Goal: Task Accomplishment & Management: Manage account settings

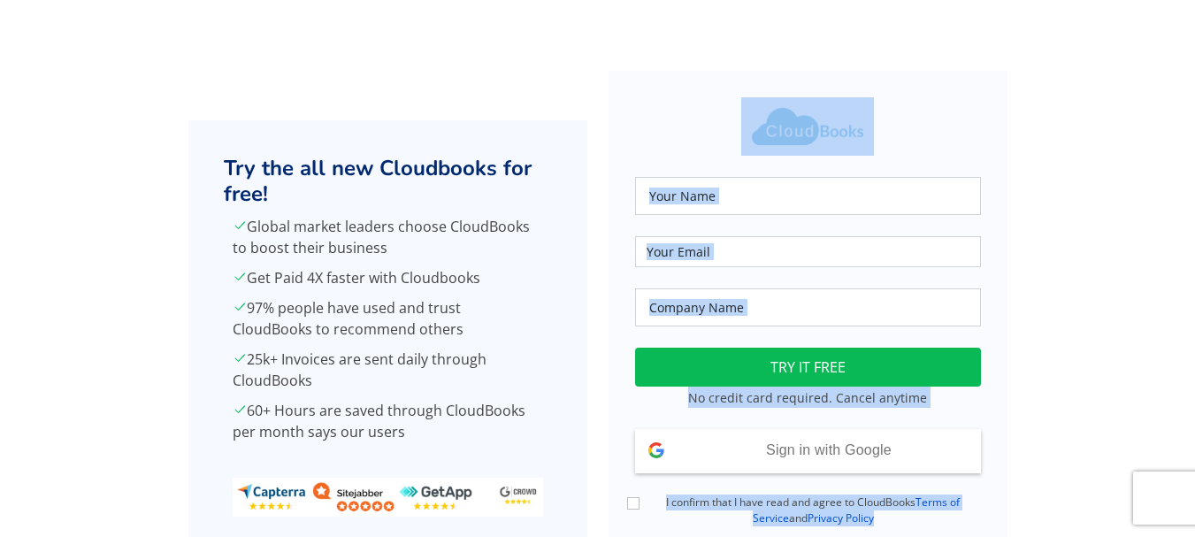
drag, startPoint x: 0, startPoint y: 0, endPoint x: 733, endPoint y: 167, distance: 751.5
click at [733, 167] on section "Try the all new Cloudbooks for free! Global market leaders choose CloudBooks to…" at bounding box center [597, 341] width 1195 height 646
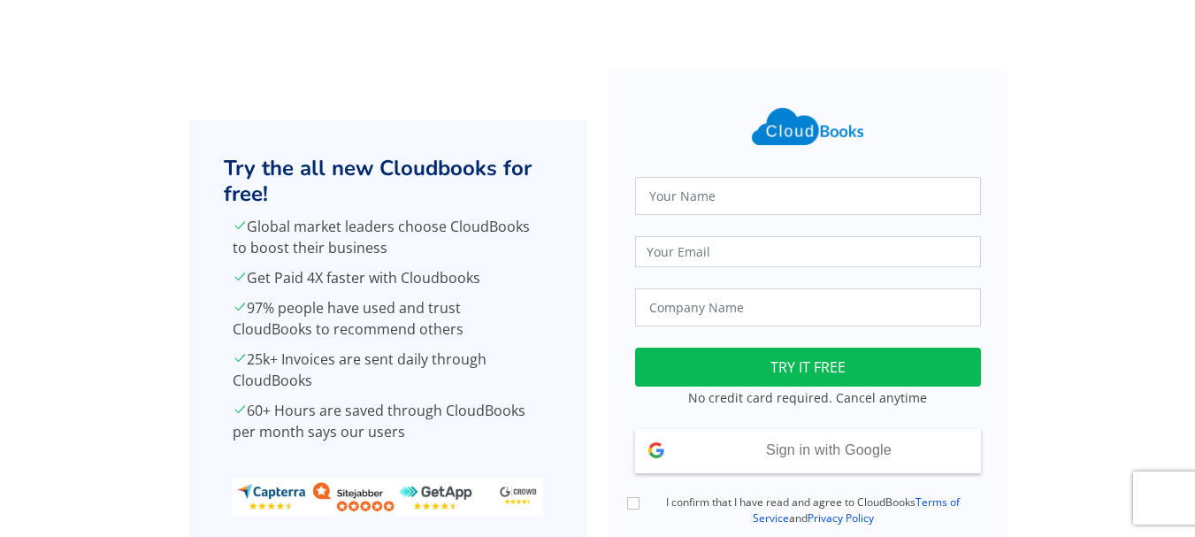
click at [1012, 138] on div "Loading TRY IT FREE No credit card required. Cancel anytime Sign in with Google…" at bounding box center [808, 341] width 420 height 540
click at [717, 200] on input "text" at bounding box center [808, 196] width 346 height 38
type input "[PERSON_NAME]"
click at [688, 252] on input "email" at bounding box center [808, 251] width 346 height 31
type input "[EMAIL_ADDRESS][DOMAIN_NAME]"
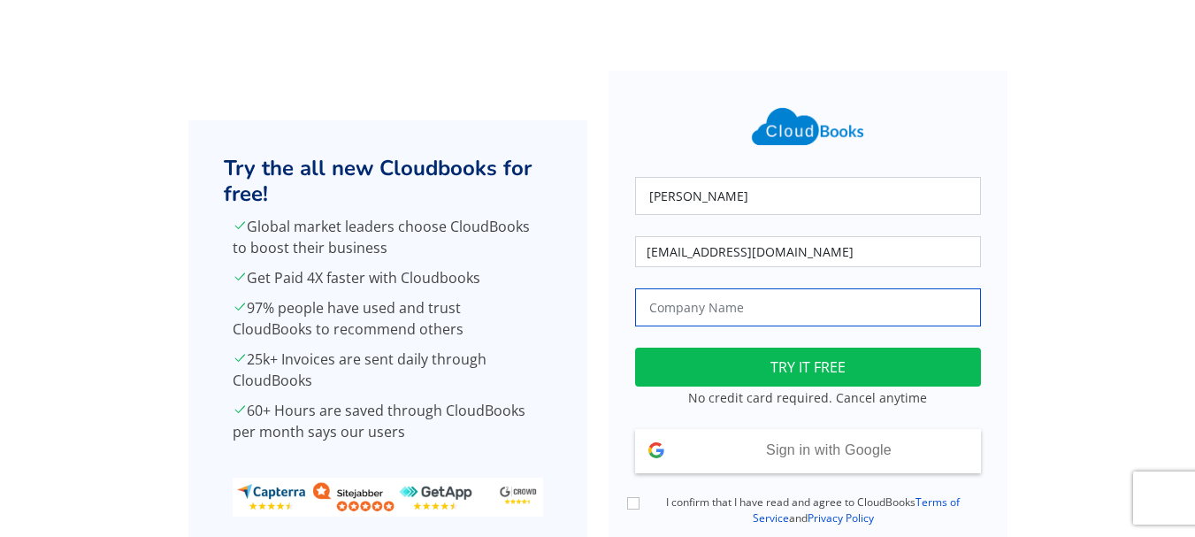
click at [768, 303] on input "text" at bounding box center [808, 307] width 346 height 38
type input "True Harvest Farms"
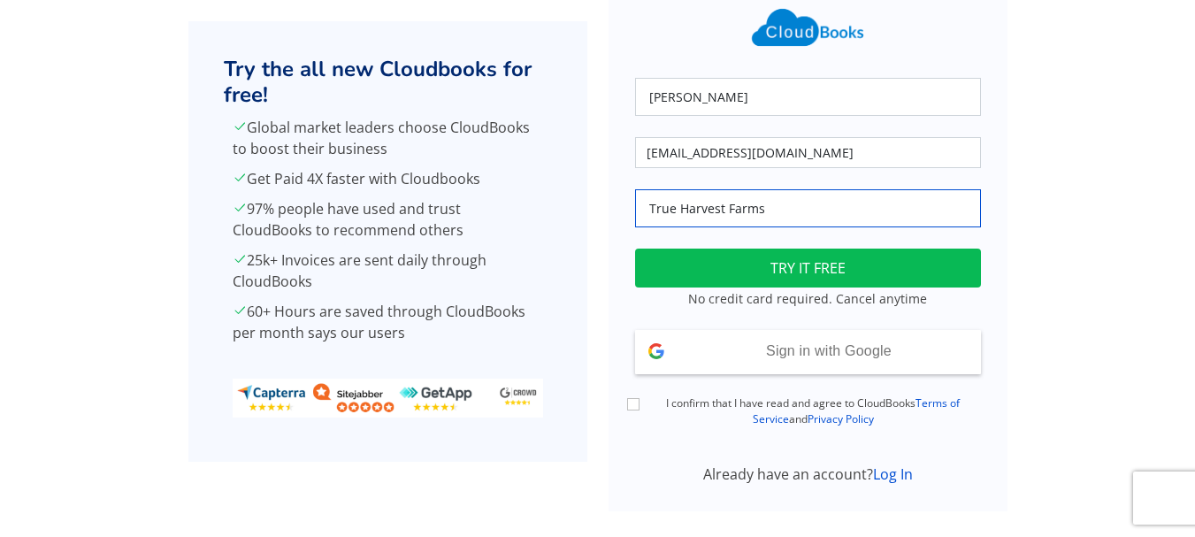
scroll to position [101, 0]
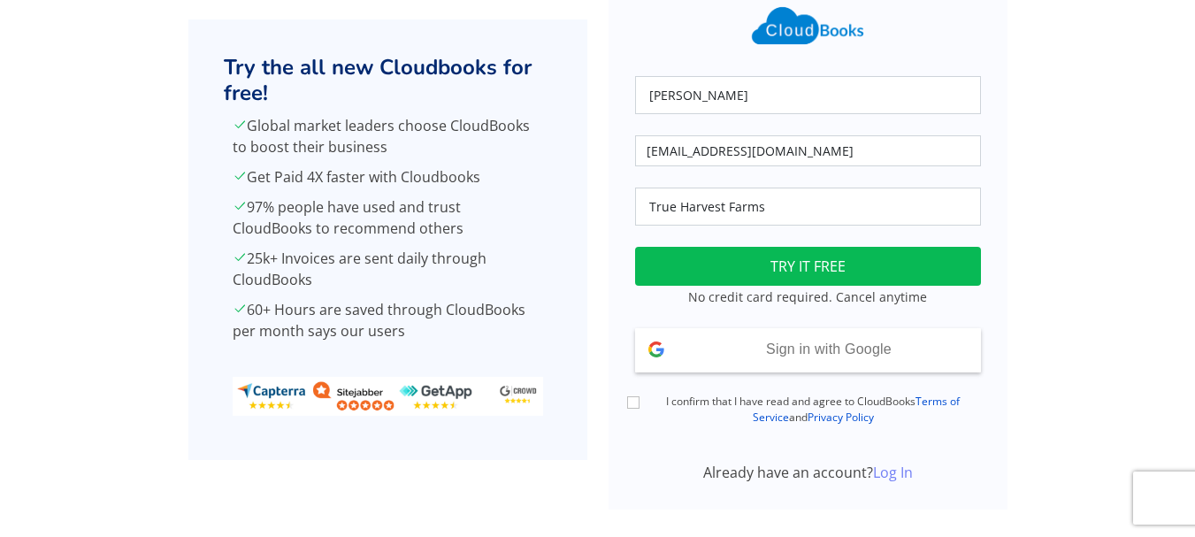
click at [892, 467] on link "Log In" at bounding box center [893, 472] width 40 height 19
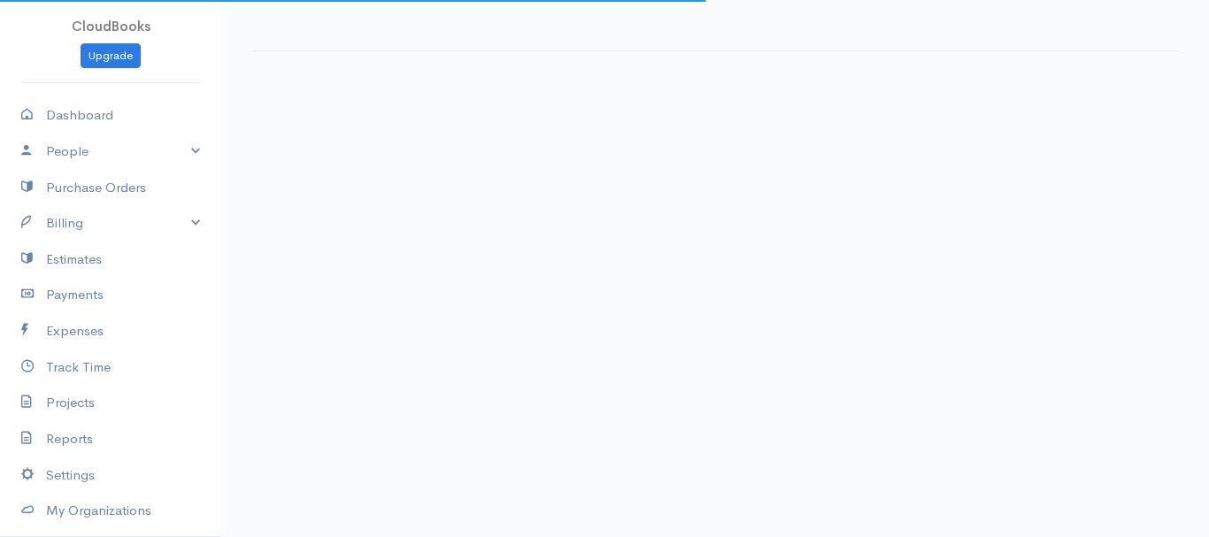
select select "365"
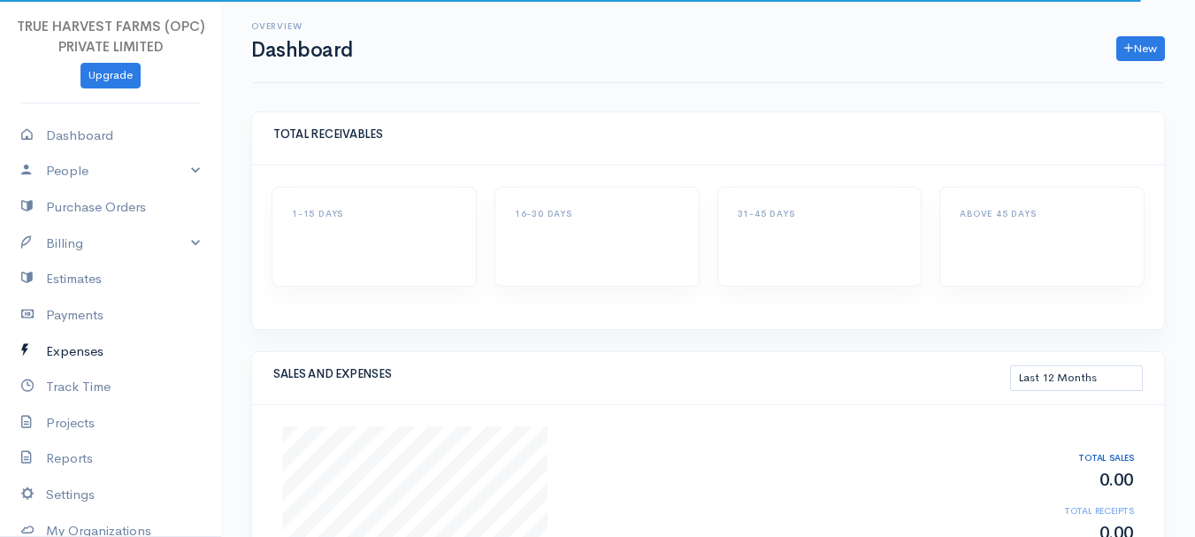
click at [96, 354] on link "Expenses" at bounding box center [110, 352] width 221 height 36
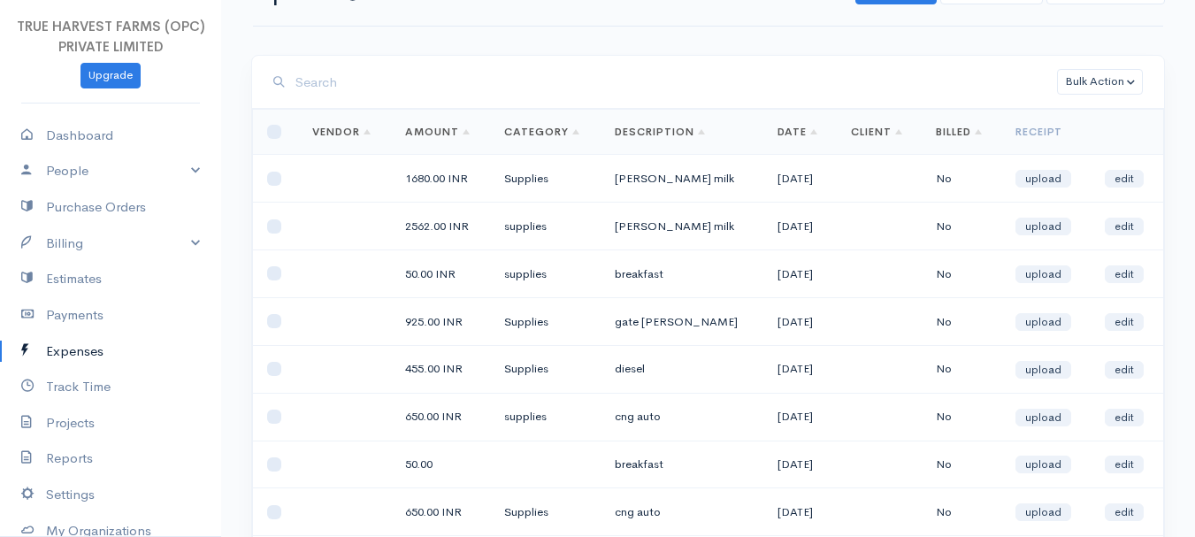
scroll to position [54, 0]
click at [189, 173] on link "People" at bounding box center [110, 171] width 221 height 36
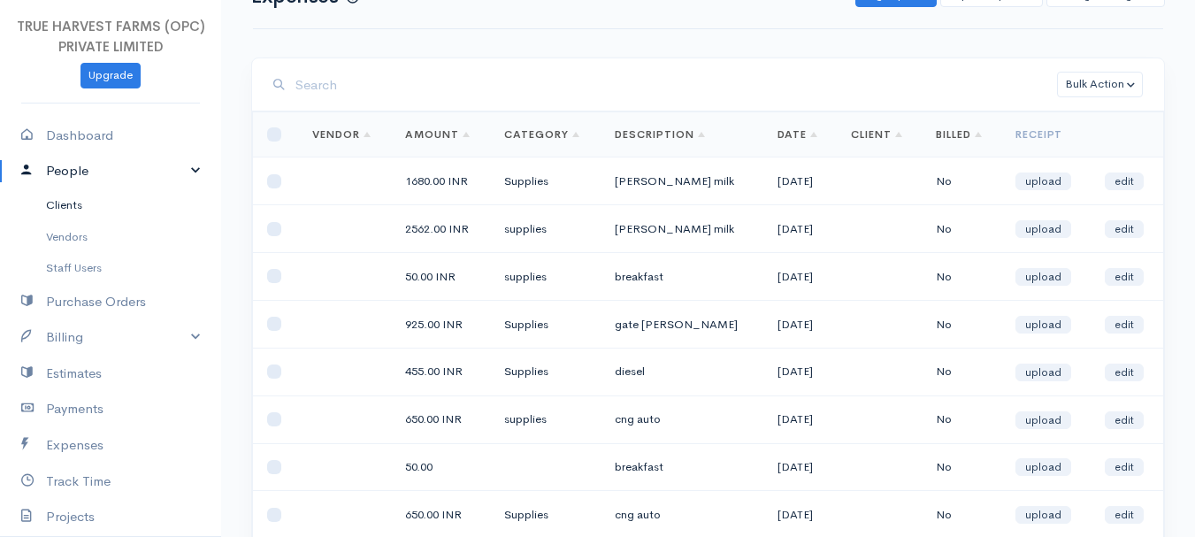
click at [87, 202] on link "Clients" at bounding box center [110, 205] width 221 height 32
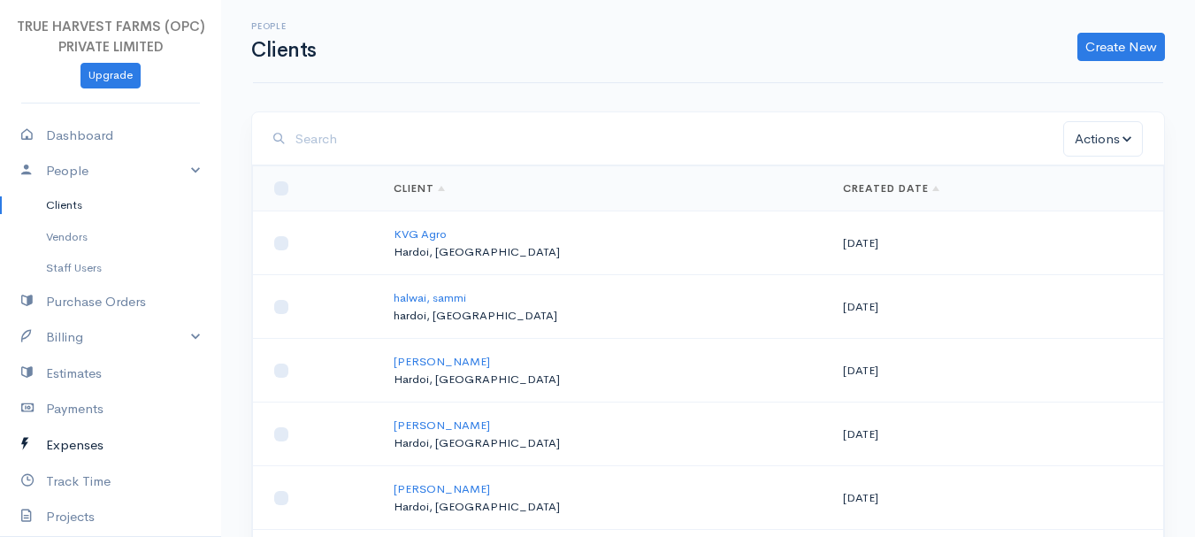
click at [81, 452] on link "Expenses" at bounding box center [110, 445] width 221 height 36
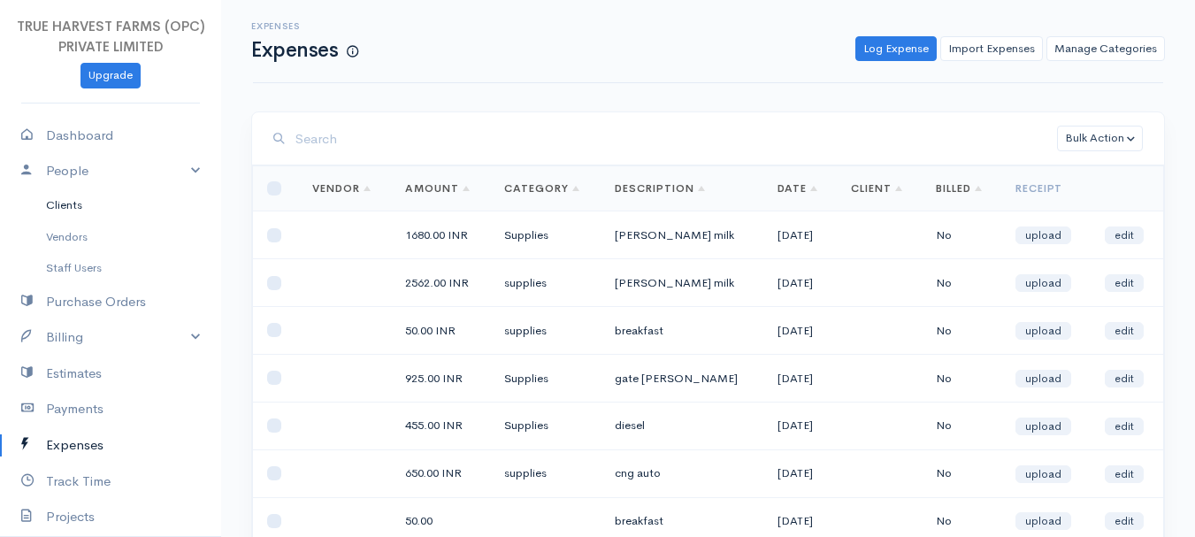
click at [118, 200] on link "Clients" at bounding box center [110, 205] width 221 height 32
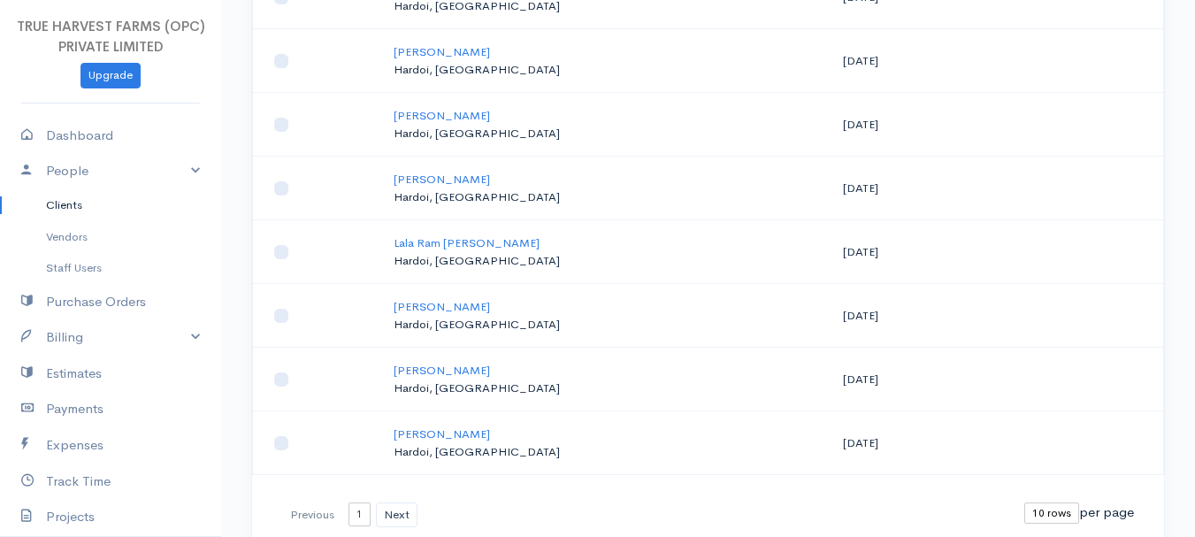
scroll to position [453, 0]
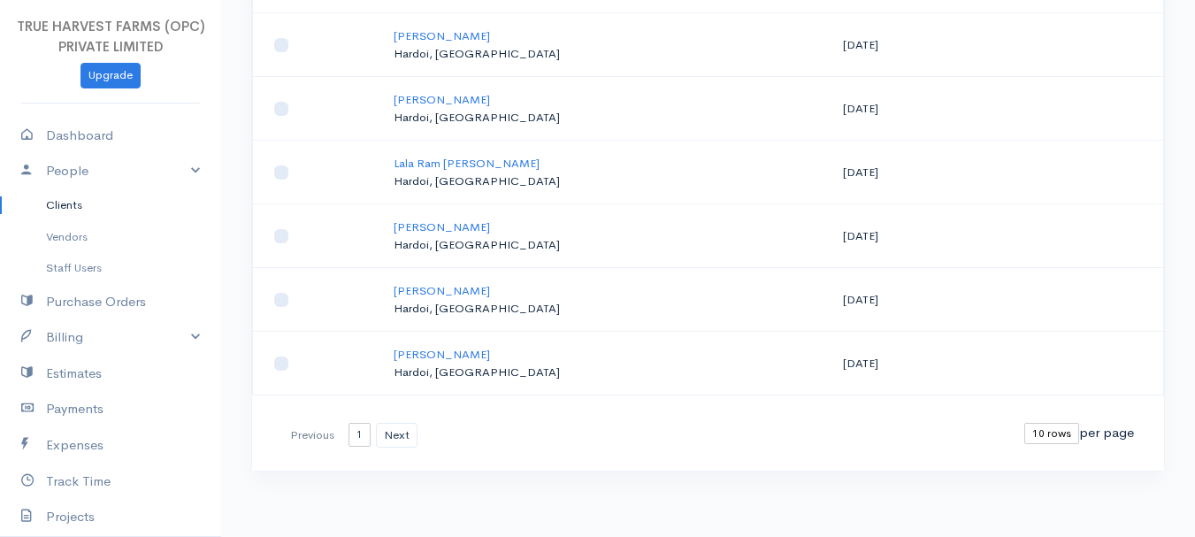
click at [1041, 435] on select "10 rows 25 rows 50 rows" at bounding box center [1052, 433] width 55 height 21
select select "25"
click at [1025, 423] on select "10 rows 25 rows 50 rows" at bounding box center [1052, 433] width 55 height 21
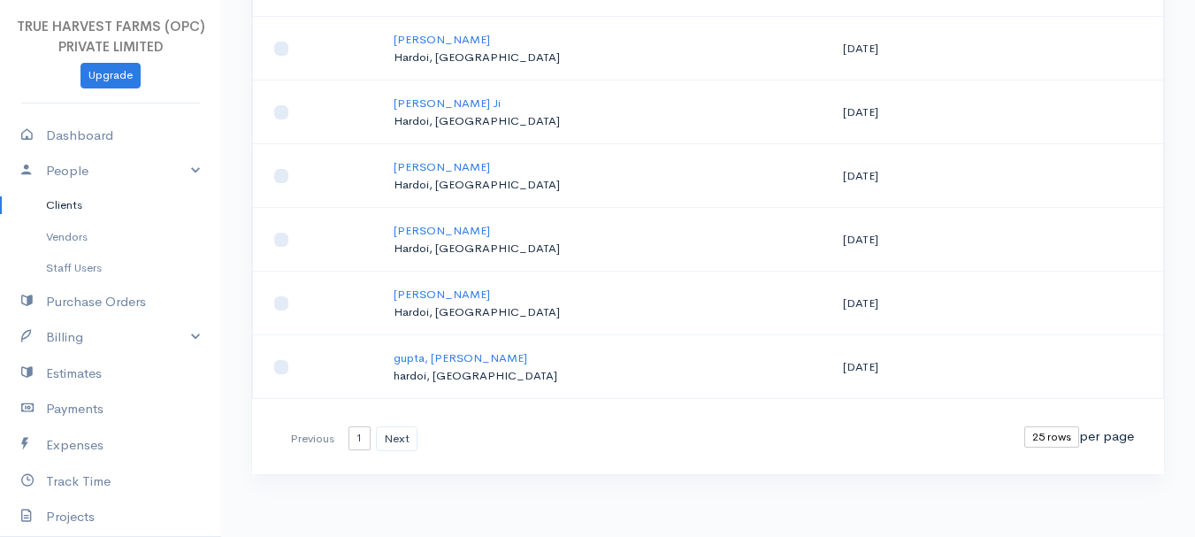
scroll to position [1409, 0]
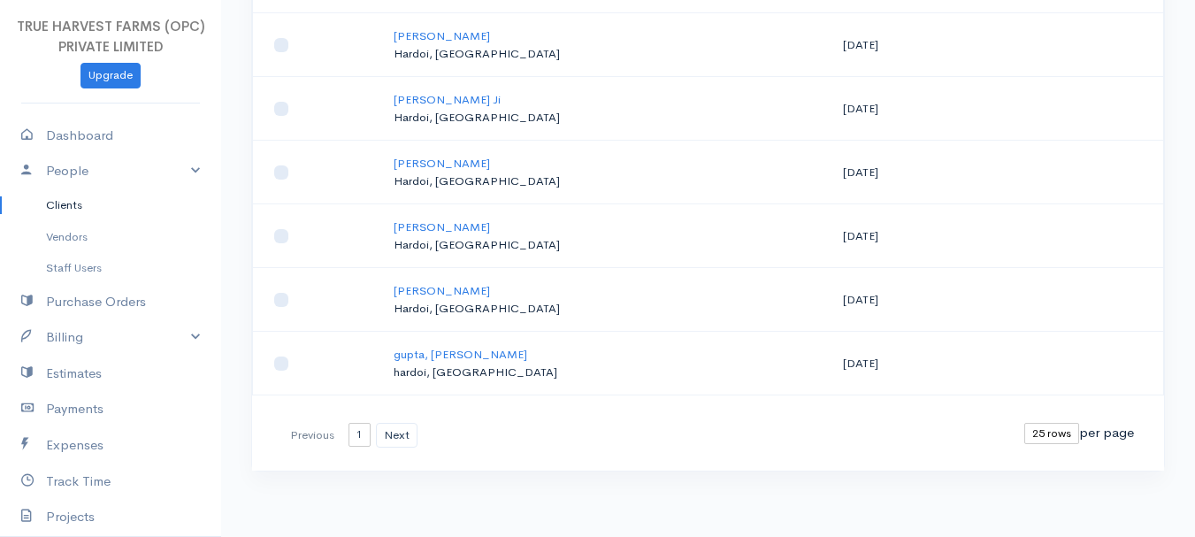
click at [1044, 435] on select "10 rows 25 rows 50 rows" at bounding box center [1052, 433] width 55 height 21
select select "50"
click at [1025, 423] on select "10 rows 25 rows 50 rows" at bounding box center [1052, 433] width 55 height 21
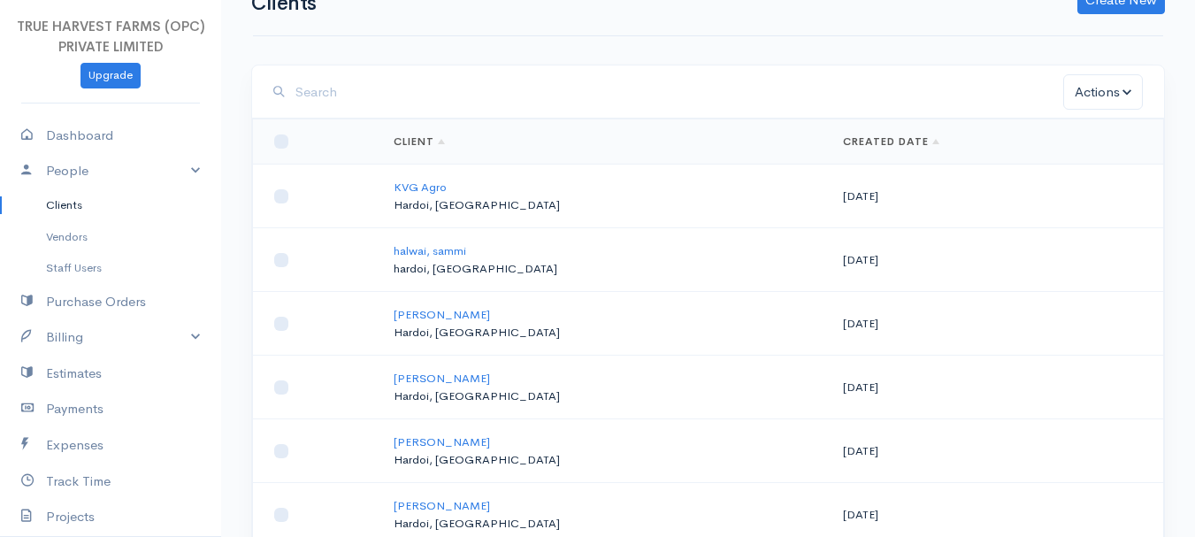
scroll to position [40, 0]
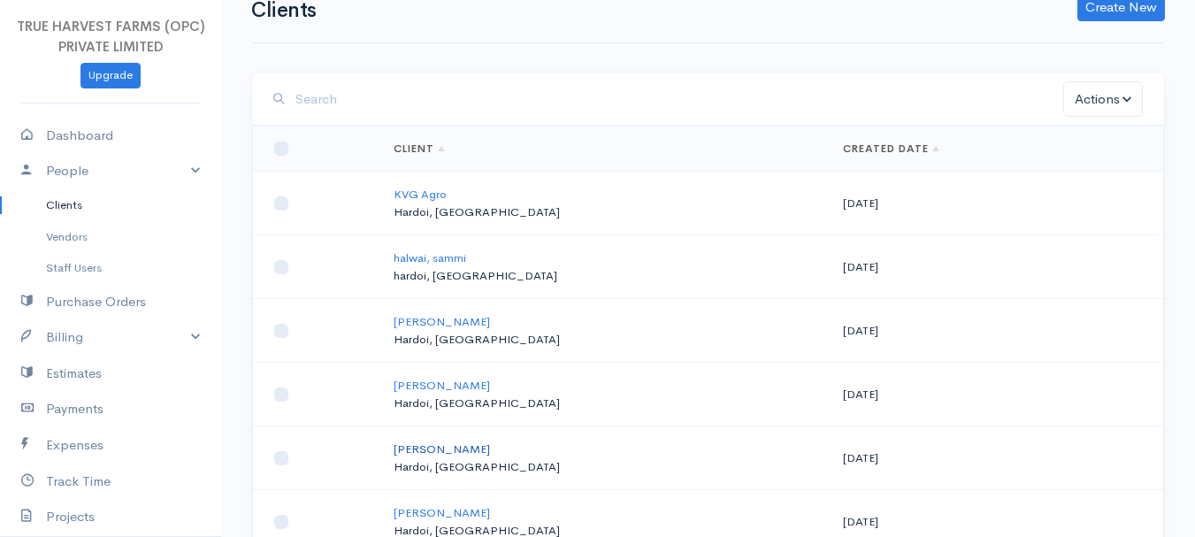
click at [442, 446] on link "[PERSON_NAME]" at bounding box center [442, 449] width 96 height 15
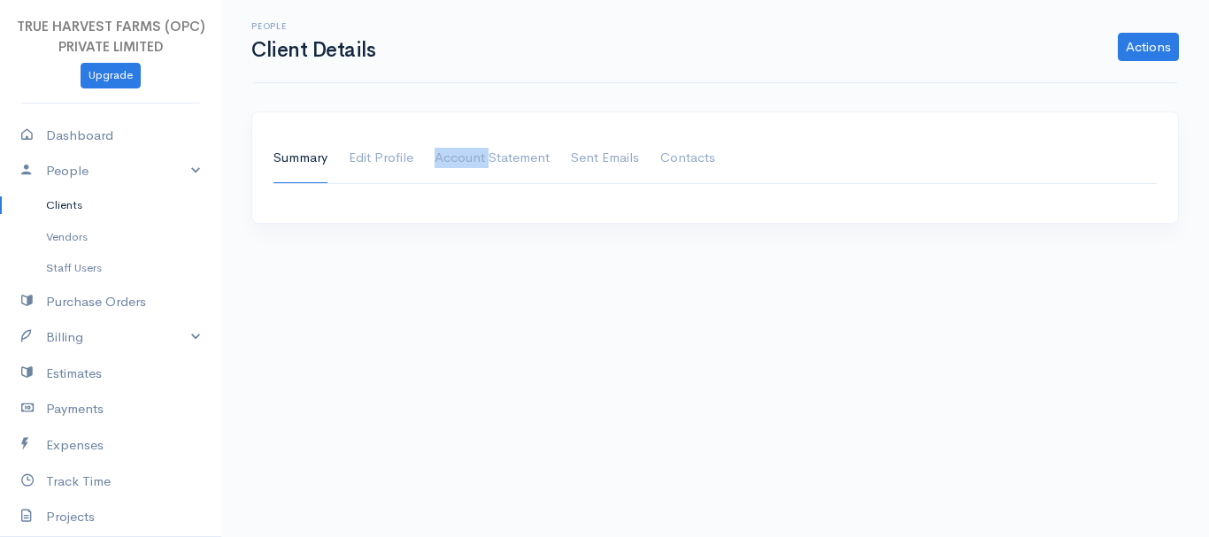
click at [442, 446] on body "TRUE HARVEST FARMS (OPC) PRIVATE LIMITED Upgrade Dashboard People Clients Vendo…" at bounding box center [604, 268] width 1209 height 537
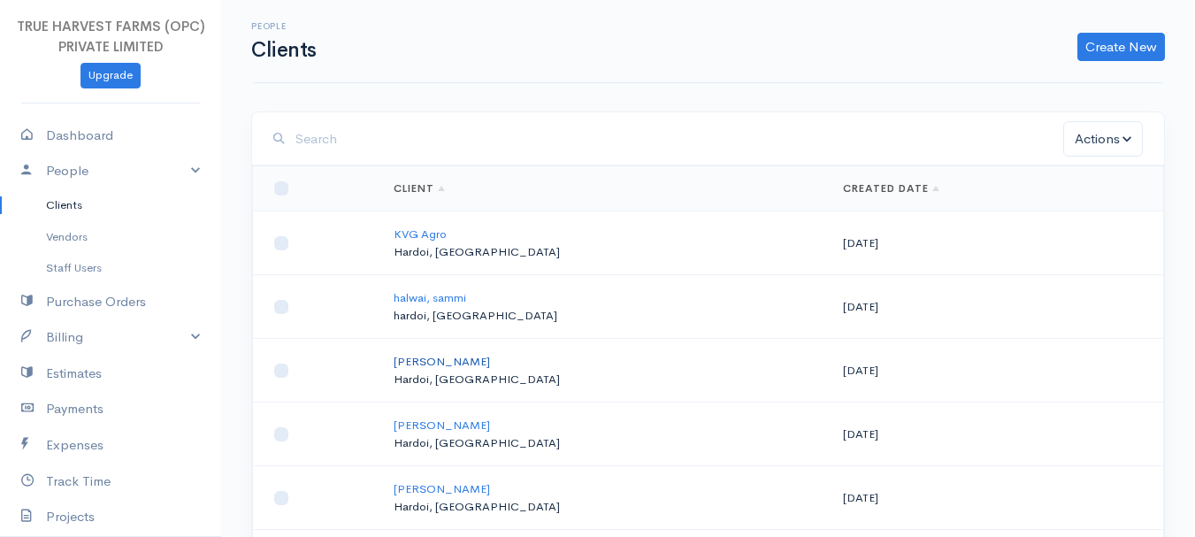
click at [442, 362] on link "[PERSON_NAME]" at bounding box center [442, 361] width 96 height 15
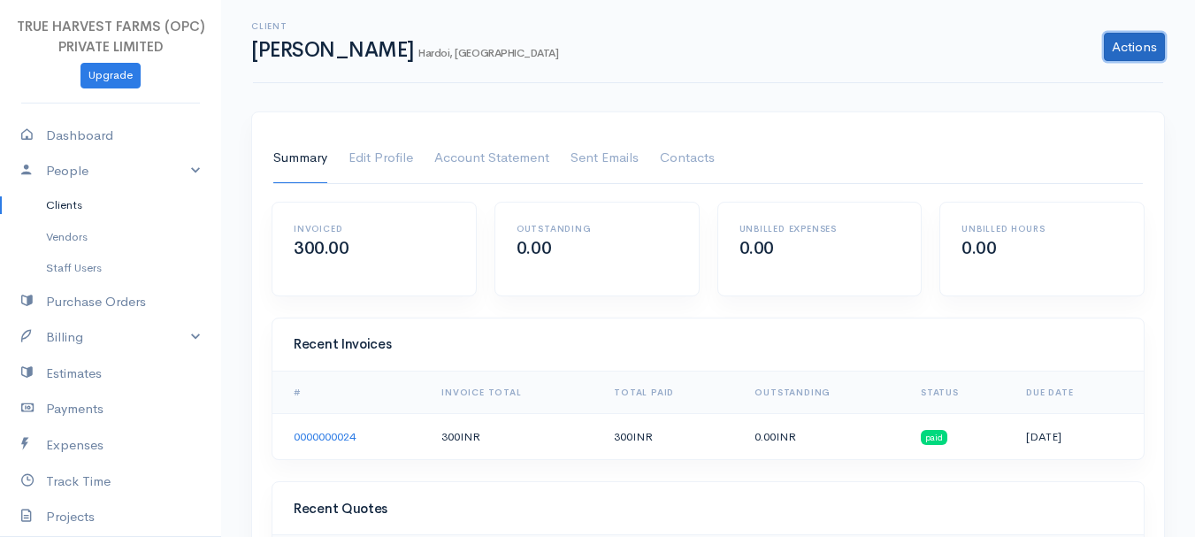
click at [1126, 57] on link "Actions" at bounding box center [1134, 47] width 61 height 28
click at [1119, 256] on h2 "0.00" at bounding box center [1042, 248] width 161 height 19
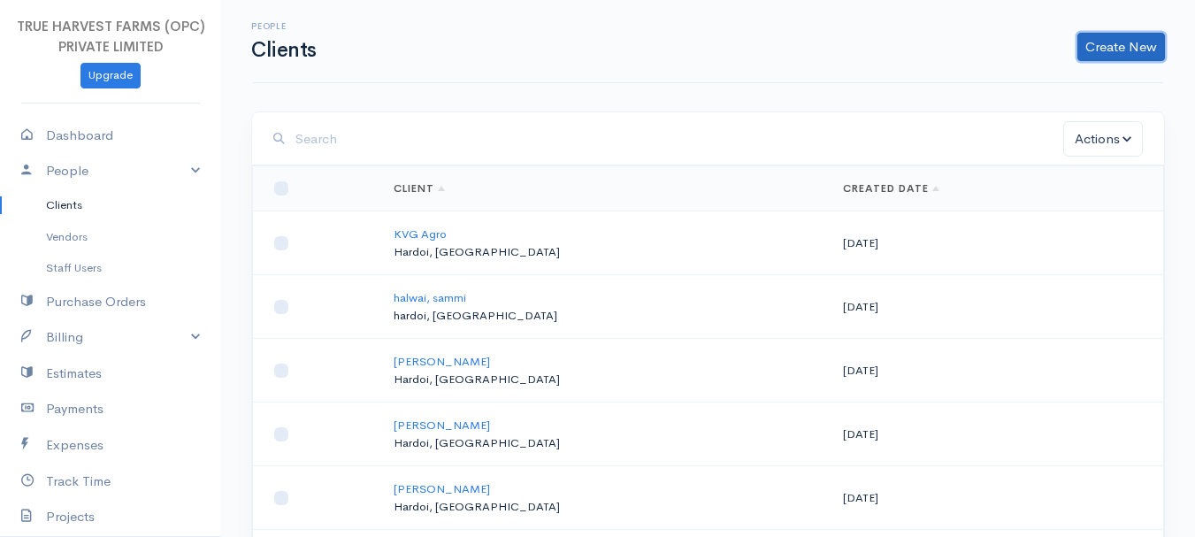
click at [1117, 39] on link "Create New" at bounding box center [1122, 47] width 88 height 28
click at [1064, 83] on link "Client" at bounding box center [1094, 84] width 140 height 31
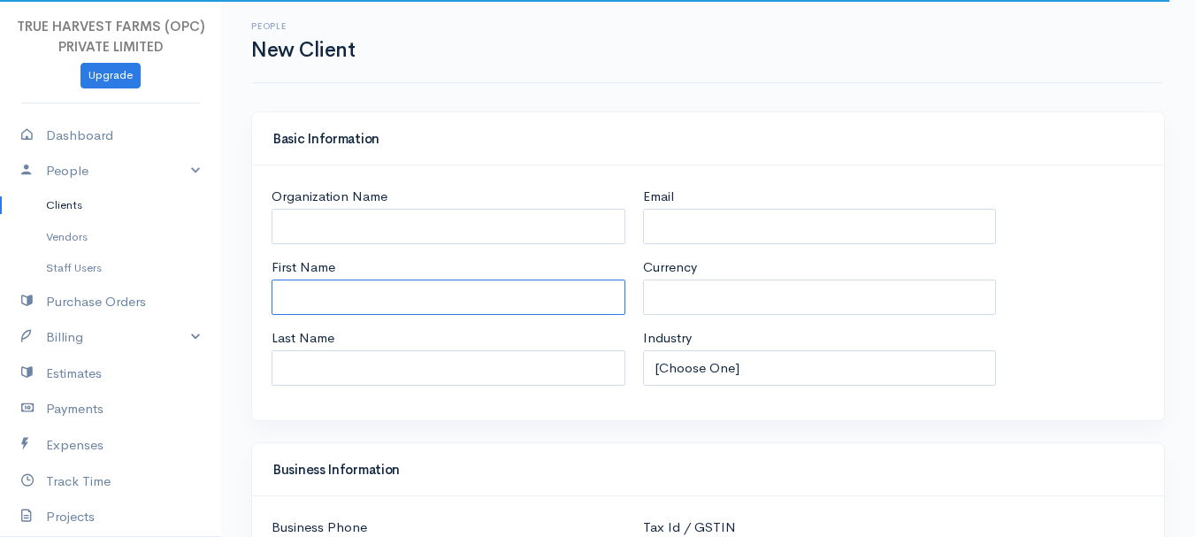
select select "INR"
click at [318, 300] on input "First Name" at bounding box center [449, 298] width 354 height 36
select select "[GEOGRAPHIC_DATA]"
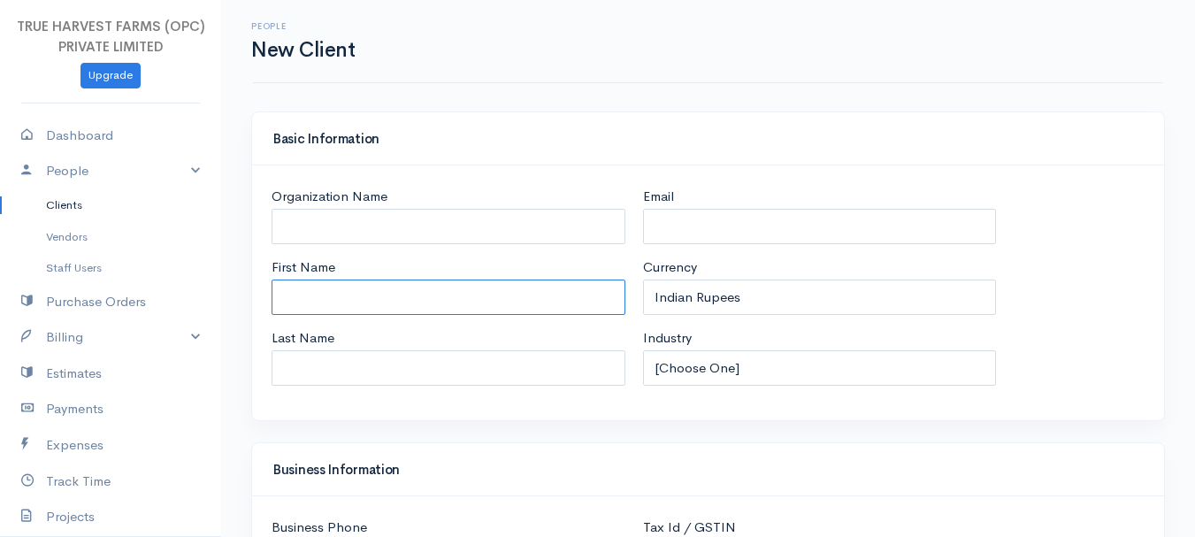
type input "[PERSON_NAME]"
click at [311, 365] on input "Last Name" at bounding box center [449, 368] width 354 height 36
type input "gupta"
click at [180, 341] on link "Billing" at bounding box center [110, 337] width 221 height 36
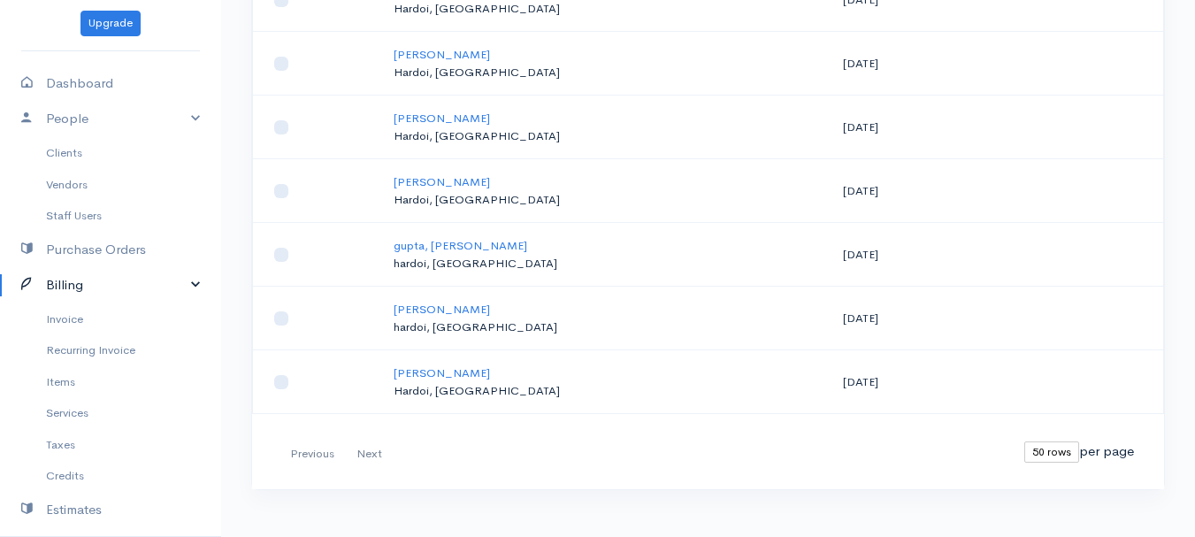
scroll to position [47, 0]
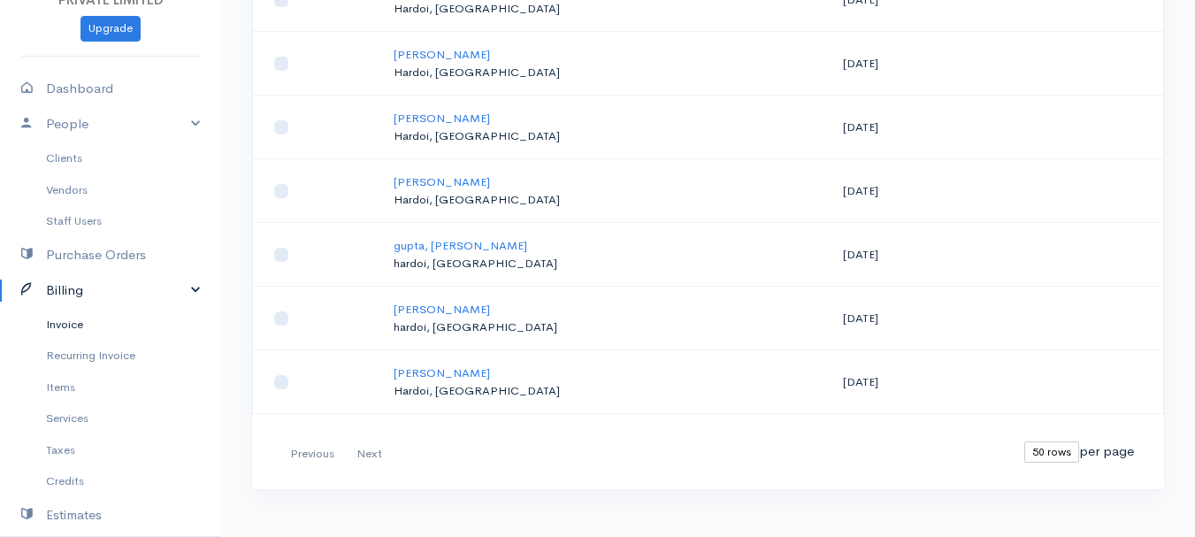
click at [65, 321] on link "Invoice" at bounding box center [110, 325] width 221 height 32
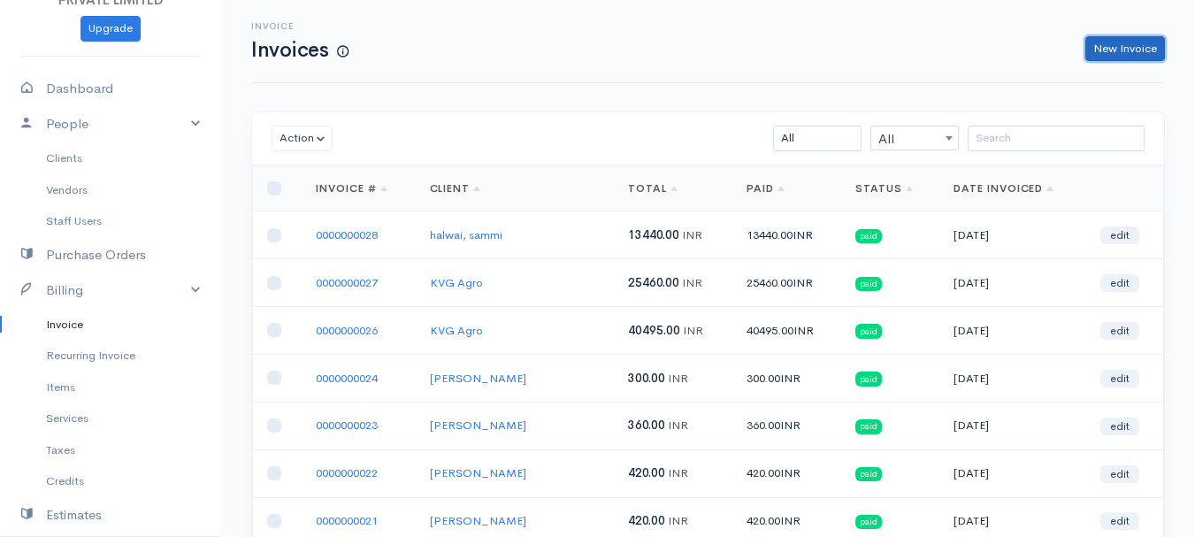
click at [1099, 44] on link "New Invoice" at bounding box center [1126, 49] width 80 height 26
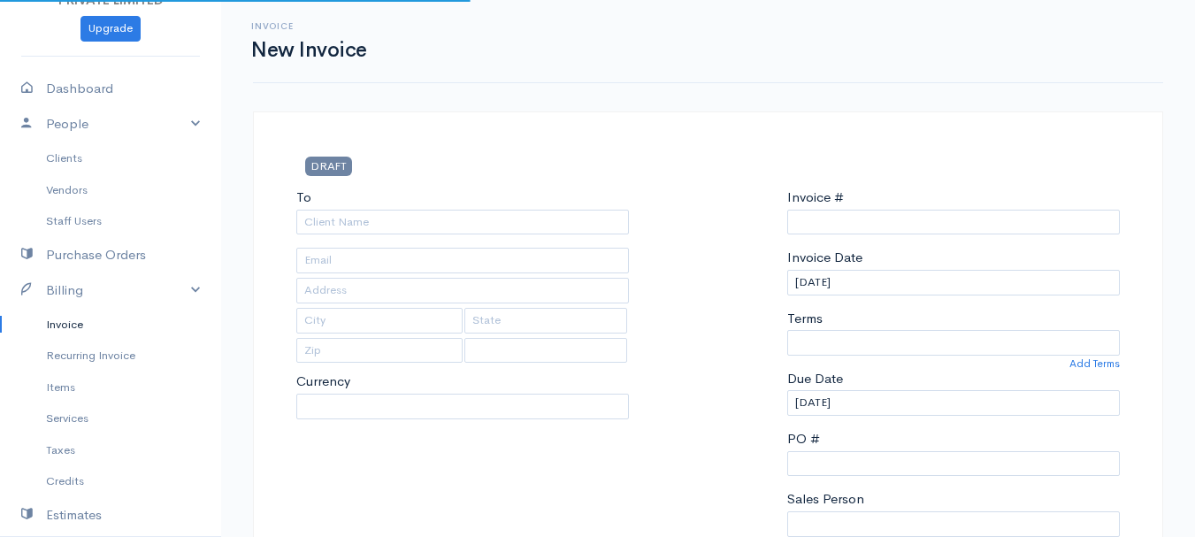
type input "0000000029"
select select "[GEOGRAPHIC_DATA]"
select select "INR"
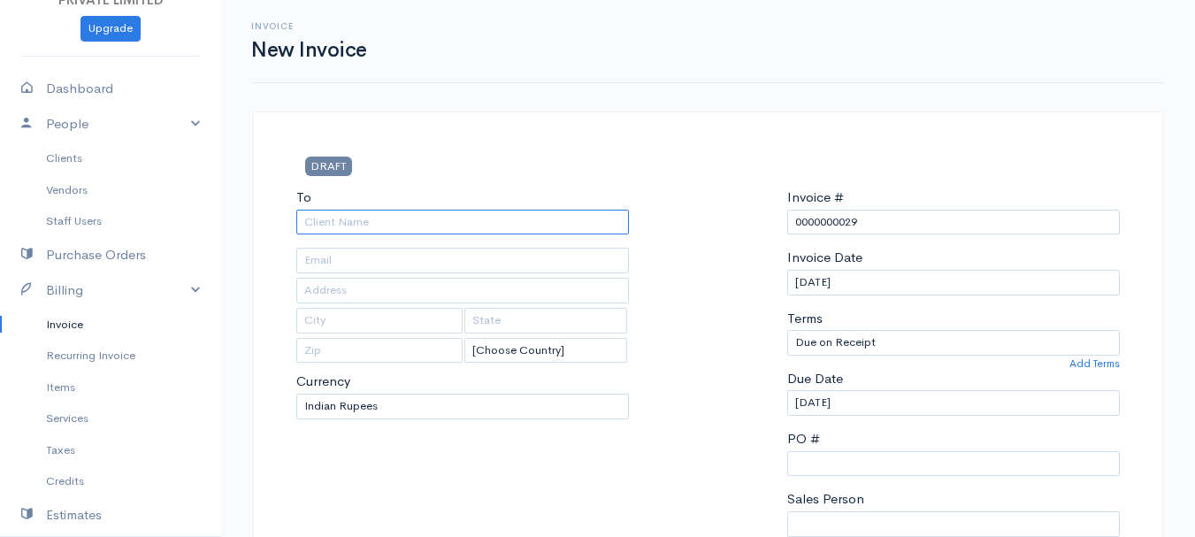
click at [319, 220] on input "To" at bounding box center [462, 223] width 333 height 26
type input "[PERSON_NAME]"
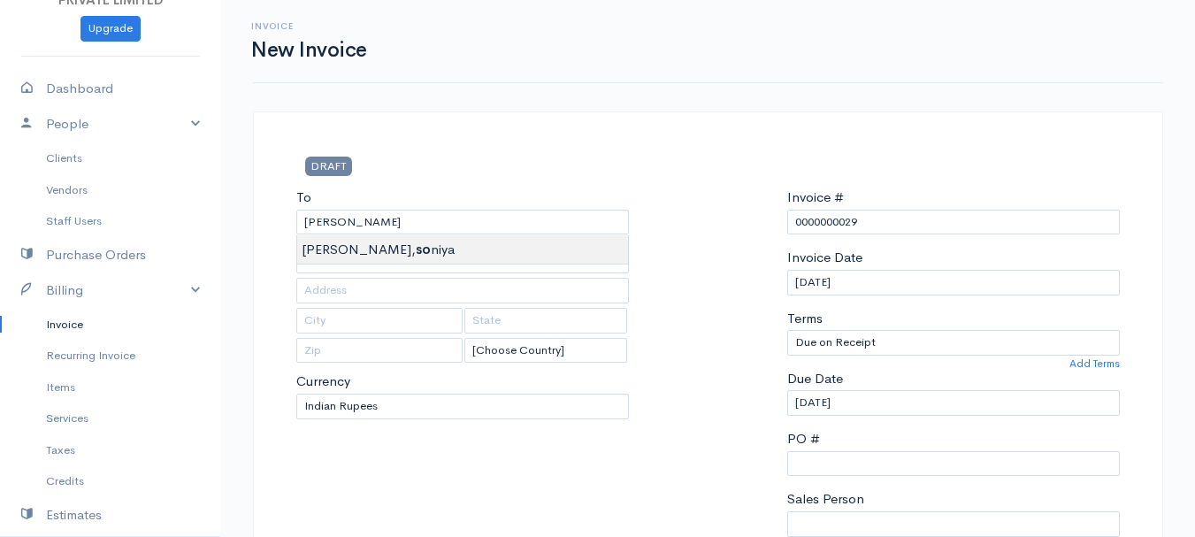
type input "near [GEOGRAPHIC_DATA]"
type input "hardoi"
type input "[GEOGRAPHIC_DATA]"
type input "241001"
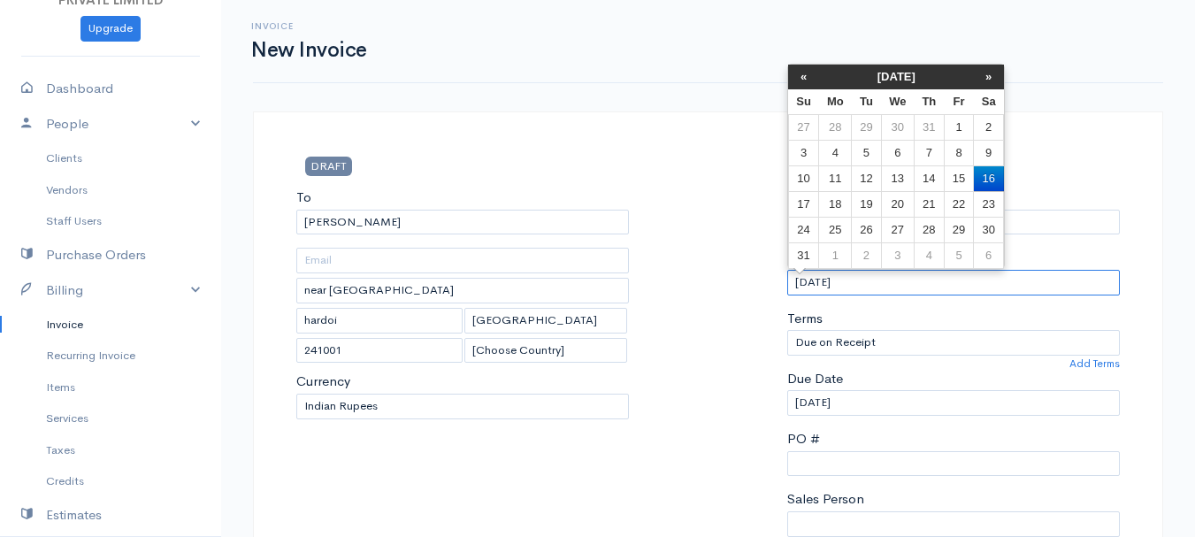
click at [808, 279] on input "[DATE]" at bounding box center [953, 283] width 333 height 26
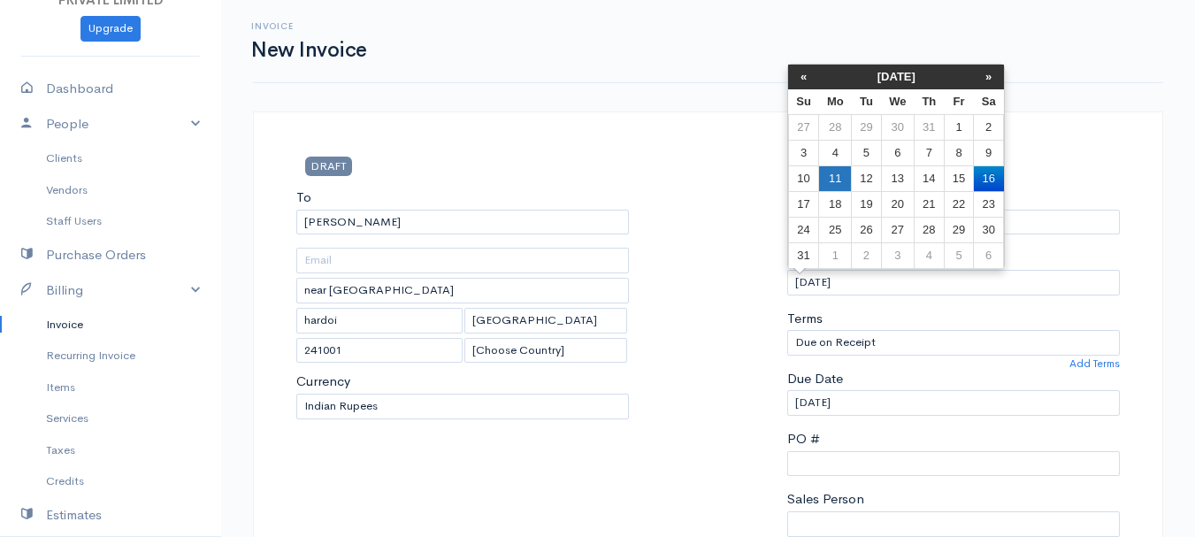
click at [831, 178] on td "11" at bounding box center [835, 178] width 33 height 26
type input "[DATE]"
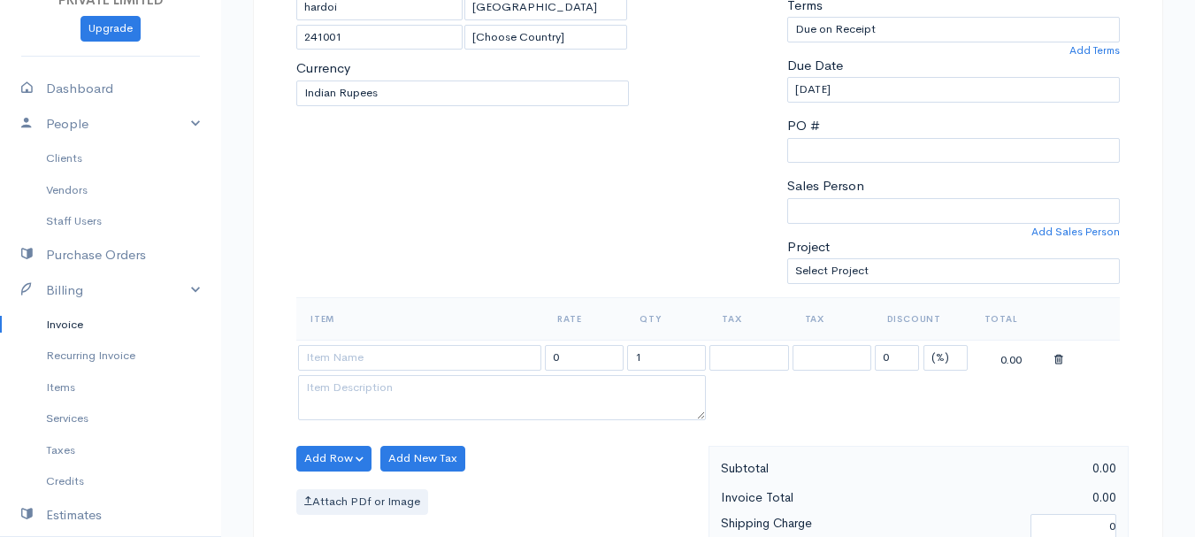
scroll to position [319, 0]
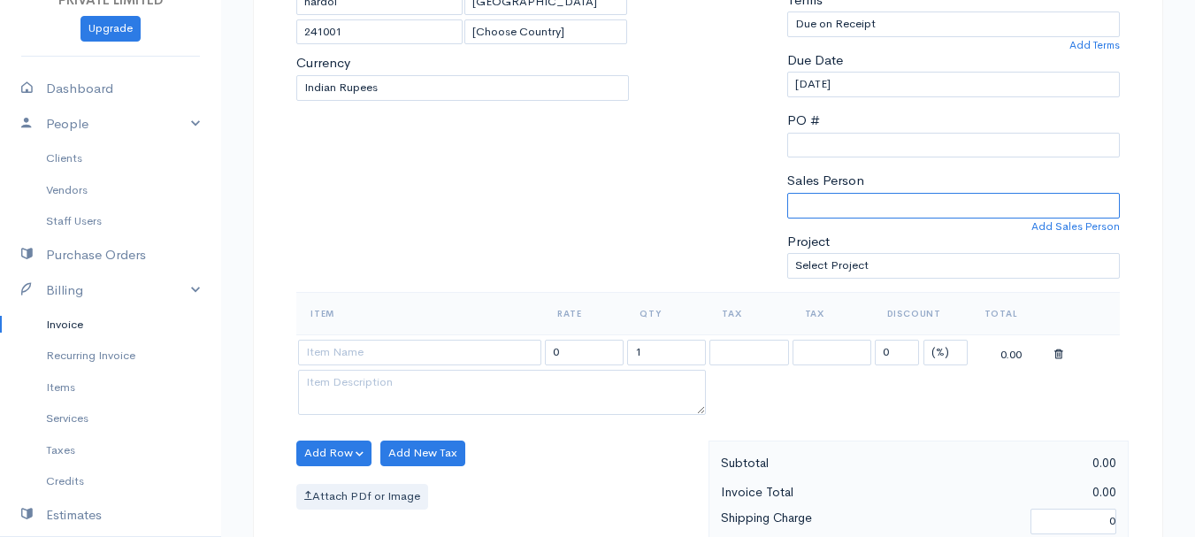
click at [810, 200] on select "[PERSON_NAME]" at bounding box center [953, 206] width 333 height 26
select select "Abhishek"
click at [787, 193] on select "[PERSON_NAME]" at bounding box center [953, 206] width 333 height 26
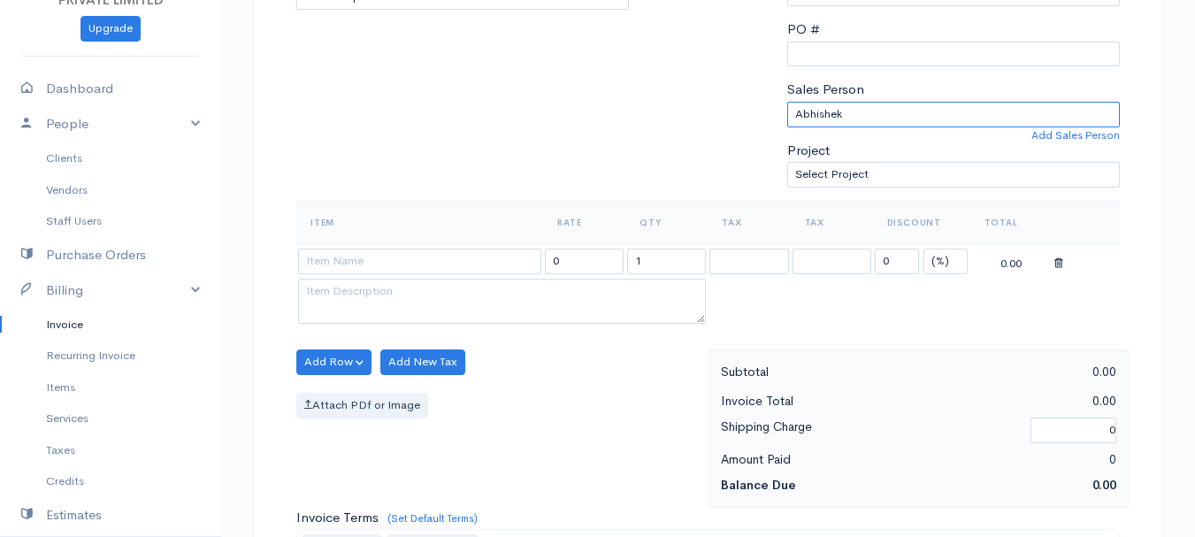
scroll to position [415, 0]
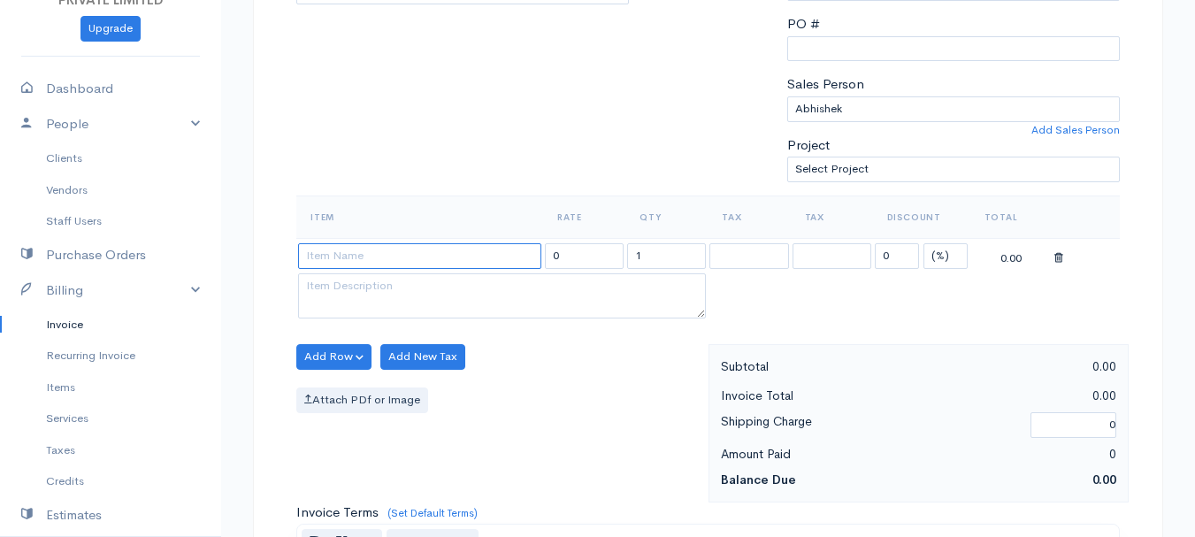
click at [322, 252] on input at bounding box center [419, 256] width 243 height 26
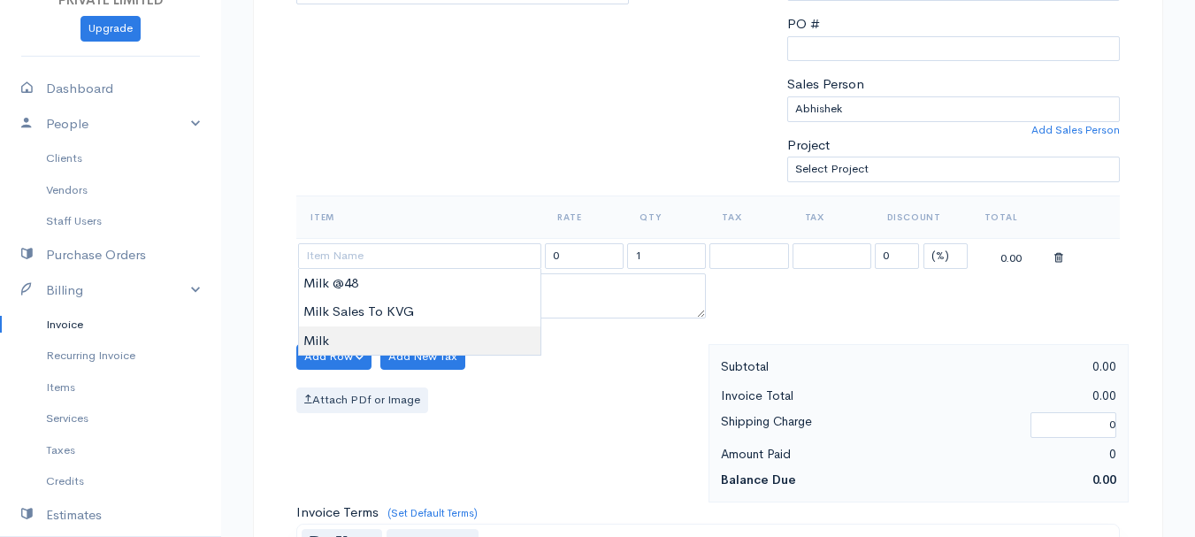
type input "Milk"
type input "60.00"
type textarea "Loose milk sales"
click at [330, 340] on body "TRUE HARVEST FARMS (OPC) PRIVATE LIMITED Upgrade Dashboard People Clients Vendo…" at bounding box center [597, 350] width 1195 height 1530
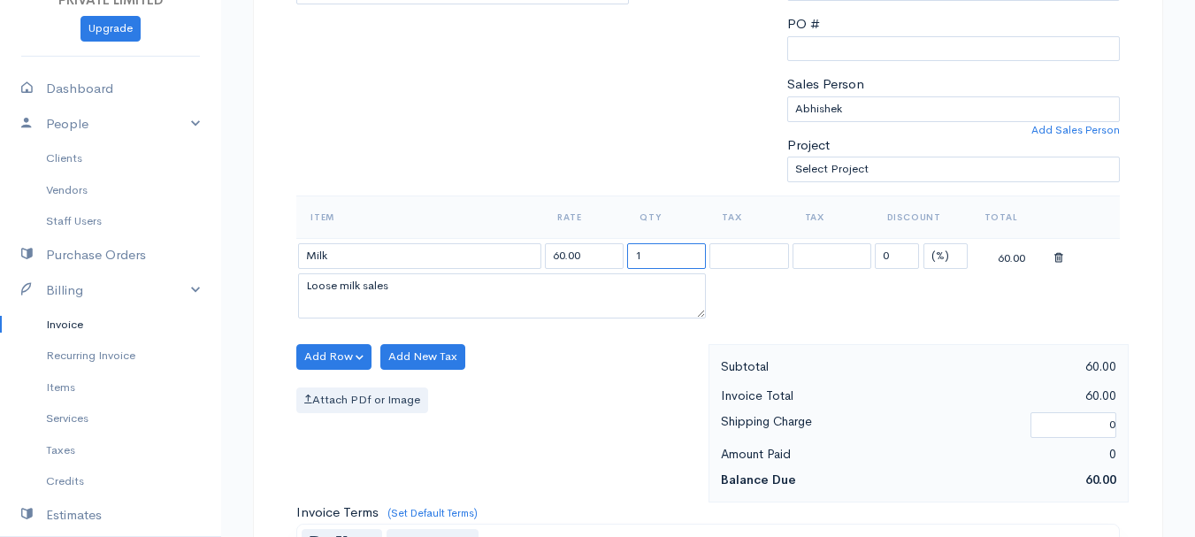
click at [647, 252] on input "1" at bounding box center [666, 256] width 79 height 26
type input "14"
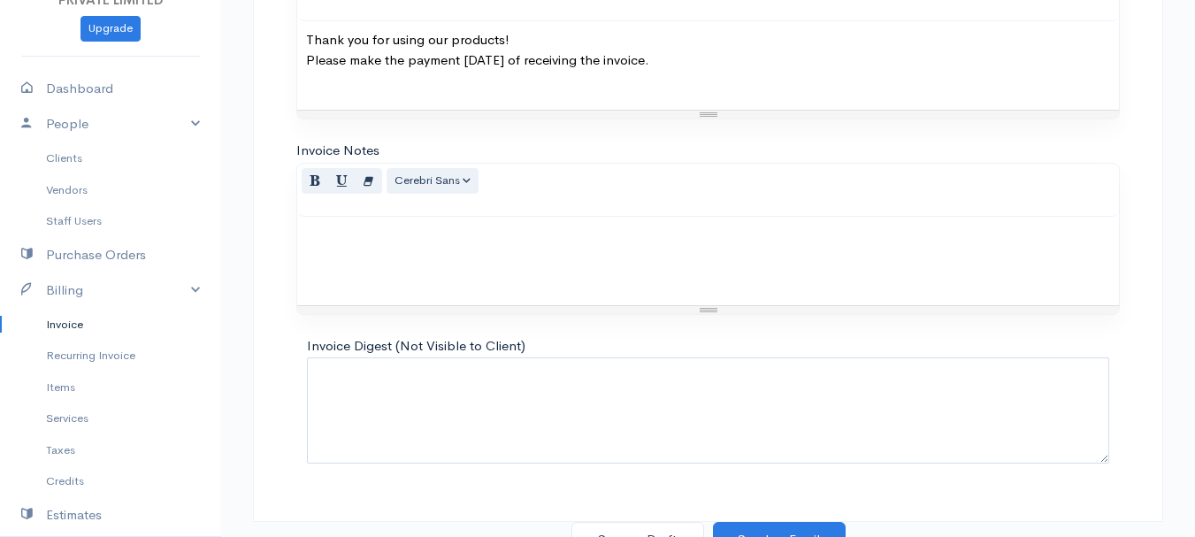
scroll to position [993, 0]
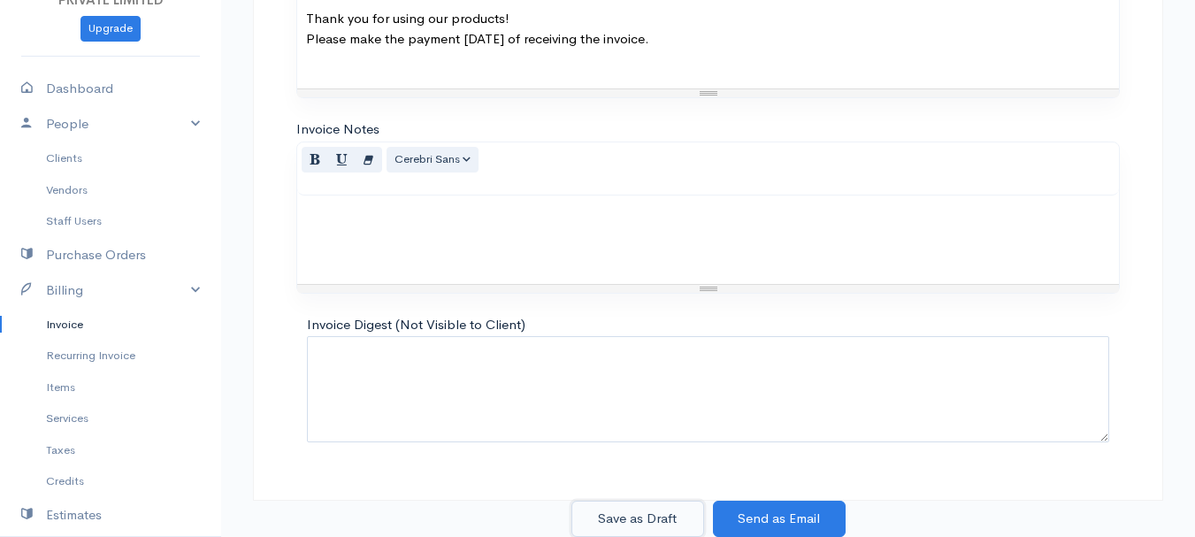
click at [625, 517] on button "Save as Draft" at bounding box center [638, 519] width 133 height 36
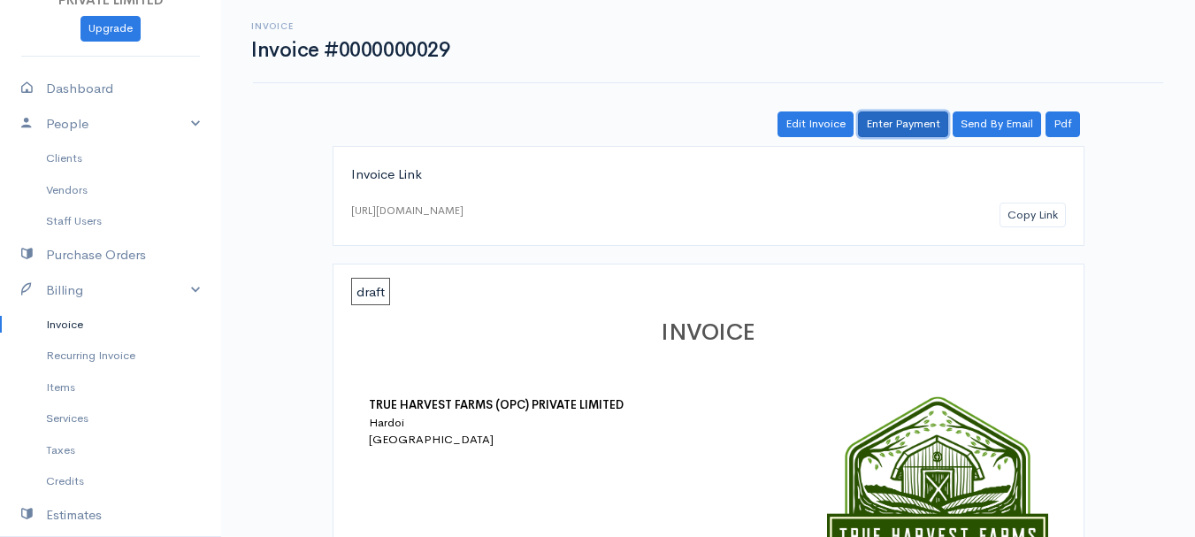
click at [891, 120] on link "Enter Payment" at bounding box center [903, 124] width 90 height 26
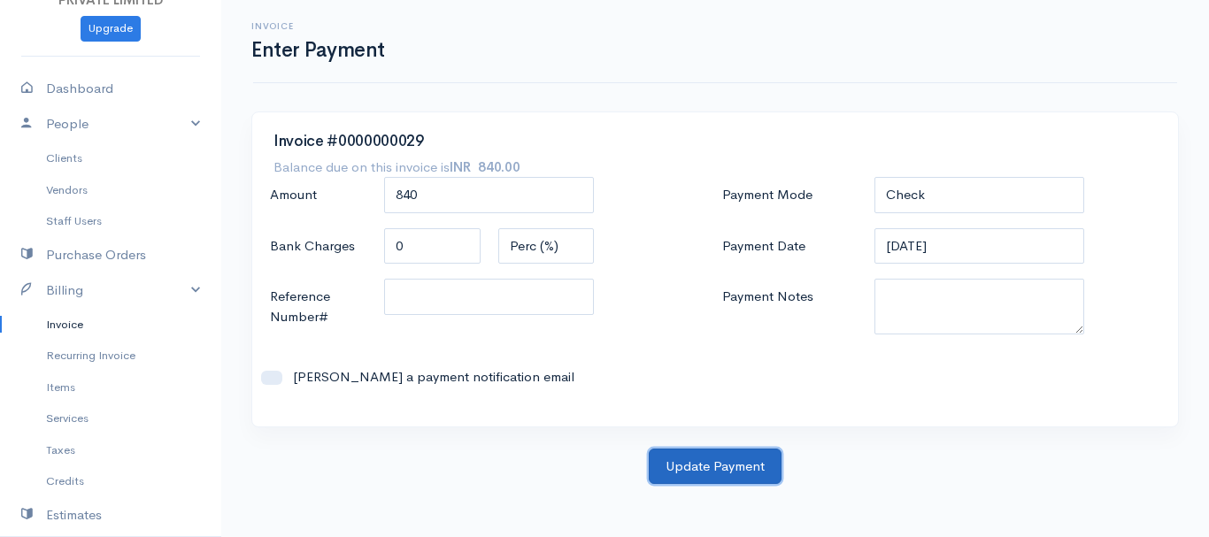
click at [688, 466] on button "Update Payment" at bounding box center [715, 467] width 133 height 36
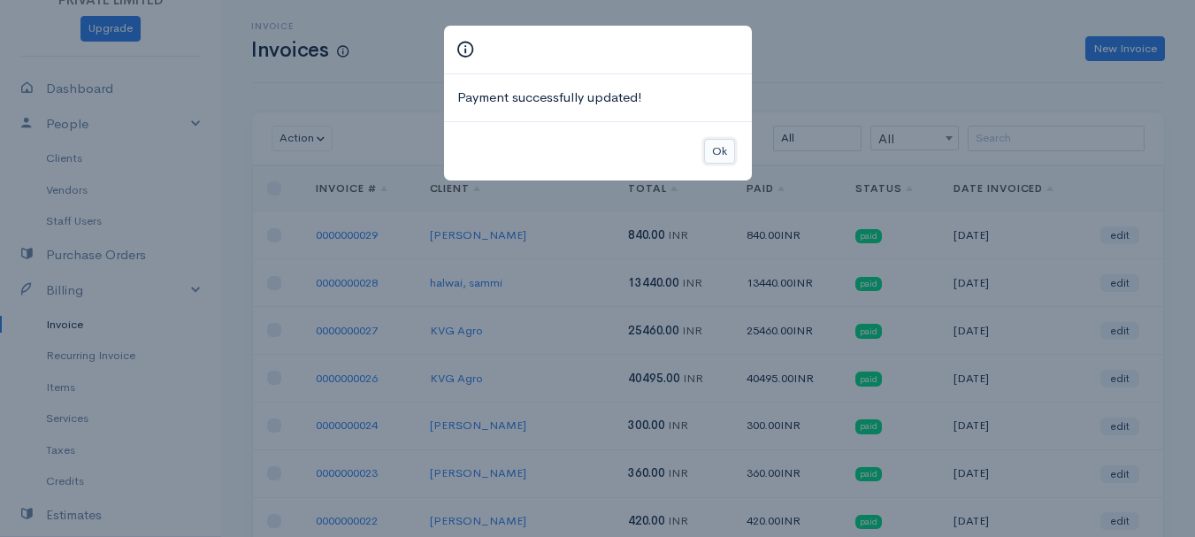
click at [713, 147] on button "Ok" at bounding box center [719, 152] width 31 height 26
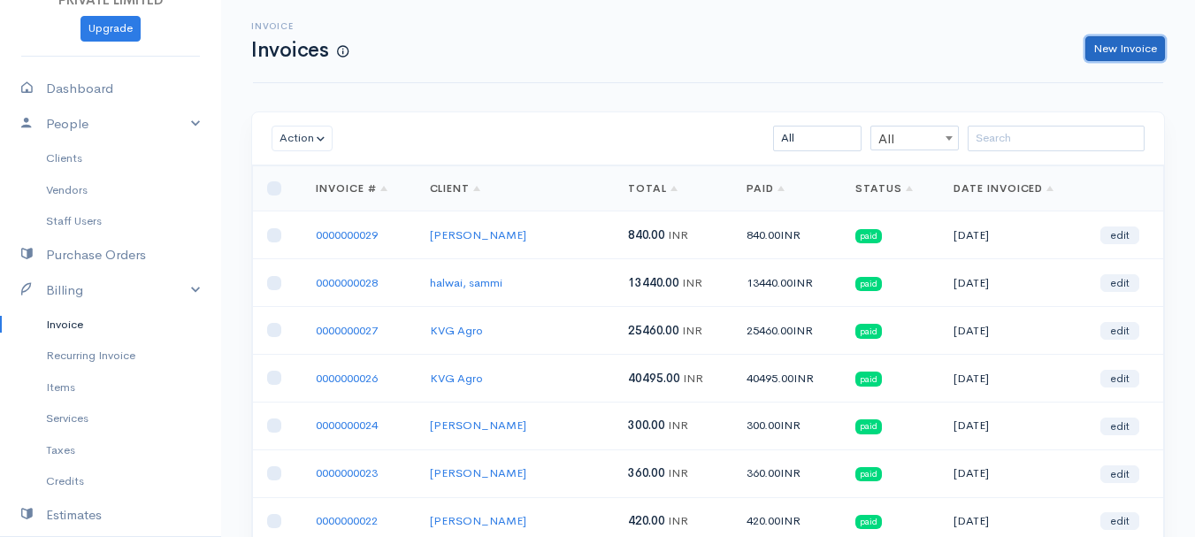
click at [1102, 43] on link "New Invoice" at bounding box center [1126, 49] width 80 height 26
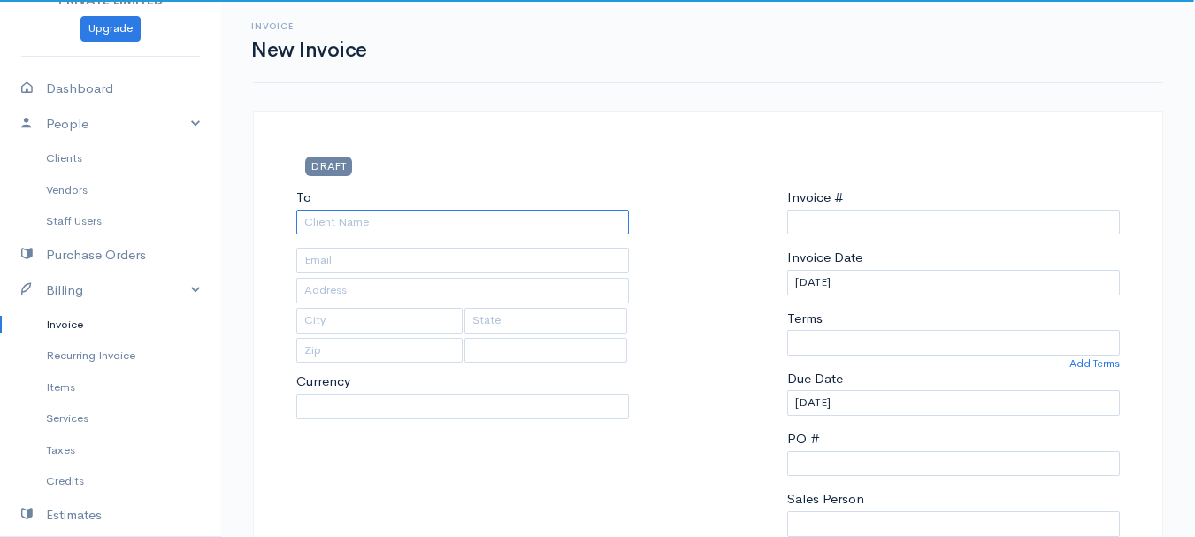
click at [343, 219] on input "To" at bounding box center [462, 223] width 333 height 26
select select "INR"
click at [343, 219] on input "To" at bounding box center [462, 223] width 333 height 26
type input "0000000030"
select select "[GEOGRAPHIC_DATA]"
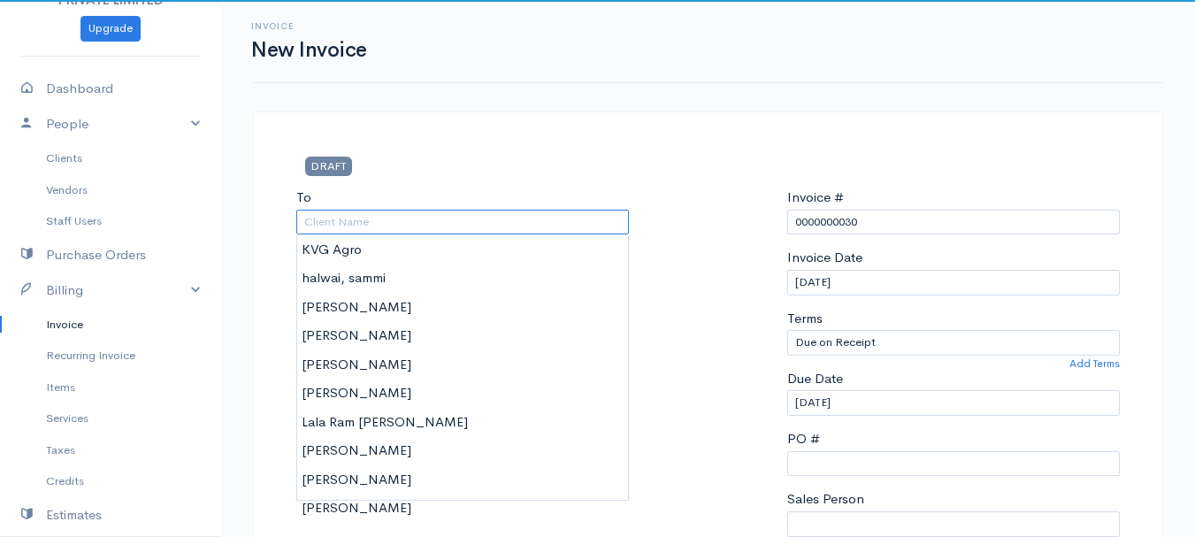
click at [343, 219] on input "To" at bounding box center [462, 223] width 333 height 26
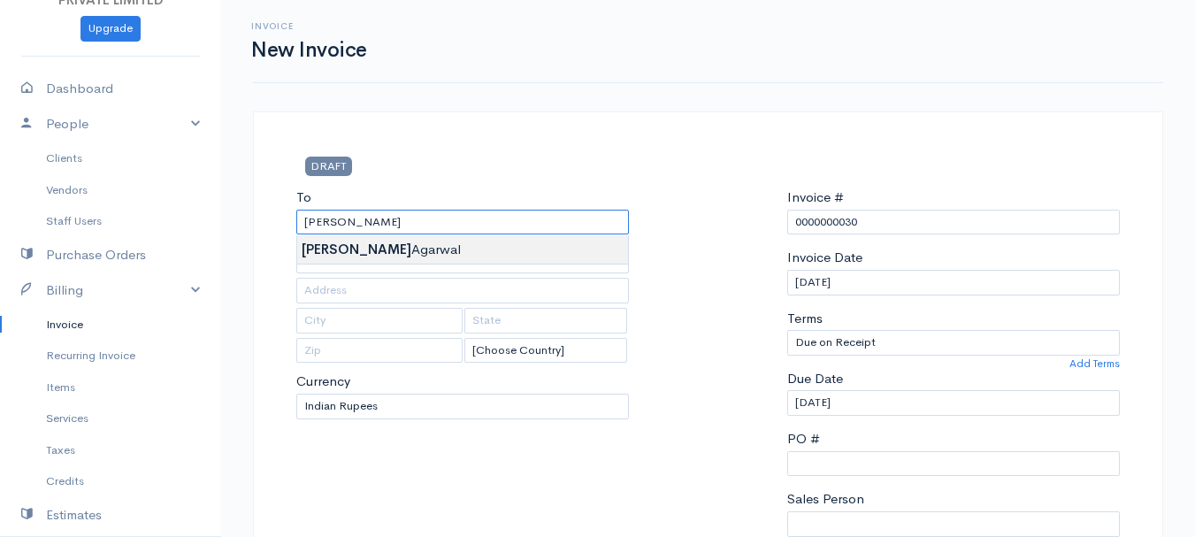
type input "[PERSON_NAME]"
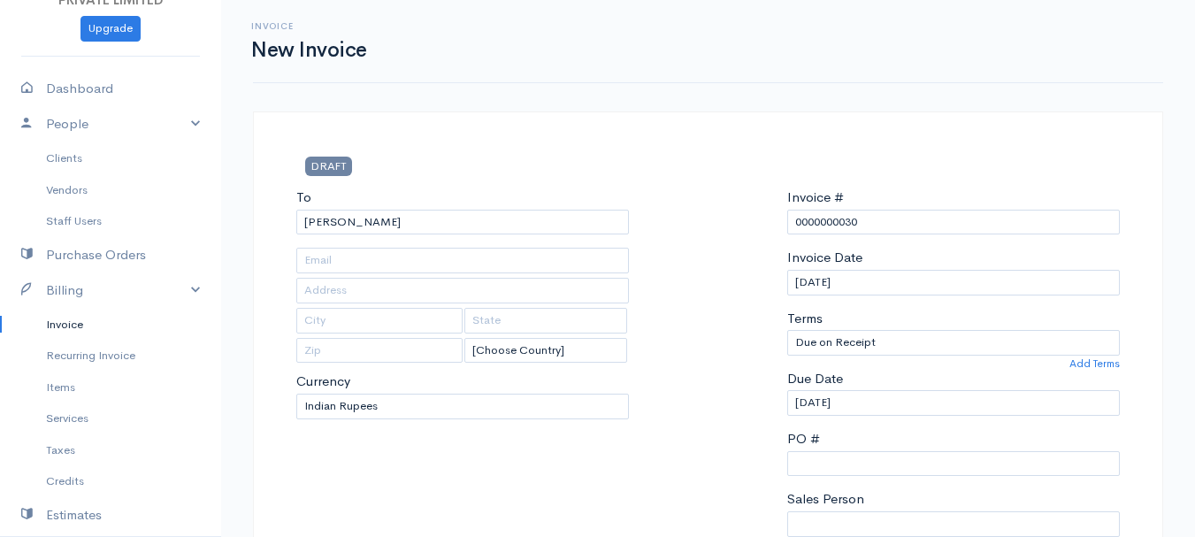
type input "Hardoi"
type input "[GEOGRAPHIC_DATA]"
type input "241001"
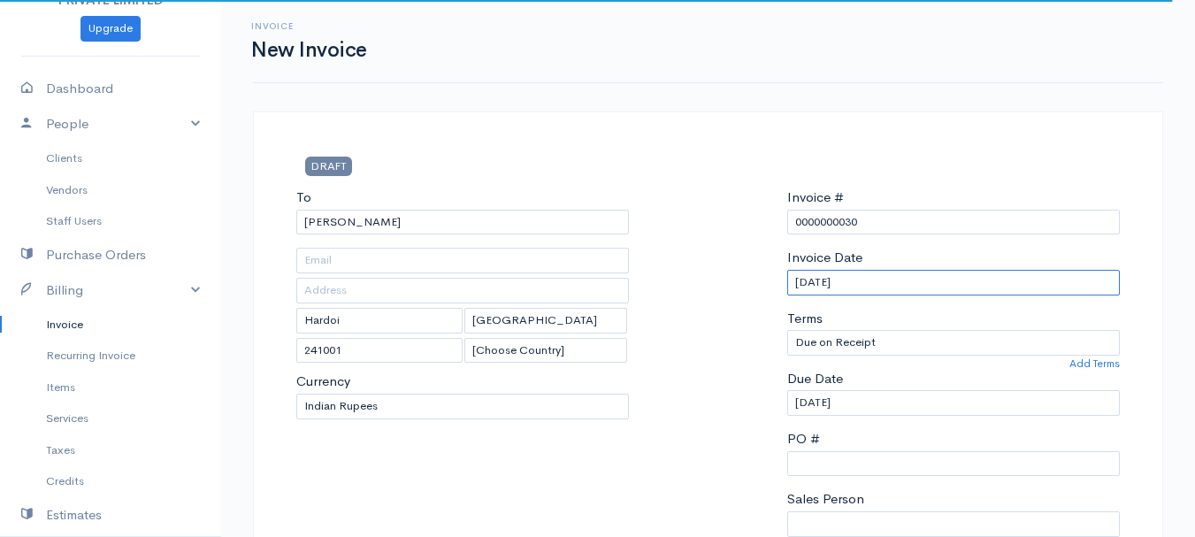
click at [805, 281] on input "[DATE]" at bounding box center [953, 283] width 333 height 26
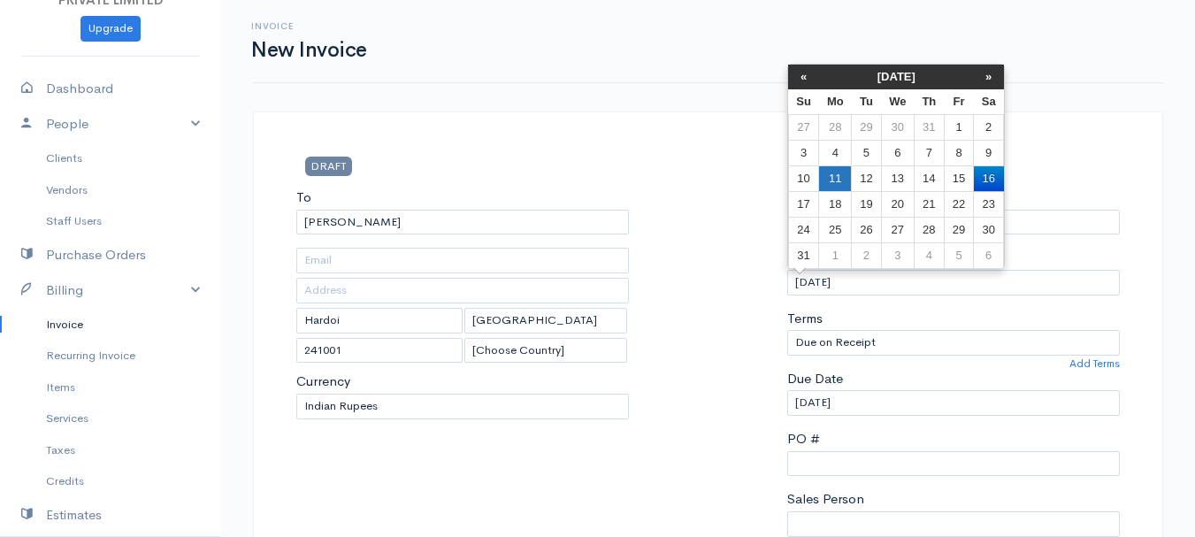
click at [840, 182] on td "11" at bounding box center [835, 178] width 33 height 26
type input "[DATE]"
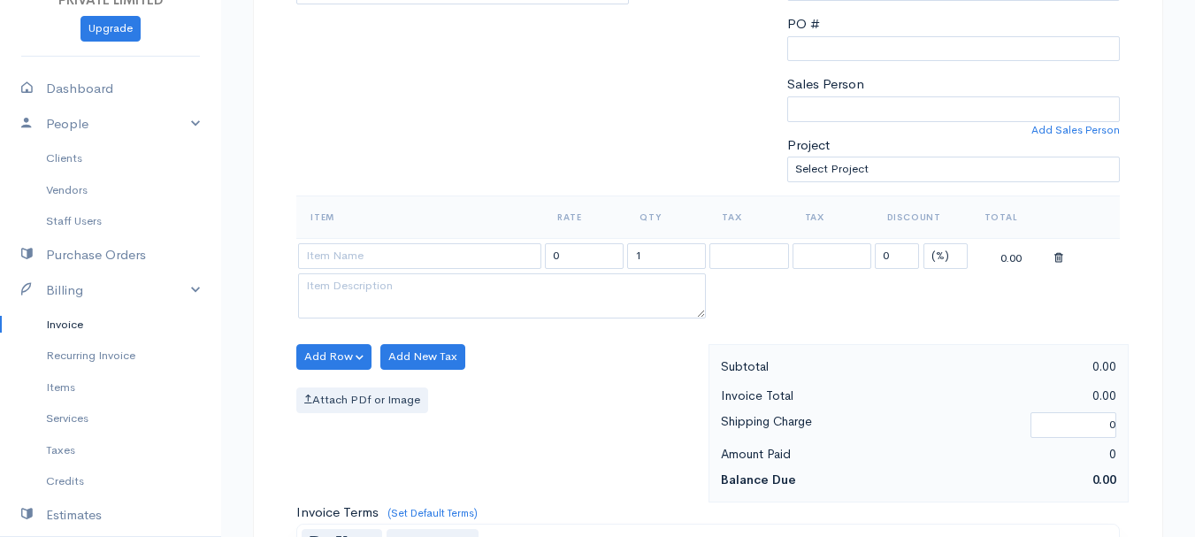
scroll to position [434, 0]
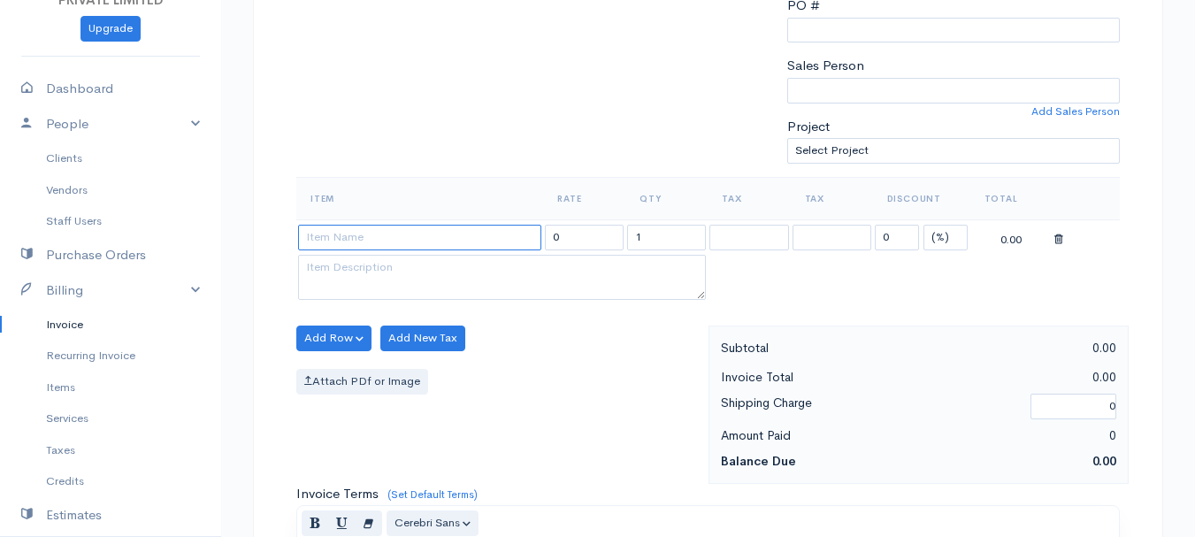
click at [352, 237] on input at bounding box center [419, 238] width 243 height 26
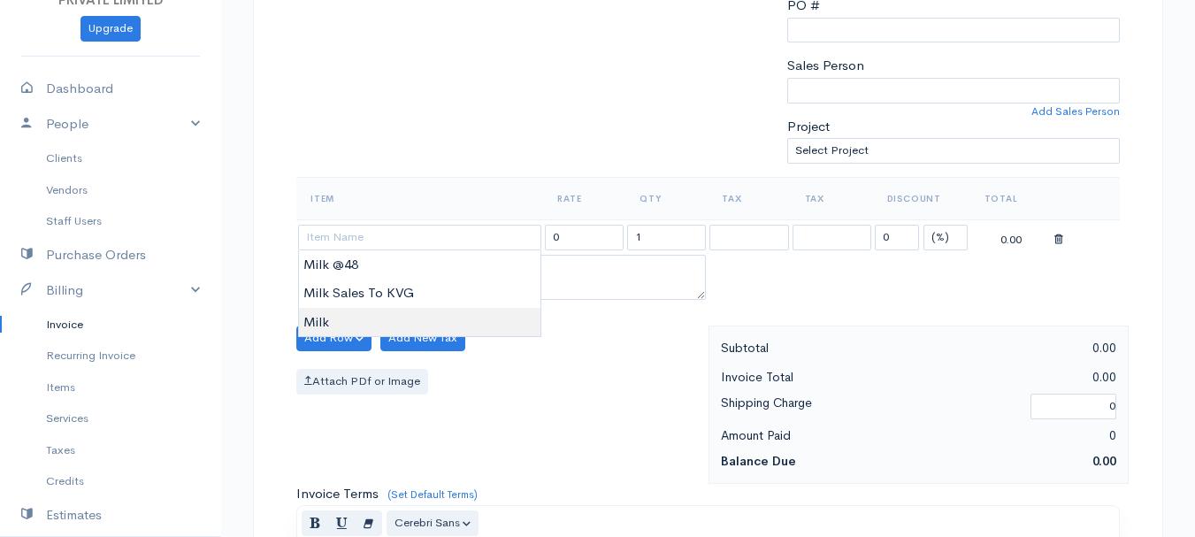
type input "Milk"
type input "60.00"
type textarea "Loose milk sales"
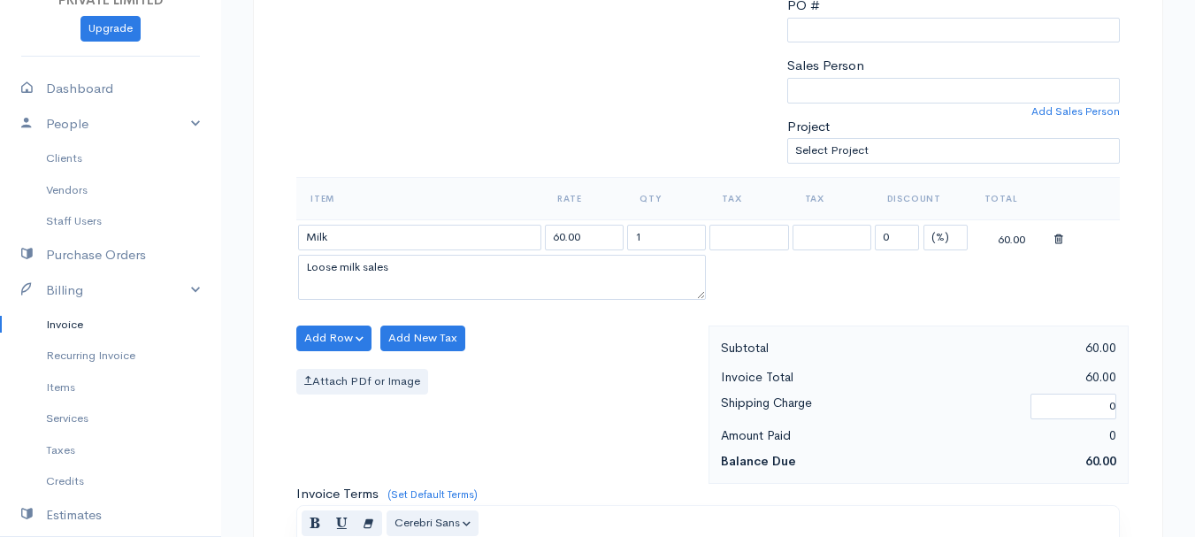
click at [355, 318] on body "TRUE HARVEST FARMS (OPC) PRIVATE LIMITED Upgrade Dashboard People Clients Vendo…" at bounding box center [597, 331] width 1195 height 1530
click at [643, 233] on input "1" at bounding box center [666, 238] width 79 height 26
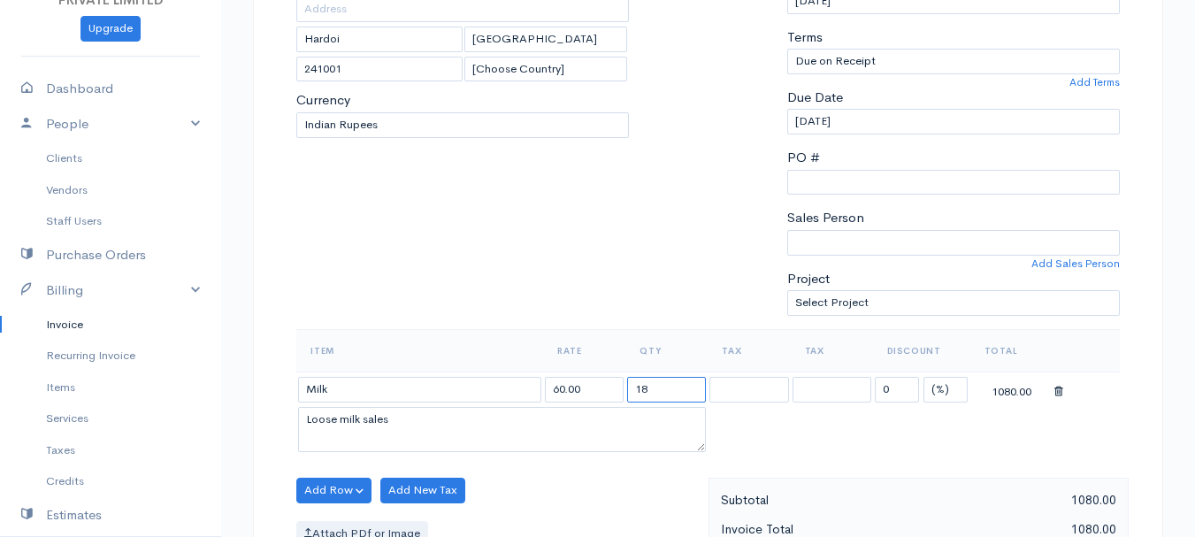
scroll to position [257, 0]
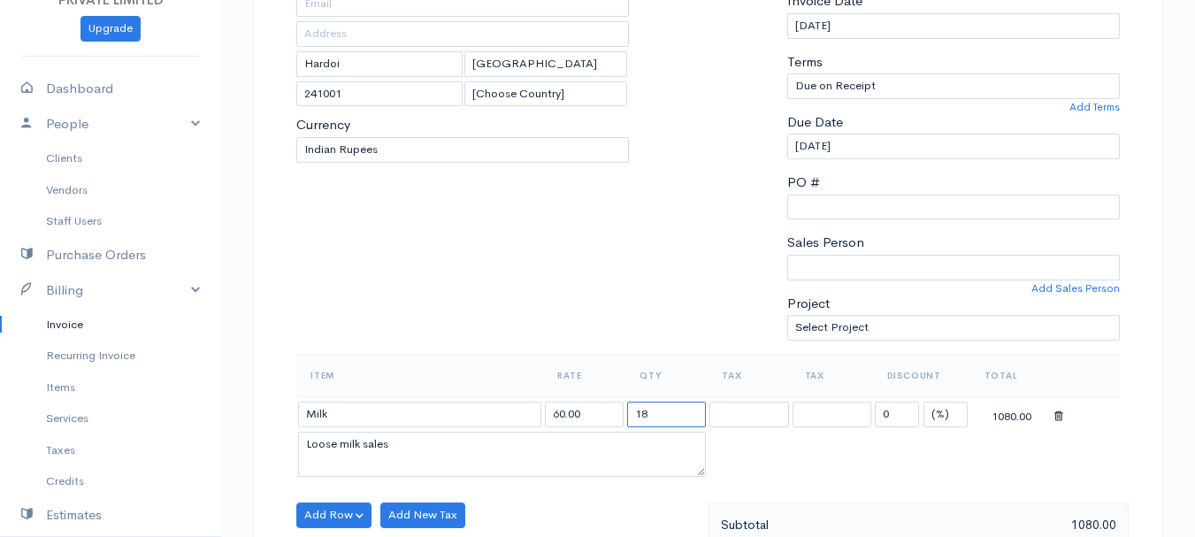
type input "18"
click at [815, 258] on select "[PERSON_NAME]" at bounding box center [953, 268] width 333 height 26
select select "Abhishek"
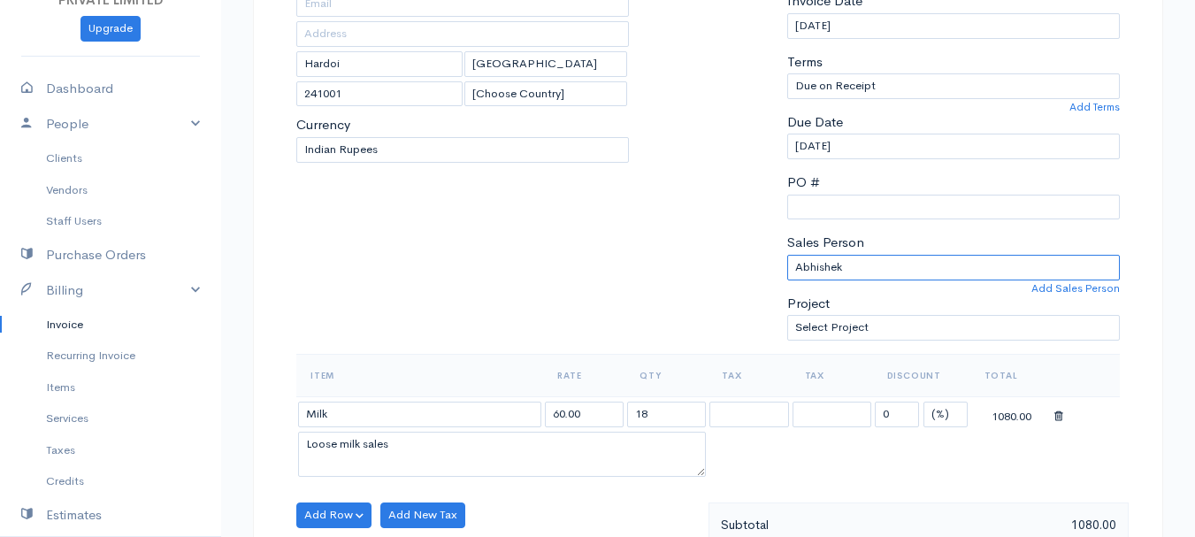
click at [787, 255] on select "[PERSON_NAME]" at bounding box center [953, 268] width 333 height 26
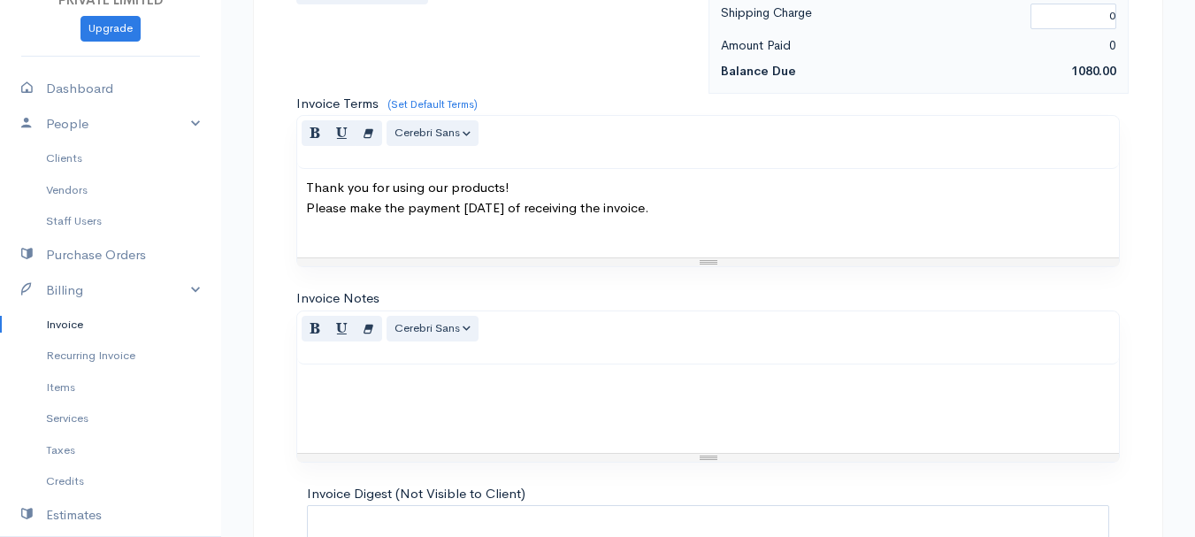
scroll to position [993, 0]
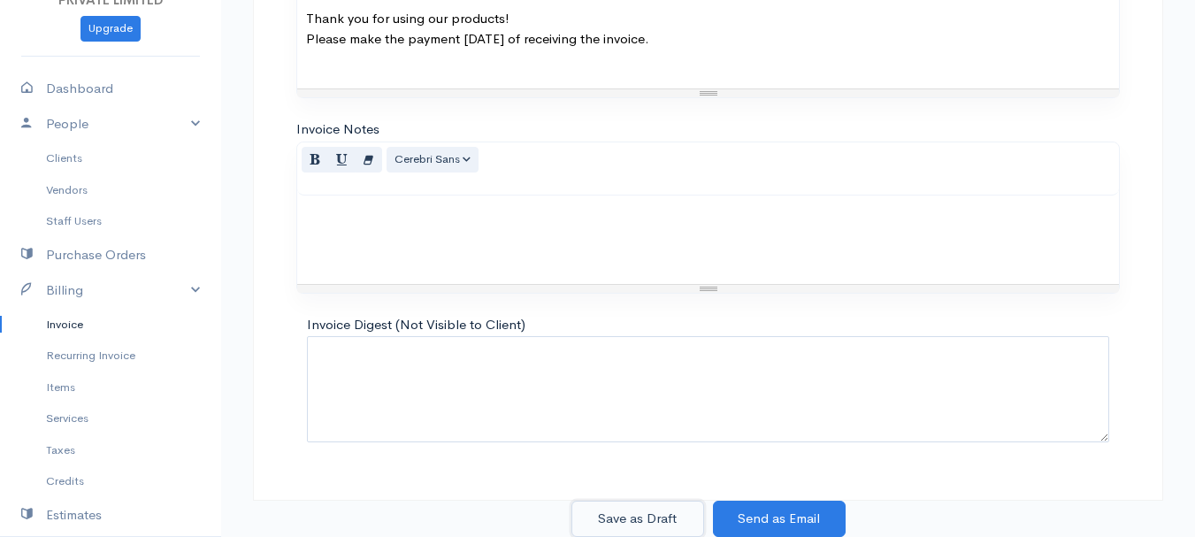
click at [627, 513] on button "Save as Draft" at bounding box center [638, 519] width 133 height 36
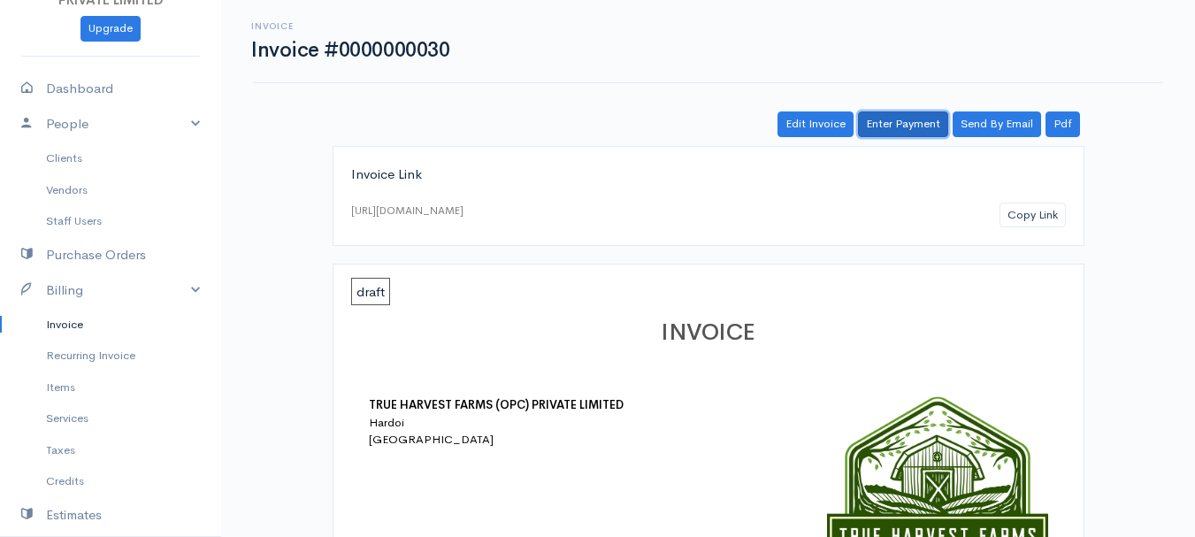
click at [886, 124] on link "Enter Payment" at bounding box center [903, 124] width 90 height 26
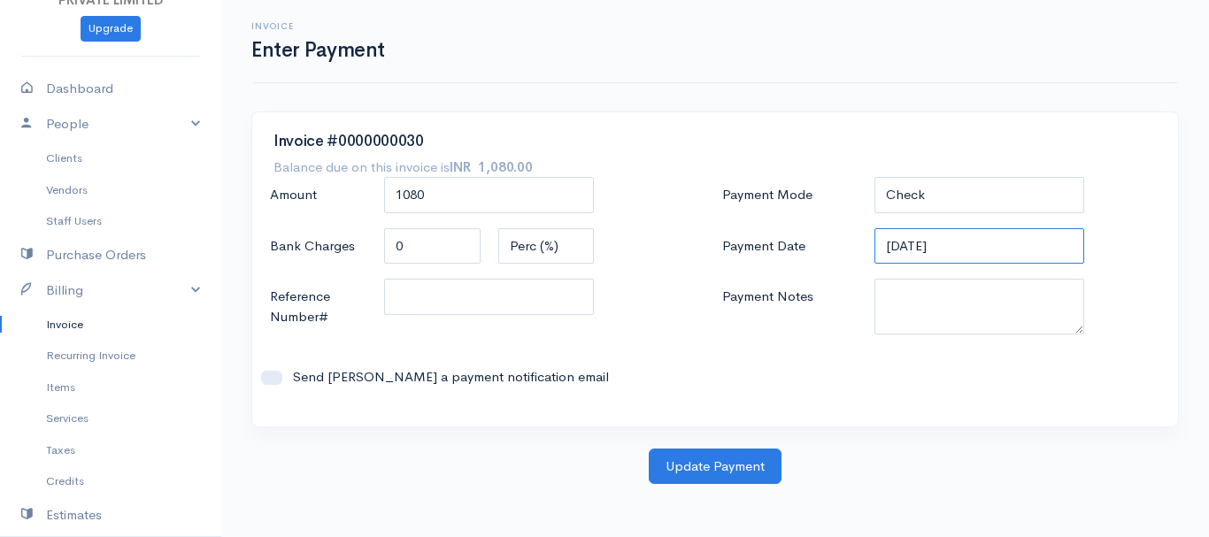
click at [895, 252] on input "[DATE]" at bounding box center [979, 246] width 211 height 36
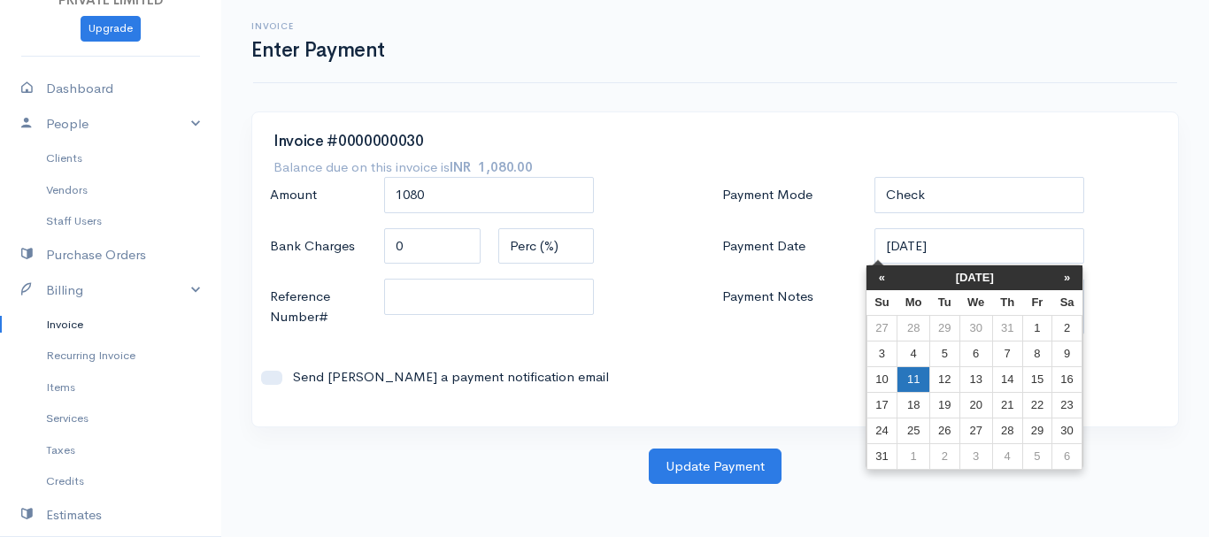
click at [918, 377] on td "11" at bounding box center [913, 379] width 33 height 26
type input "[DATE]"
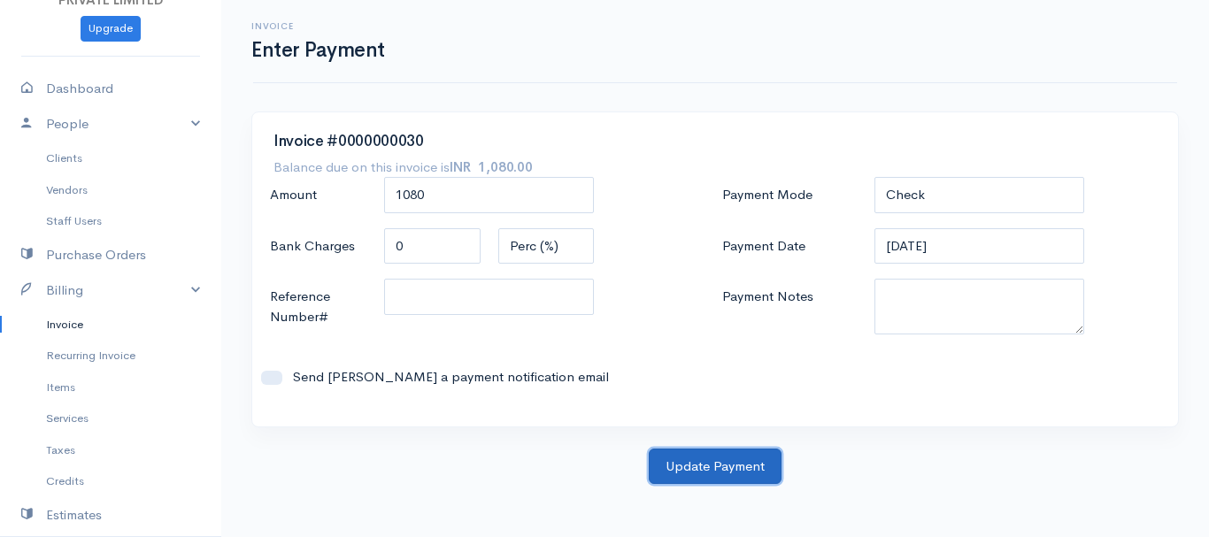
click at [723, 456] on button "Update Payment" at bounding box center [715, 467] width 133 height 36
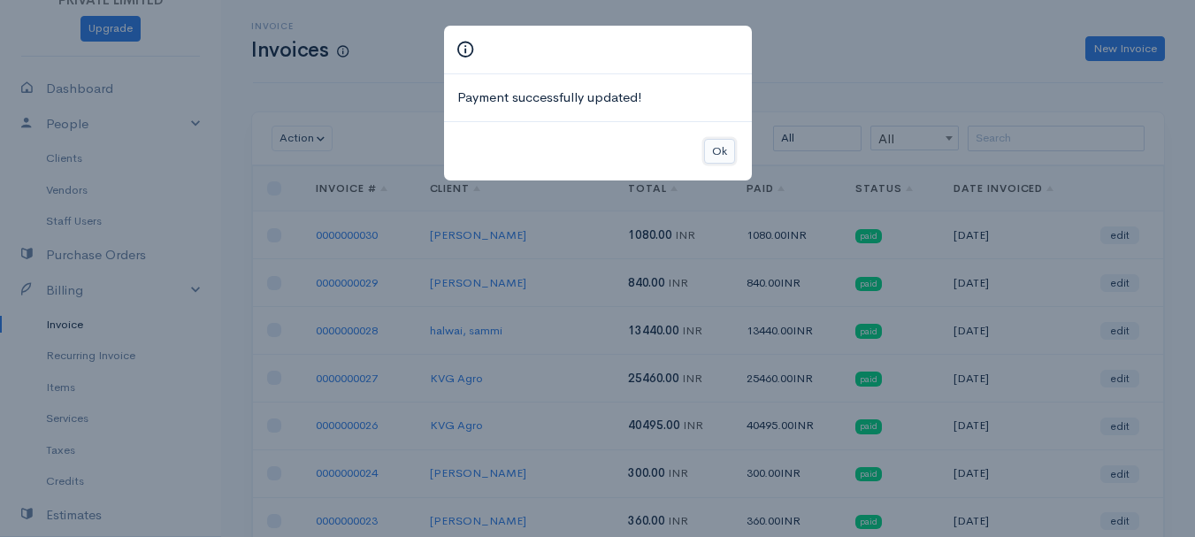
click at [731, 154] on button "Ok" at bounding box center [719, 152] width 31 height 26
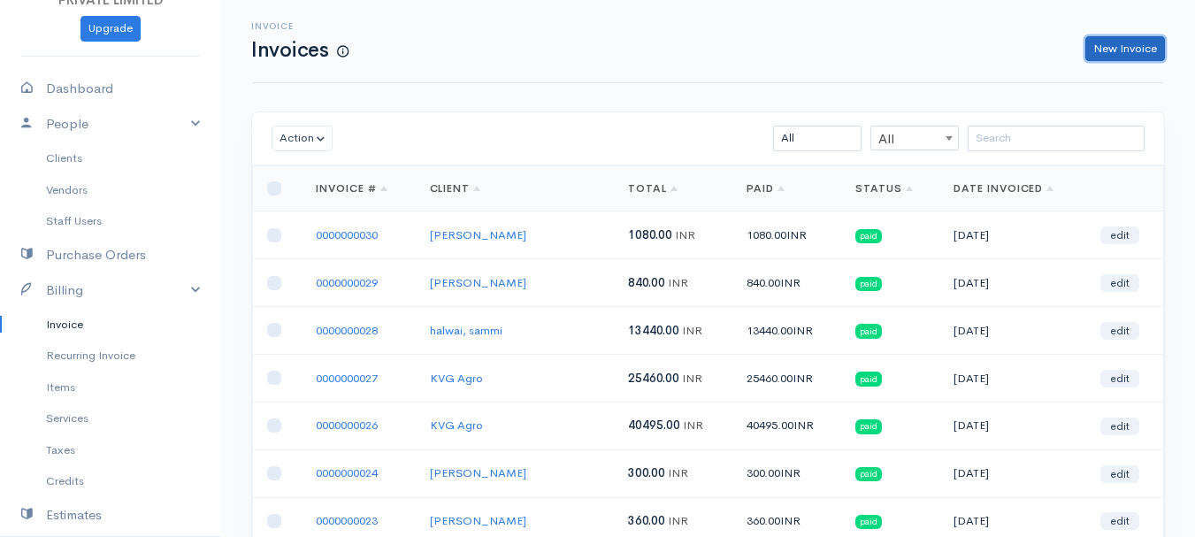
click at [1143, 45] on link "New Invoice" at bounding box center [1126, 49] width 80 height 26
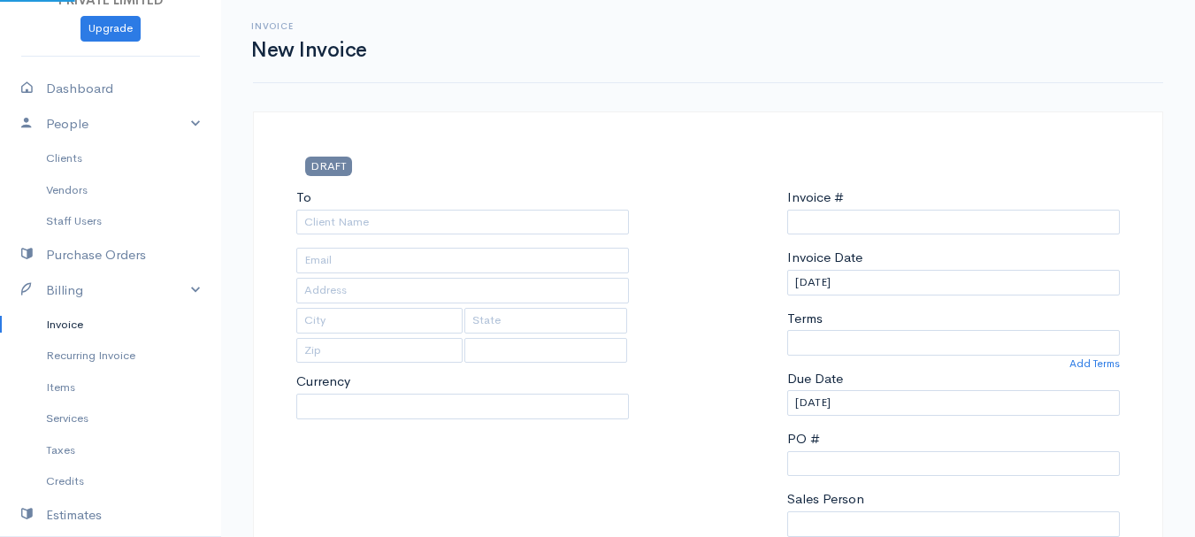
select select "INR"
select select "[GEOGRAPHIC_DATA]"
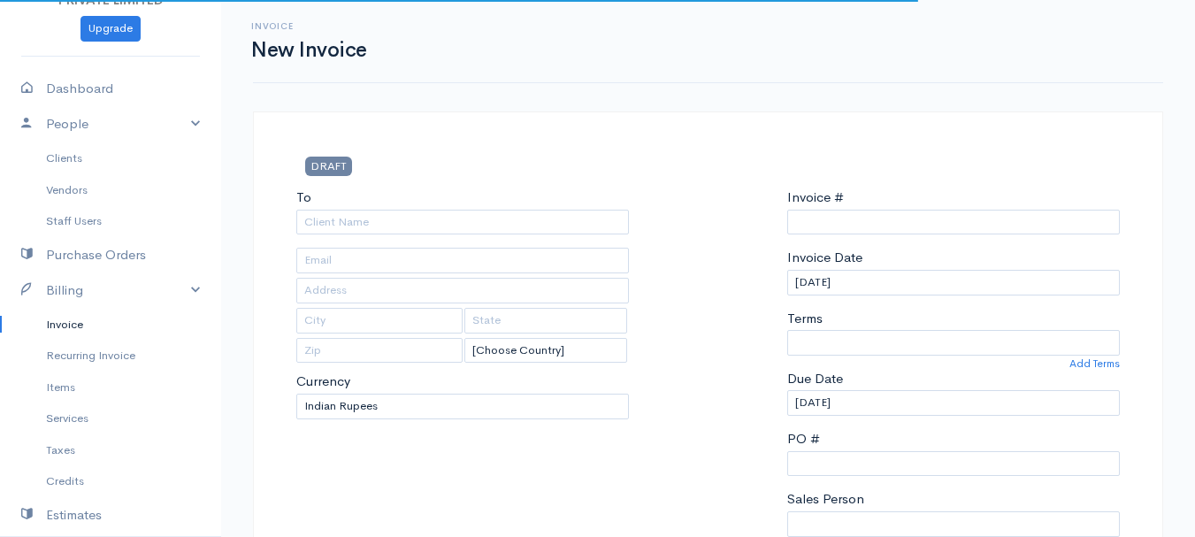
type input "0000000031"
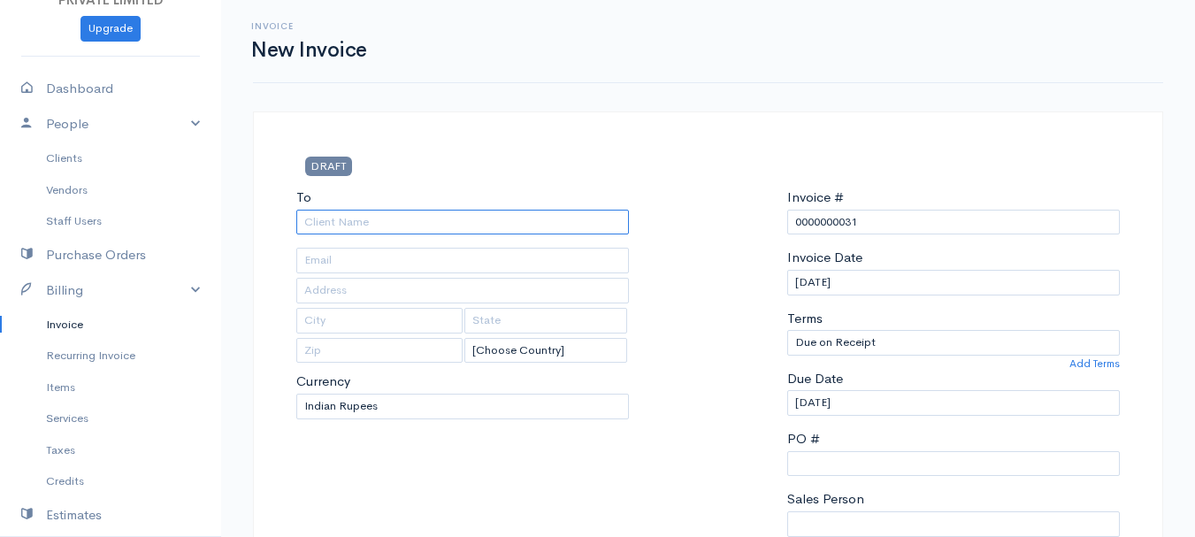
click at [324, 226] on input "To" at bounding box center [462, 223] width 333 height 26
type input "[PERSON_NAME]"
type input "Hardoi"
type input "UP"
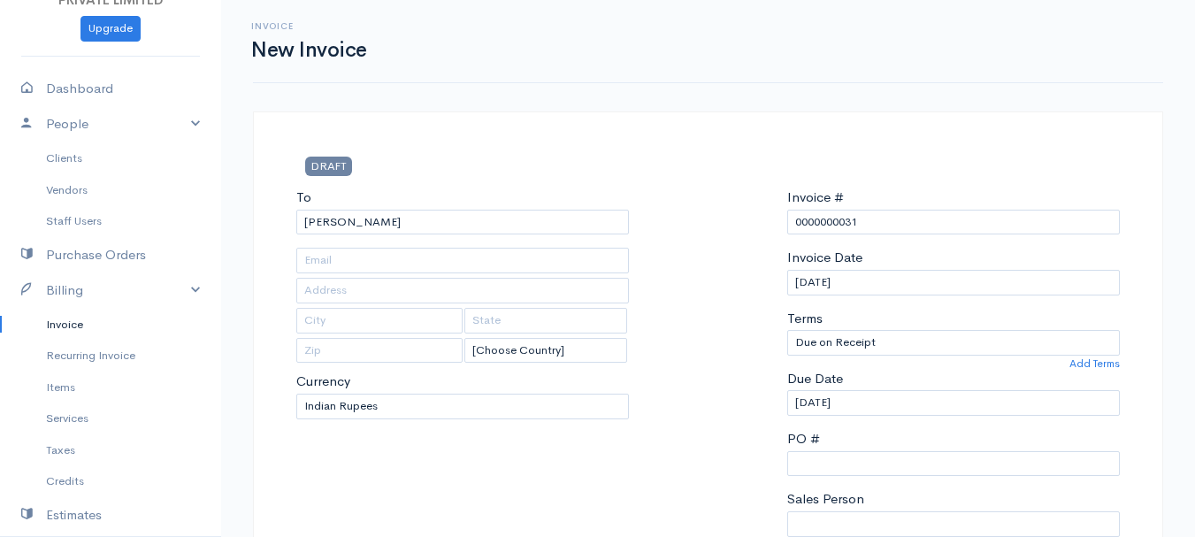
type input "241001"
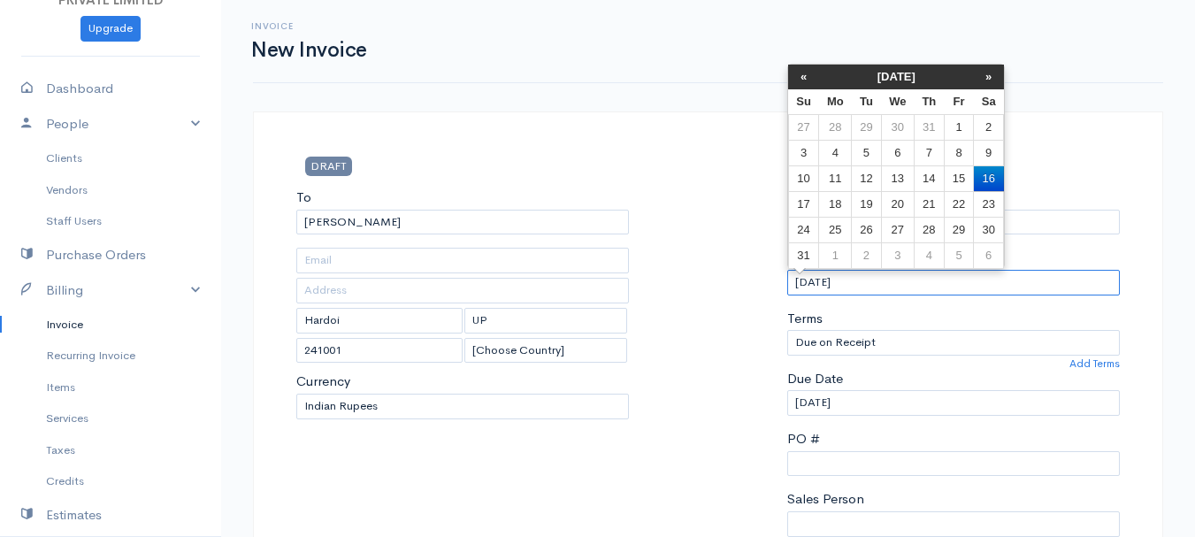
click at [804, 281] on input "[DATE]" at bounding box center [953, 283] width 333 height 26
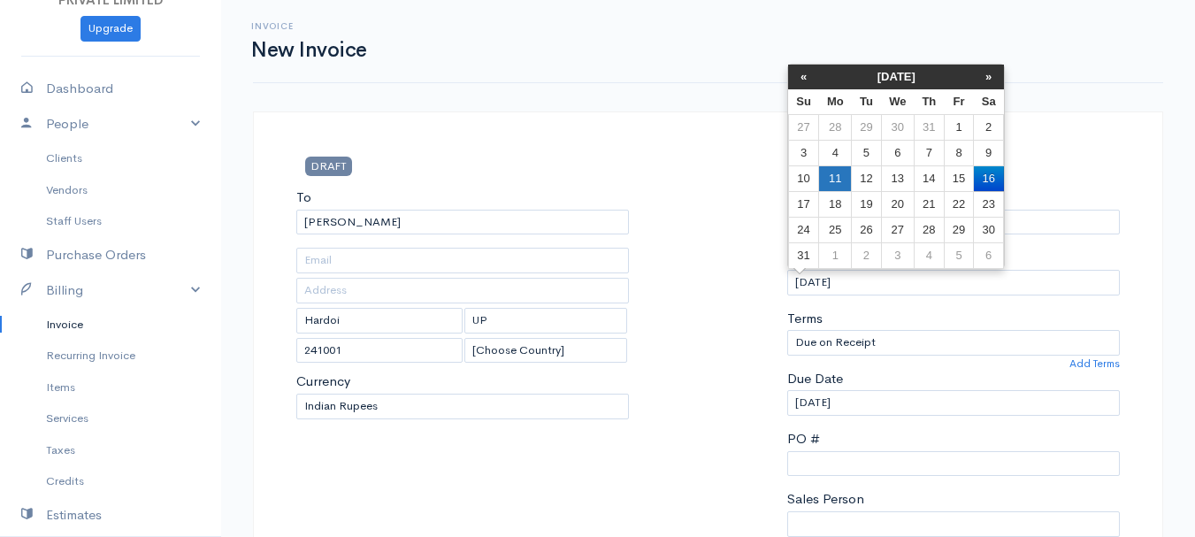
click at [839, 180] on td "11" at bounding box center [835, 178] width 33 height 26
type input "[DATE]"
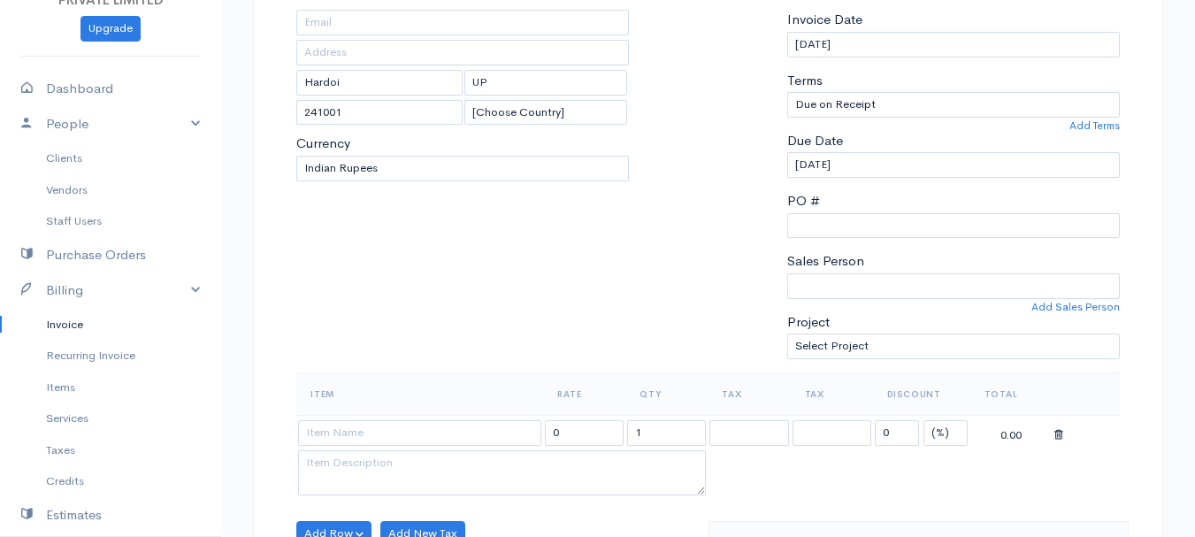
scroll to position [241, 0]
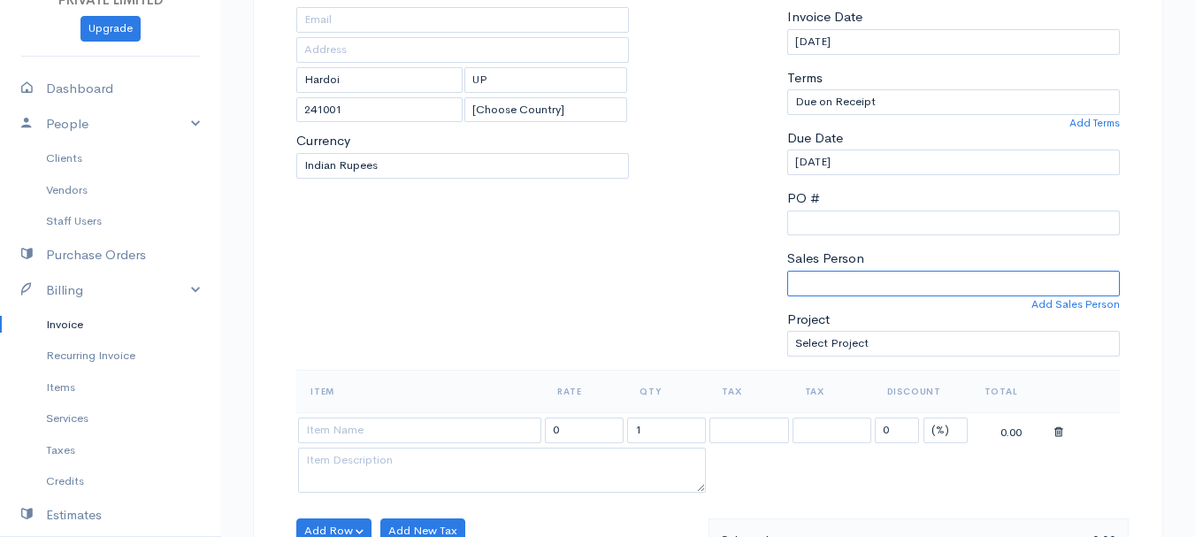
click at [846, 280] on select "[PERSON_NAME]" at bounding box center [953, 284] width 333 height 26
select select "Abhishek"
click at [787, 271] on select "[PERSON_NAME]" at bounding box center [953, 284] width 333 height 26
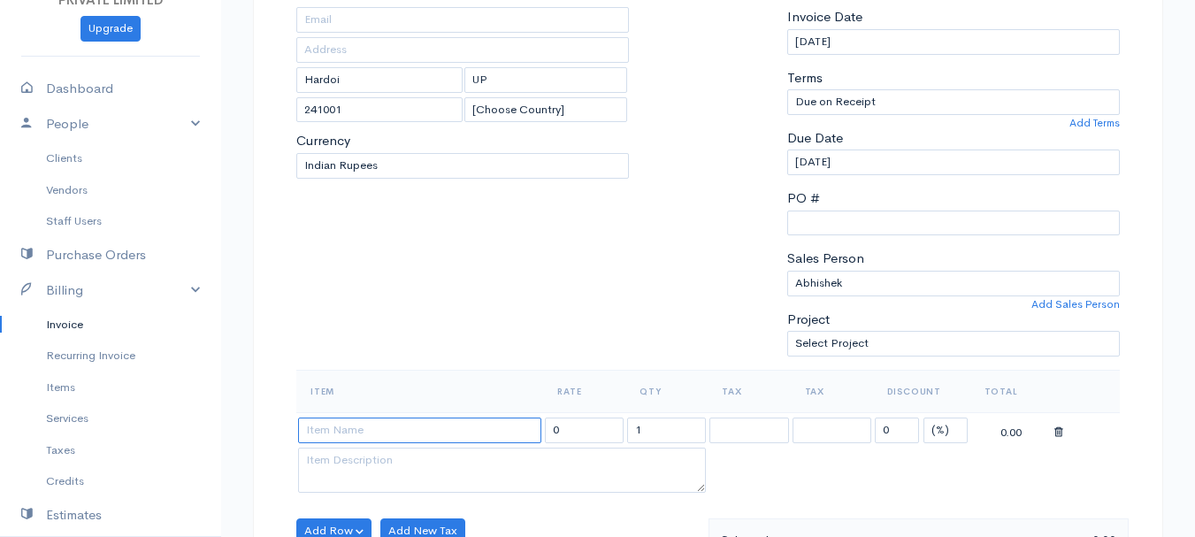
click at [429, 429] on input at bounding box center [419, 431] width 243 height 26
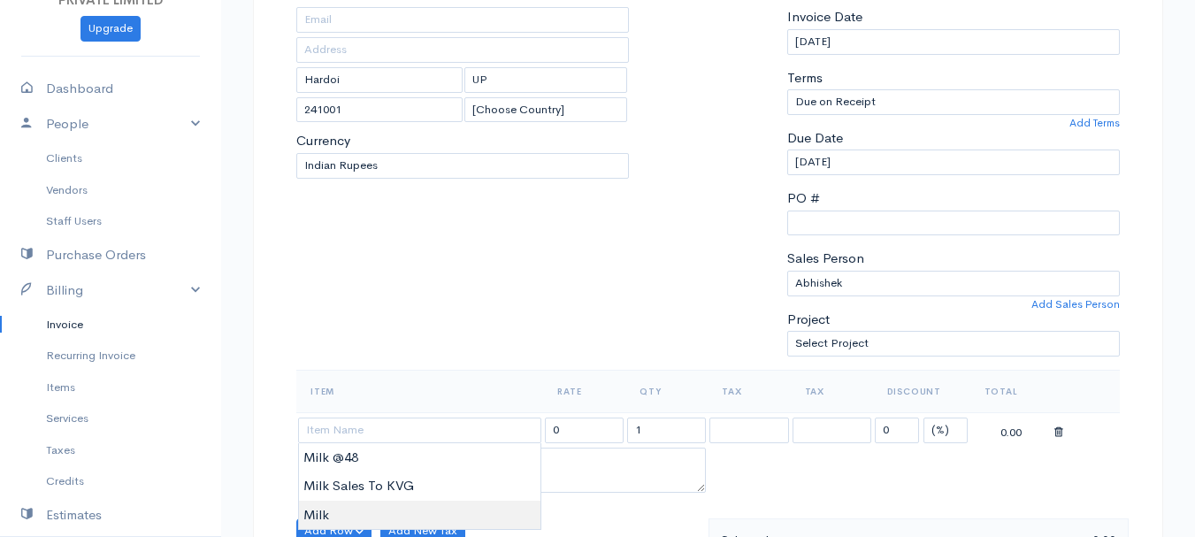
type input "Milk"
type input "60.00"
type textarea "Loose milk sales"
click at [332, 512] on body "TRUE HARVEST FARMS (OPC) PRIVATE LIMITED Upgrade Dashboard People Clients Vendo…" at bounding box center [597, 524] width 1195 height 1530
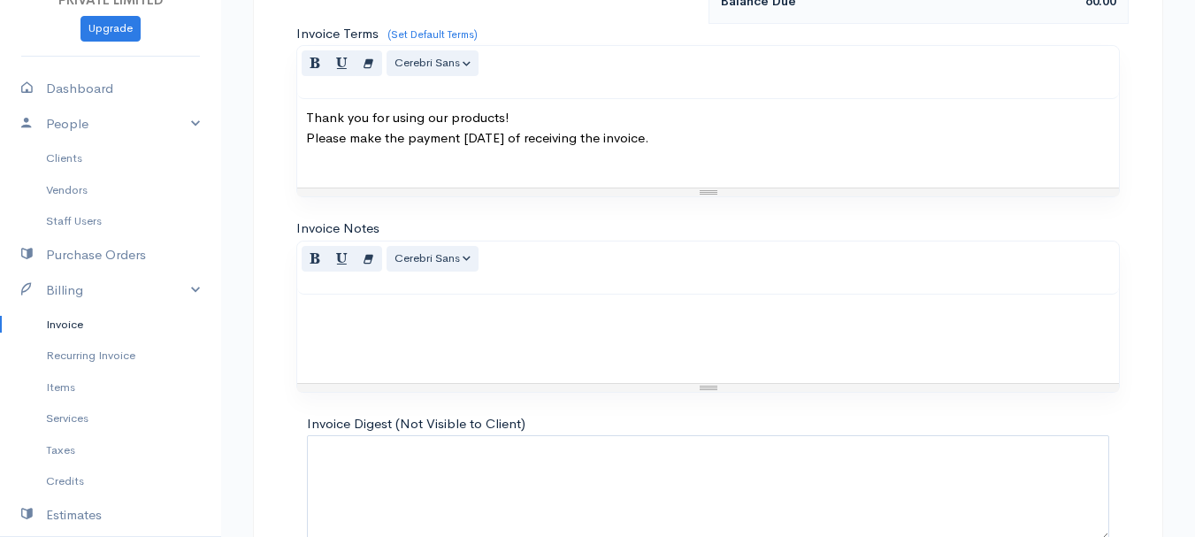
scroll to position [993, 0]
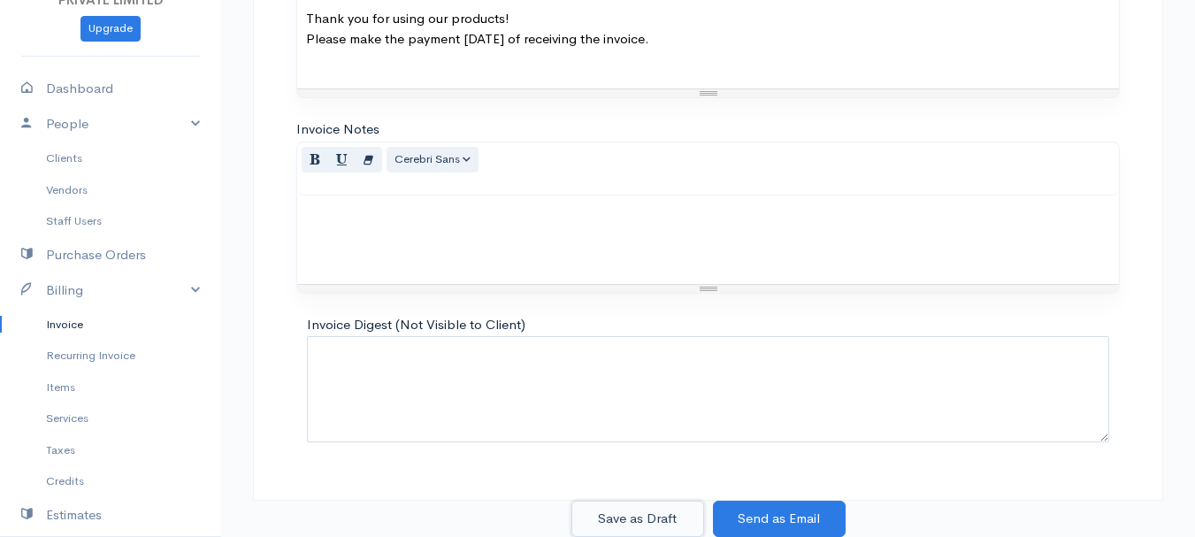
click at [662, 519] on button "Save as Draft" at bounding box center [638, 519] width 133 height 36
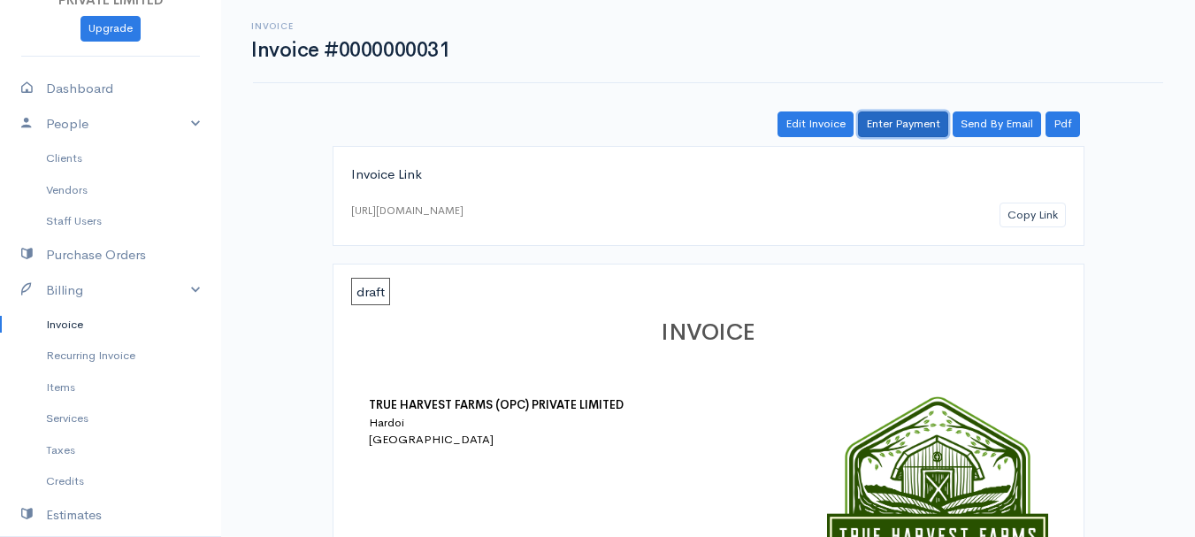
click at [914, 115] on link "Enter Payment" at bounding box center [903, 124] width 90 height 26
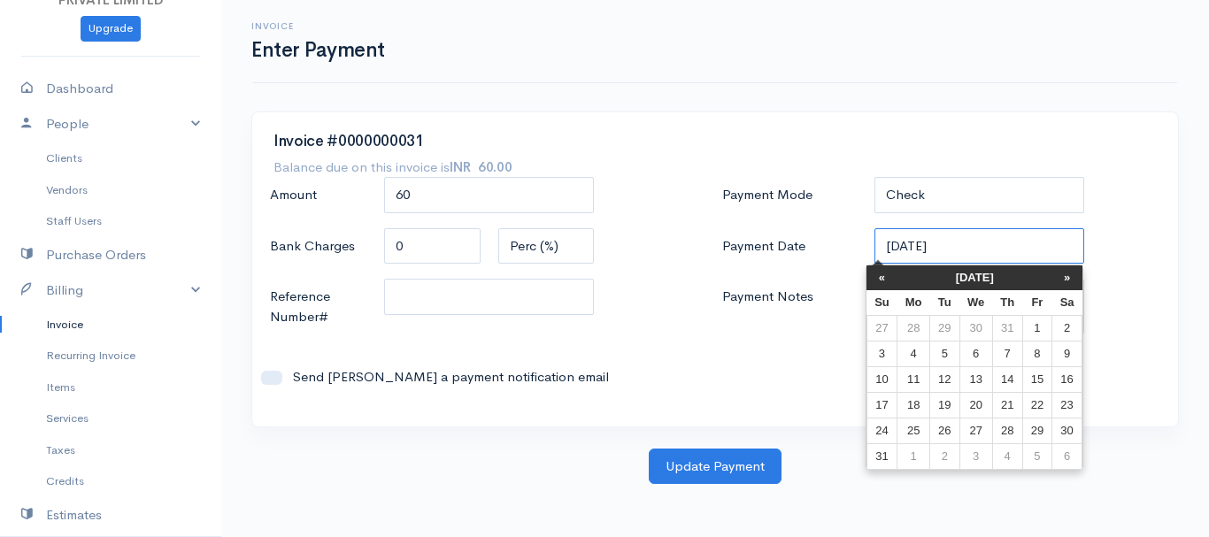
click at [890, 247] on input "[DATE]" at bounding box center [979, 246] width 211 height 36
click at [922, 371] on td "11" at bounding box center [913, 379] width 33 height 26
type input "[DATE]"
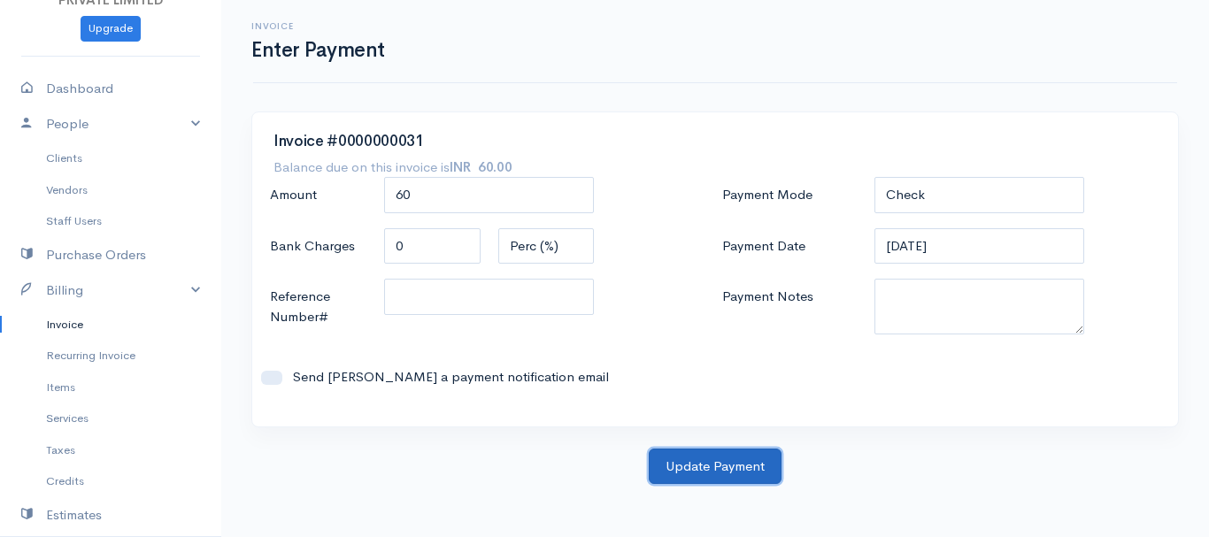
click at [729, 455] on button "Update Payment" at bounding box center [715, 467] width 133 height 36
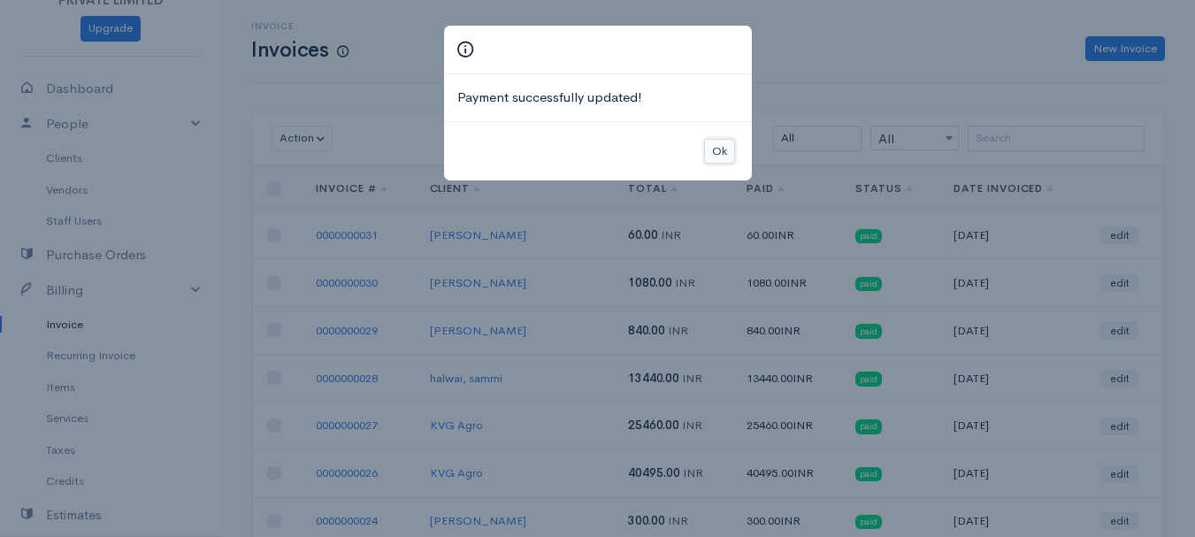
click at [722, 154] on button "Ok" at bounding box center [719, 152] width 31 height 26
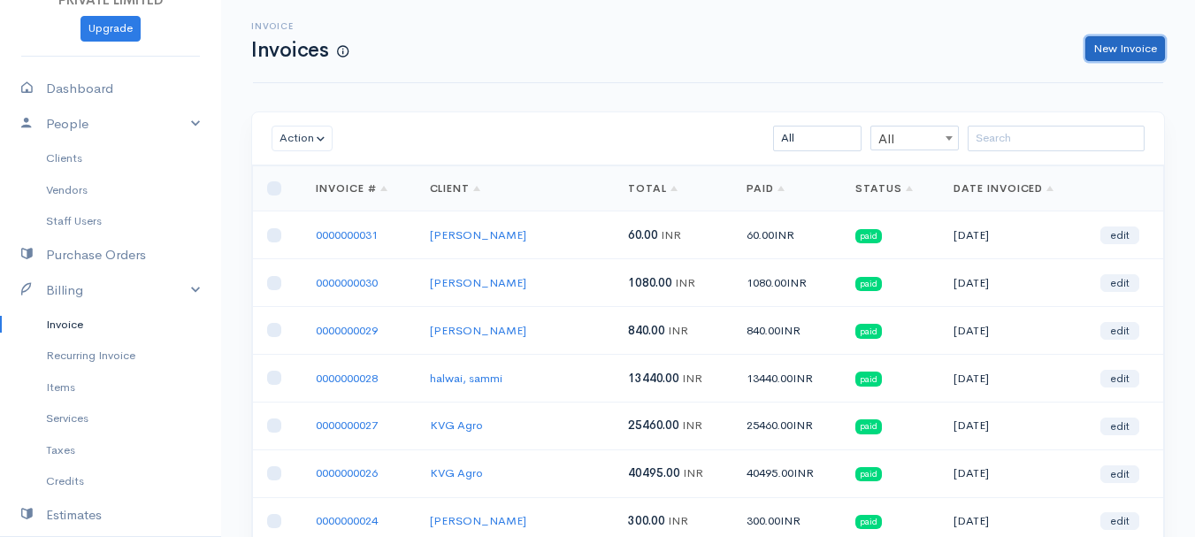
click at [1092, 53] on link "New Invoice" at bounding box center [1126, 49] width 80 height 26
select select "[GEOGRAPHIC_DATA]"
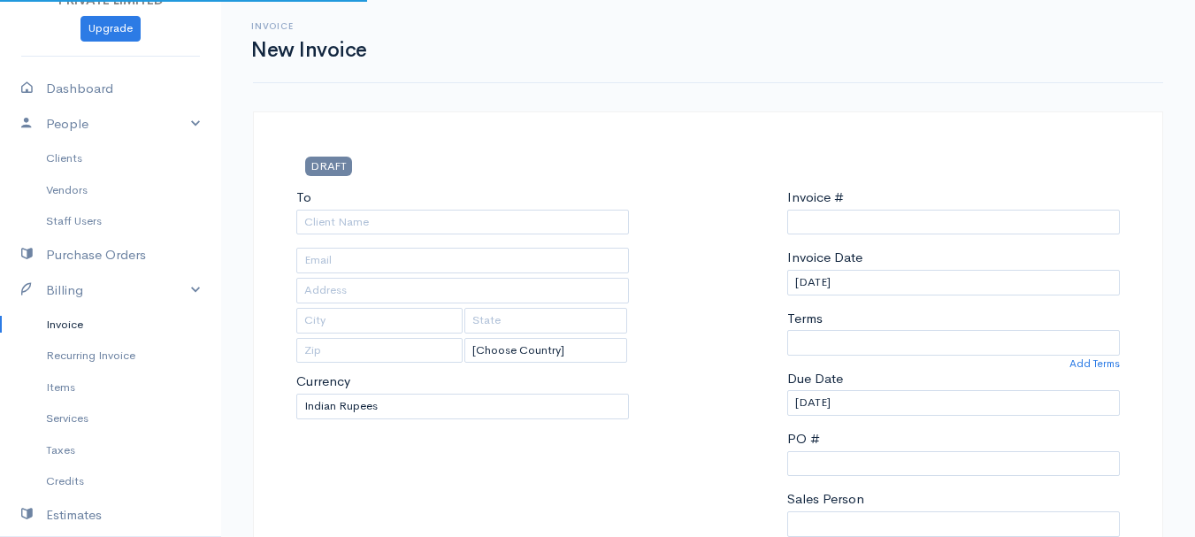
type input "0000000032"
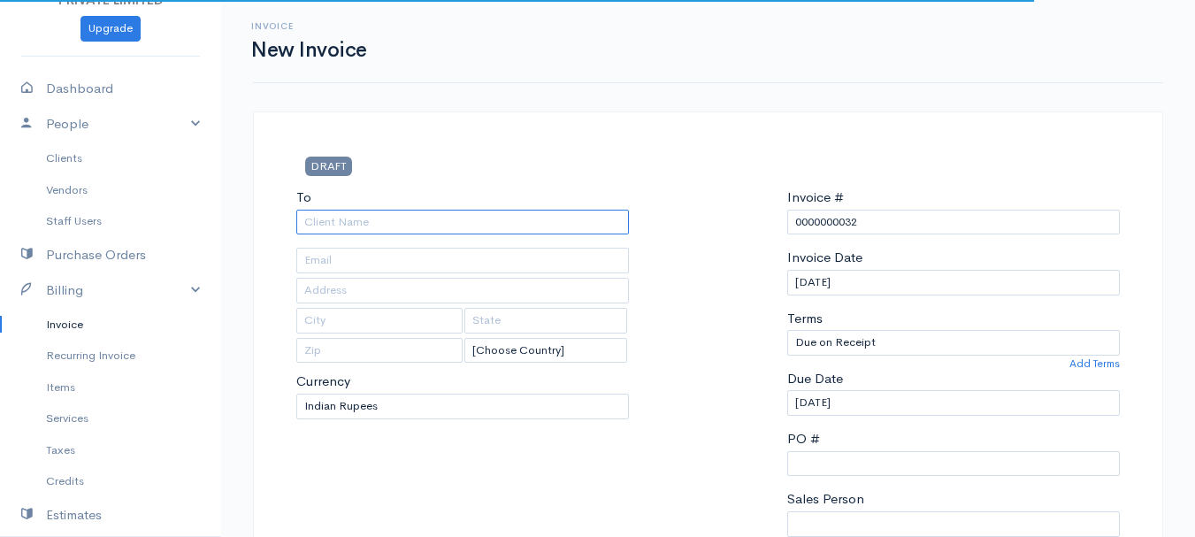
click at [395, 222] on input "To" at bounding box center [462, 223] width 333 height 26
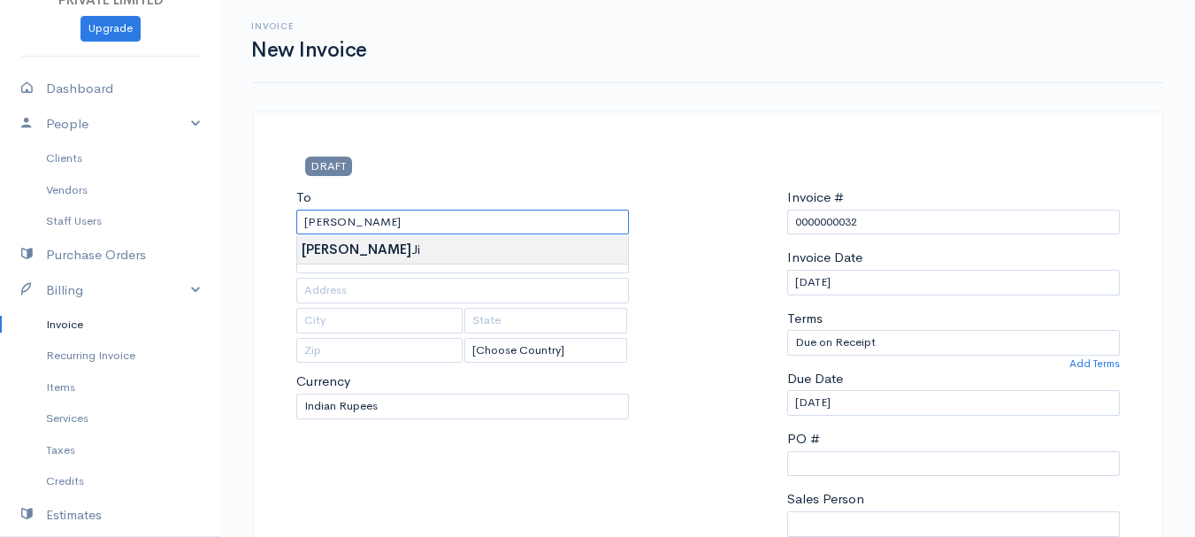
type input "[PERSON_NAME] Ji"
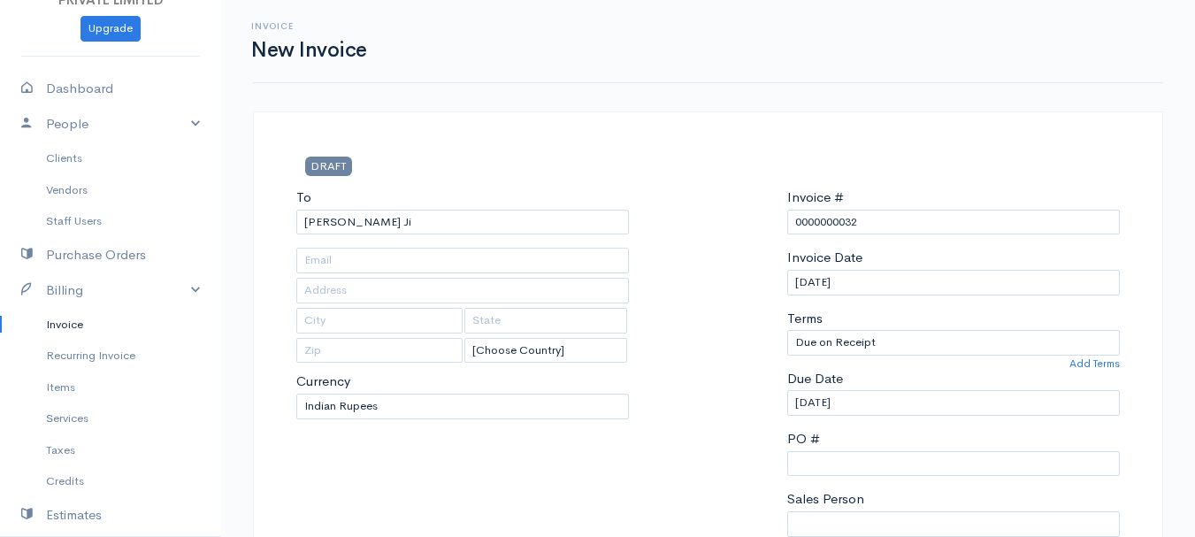
type input "Hardoi"
type input "UP"
type input "241001"
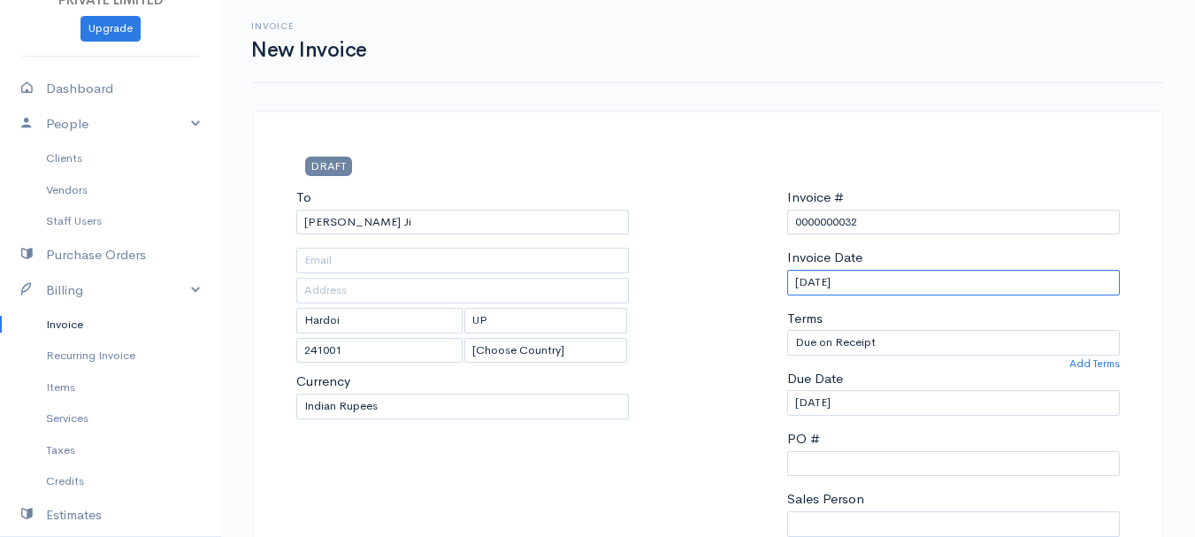
click at [811, 282] on input "[DATE]" at bounding box center [953, 283] width 333 height 26
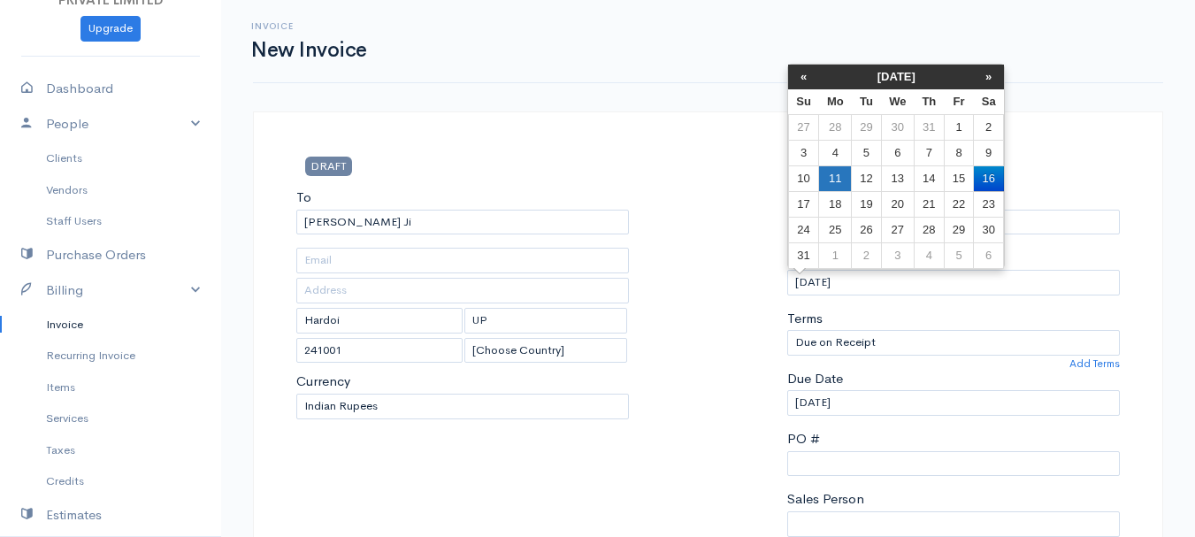
click at [838, 182] on td "11" at bounding box center [835, 178] width 33 height 26
type input "[DATE]"
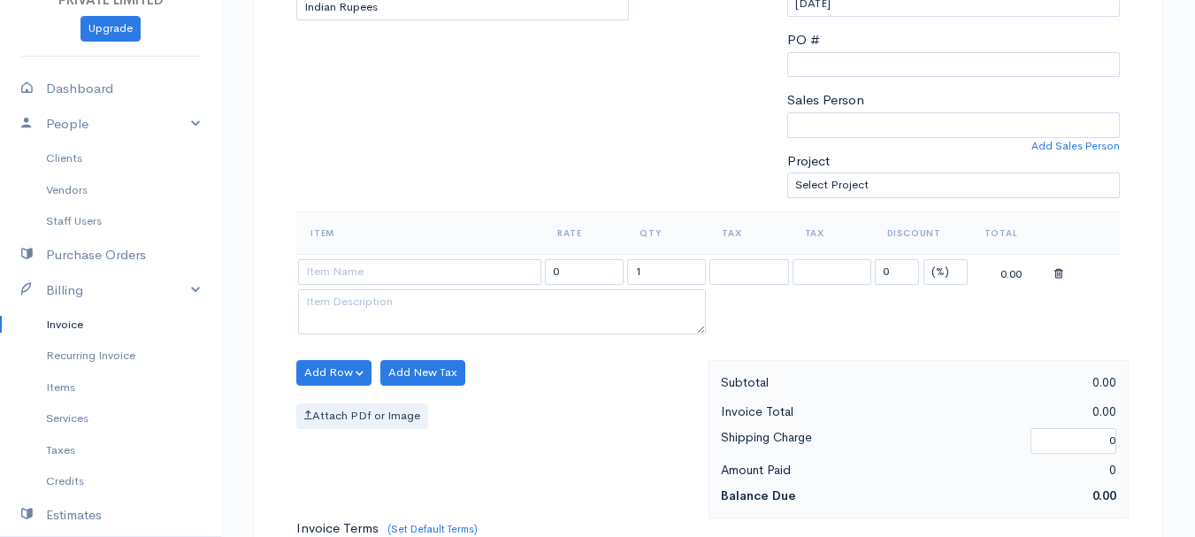
scroll to position [356, 0]
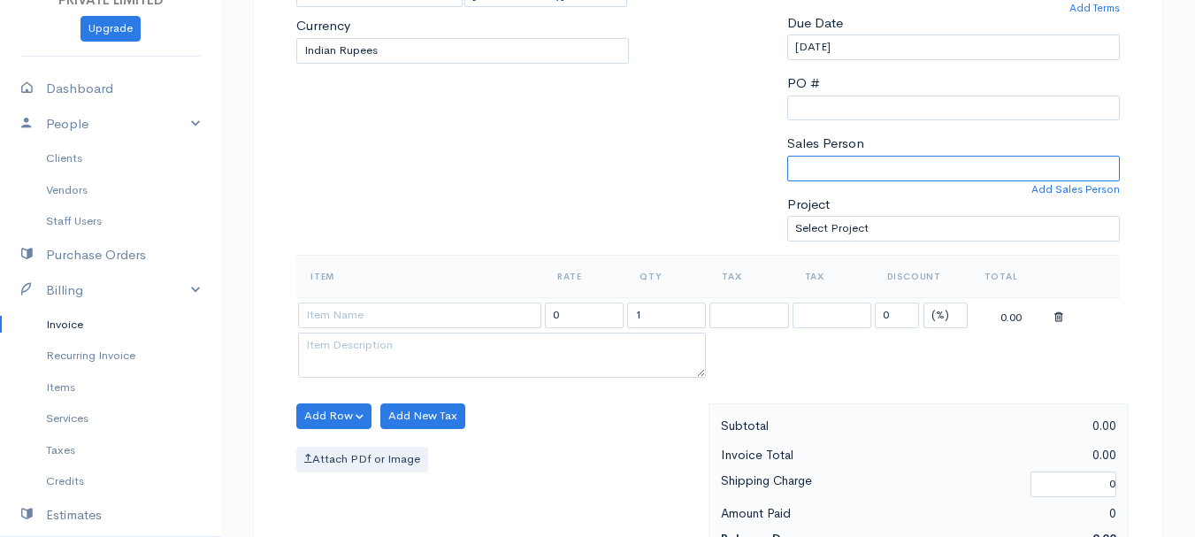
click at [849, 172] on select "[PERSON_NAME]" at bounding box center [953, 169] width 333 height 26
select select "Abhishek"
click at [787, 156] on select "[PERSON_NAME]" at bounding box center [953, 169] width 333 height 26
click at [393, 309] on input at bounding box center [419, 316] width 243 height 26
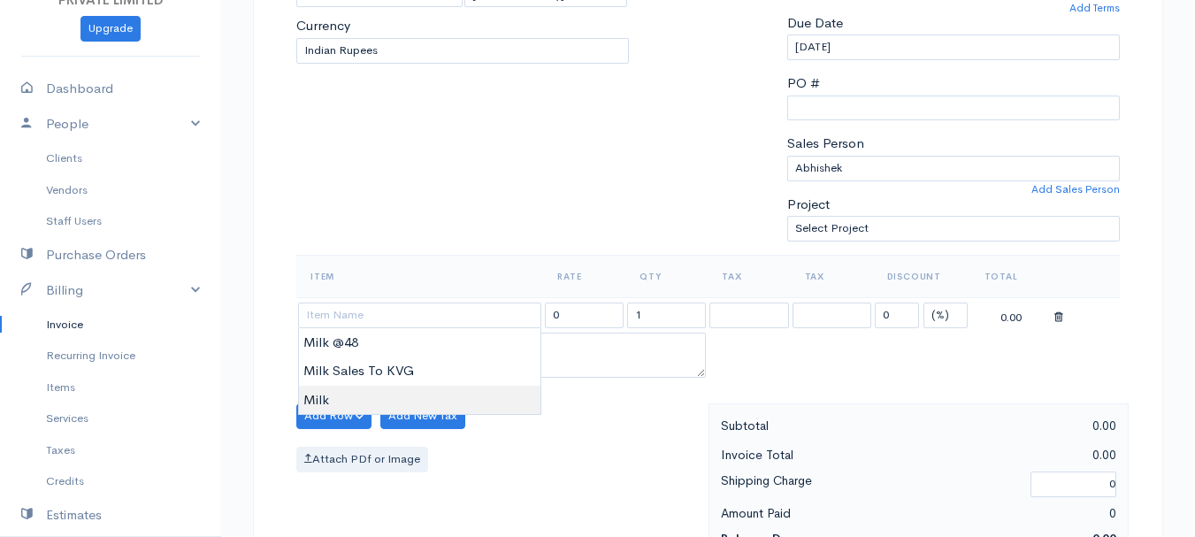
type input "Milk"
type input "60.00"
type textarea "Loose milk sales"
click at [398, 392] on body "TRUE HARVEST FARMS (OPC) PRIVATE LIMITED Upgrade Dashboard People Clients Vendo…" at bounding box center [597, 409] width 1195 height 1530
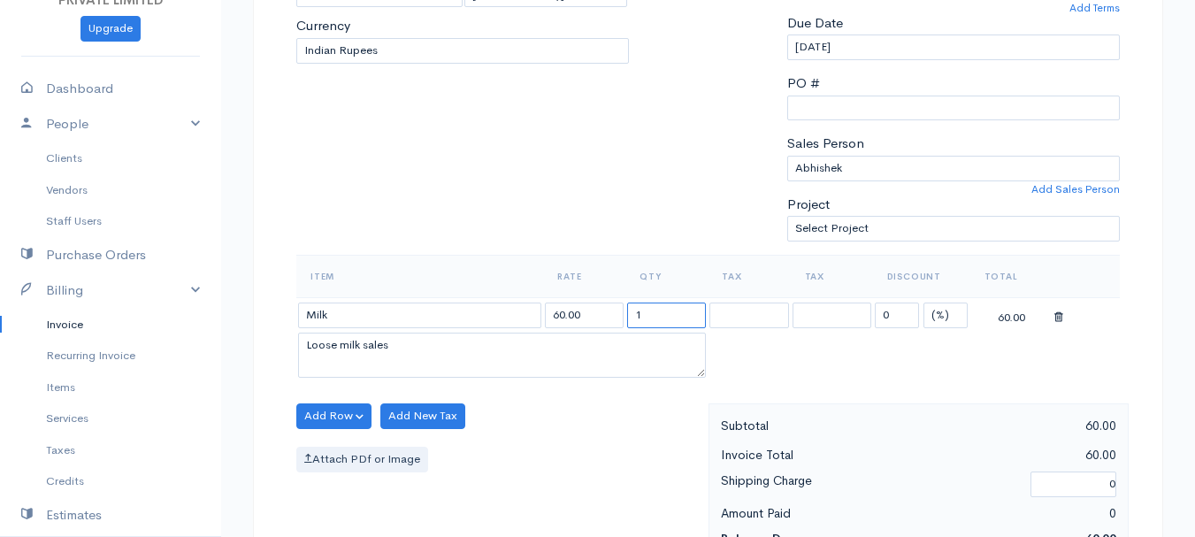
click at [641, 315] on input "1" at bounding box center [666, 316] width 79 height 26
click at [641, 315] on input "7" at bounding box center [666, 316] width 79 height 26
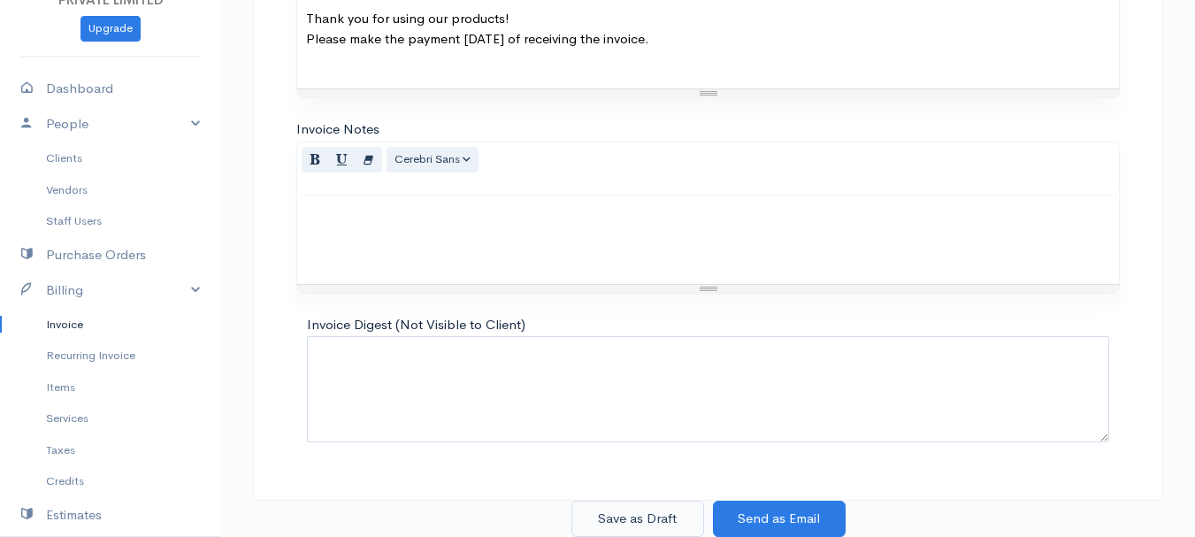
type input "7"
click at [666, 517] on button "Save as Draft" at bounding box center [638, 519] width 133 height 36
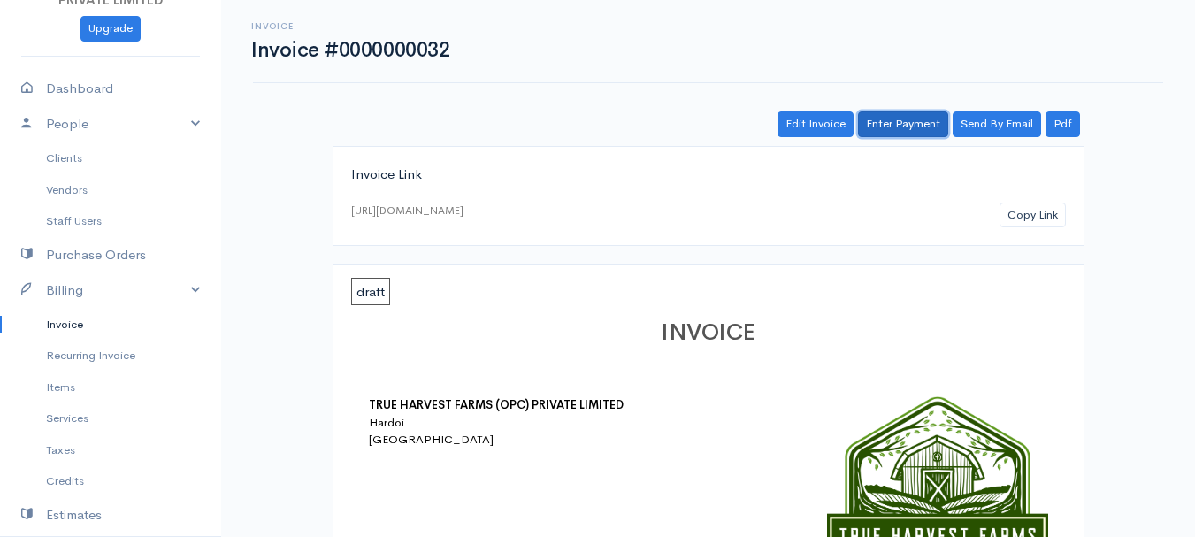
click at [892, 122] on link "Enter Payment" at bounding box center [903, 124] width 90 height 26
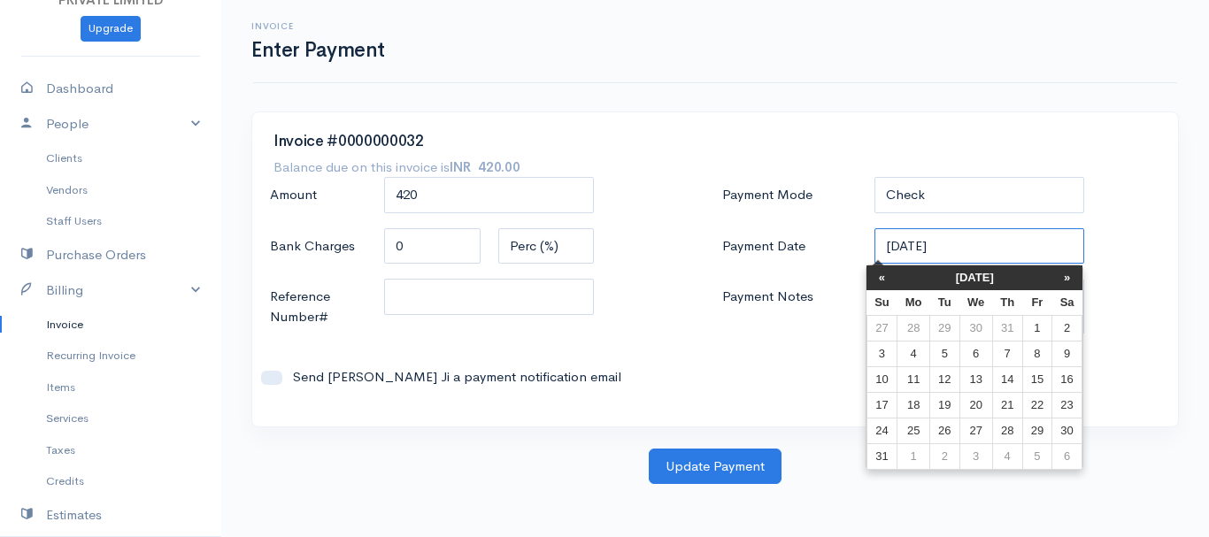
click at [890, 249] on input "[DATE]" at bounding box center [979, 246] width 211 height 36
click at [913, 373] on td "11" at bounding box center [913, 379] width 33 height 26
type input "[DATE]"
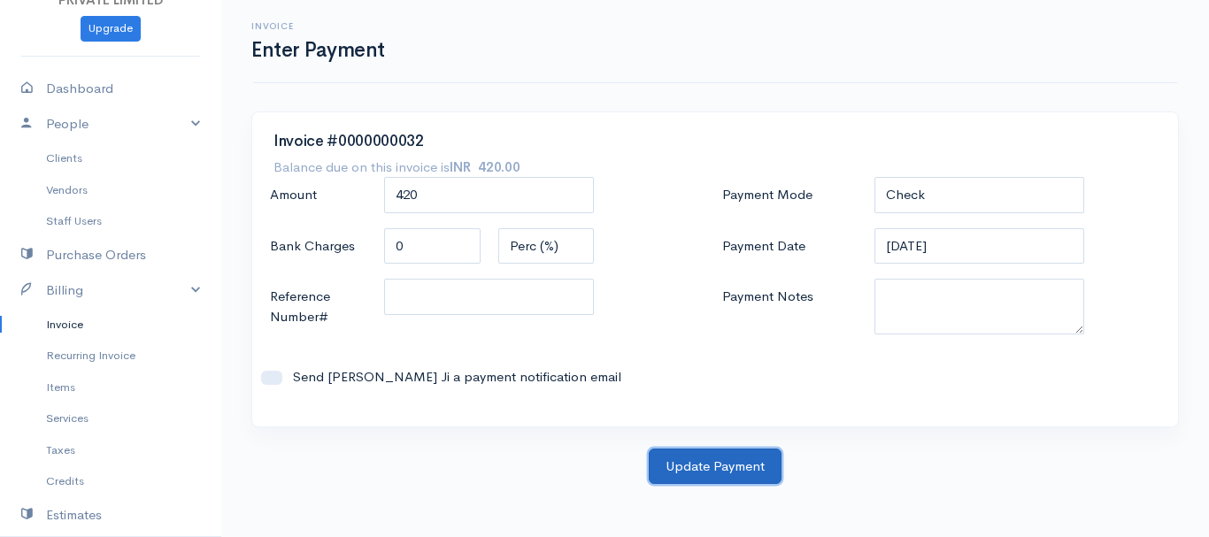
click at [722, 465] on button "Update Payment" at bounding box center [715, 467] width 133 height 36
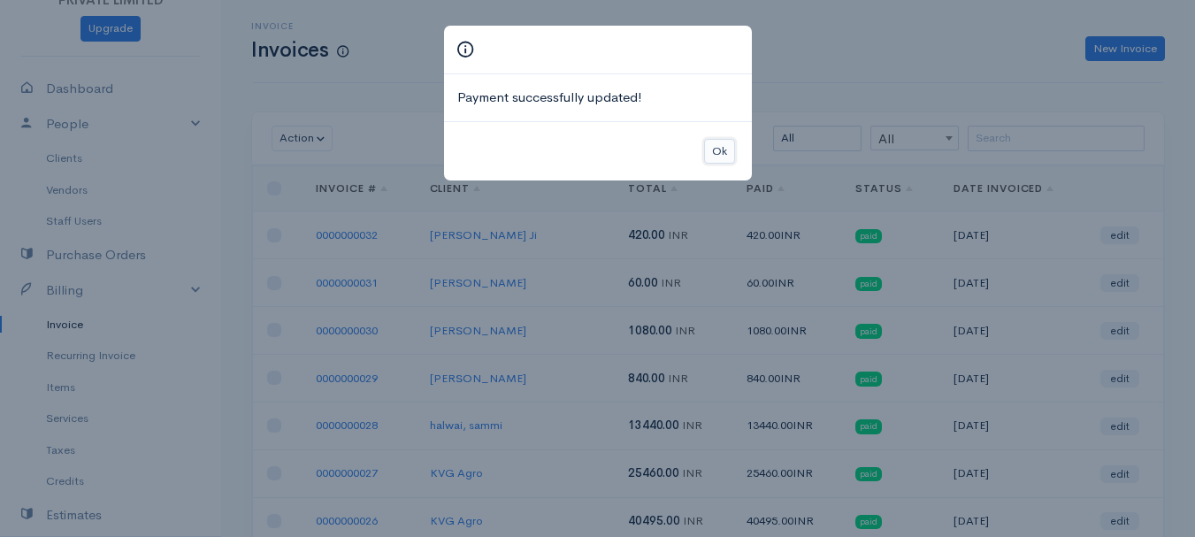
click at [710, 153] on button "Ok" at bounding box center [719, 152] width 31 height 26
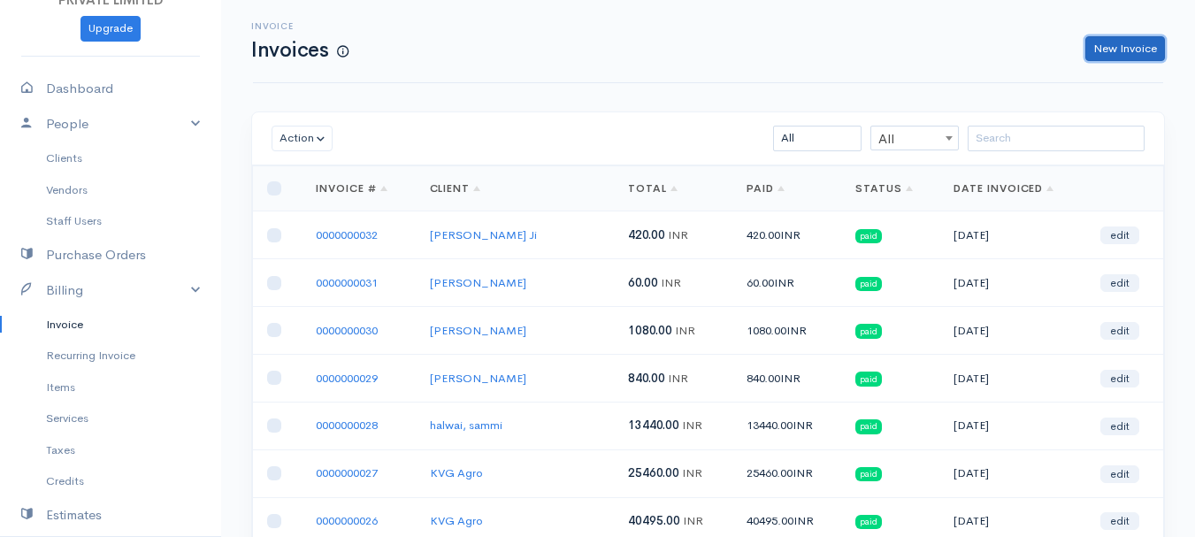
click at [1118, 40] on link "New Invoice" at bounding box center [1126, 49] width 80 height 26
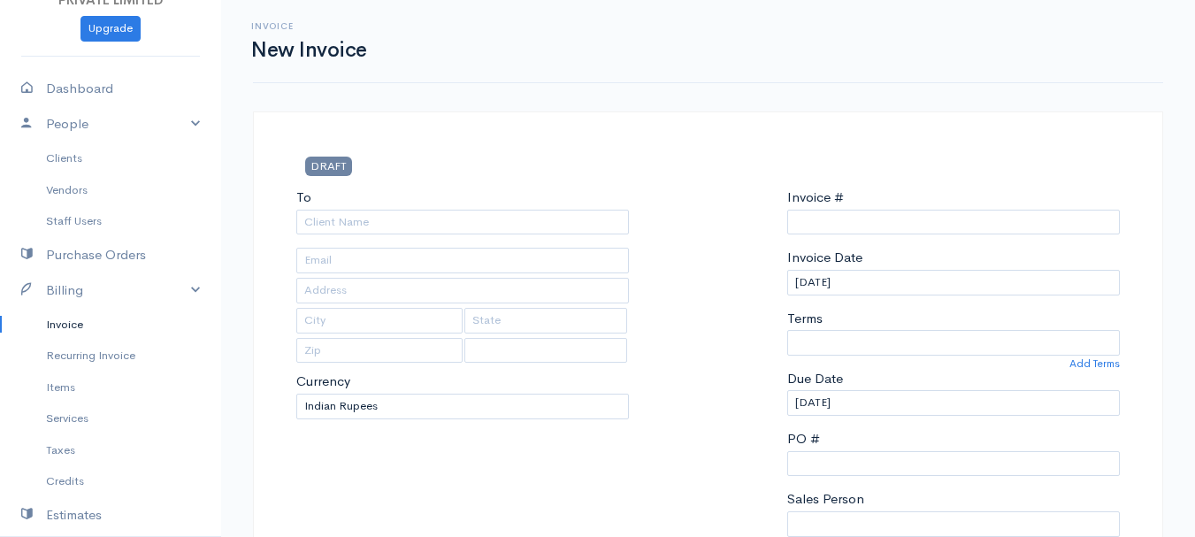
select select "[GEOGRAPHIC_DATA]"
type input "0000000033"
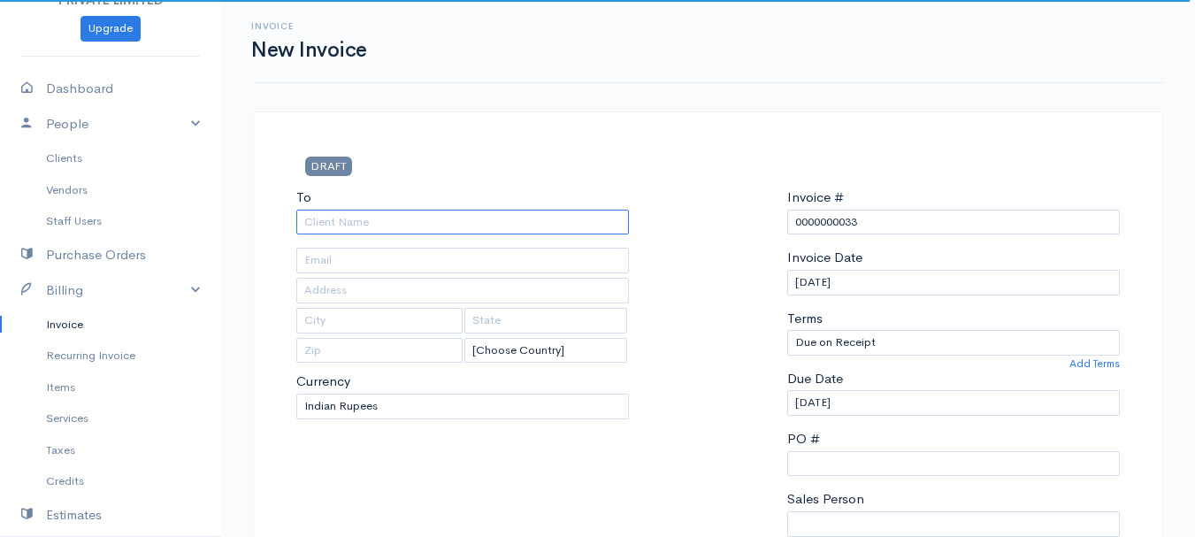
click at [335, 216] on input "To" at bounding box center [462, 223] width 333 height 26
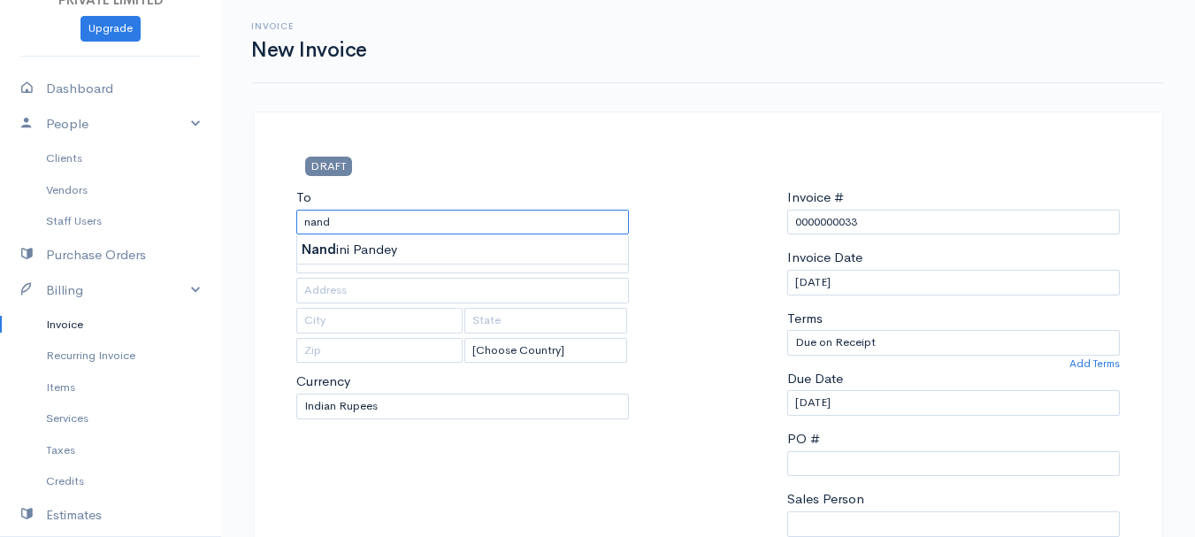
type input "[PERSON_NAME]"
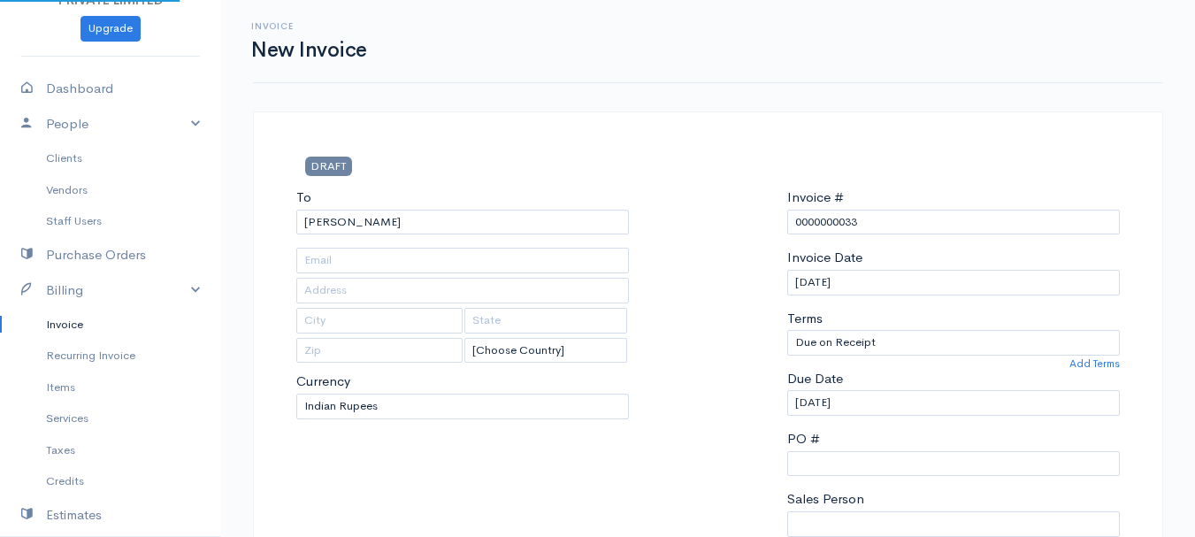
type input "Hardoi"
type input "UP"
type input "241001"
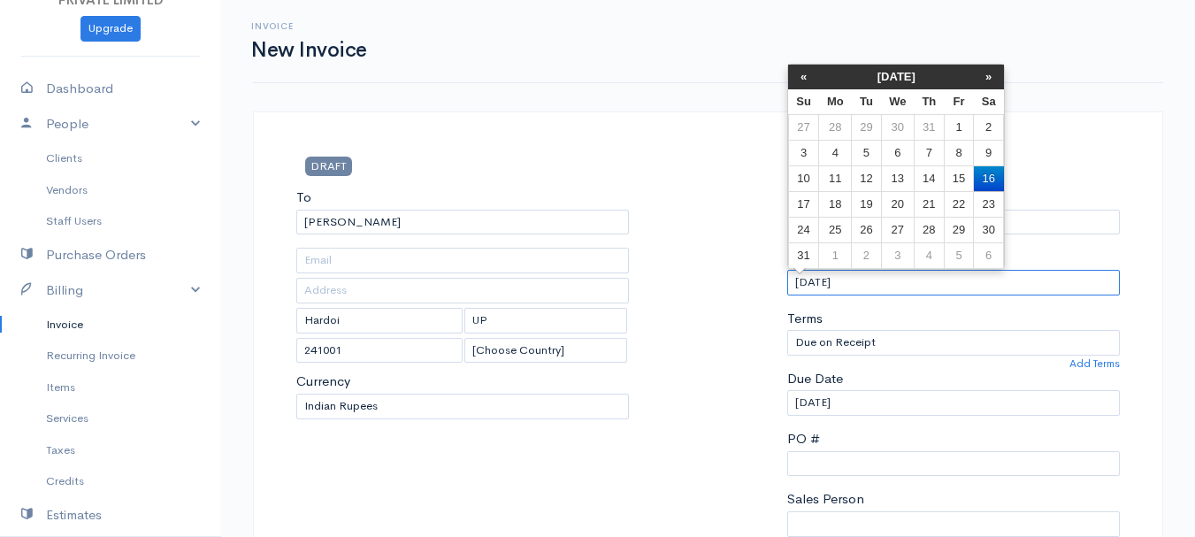
click at [800, 283] on input "[DATE]" at bounding box center [953, 283] width 333 height 26
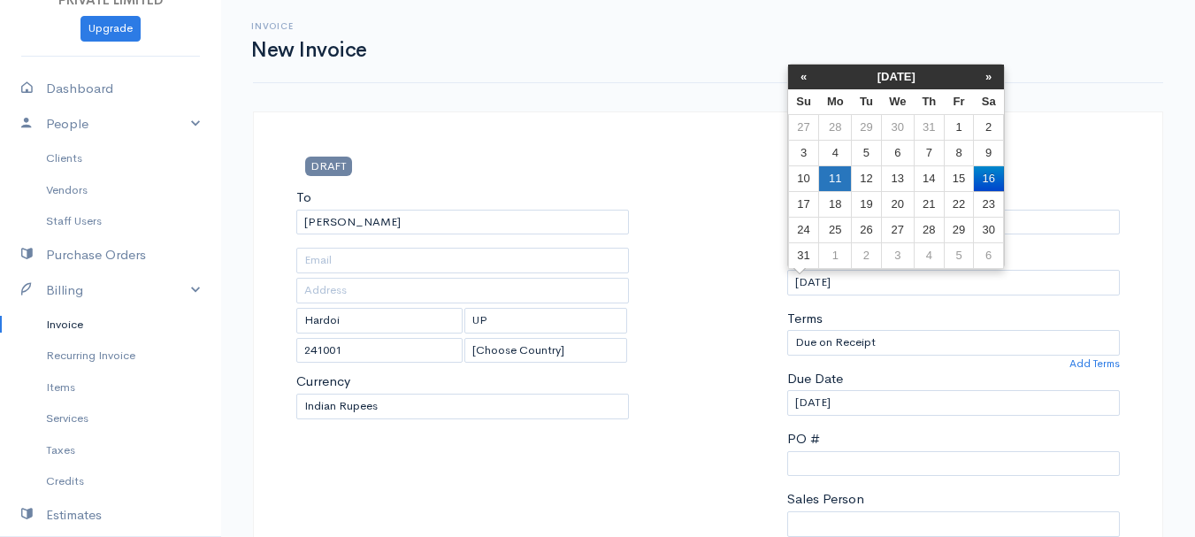
click at [837, 174] on td "11" at bounding box center [835, 178] width 33 height 26
type input "[DATE]"
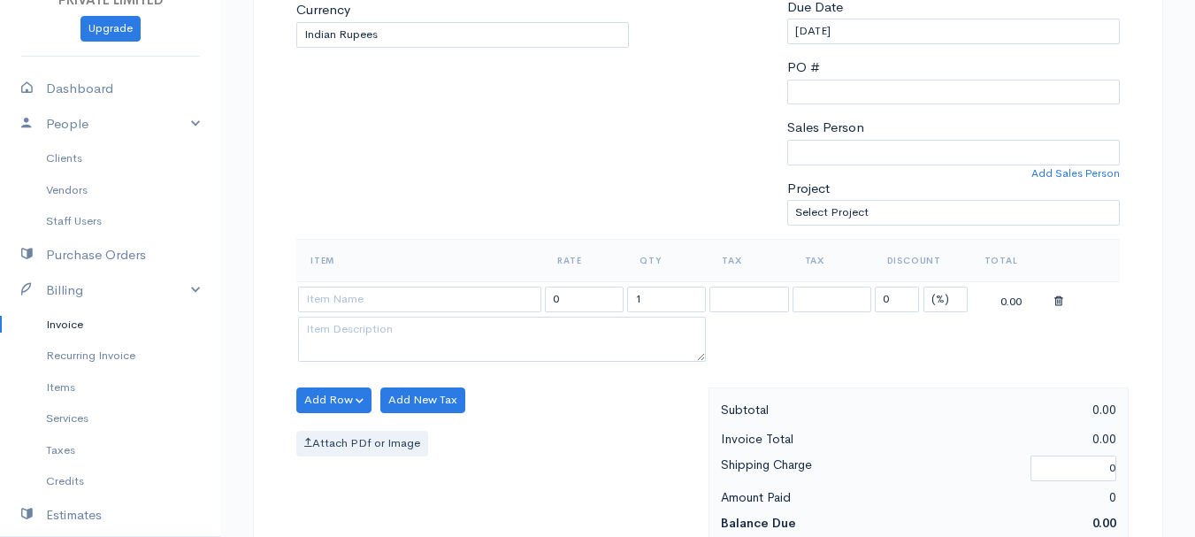
scroll to position [374, 0]
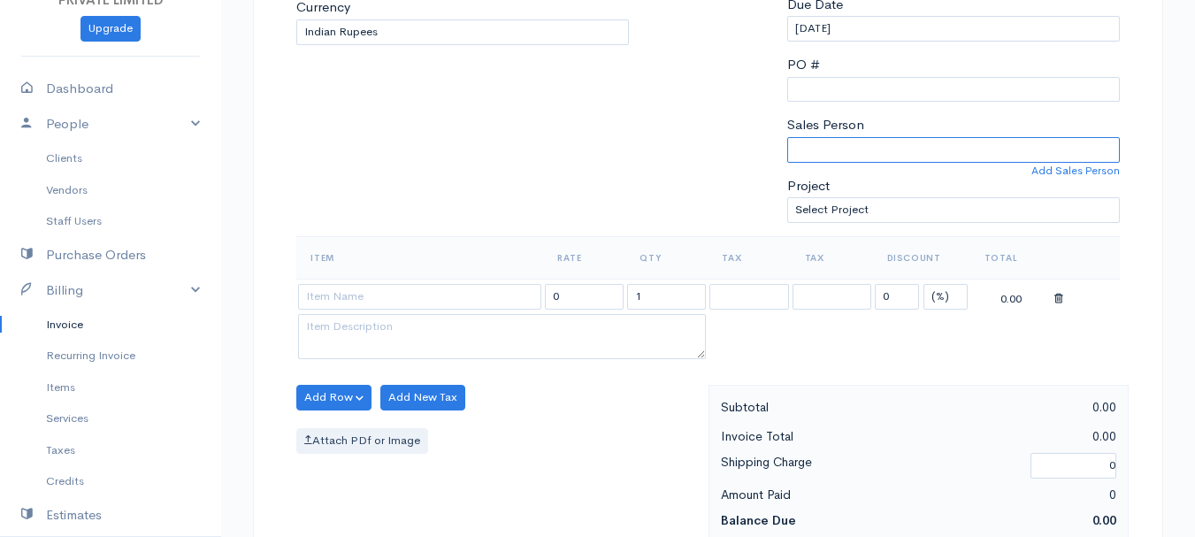
click at [828, 154] on select "[PERSON_NAME]" at bounding box center [953, 150] width 333 height 26
select select "Abhishek"
click at [787, 137] on select "[PERSON_NAME]" at bounding box center [953, 150] width 333 height 26
click at [416, 287] on input at bounding box center [419, 297] width 243 height 26
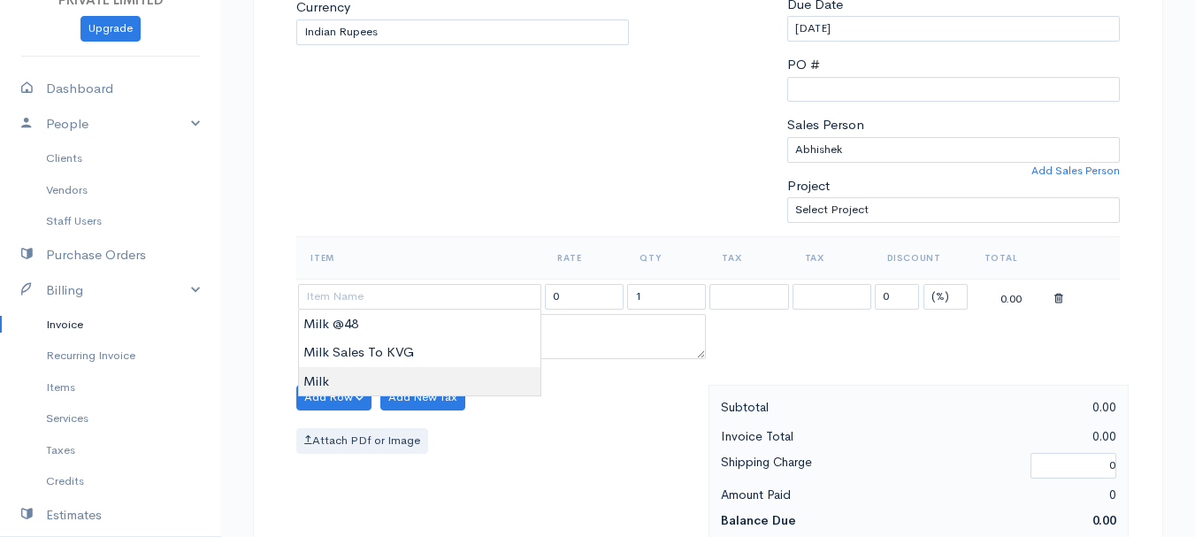
type input "Milk"
type input "60.00"
type textarea "Loose milk sales"
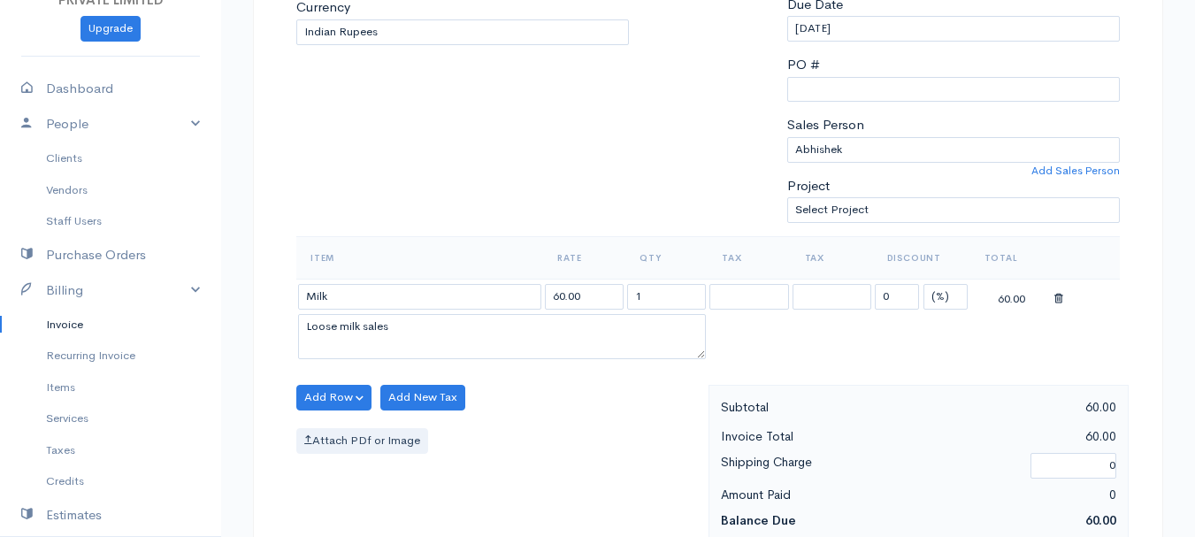
click at [357, 373] on body "TRUE HARVEST FARMS (OPC) PRIVATE LIMITED Upgrade Dashboard People Clients Vendo…" at bounding box center [597, 391] width 1195 height 1530
click at [637, 297] on input "1" at bounding box center [666, 297] width 79 height 26
click at [659, 297] on input "51" at bounding box center [666, 297] width 79 height 26
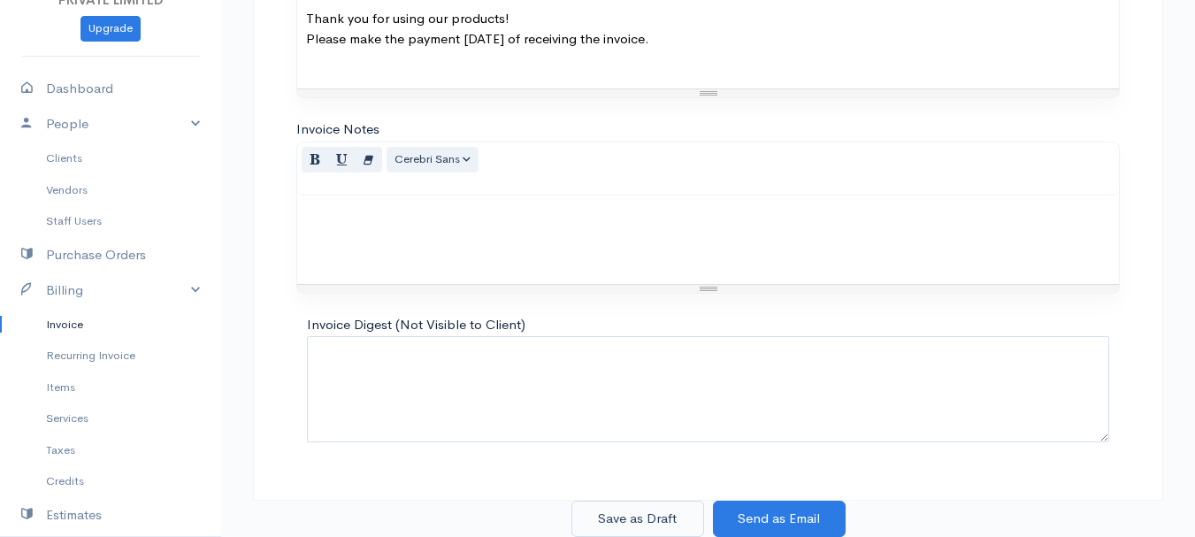
type input "5"
click at [631, 521] on button "Save as Draft" at bounding box center [638, 519] width 133 height 36
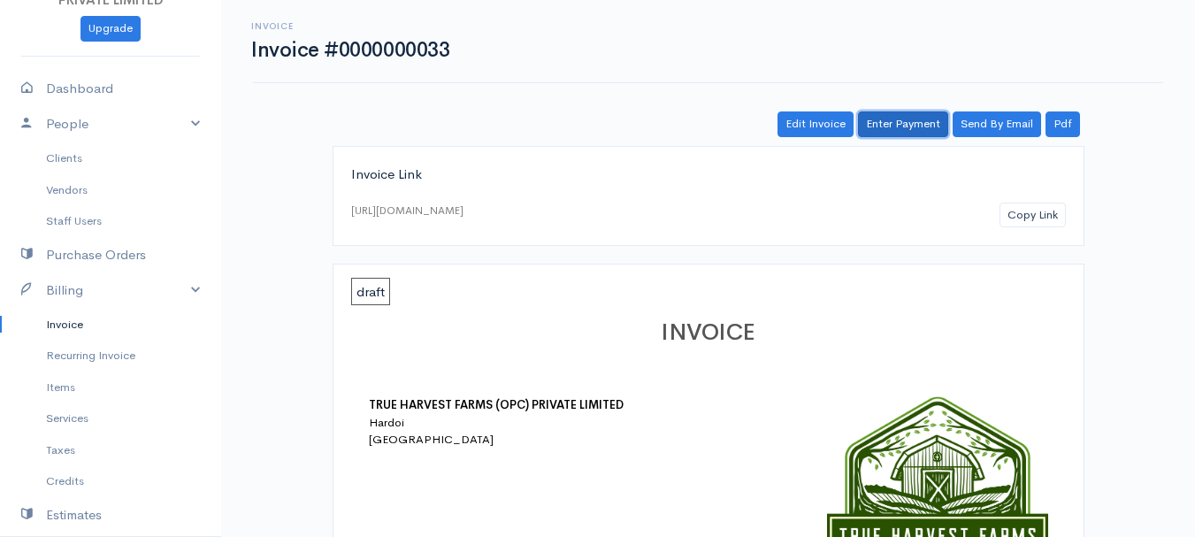
click at [900, 121] on link "Enter Payment" at bounding box center [903, 124] width 90 height 26
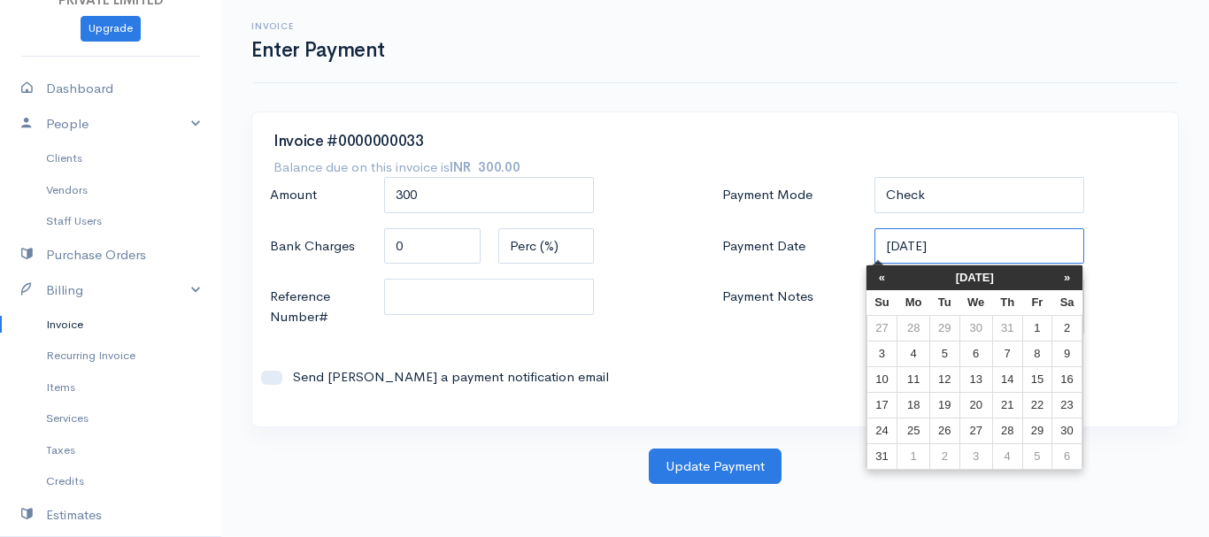
click at [900, 247] on input "[DATE]" at bounding box center [979, 246] width 211 height 36
click at [912, 375] on td "11" at bounding box center [913, 379] width 33 height 26
type input "[DATE]"
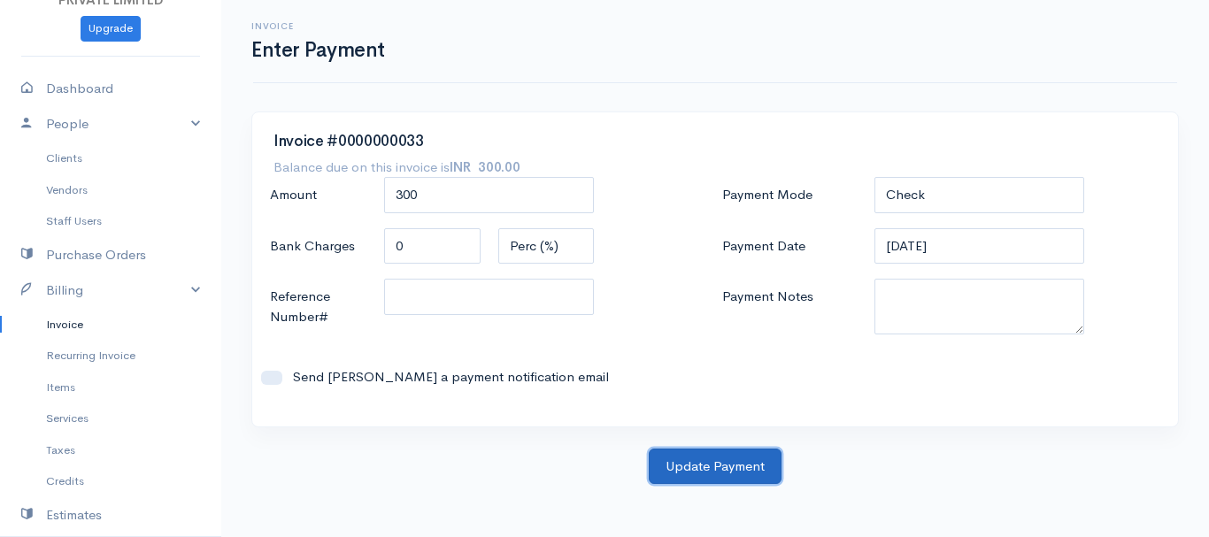
click at [687, 478] on button "Update Payment" at bounding box center [715, 467] width 133 height 36
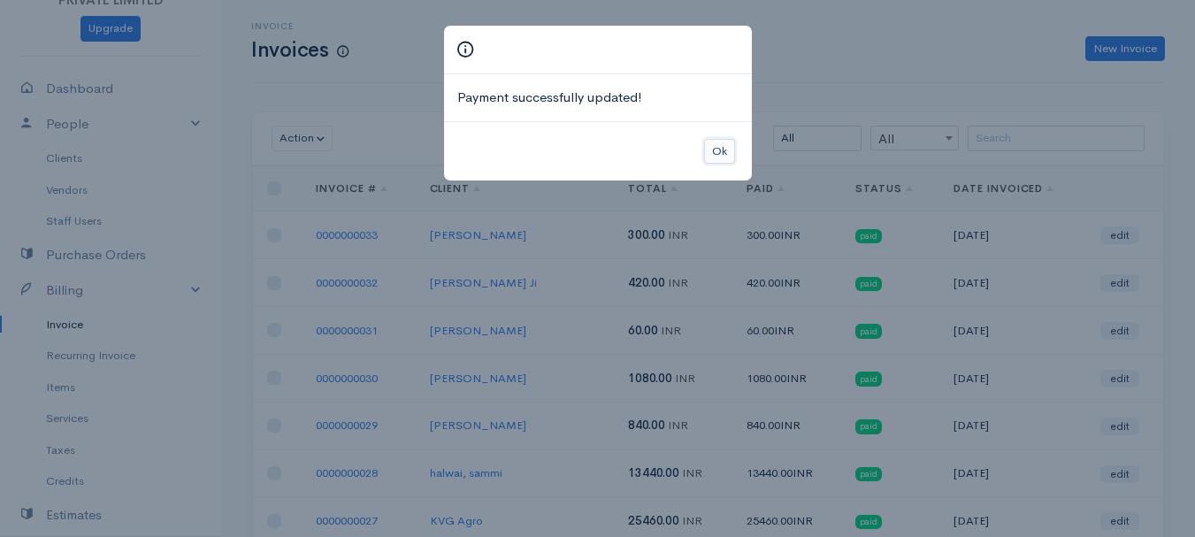
click at [726, 150] on button "Ok" at bounding box center [719, 152] width 31 height 26
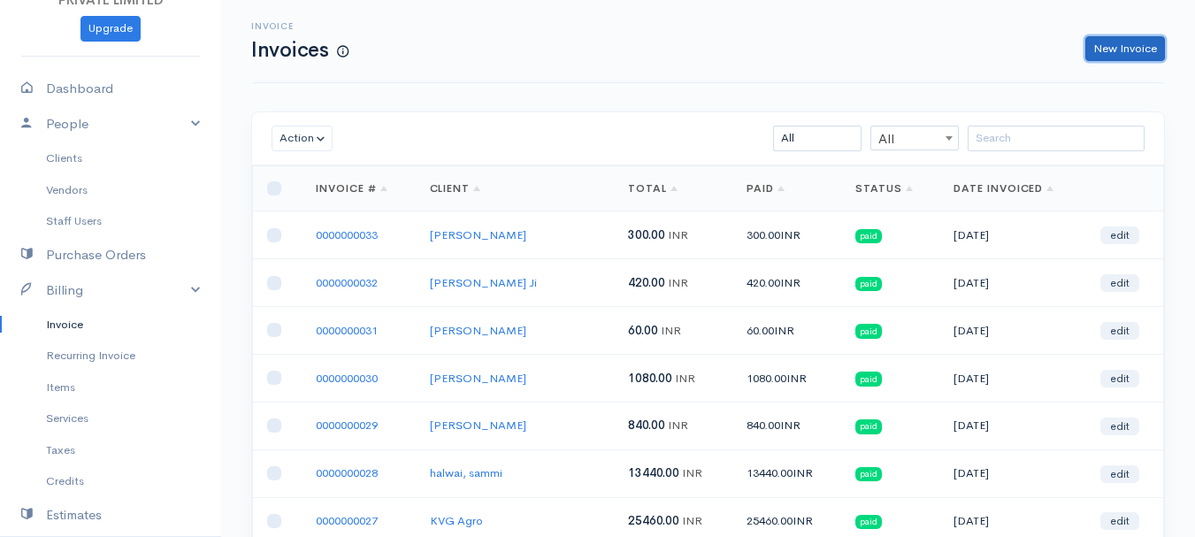
click at [1144, 52] on link "New Invoice" at bounding box center [1126, 49] width 80 height 26
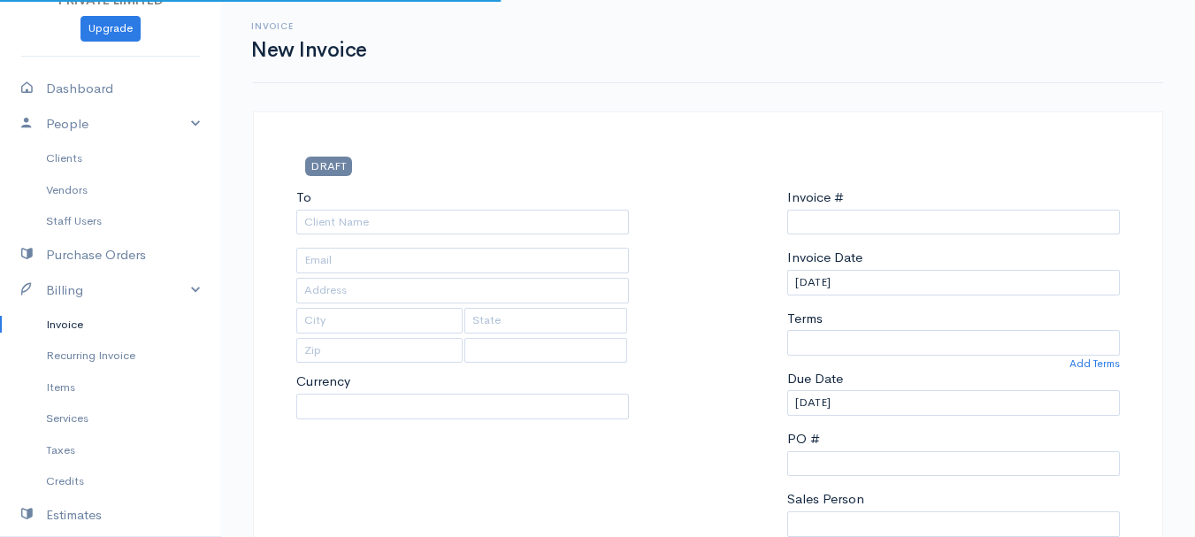
type input "0000000034"
select select "[GEOGRAPHIC_DATA]"
select select "INR"
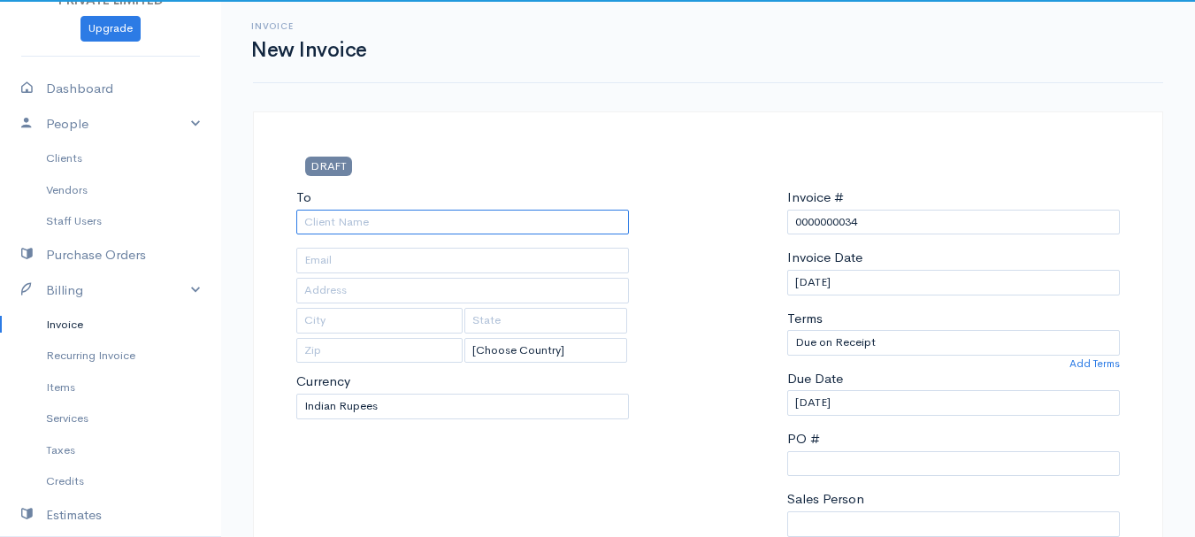
click at [379, 218] on input "To" at bounding box center [462, 223] width 333 height 26
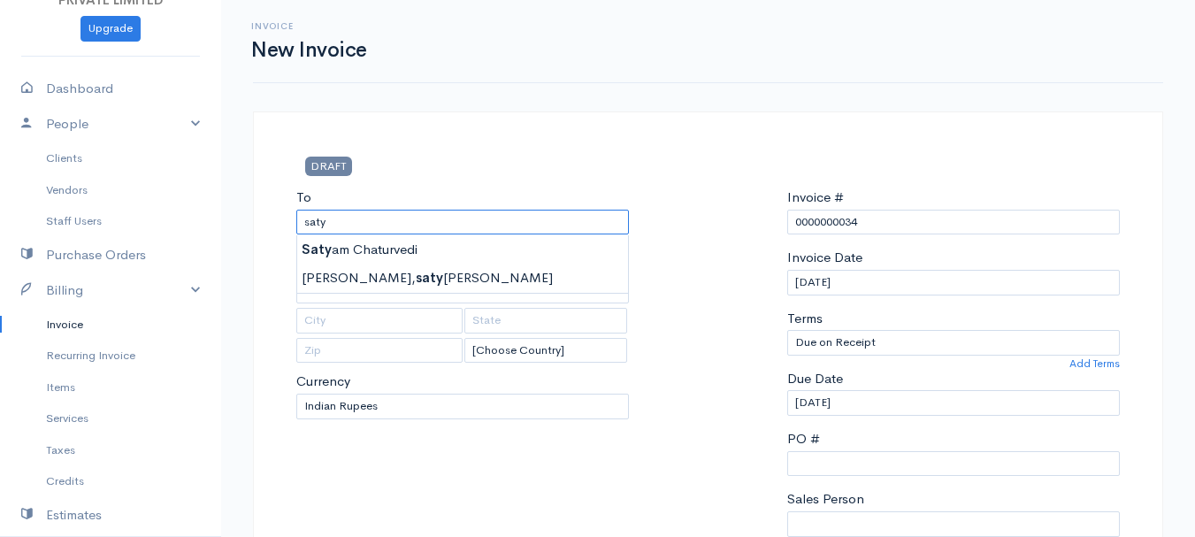
click at [379, 218] on input "saty" at bounding box center [462, 223] width 333 height 26
type input "gupta, [PERSON_NAME]"
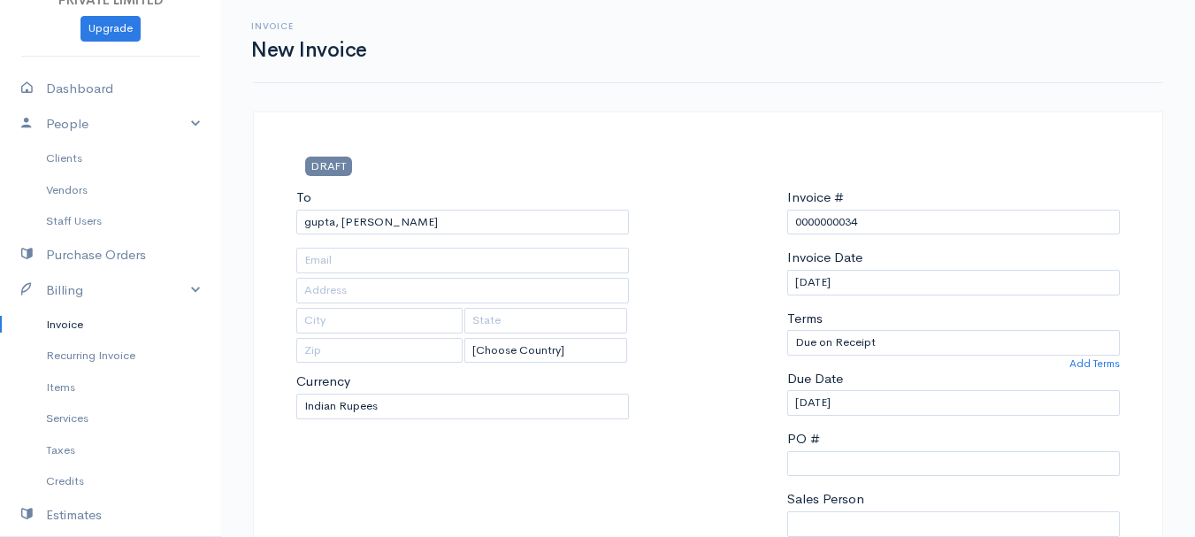
type input "near [GEOGRAPHIC_DATA]"
type input "hardoi"
type input "[GEOGRAPHIC_DATA]"
type input "241001"
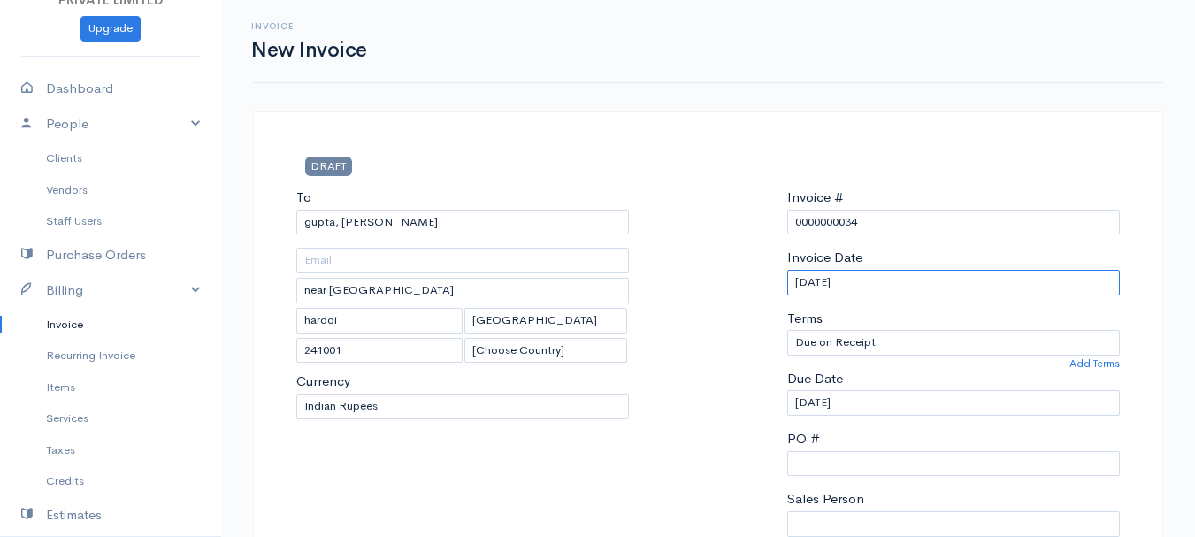
click at [807, 283] on input "[DATE]" at bounding box center [953, 283] width 333 height 26
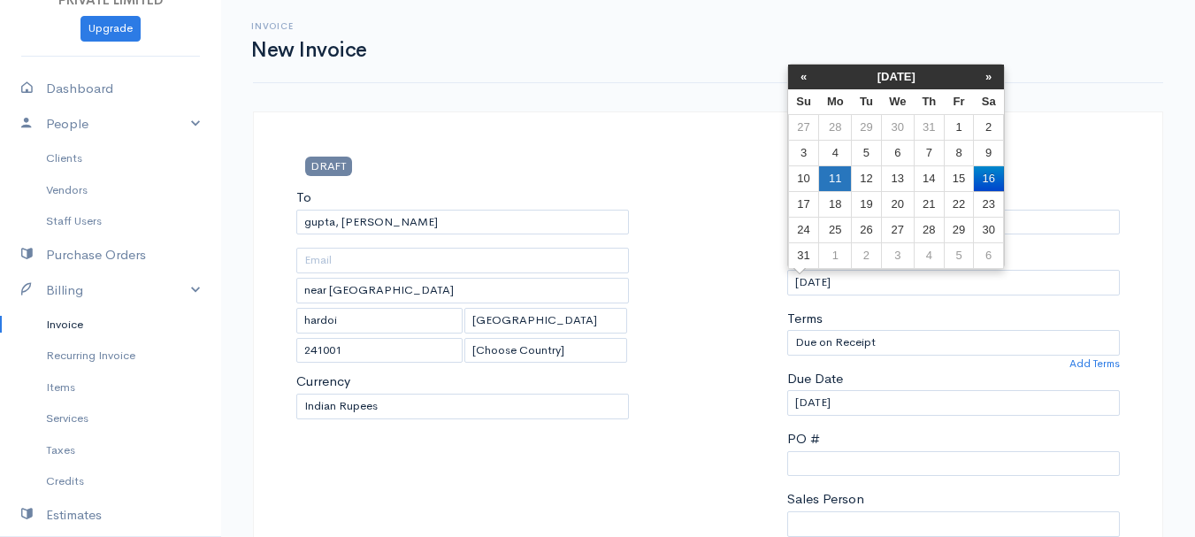
click at [834, 184] on td "11" at bounding box center [835, 178] width 33 height 26
type input "[DATE]"
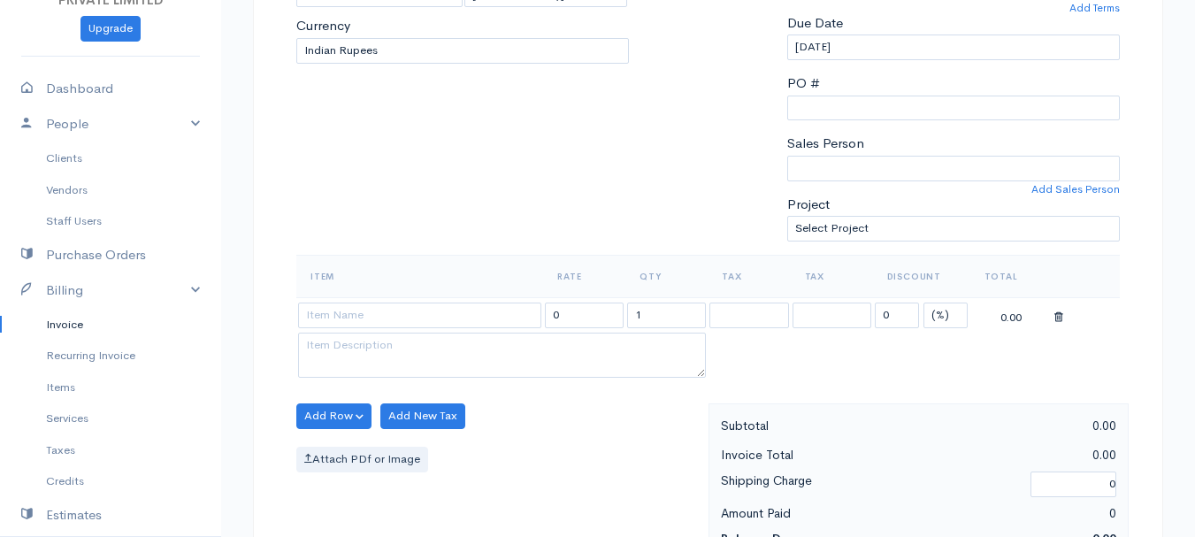
scroll to position [377, 0]
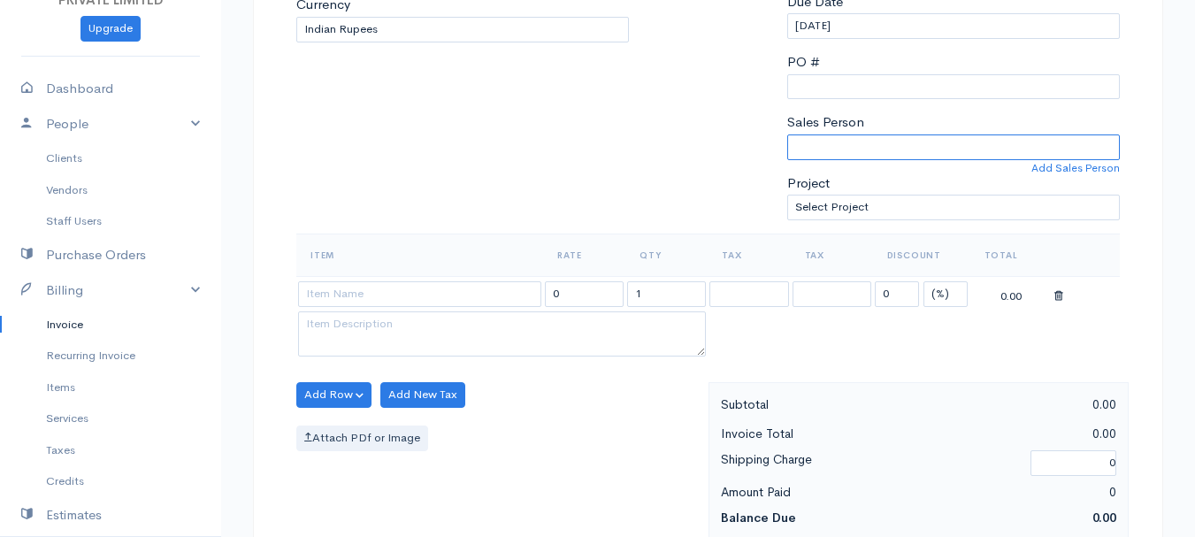
click at [799, 145] on select "[PERSON_NAME]" at bounding box center [953, 147] width 333 height 26
select select "Abhishek"
click at [787, 134] on select "[PERSON_NAME]" at bounding box center [953, 147] width 333 height 26
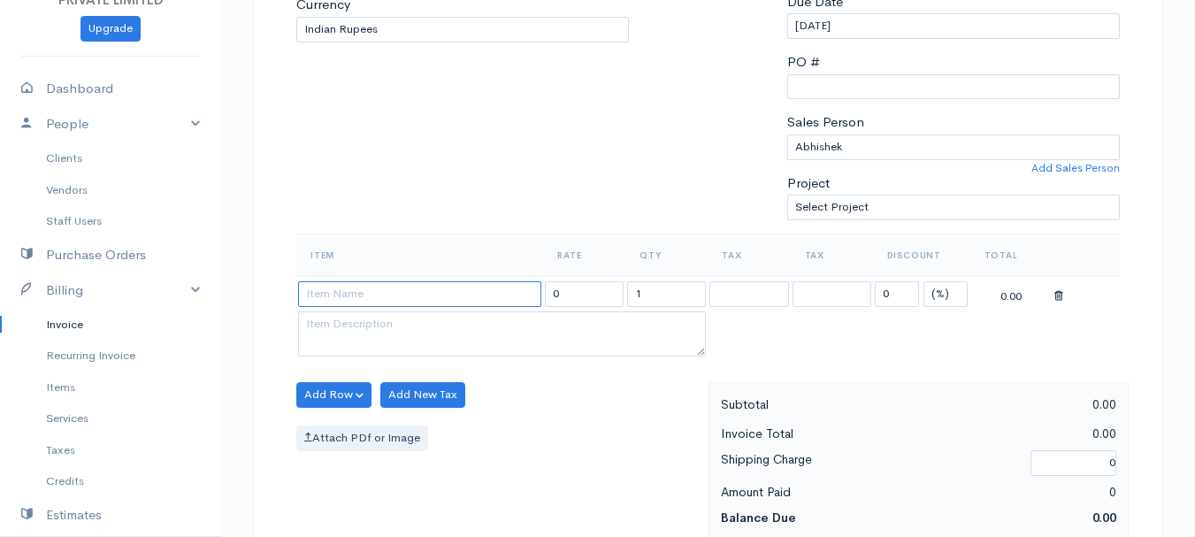
click at [393, 288] on input at bounding box center [419, 294] width 243 height 26
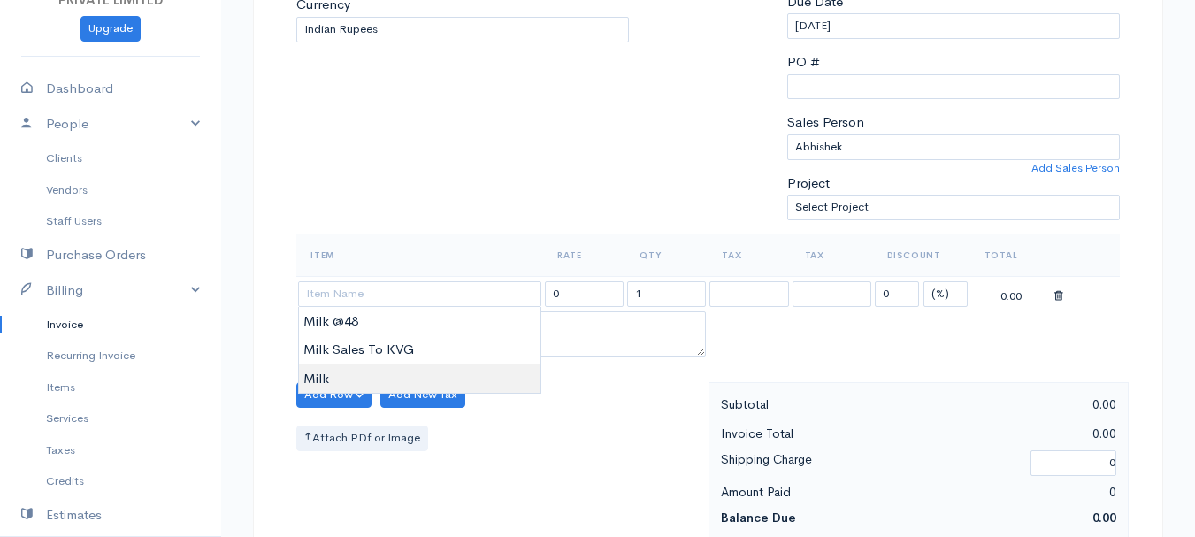
type input "Milk"
type input "60.00"
type textarea "Loose milk sales"
click at [402, 368] on body "TRUE HARVEST FARMS (OPC) PRIVATE LIMITED Upgrade Dashboard People Clients Vendo…" at bounding box center [597, 388] width 1195 height 1530
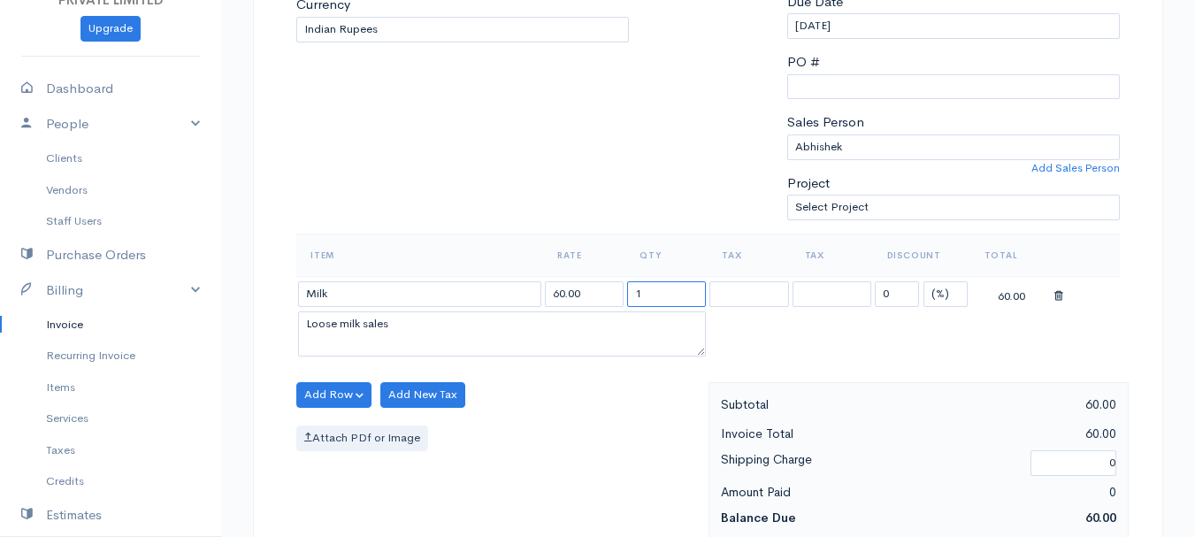
click at [642, 296] on input "1" at bounding box center [666, 294] width 79 height 26
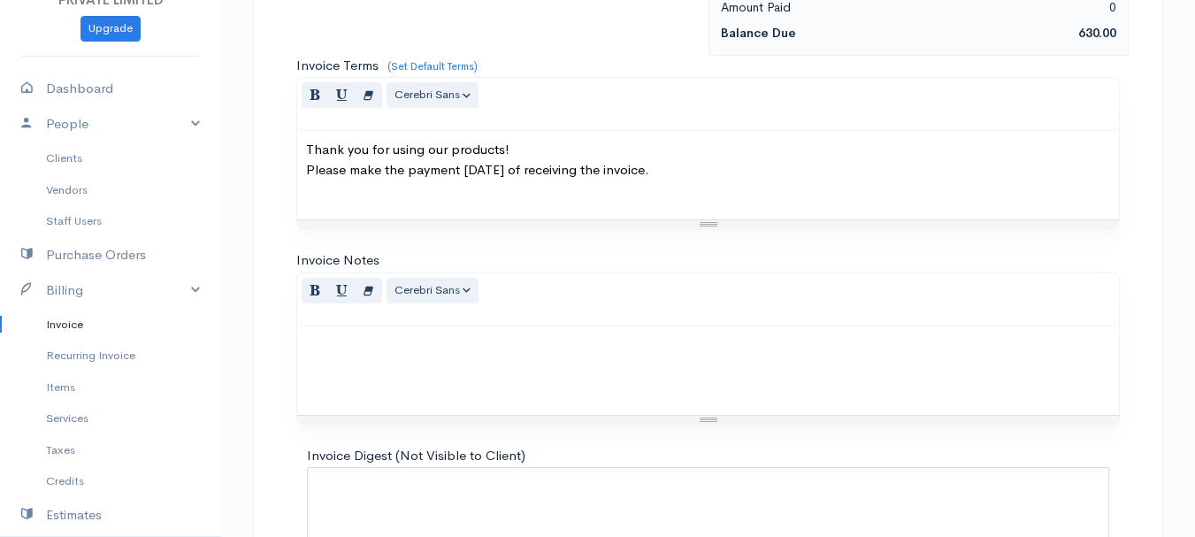
scroll to position [993, 0]
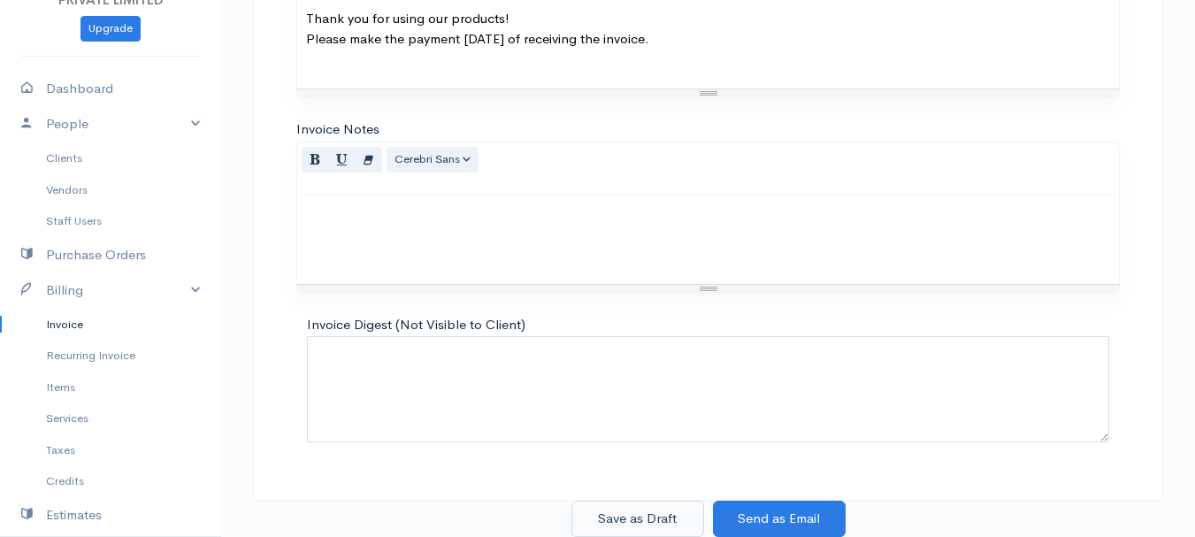
type input "10.5"
click at [655, 511] on button "Save as Draft" at bounding box center [638, 519] width 133 height 36
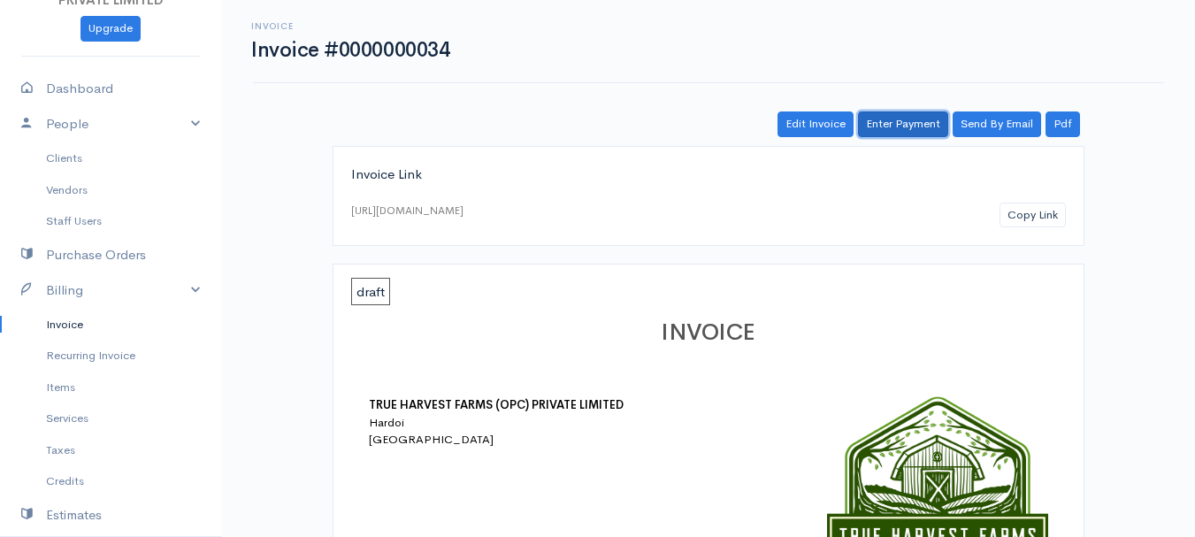
click at [917, 114] on link "Enter Payment" at bounding box center [903, 124] width 90 height 26
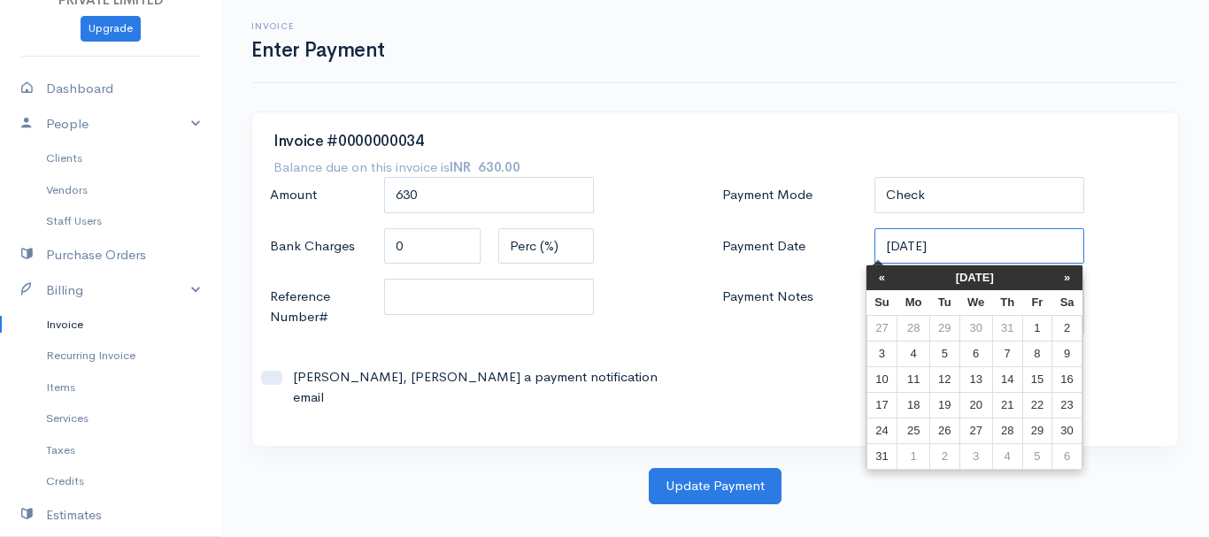
click at [902, 242] on input "[DATE]" at bounding box center [979, 246] width 211 height 36
click at [921, 375] on td "11" at bounding box center [913, 379] width 33 height 26
type input "[DATE]"
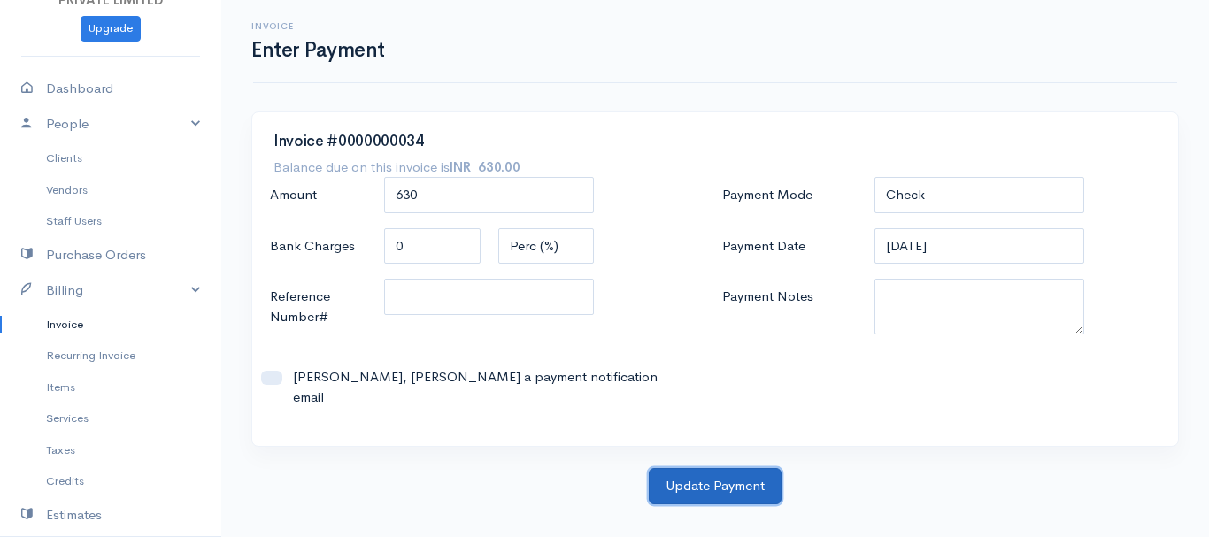
click at [697, 469] on button "Update Payment" at bounding box center [715, 486] width 133 height 36
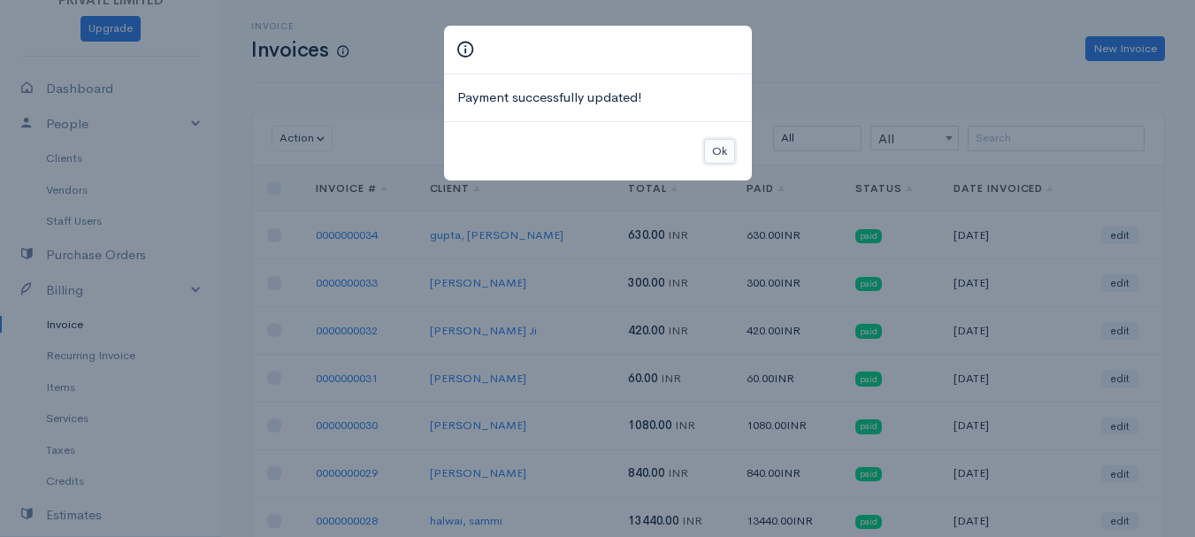
click at [718, 146] on button "Ok" at bounding box center [719, 152] width 31 height 26
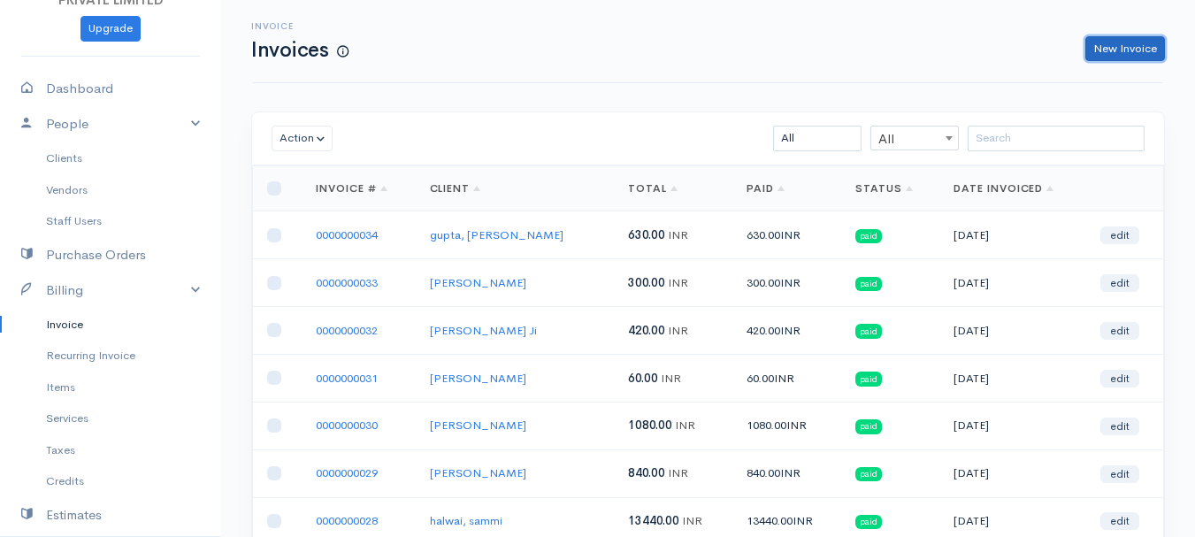
click at [1115, 51] on link "New Invoice" at bounding box center [1126, 49] width 80 height 26
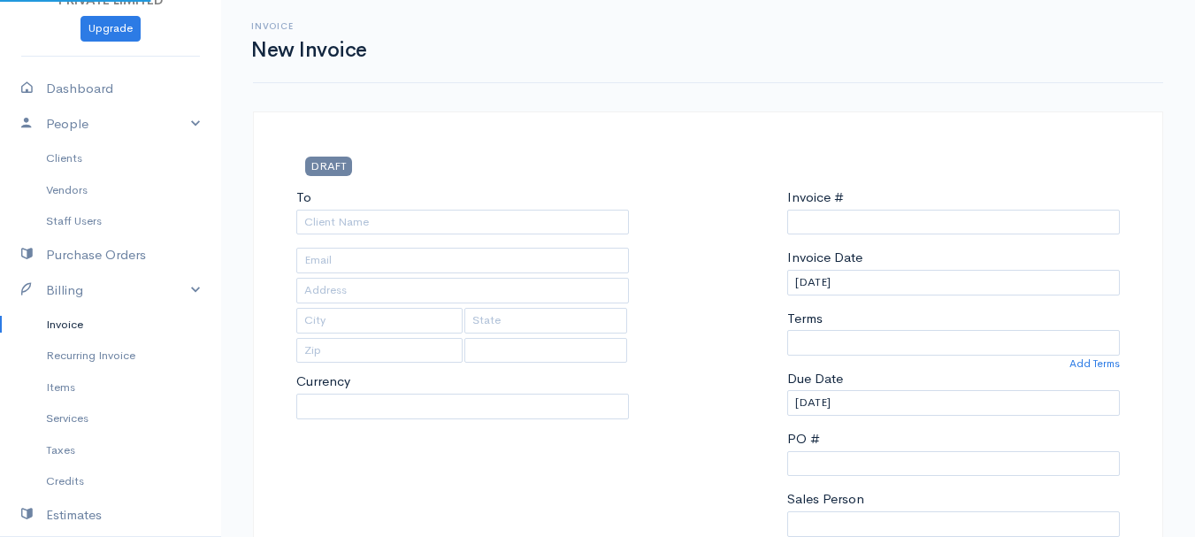
select select "[GEOGRAPHIC_DATA]"
select select "INR"
type input "0000000035"
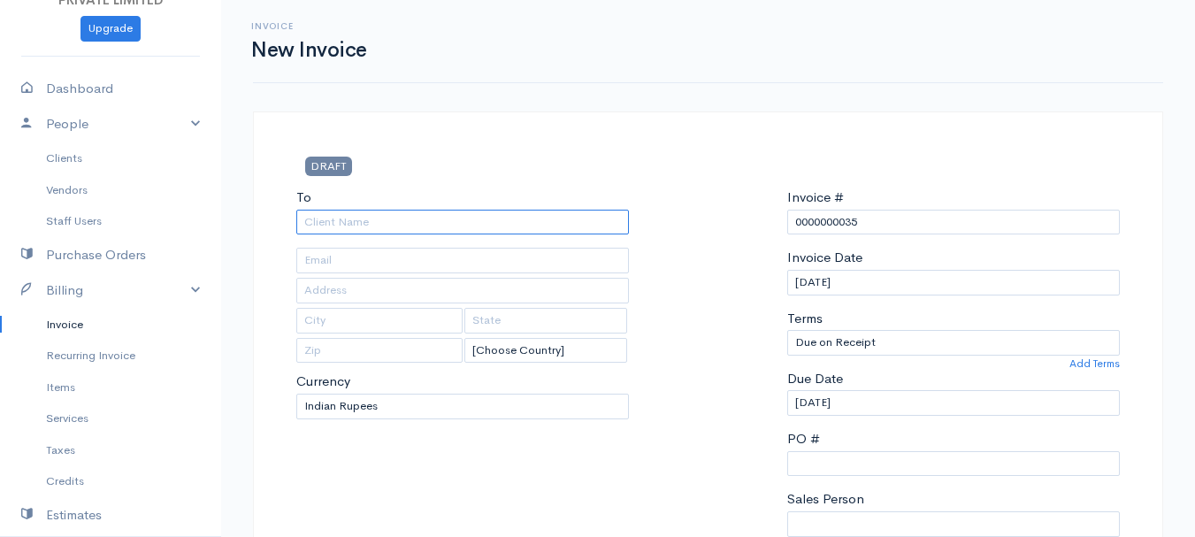
click at [327, 222] on input "To" at bounding box center [462, 223] width 333 height 26
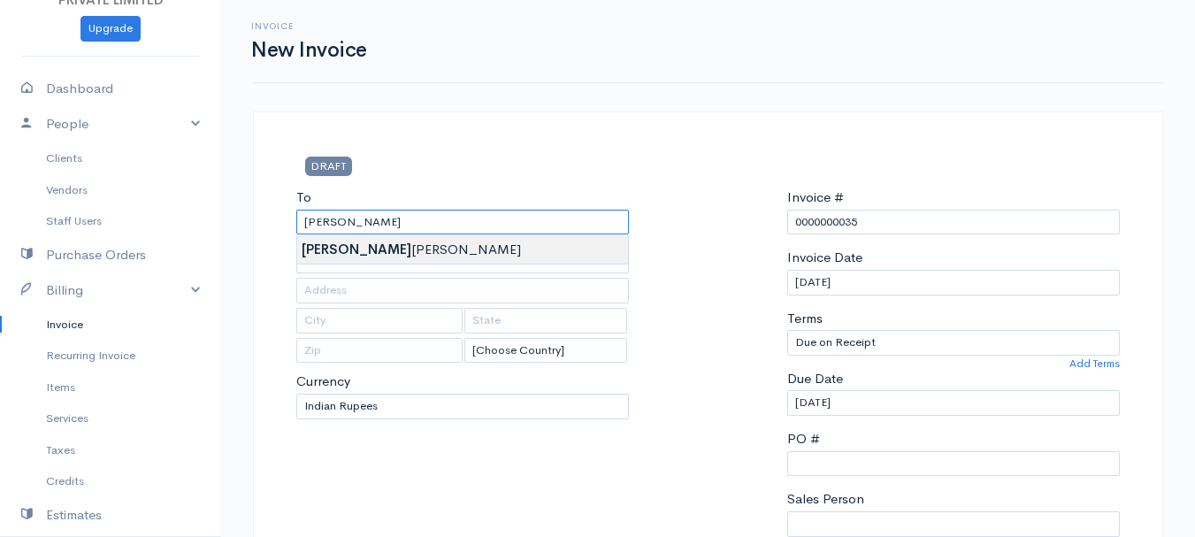
type input "[PERSON_NAME]"
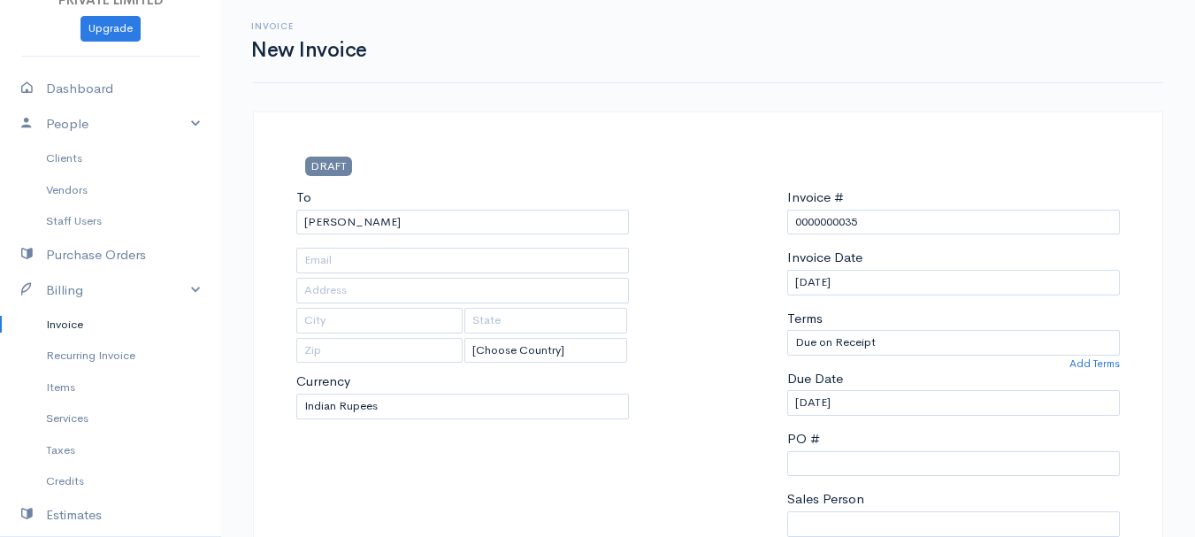
type input "Hardoi"
type input "UP"
type input "241001"
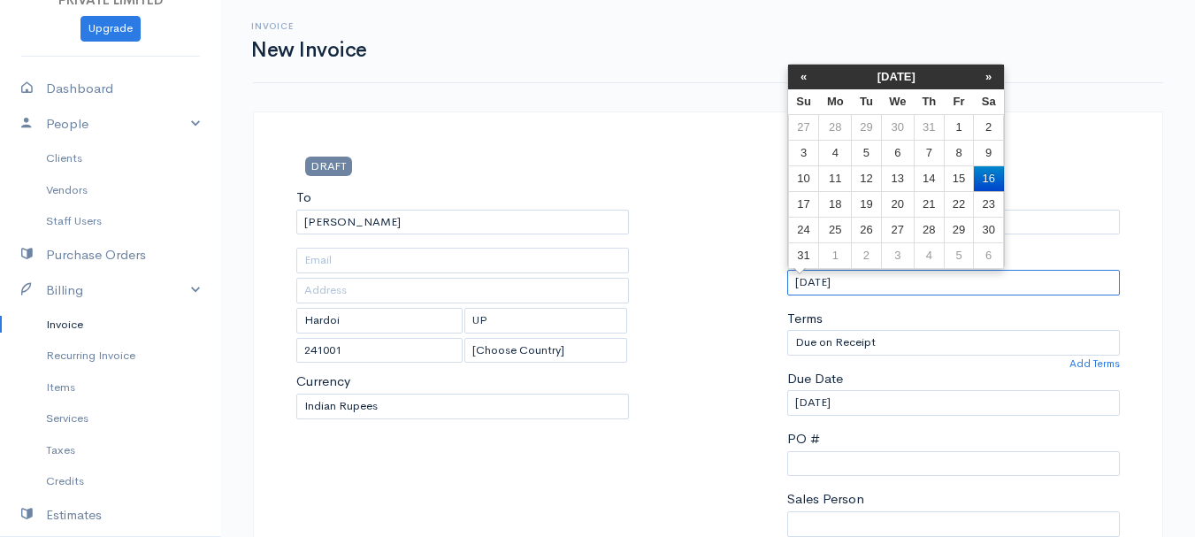
click at [805, 285] on input "[DATE]" at bounding box center [953, 283] width 333 height 26
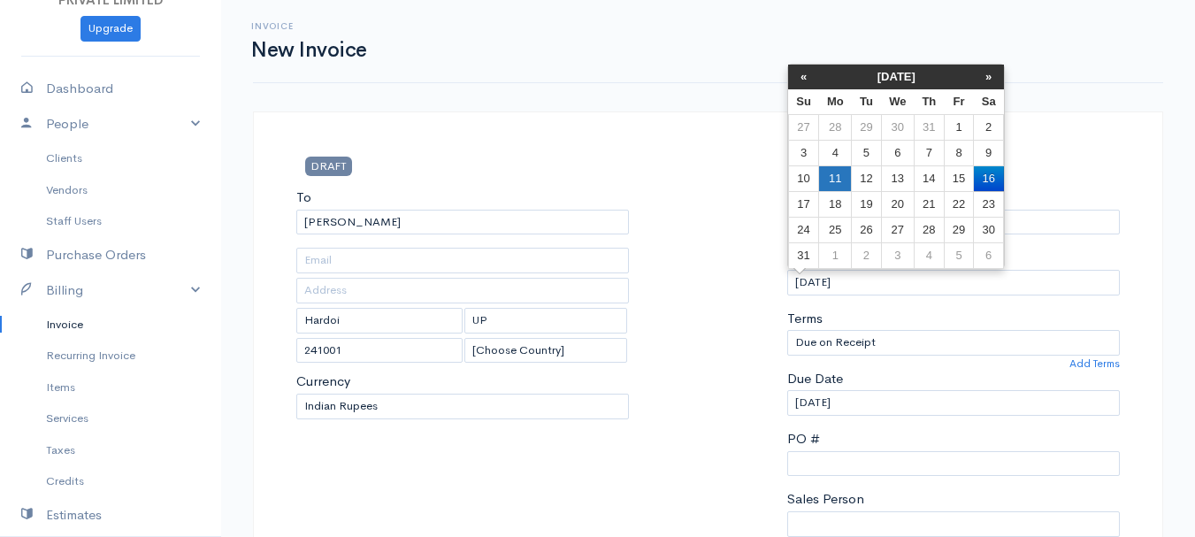
click at [833, 182] on td "11" at bounding box center [835, 178] width 33 height 26
type input "[DATE]"
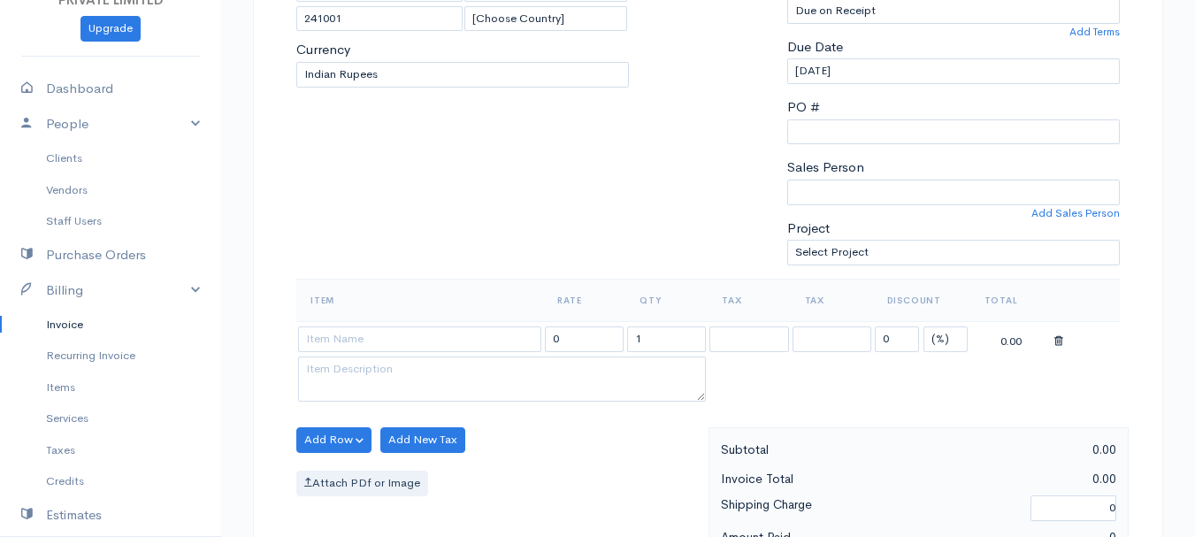
scroll to position [337, 0]
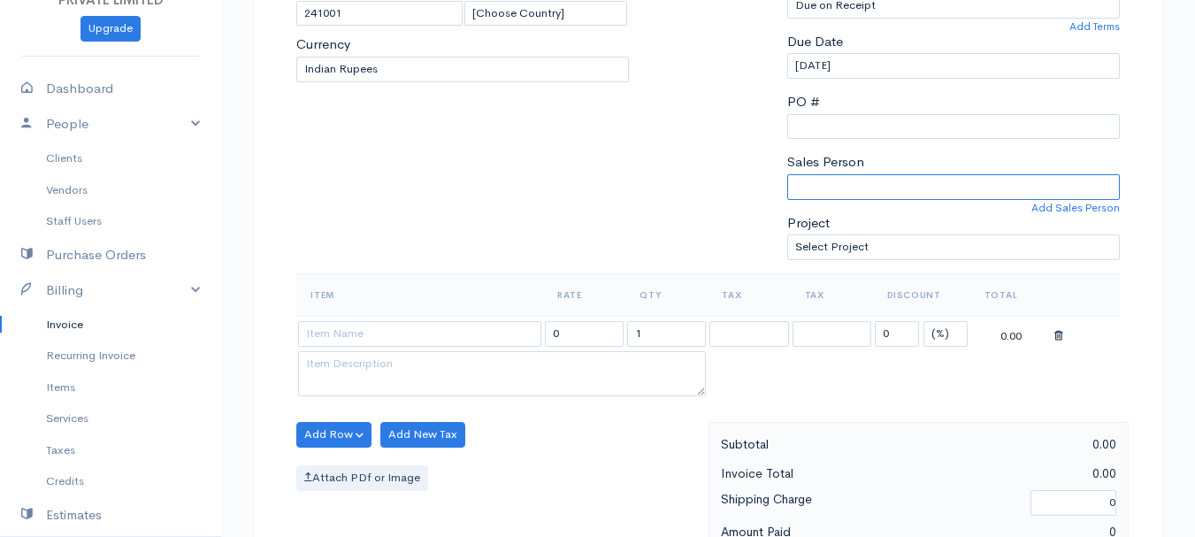
click at [815, 188] on select "[PERSON_NAME]" at bounding box center [953, 187] width 333 height 26
select select "Abhishek"
click at [787, 174] on select "[PERSON_NAME]" at bounding box center [953, 187] width 333 height 26
click at [337, 340] on input at bounding box center [419, 334] width 243 height 26
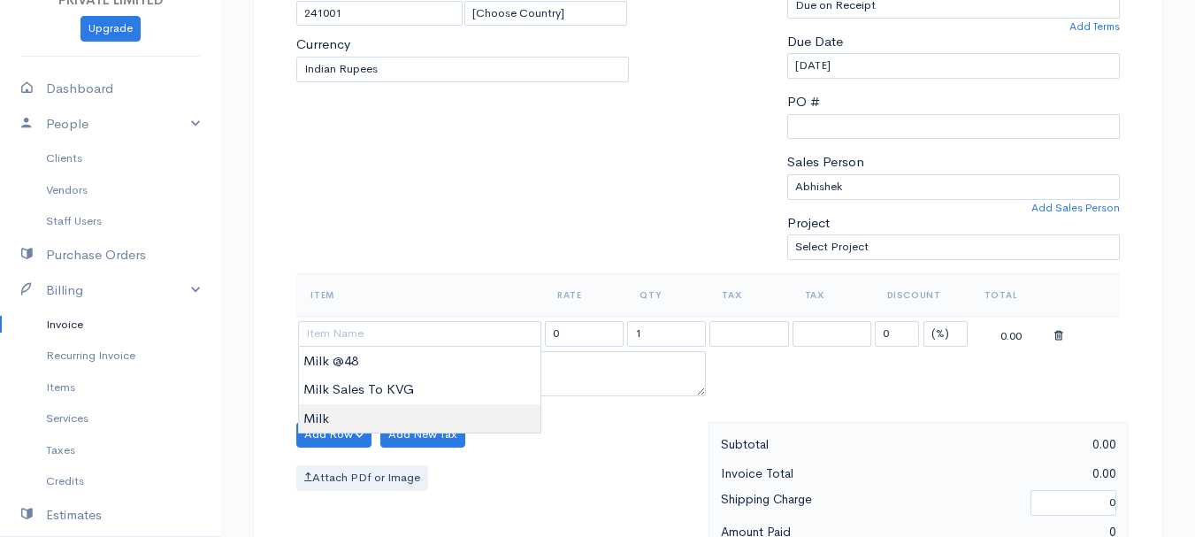
type input "Milk"
type input "60.00"
type textarea "Loose milk sales"
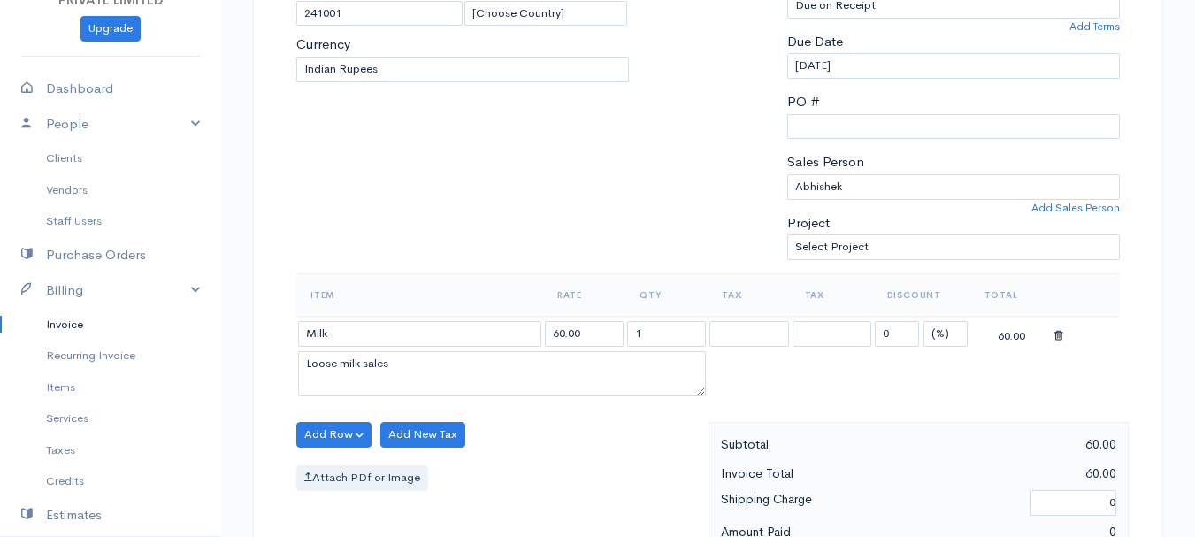
click at [350, 410] on body "TRUE HARVEST FARMS (OPC) PRIVATE LIMITED Upgrade Dashboard People Clients Vendo…" at bounding box center [597, 428] width 1195 height 1530
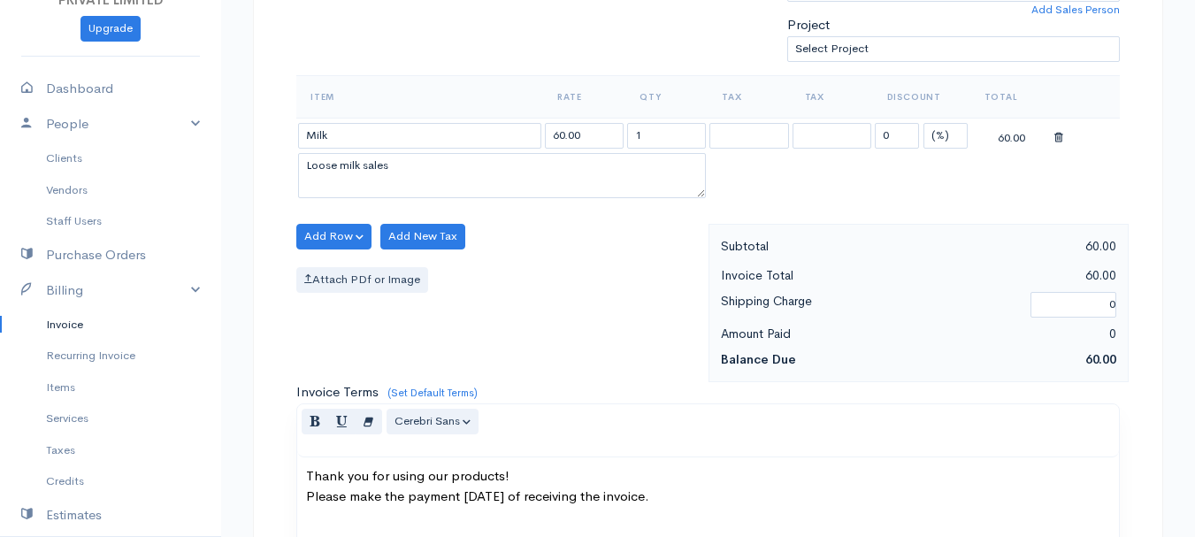
scroll to position [541, 0]
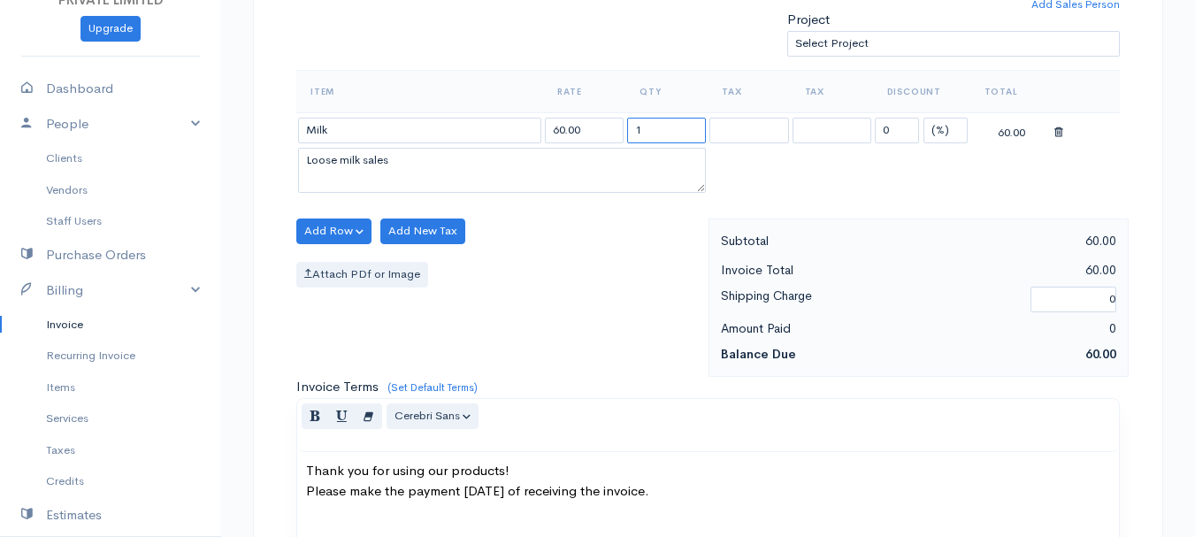
click at [642, 134] on input "1" at bounding box center [666, 131] width 79 height 26
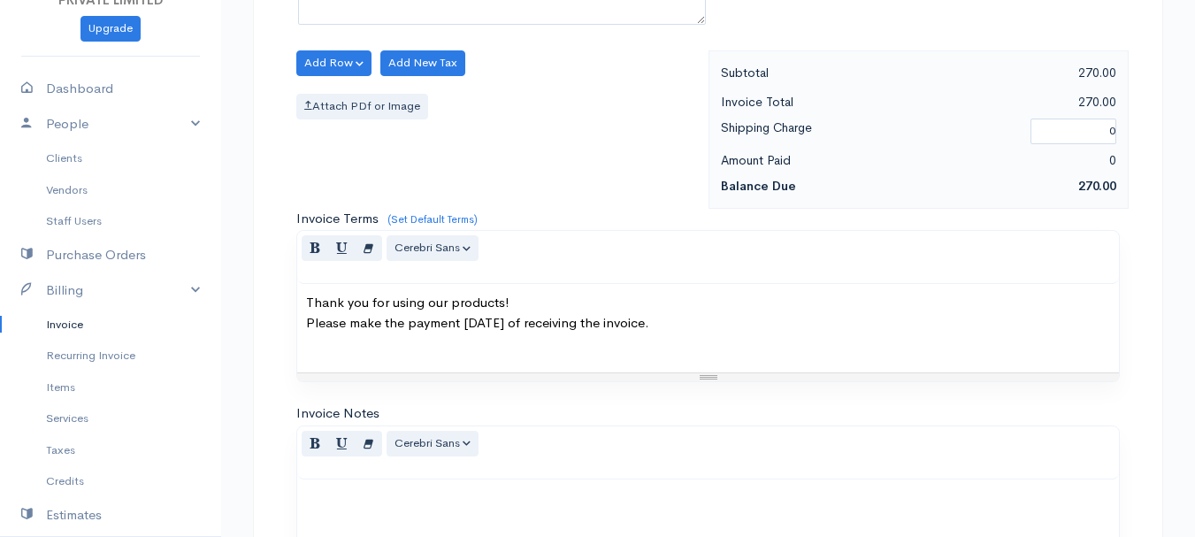
scroll to position [993, 0]
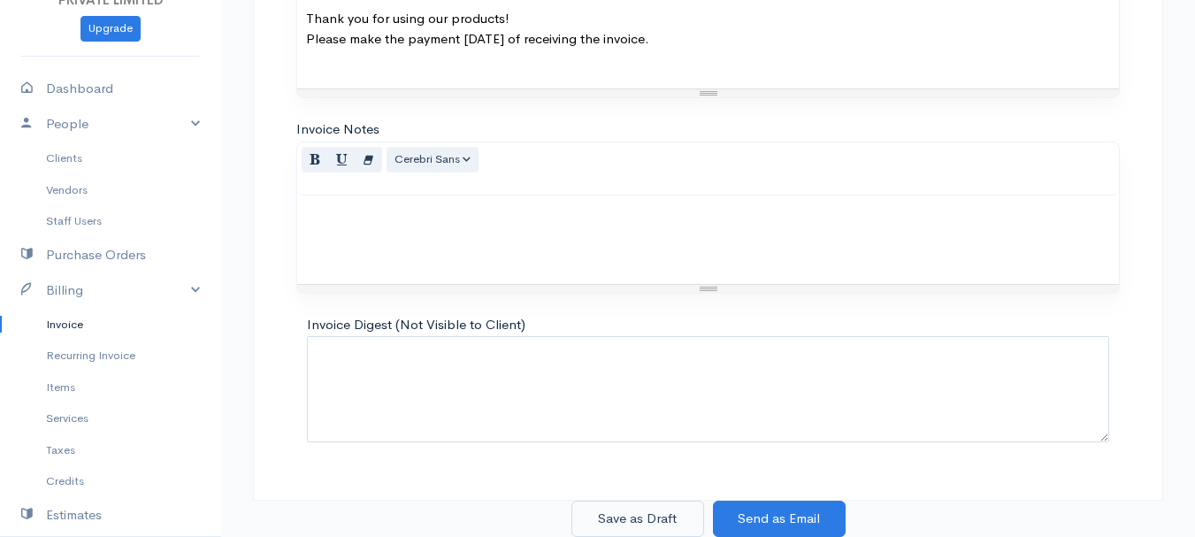
type input "4.50"
click at [622, 511] on button "Save as Draft" at bounding box center [638, 519] width 133 height 36
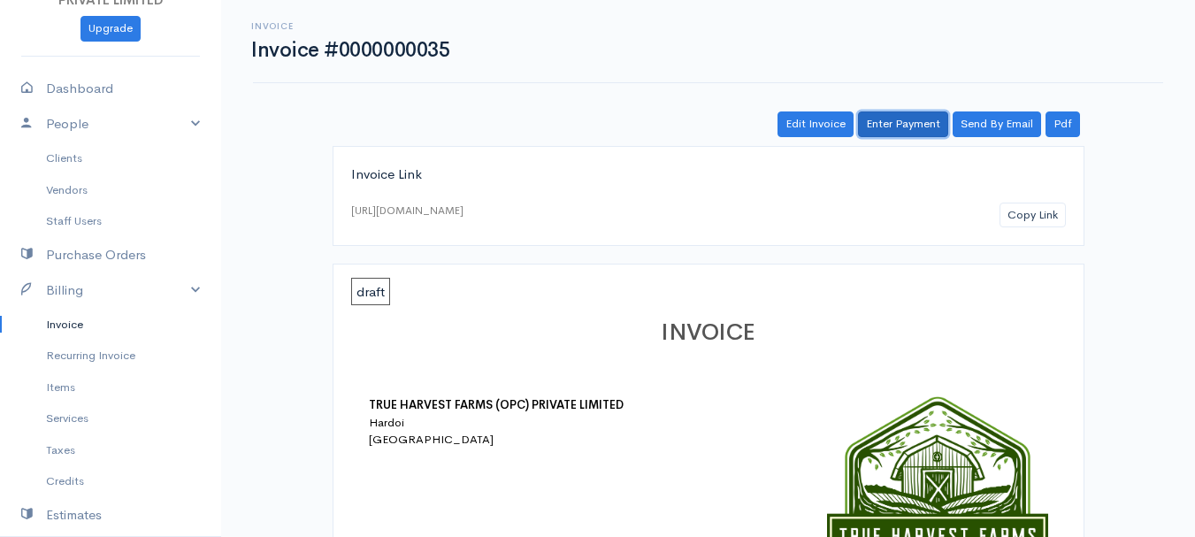
click at [892, 124] on link "Enter Payment" at bounding box center [903, 124] width 90 height 26
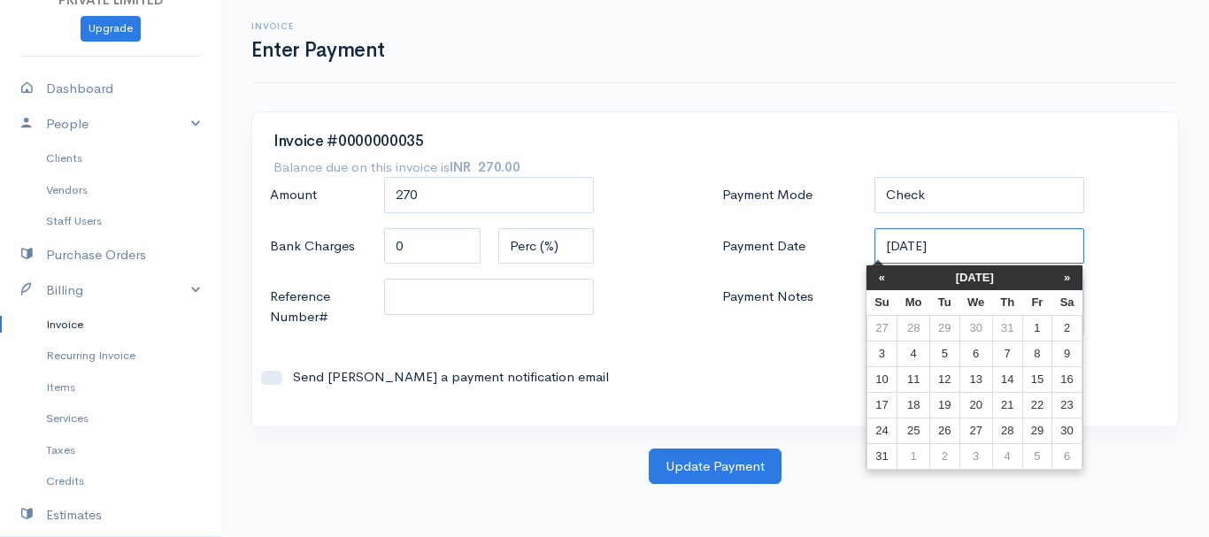
click at [894, 248] on input "[DATE]" at bounding box center [979, 246] width 211 height 36
click at [915, 376] on td "11" at bounding box center [913, 379] width 33 height 26
type input "[DATE]"
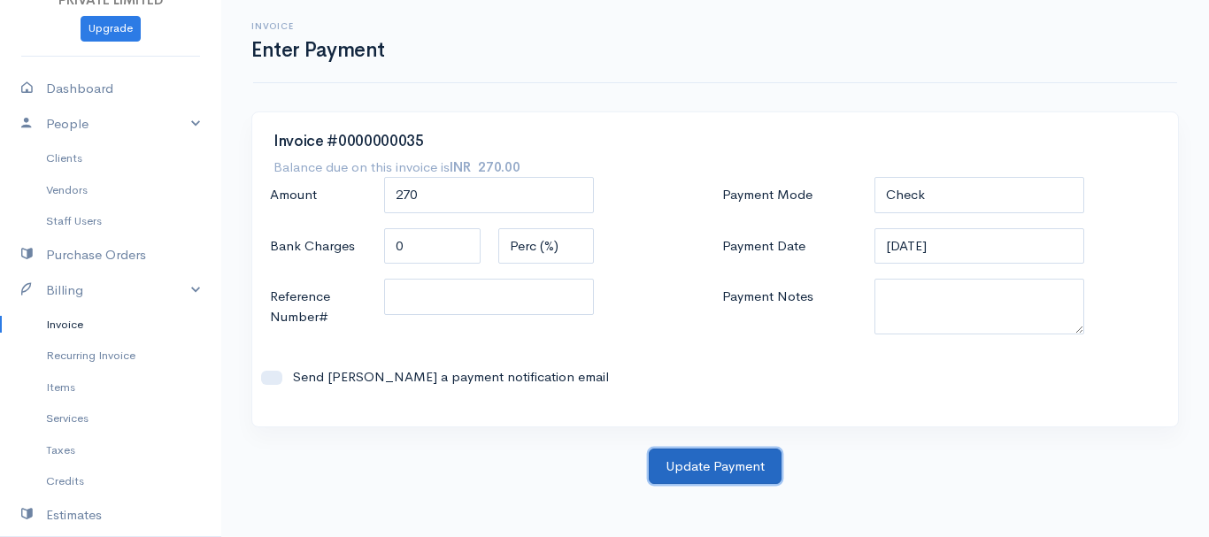
click at [699, 459] on button "Update Payment" at bounding box center [715, 467] width 133 height 36
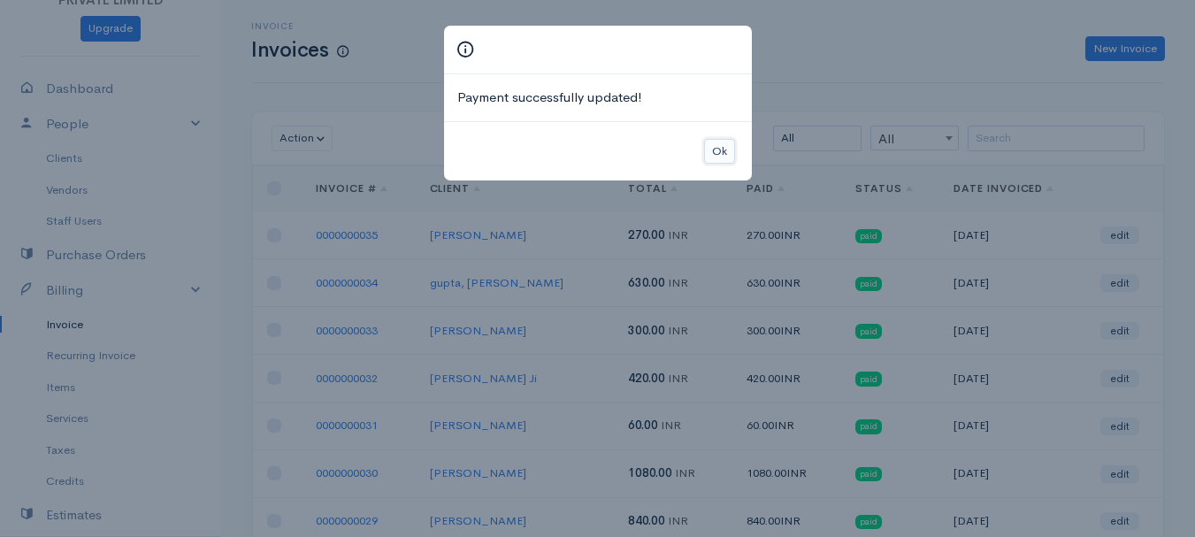
click at [730, 146] on button "Ok" at bounding box center [719, 152] width 31 height 26
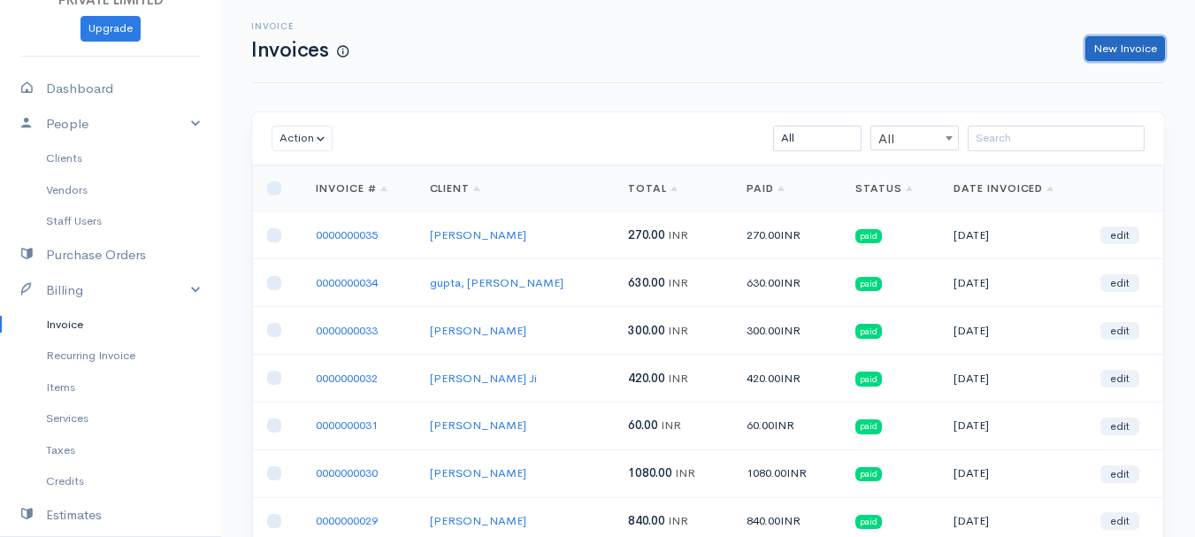
click at [1098, 44] on link "New Invoice" at bounding box center [1126, 49] width 80 height 26
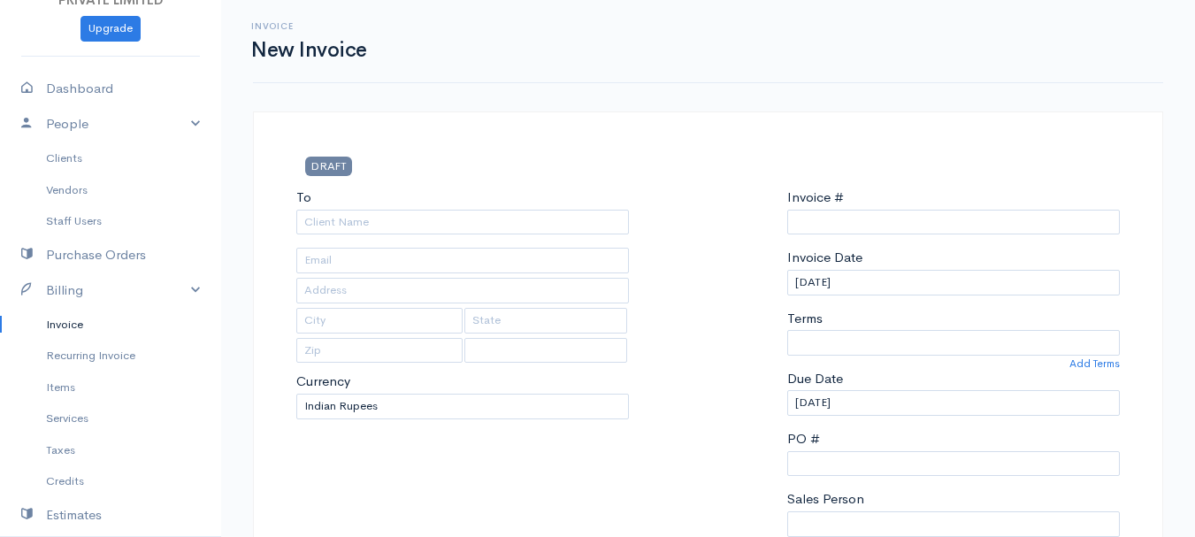
select select "INR"
select select "[GEOGRAPHIC_DATA]"
type input "0000000036"
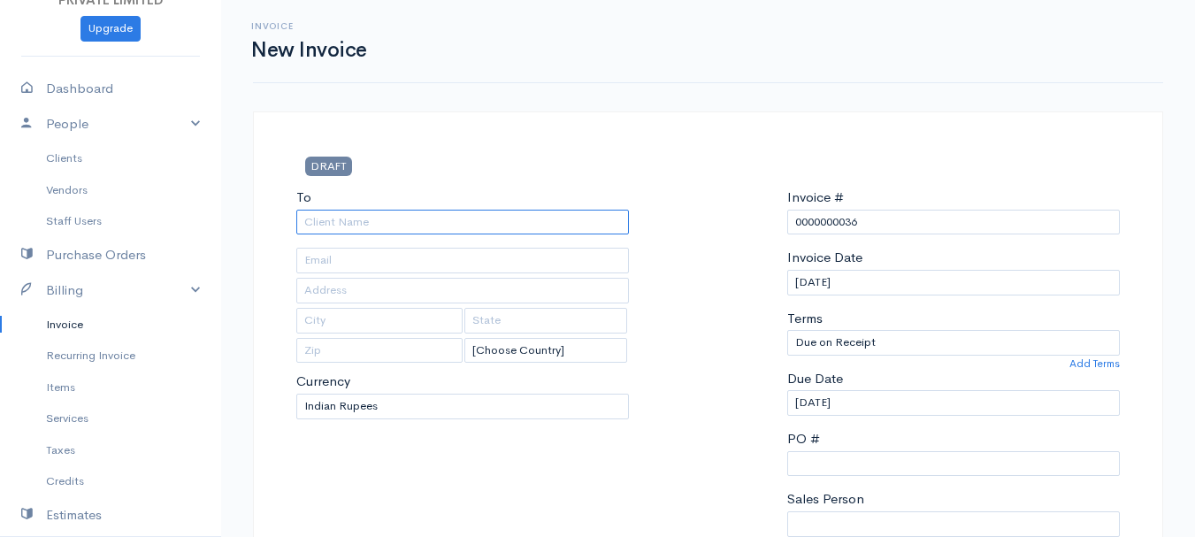
click at [332, 226] on input "To" at bounding box center [462, 223] width 333 height 26
type input "[PERSON_NAME]"
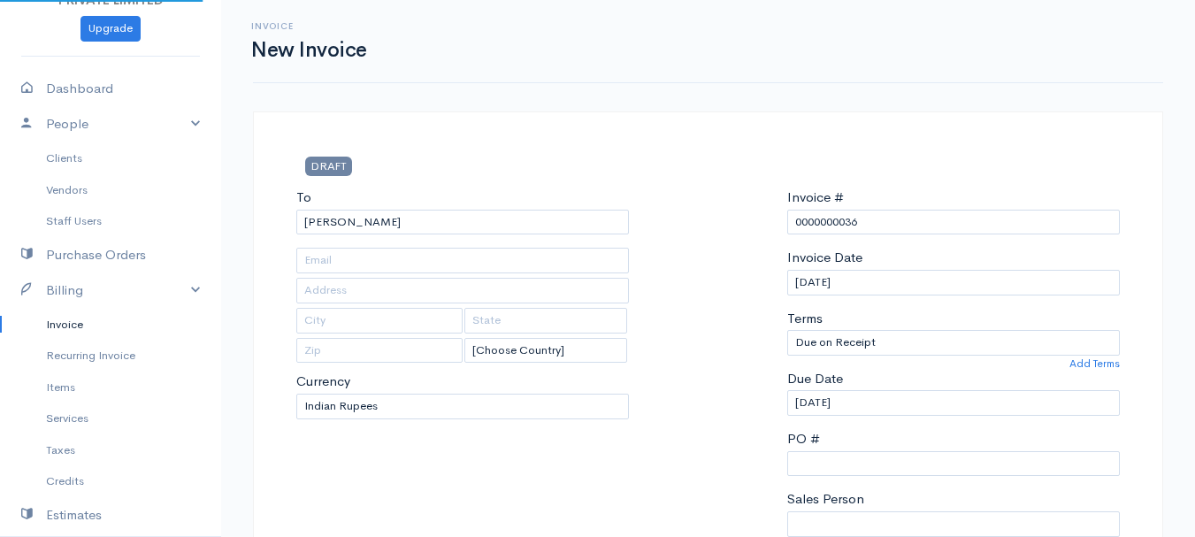
type input "Hardoi"
type input "UP"
type input "241001"
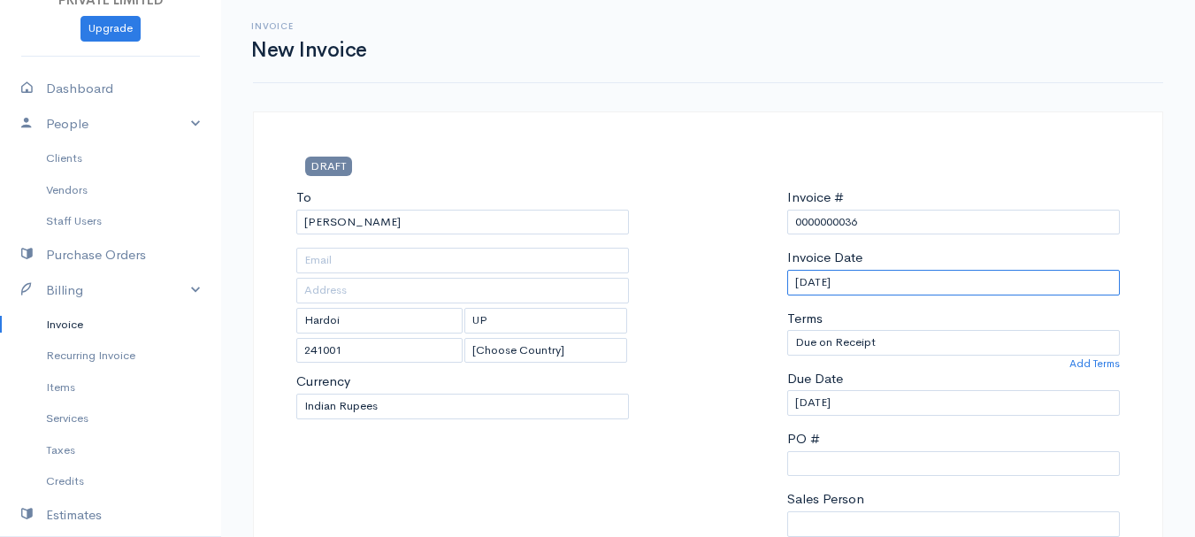
click at [800, 278] on input "[DATE]" at bounding box center [953, 283] width 333 height 26
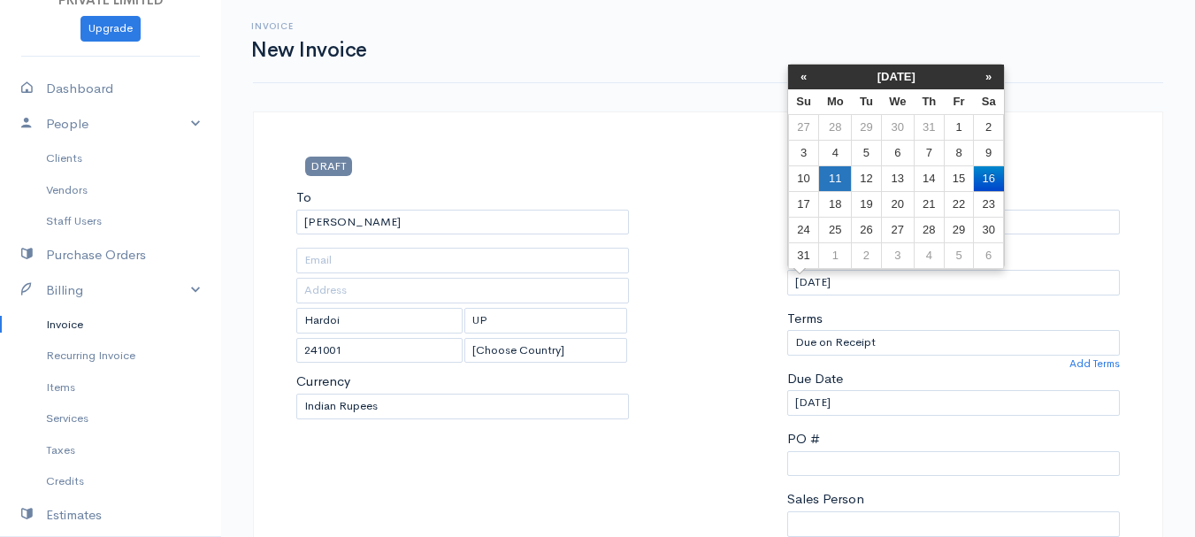
click at [843, 181] on td "11" at bounding box center [835, 178] width 33 height 26
type input "[DATE]"
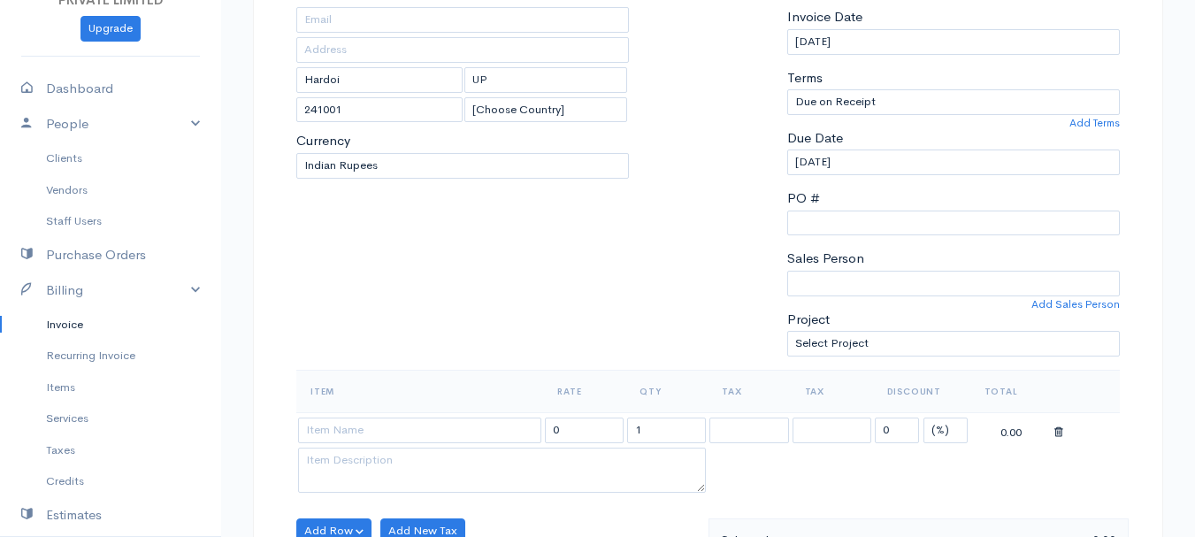
scroll to position [267, 0]
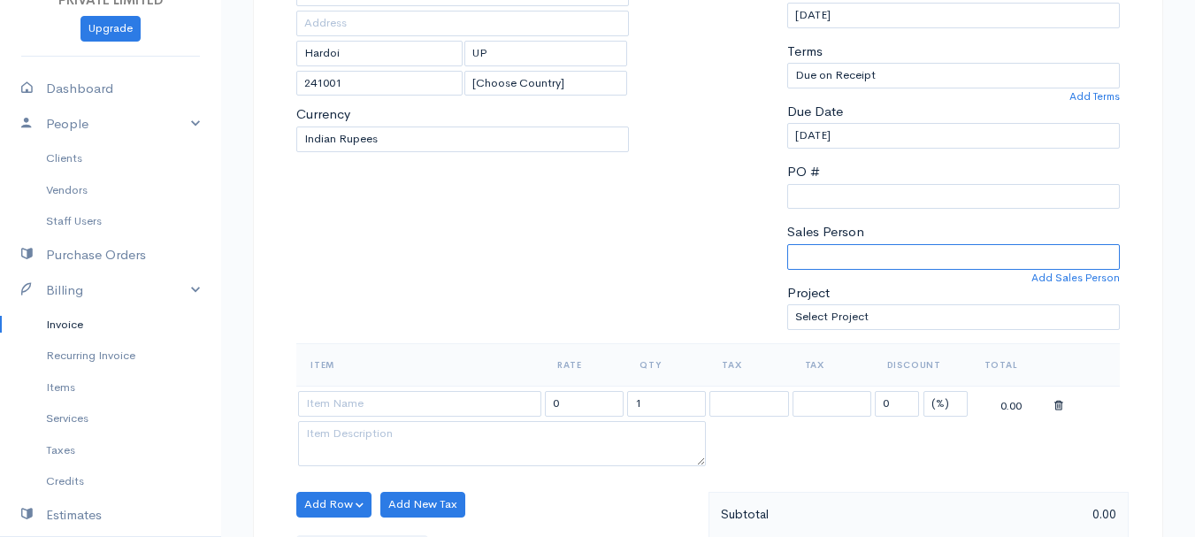
click at [829, 249] on select "[PERSON_NAME]" at bounding box center [953, 257] width 333 height 26
select select "Abhishek"
click at [787, 244] on select "[PERSON_NAME]" at bounding box center [953, 257] width 333 height 26
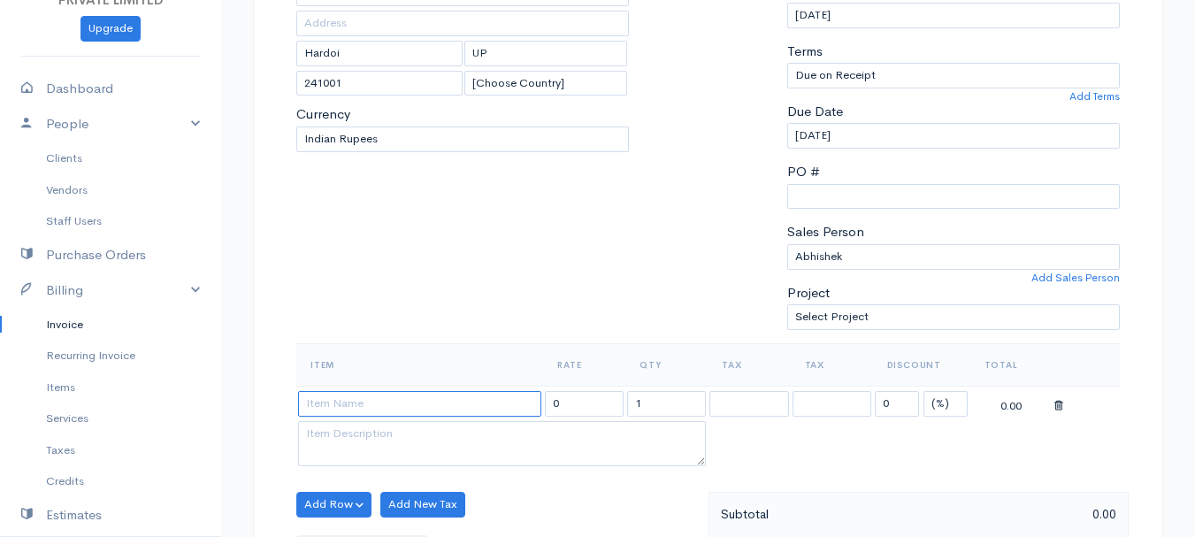
click at [398, 401] on input at bounding box center [419, 404] width 243 height 26
type input "Milk"
type input "60.00"
type textarea "Loose milk sales"
click at [362, 483] on body "TRUE HARVEST FARMS (OPC) PRIVATE LIMITED Upgrade Dashboard People Clients Vendo…" at bounding box center [597, 498] width 1195 height 1530
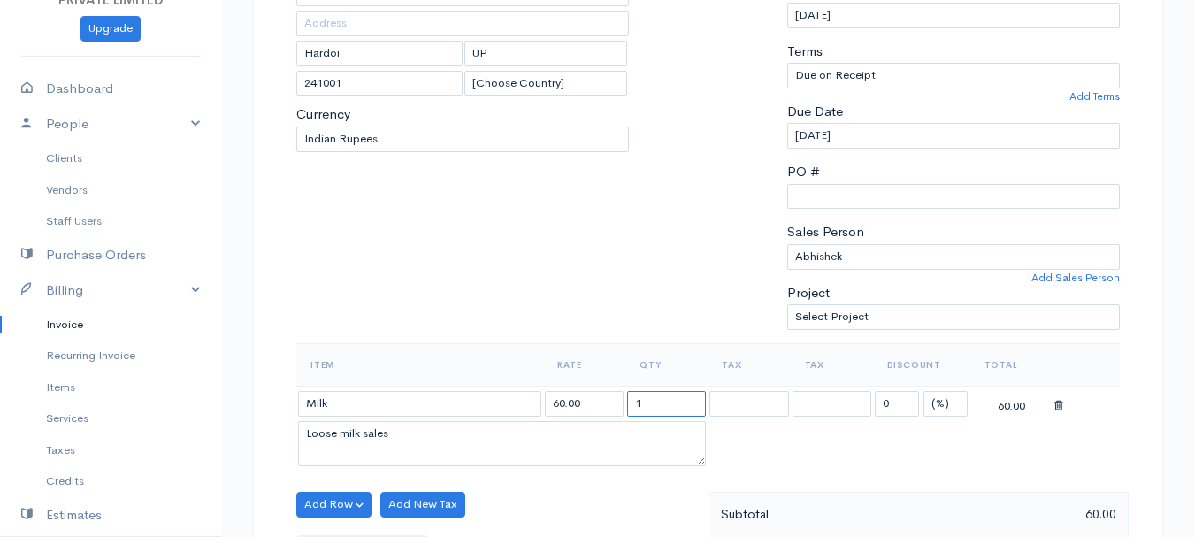
click at [645, 400] on input "1" at bounding box center [666, 404] width 79 height 26
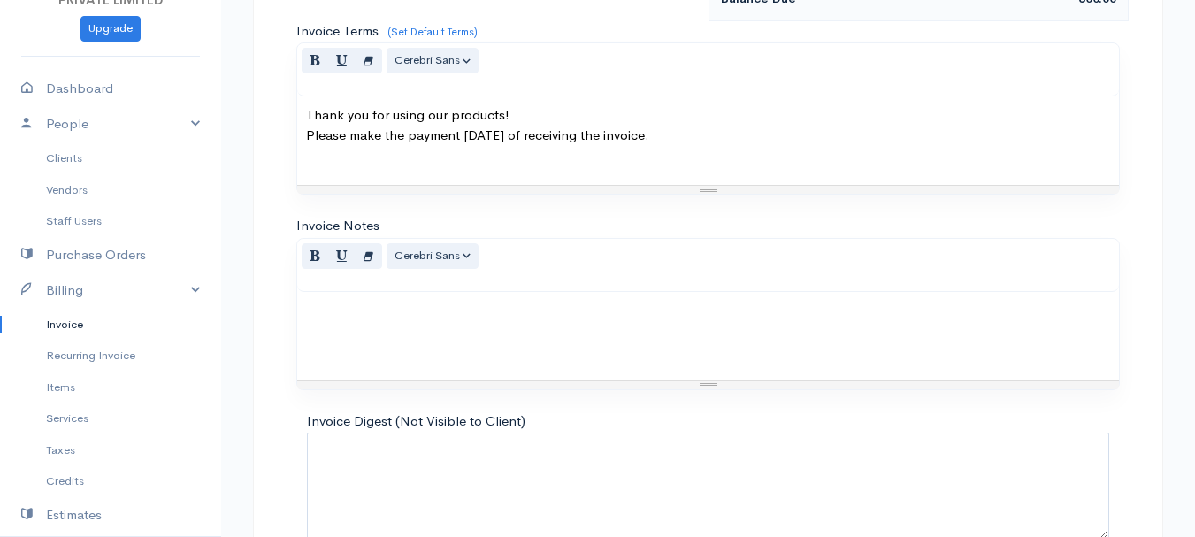
scroll to position [993, 0]
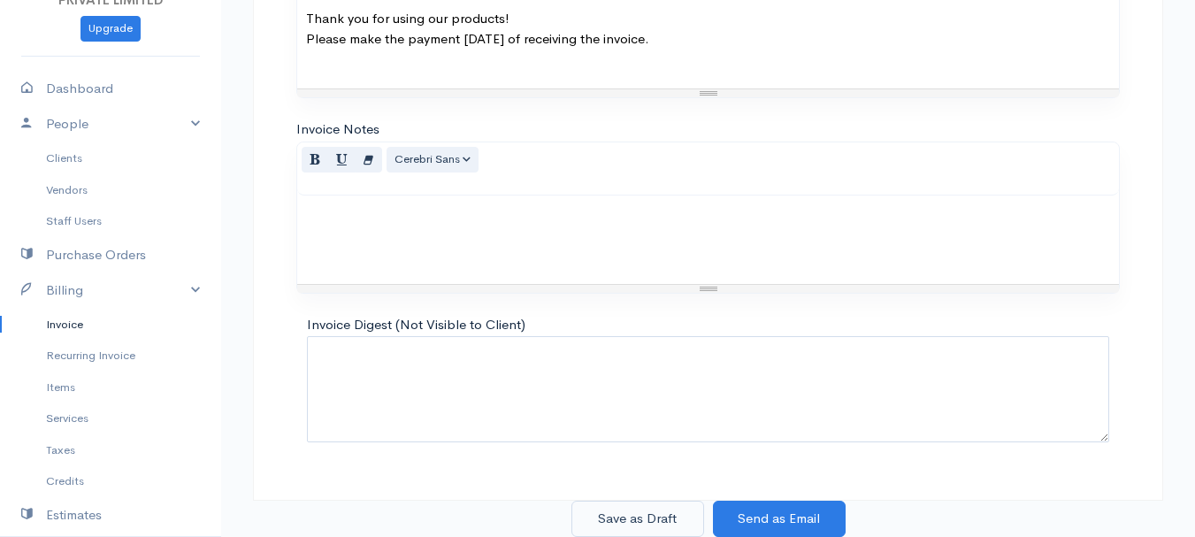
type input "5"
click at [665, 504] on button "Save as Draft" at bounding box center [638, 519] width 133 height 36
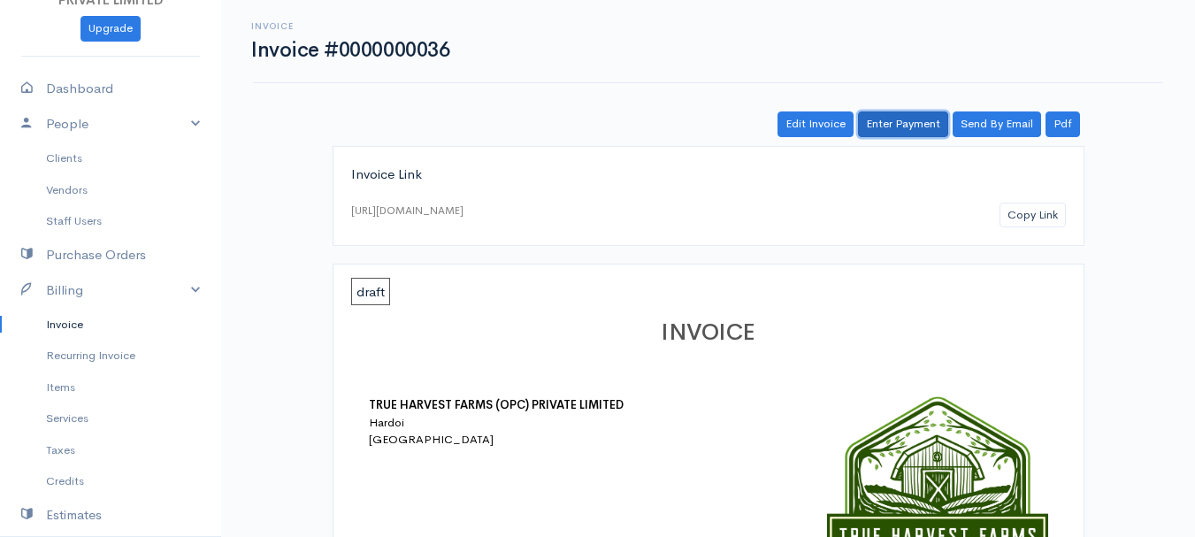
click at [891, 117] on link "Enter Payment" at bounding box center [903, 124] width 90 height 26
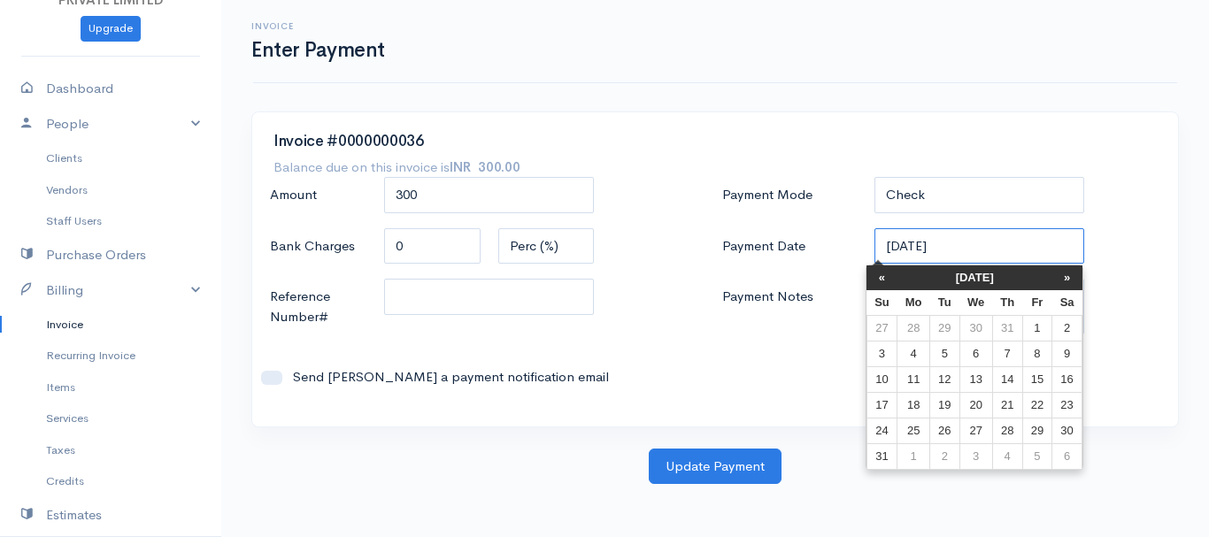
click at [893, 245] on input "[DATE]" at bounding box center [979, 246] width 211 height 36
click at [923, 387] on td "11" at bounding box center [913, 379] width 33 height 26
type input "[DATE]"
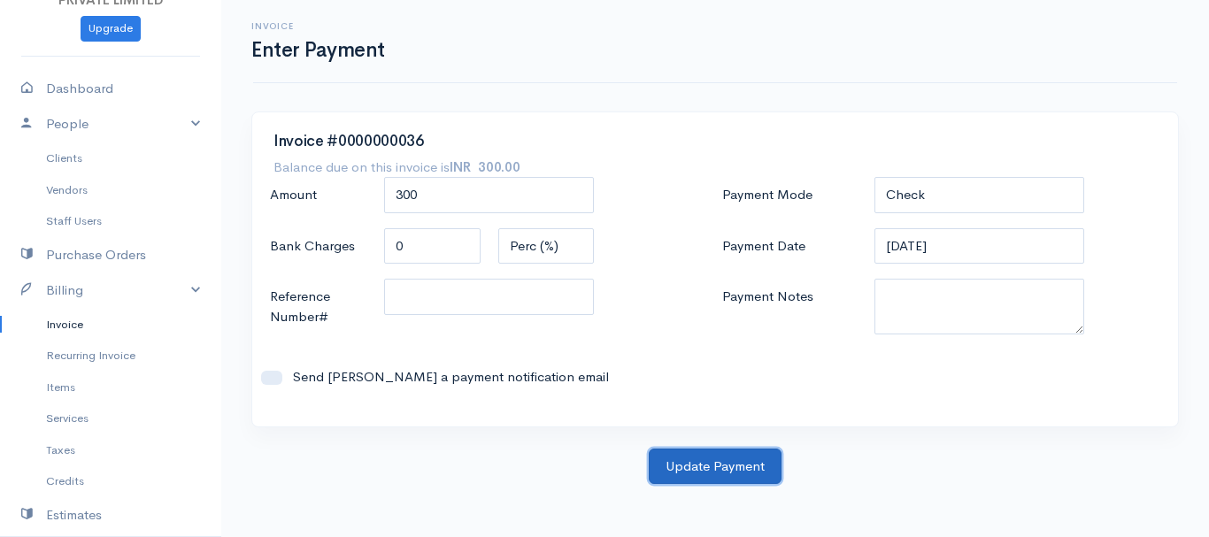
click at [735, 459] on button "Update Payment" at bounding box center [715, 467] width 133 height 36
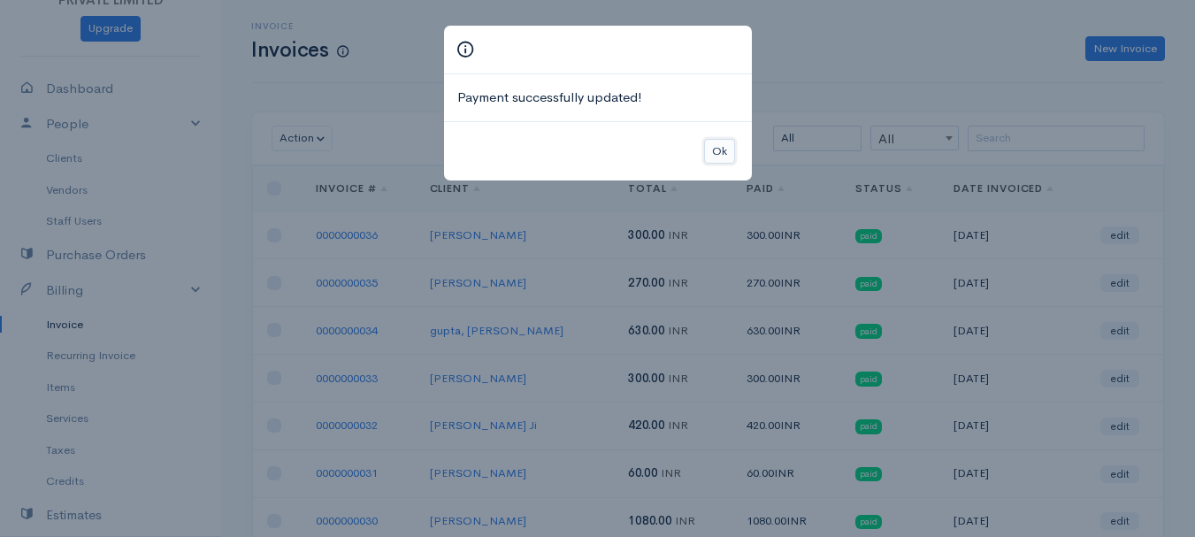
click at [731, 157] on button "Ok" at bounding box center [719, 152] width 31 height 26
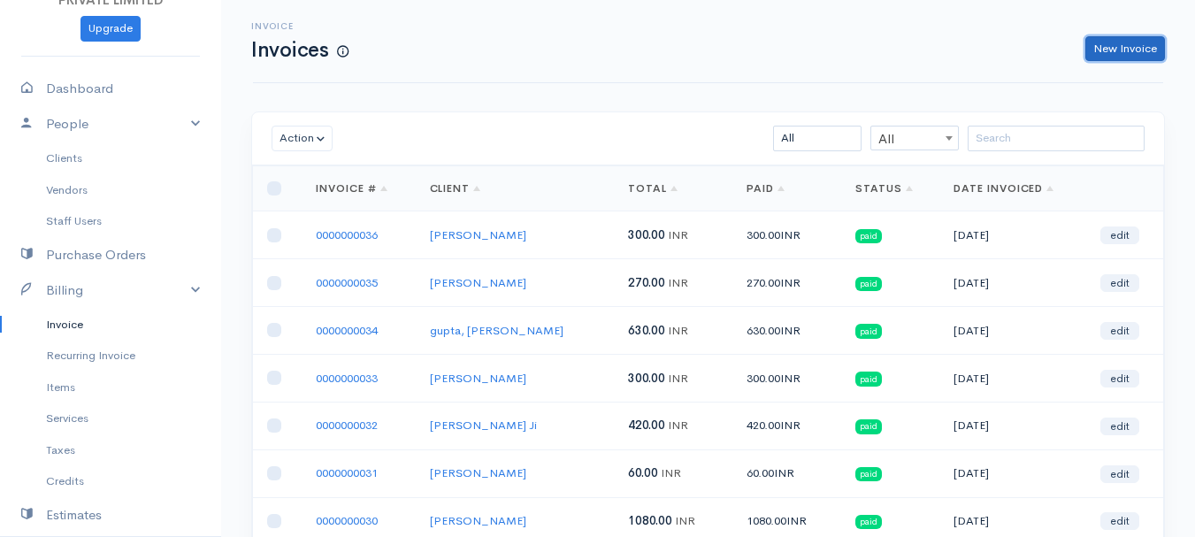
click at [1101, 46] on link "New Invoice" at bounding box center [1126, 49] width 80 height 26
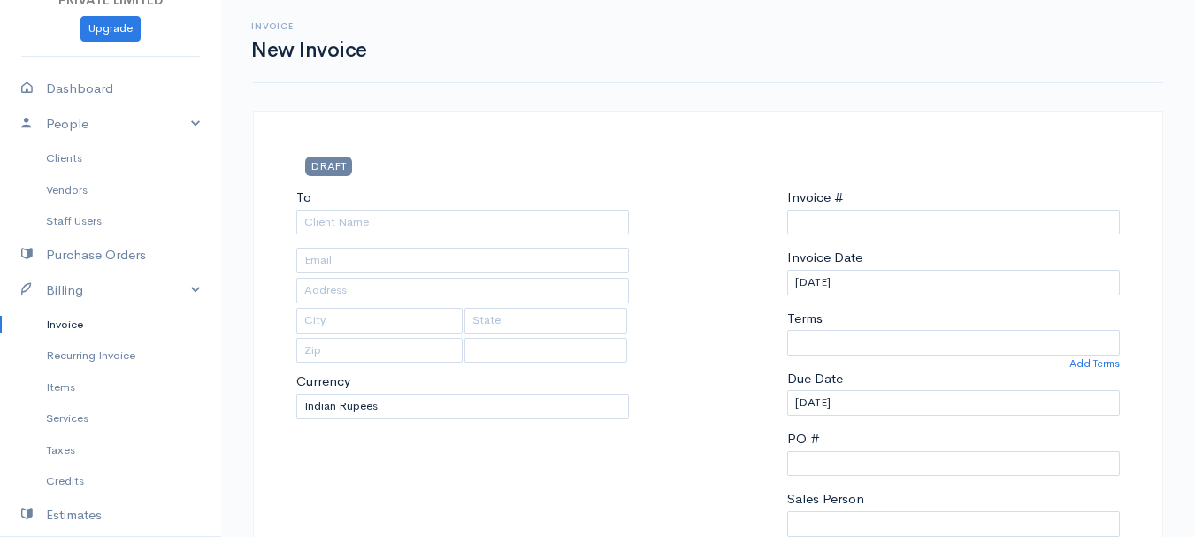
select select "[GEOGRAPHIC_DATA]"
type input "0000000037"
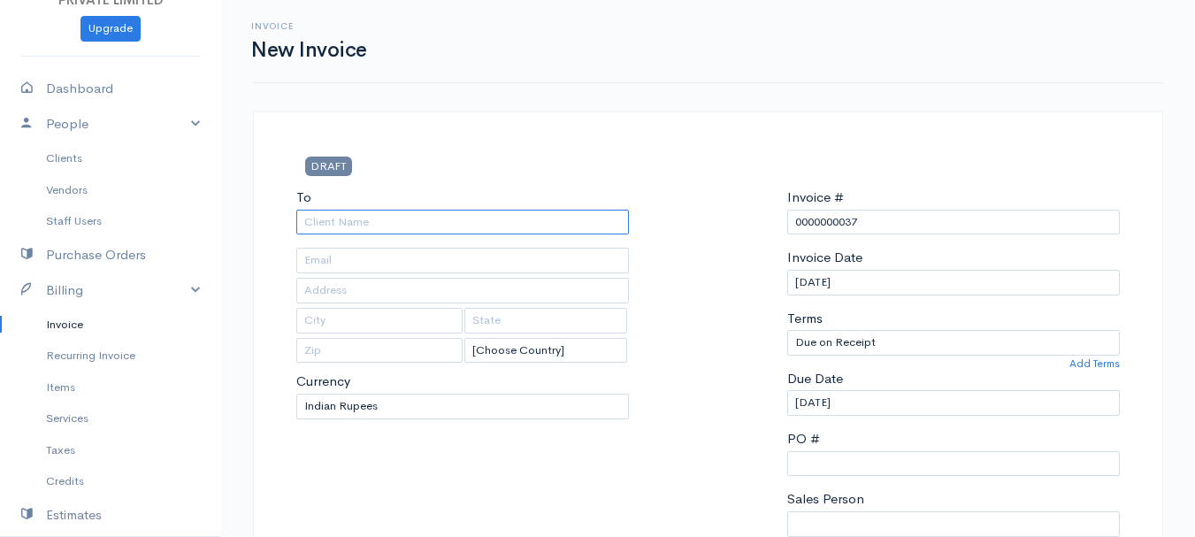
click at [349, 225] on input "To" at bounding box center [462, 223] width 333 height 26
type input "[PERSON_NAME]"
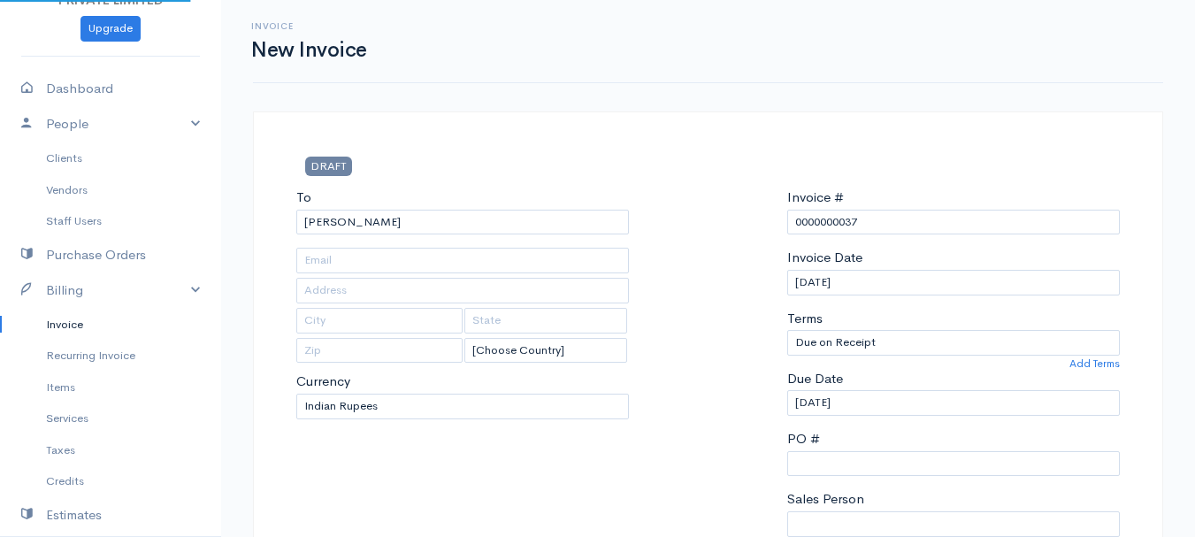
type input "Hardoi"
type input "UP"
type input "241001"
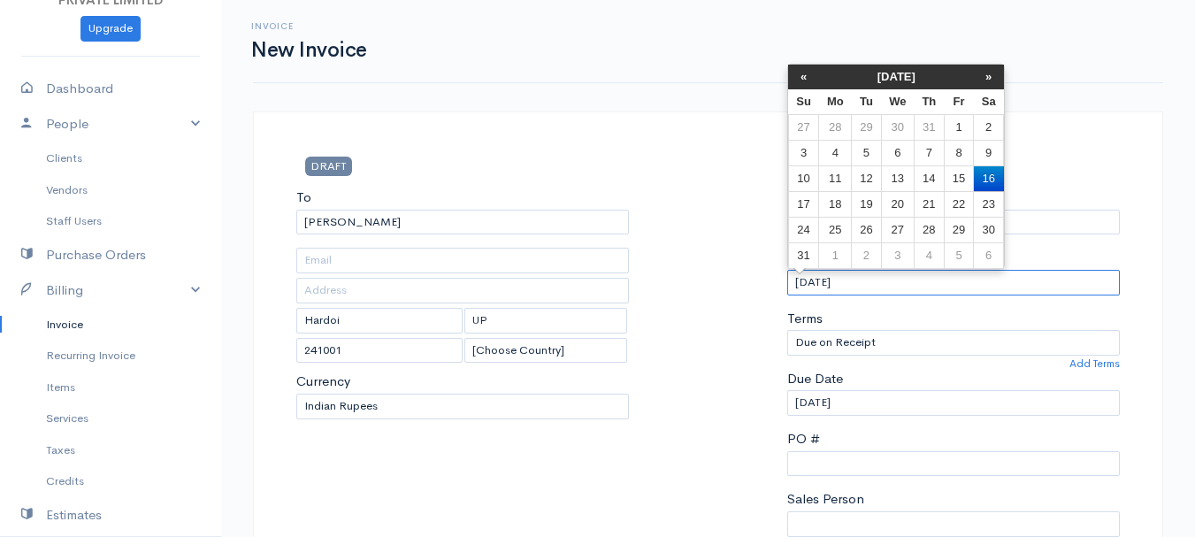
click at [809, 280] on input "[DATE]" at bounding box center [953, 283] width 333 height 26
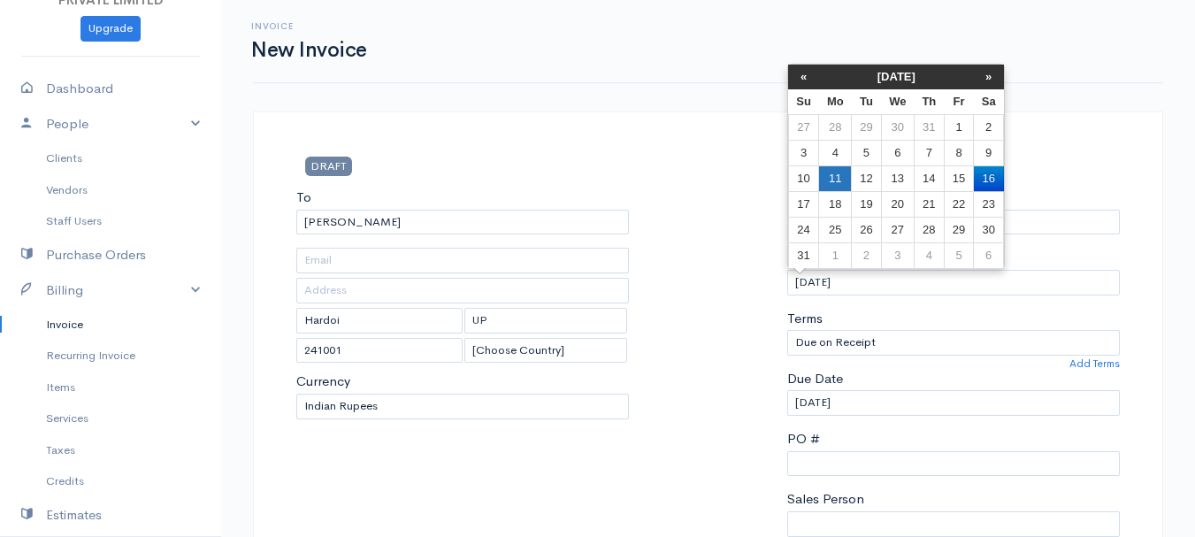
click at [829, 173] on td "11" at bounding box center [835, 178] width 33 height 26
type input "[DATE]"
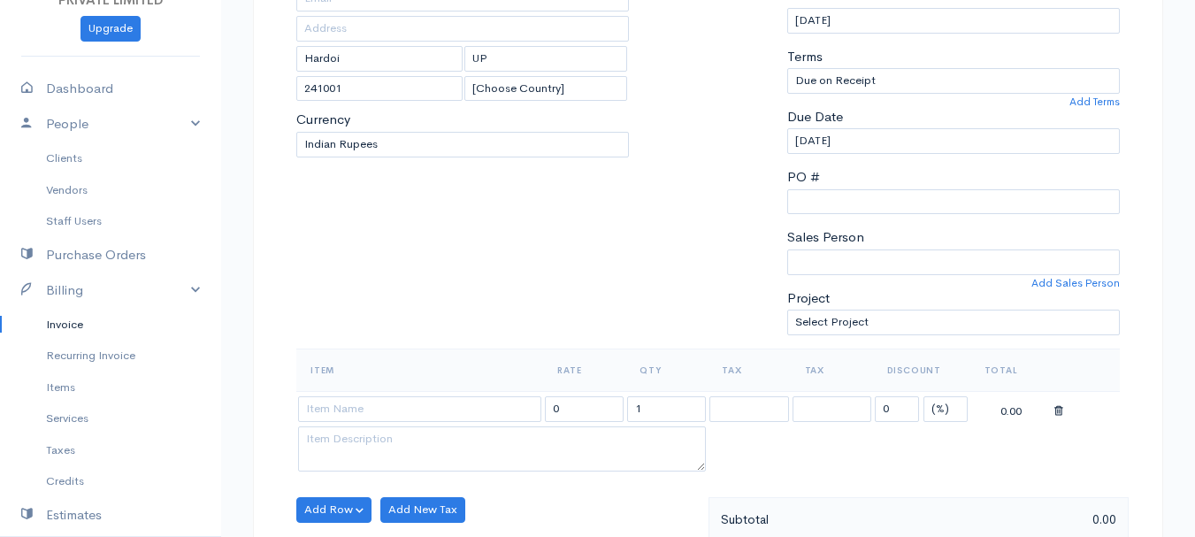
scroll to position [300, 0]
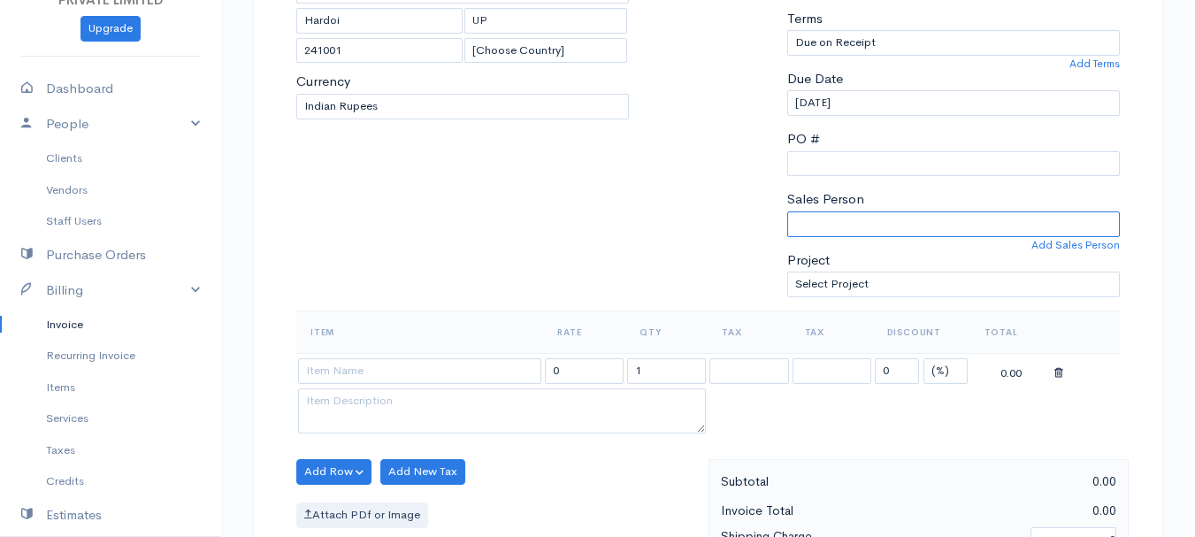
click at [829, 221] on select "[PERSON_NAME]" at bounding box center [953, 224] width 333 height 26
select select "Abhishek"
click at [787, 211] on select "[PERSON_NAME]" at bounding box center [953, 224] width 333 height 26
click at [402, 372] on input at bounding box center [419, 371] width 243 height 26
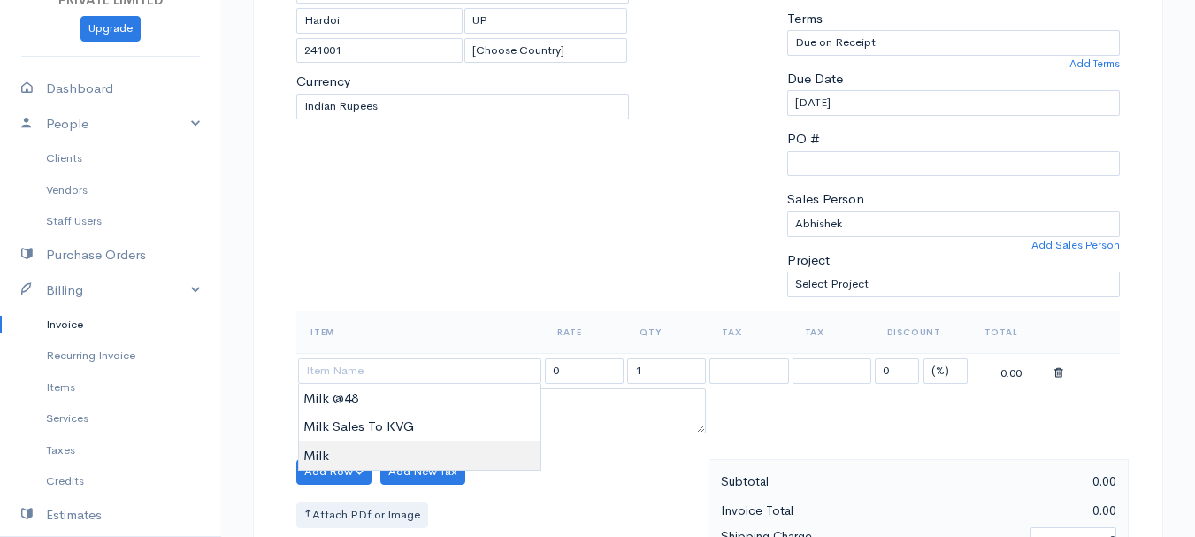
type input "Milk"
type input "60.00"
type textarea "Loose milk sales"
click at [377, 449] on body "TRUE HARVEST FARMS (OPC) PRIVATE LIMITED Upgrade Dashboard People Clients Vendo…" at bounding box center [597, 465] width 1195 height 1530
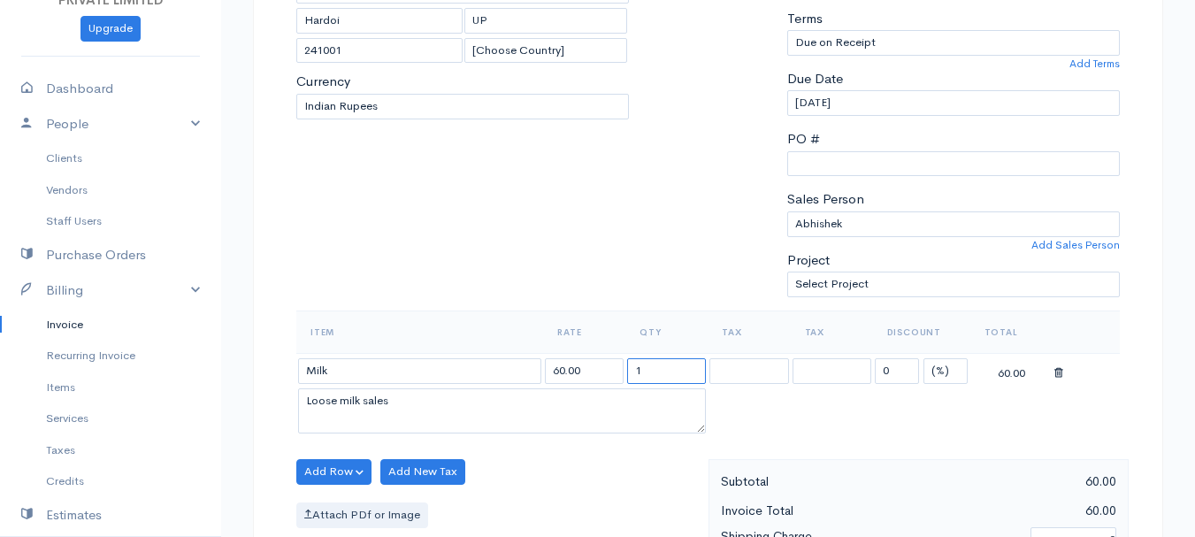
click at [651, 367] on input "1" at bounding box center [666, 371] width 79 height 26
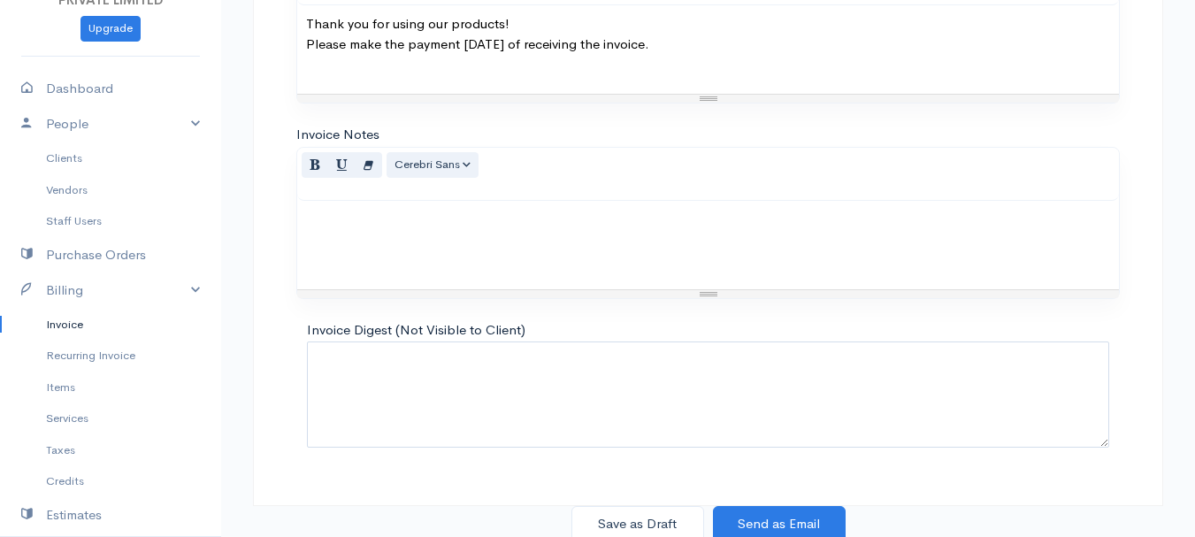
scroll to position [990, 0]
type input "8"
click at [650, 519] on button "Save as Draft" at bounding box center [638, 521] width 133 height 36
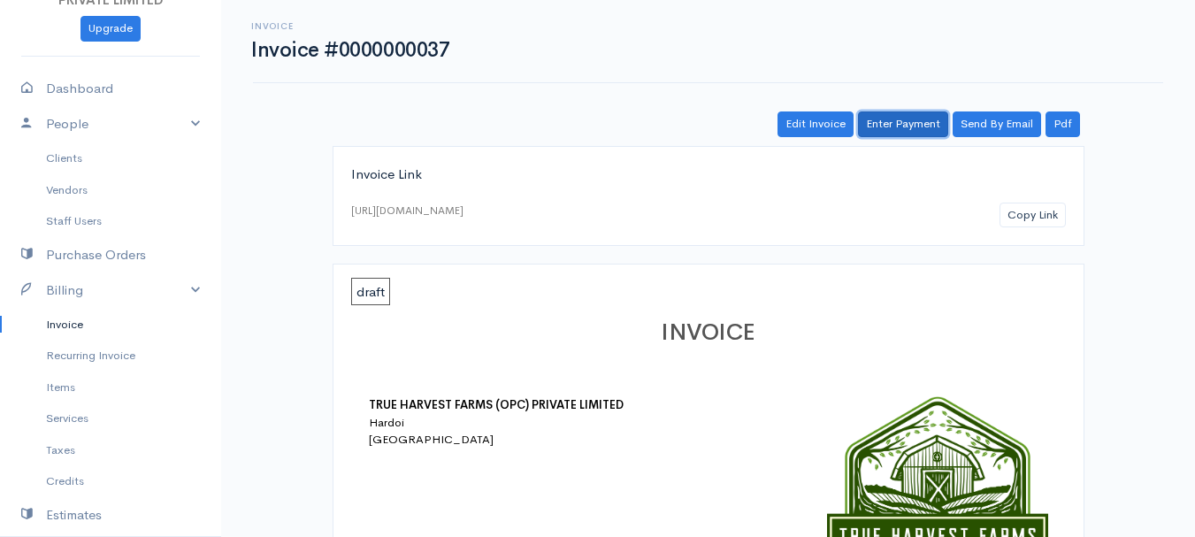
click at [899, 127] on link "Enter Payment" at bounding box center [903, 124] width 90 height 26
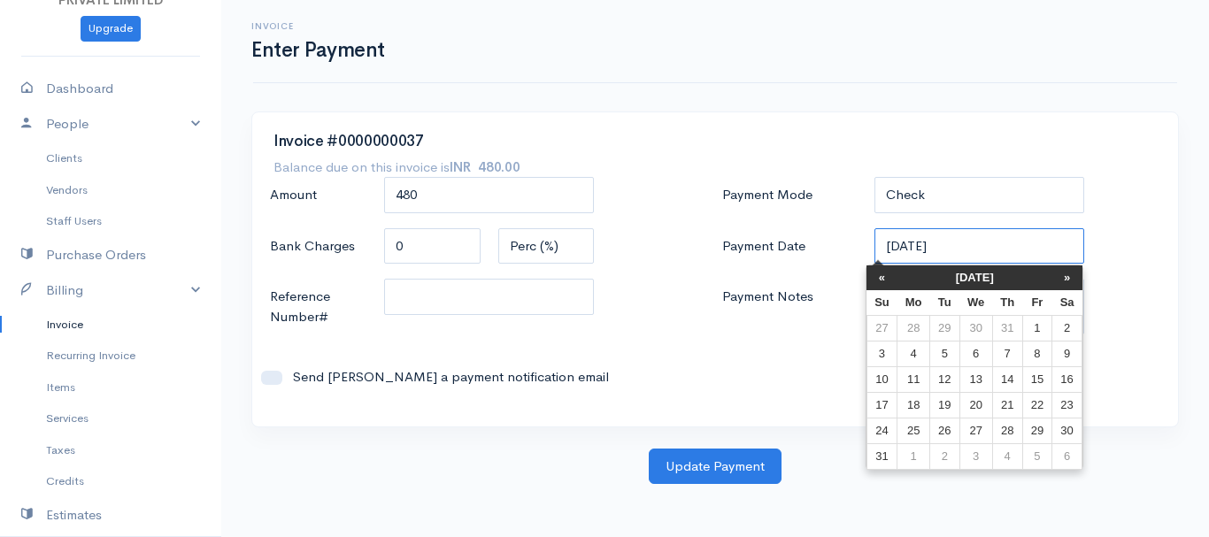
click at [894, 246] on input "[DATE]" at bounding box center [979, 246] width 211 height 36
click at [903, 366] on td "11" at bounding box center [913, 379] width 33 height 26
type input "[DATE]"
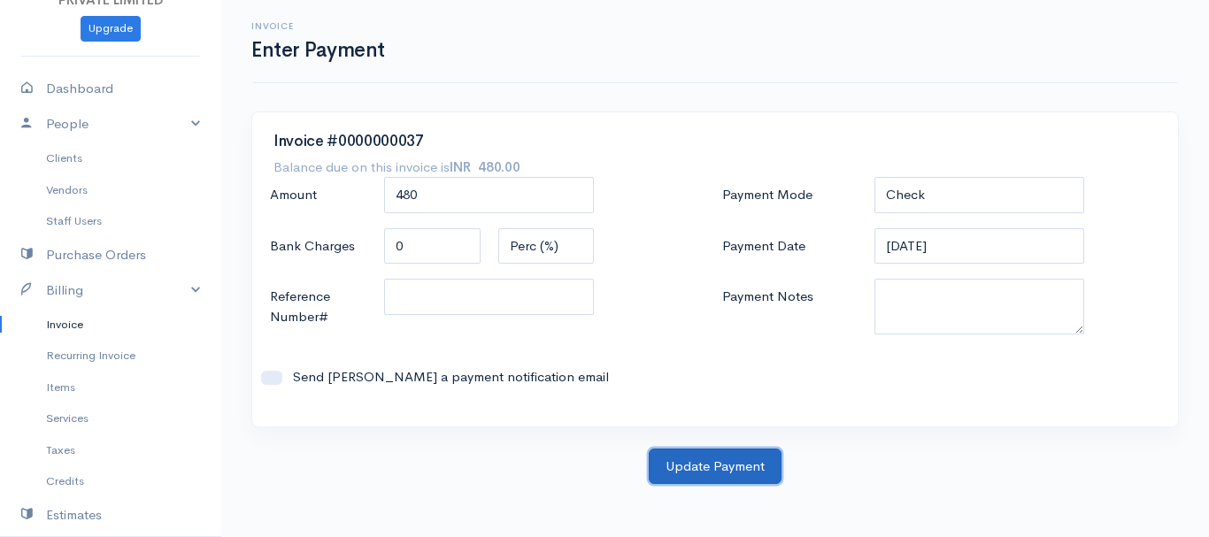
click at [672, 476] on button "Update Payment" at bounding box center [715, 467] width 133 height 36
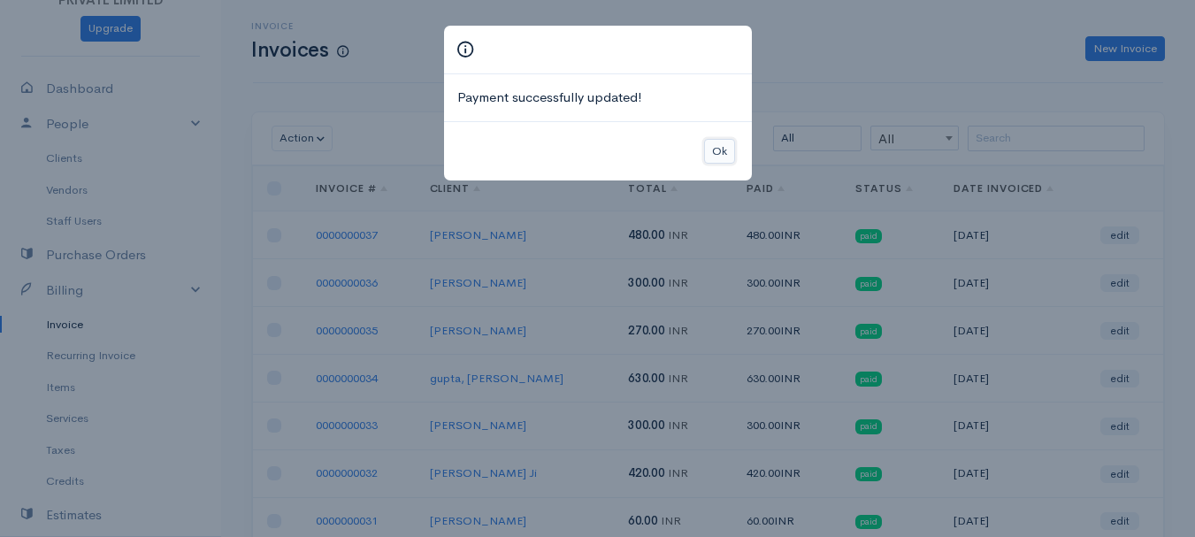
click at [709, 153] on button "Ok" at bounding box center [719, 152] width 31 height 26
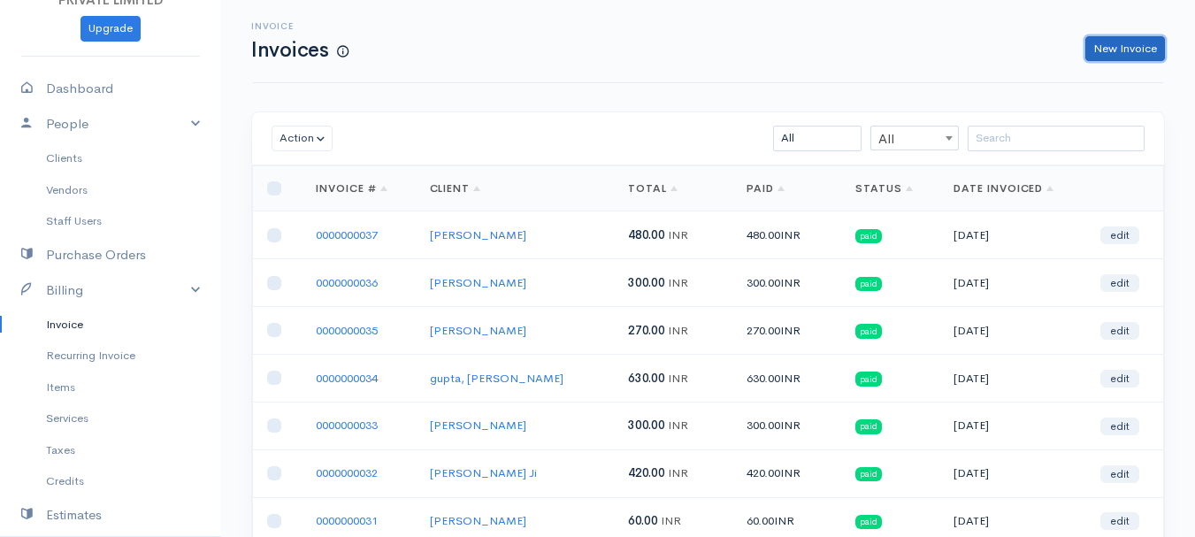
click at [1114, 48] on link "New Invoice" at bounding box center [1126, 49] width 80 height 26
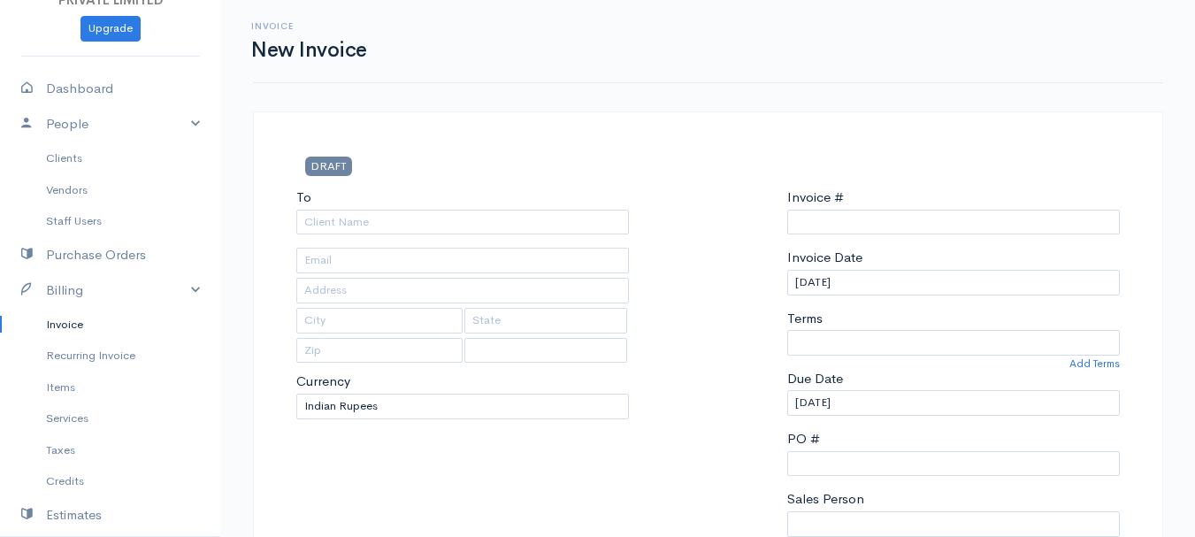
select select "[GEOGRAPHIC_DATA]"
type input "0000000038"
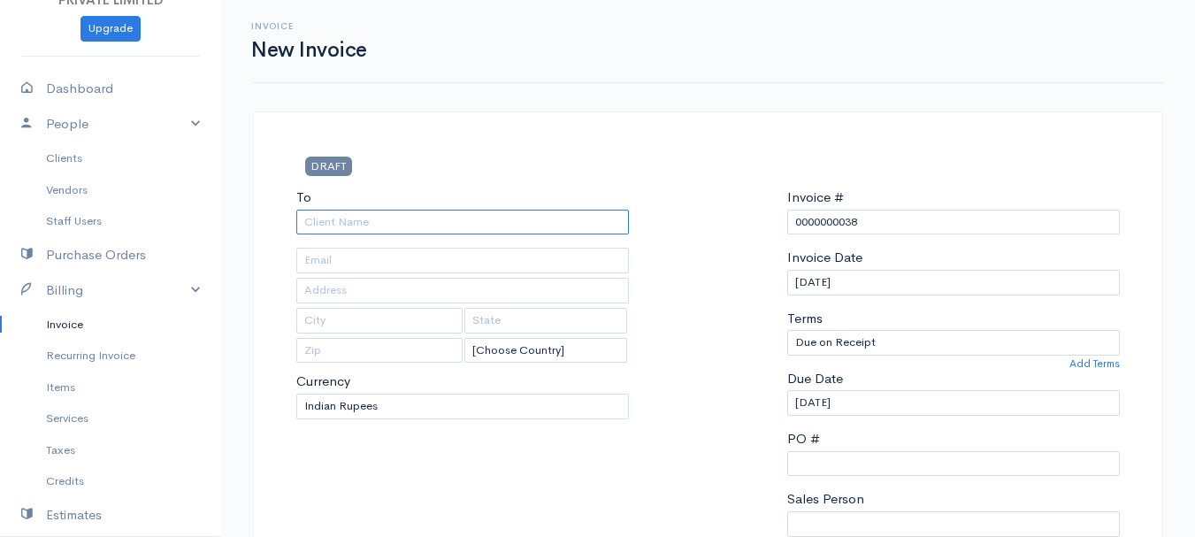
click at [352, 219] on input "To" at bounding box center [462, 223] width 333 height 26
type input "[PERSON_NAME]"
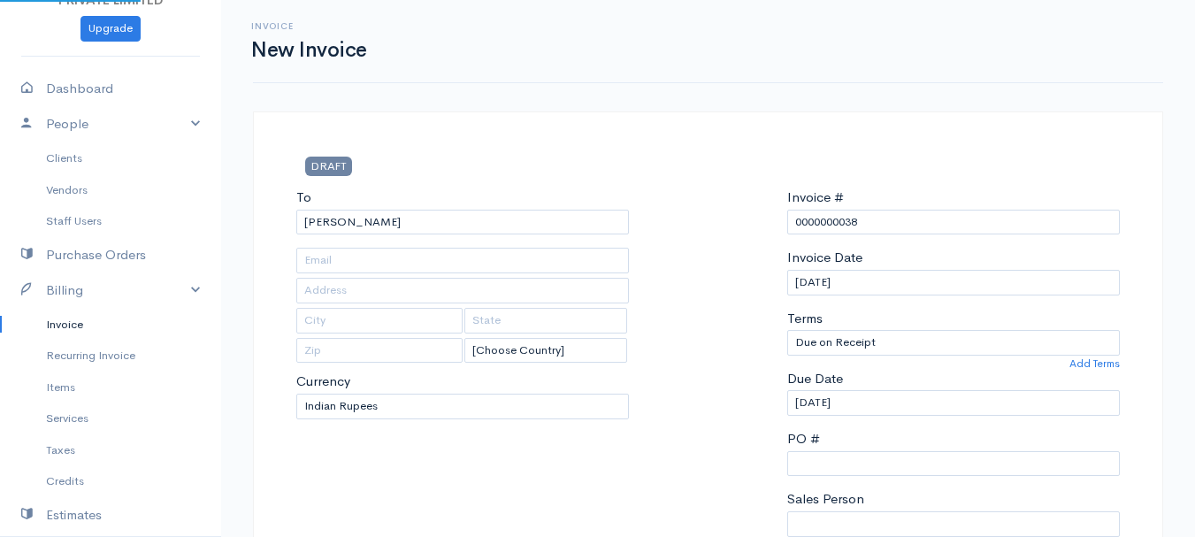
type input "Hardoi"
type input "UP"
type input "241001"
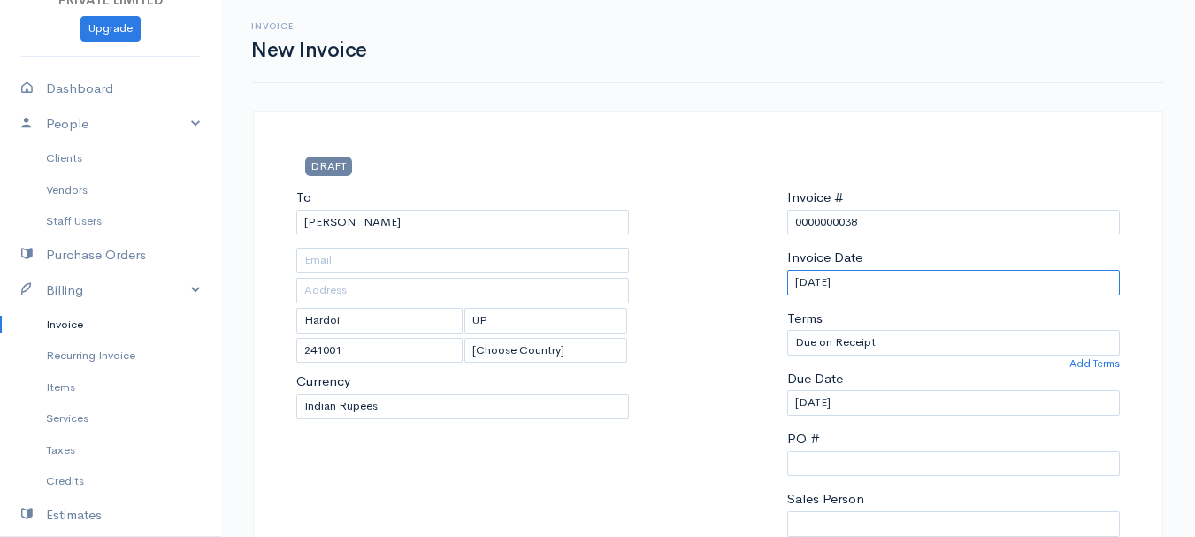
click at [807, 277] on input "[DATE]" at bounding box center [953, 283] width 333 height 26
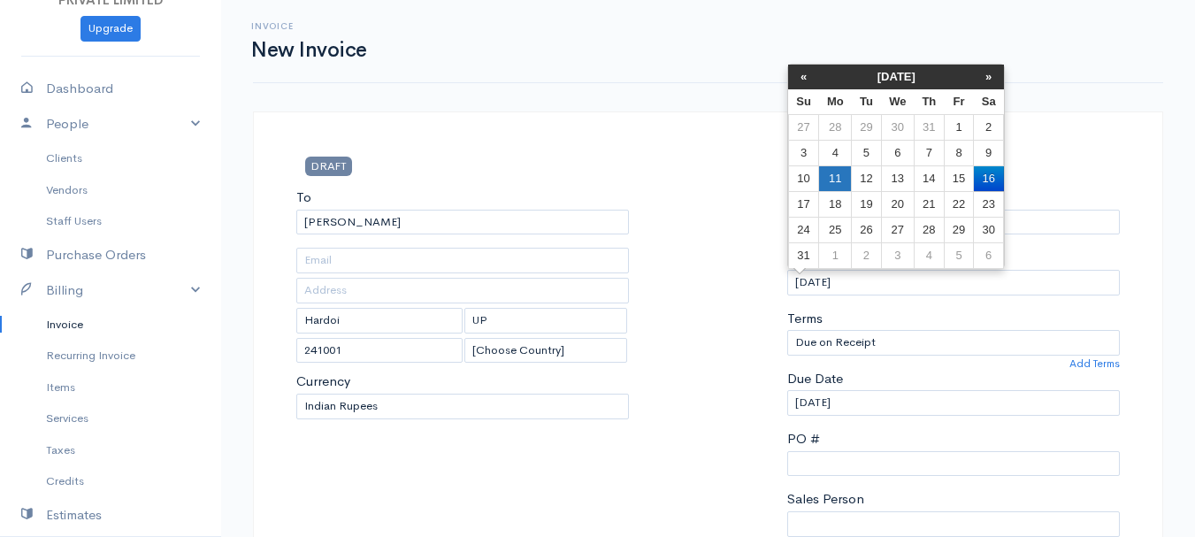
click at [830, 172] on td "11" at bounding box center [835, 178] width 33 height 26
type input "[DATE]"
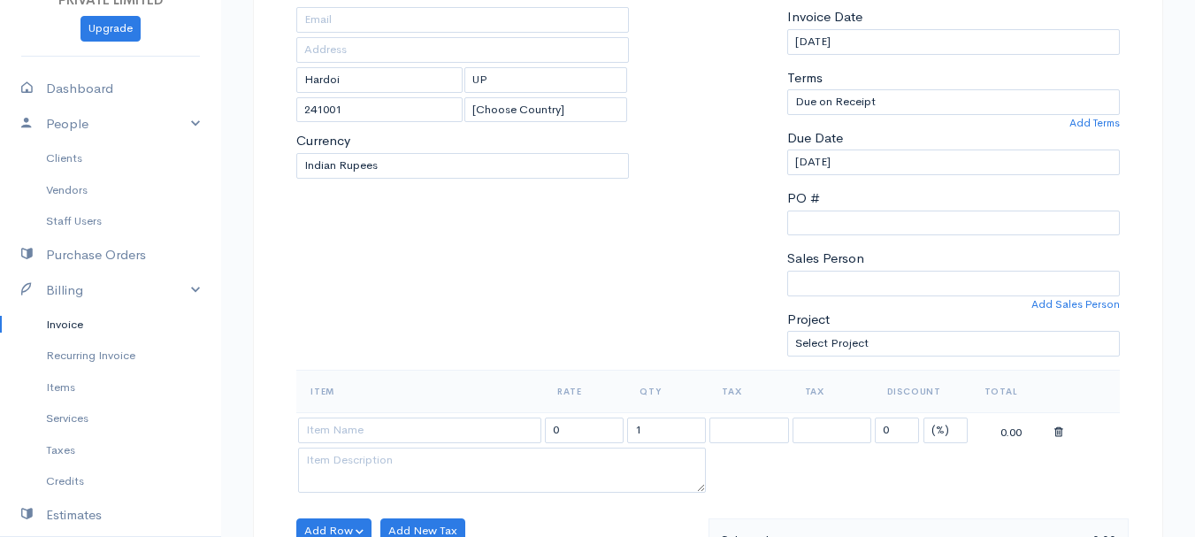
scroll to position [243, 0]
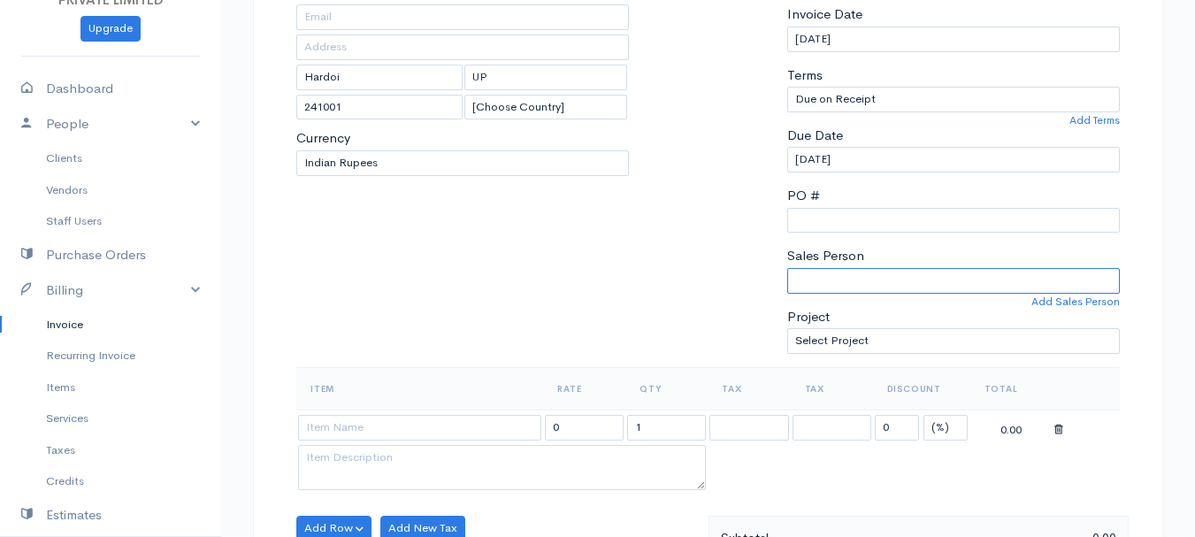
click at [809, 289] on select "[PERSON_NAME]" at bounding box center [953, 281] width 333 height 26
select select "Abhishek"
click at [787, 268] on select "[PERSON_NAME]" at bounding box center [953, 281] width 333 height 26
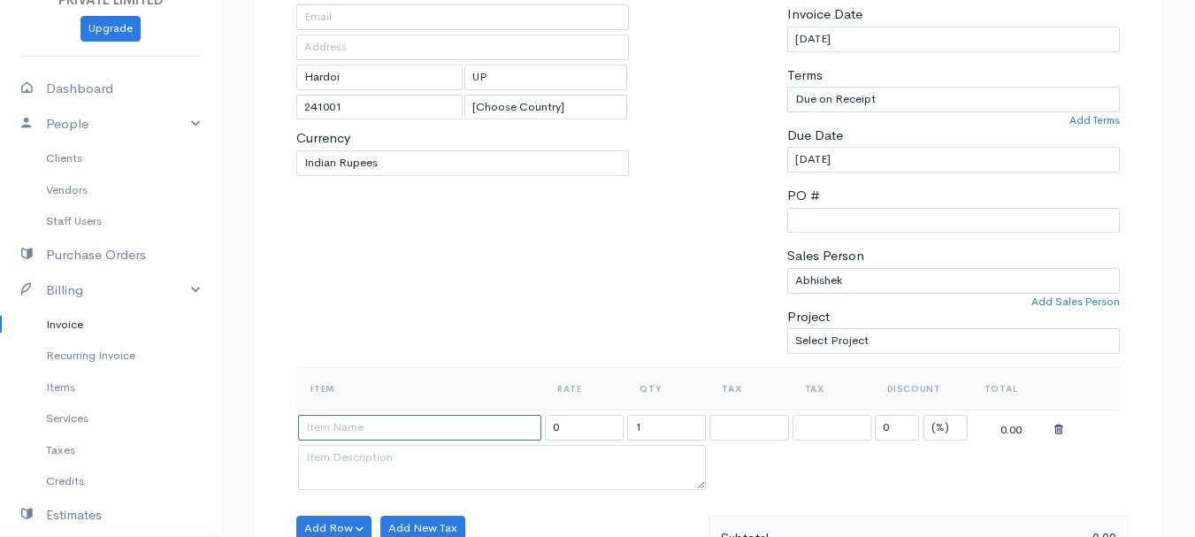
click at [334, 426] on input at bounding box center [419, 428] width 243 height 26
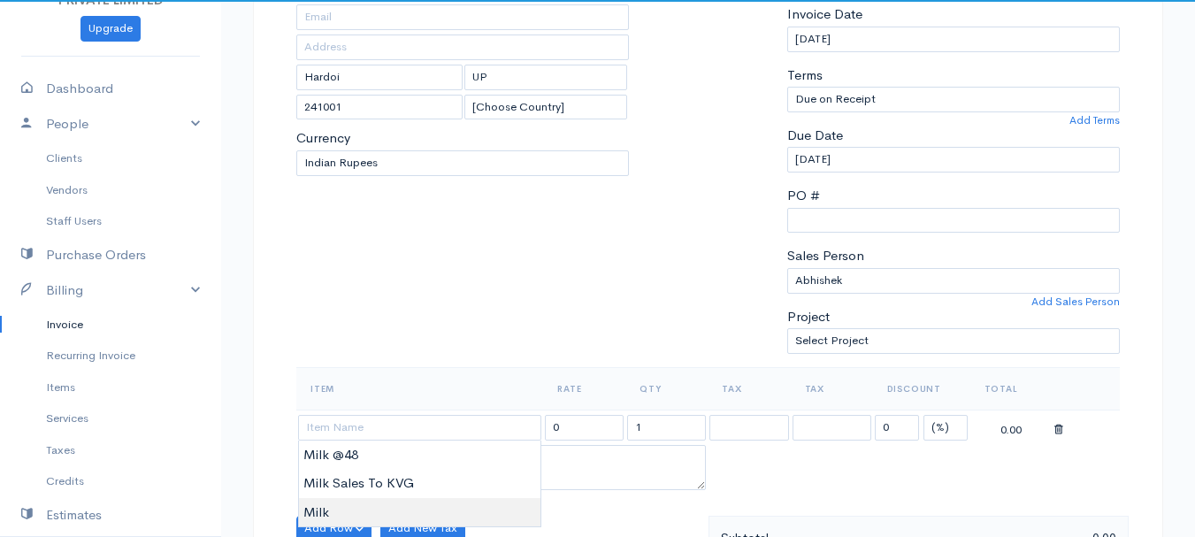
type input "Milk"
type input "60.00"
type textarea "Loose milk sales"
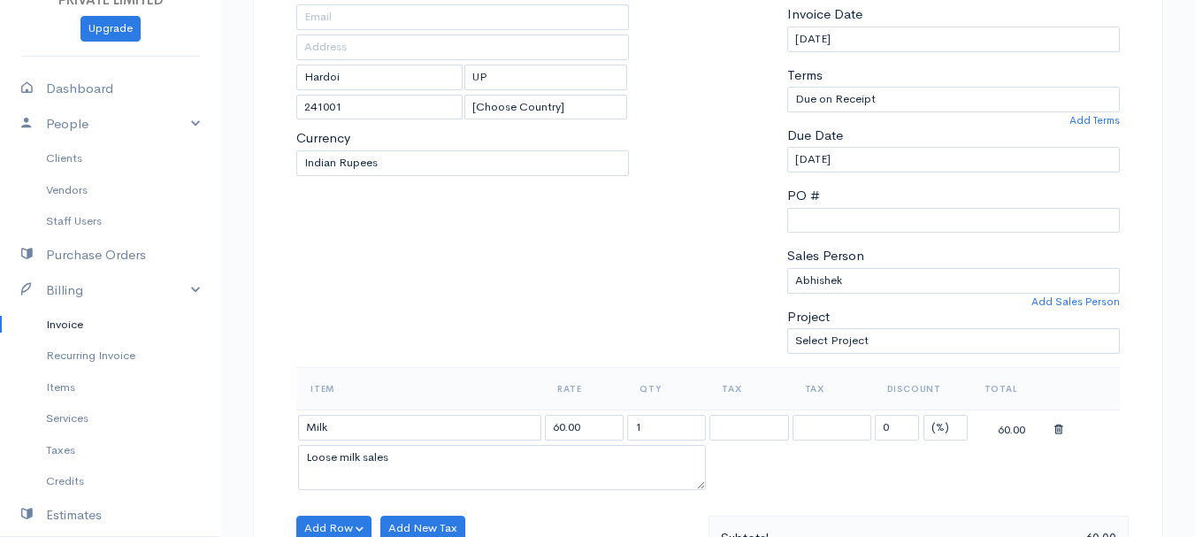
click at [355, 505] on body "TRUE HARVEST FARMS (OPC) PRIVATE LIMITED Upgrade Dashboard People Clients Vendo…" at bounding box center [597, 522] width 1195 height 1530
click at [645, 427] on input "1" at bounding box center [666, 428] width 79 height 26
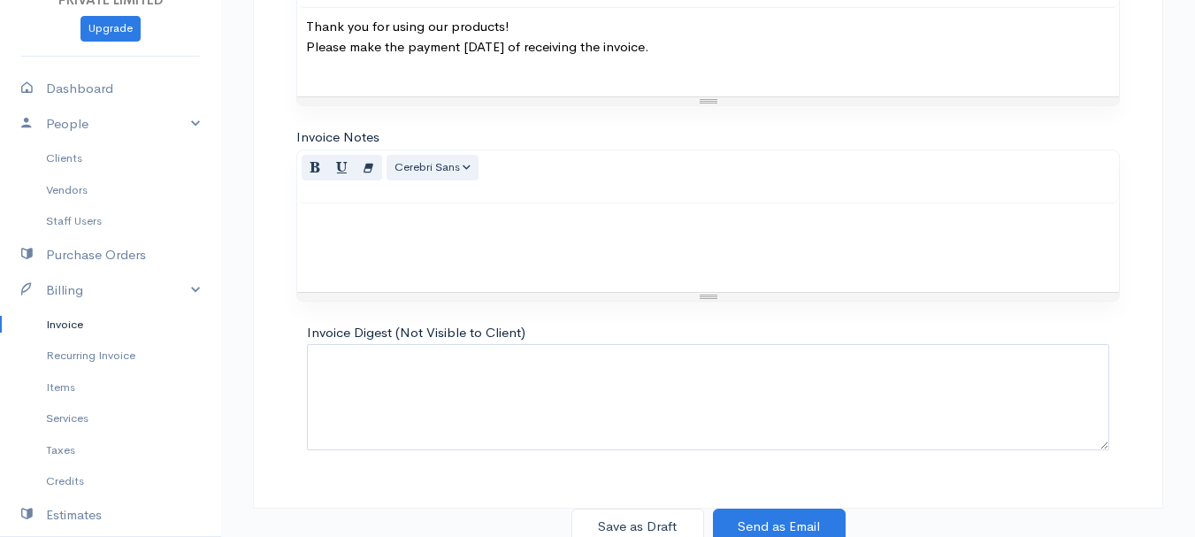
scroll to position [993, 0]
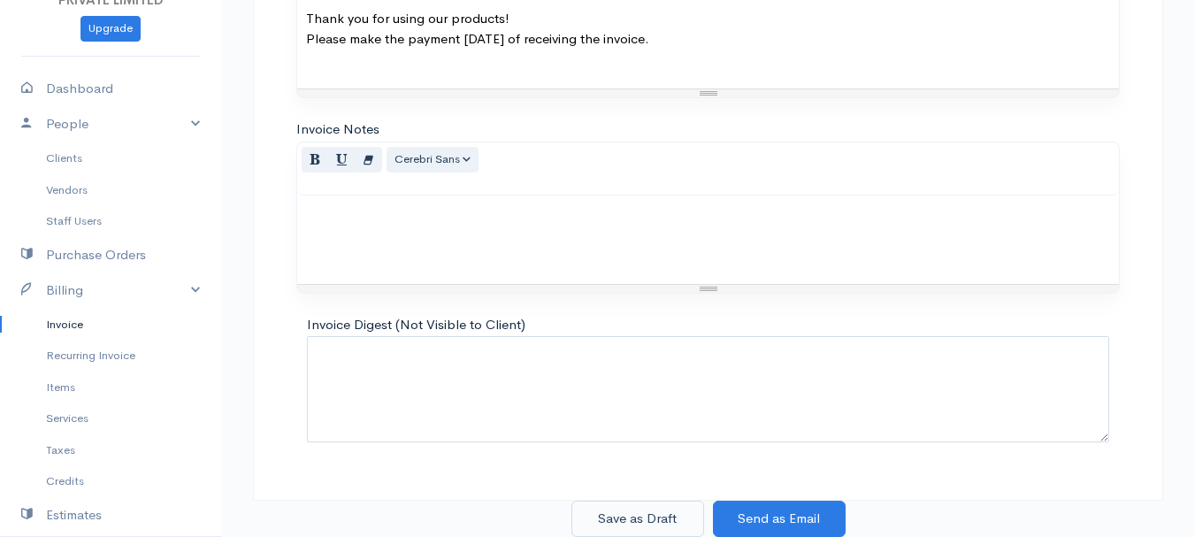
type input "6"
click at [642, 517] on button "Save as Draft" at bounding box center [638, 519] width 133 height 36
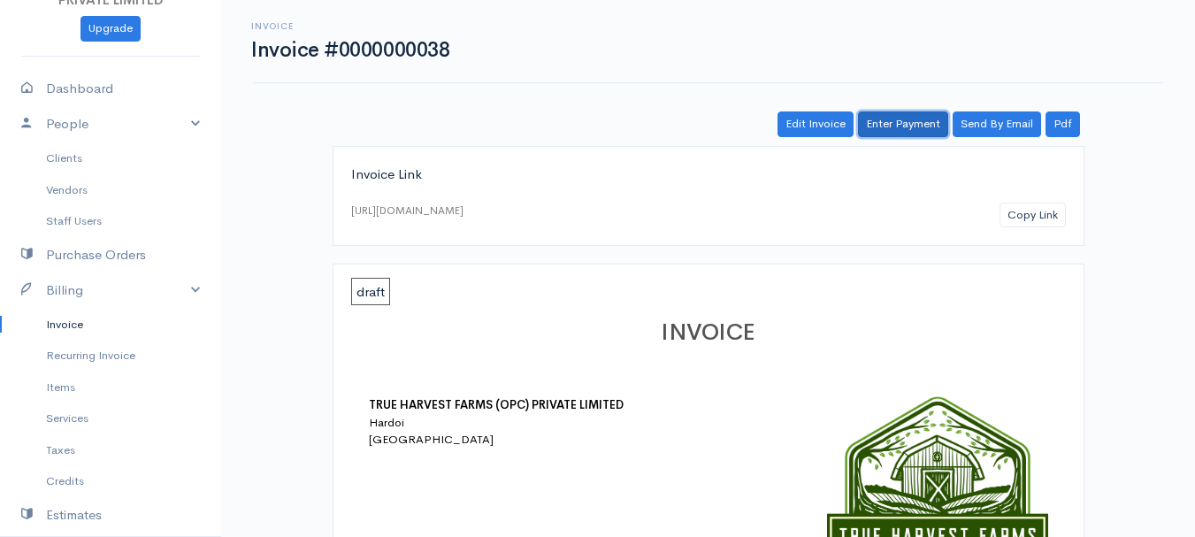
click at [899, 124] on link "Enter Payment" at bounding box center [903, 124] width 90 height 26
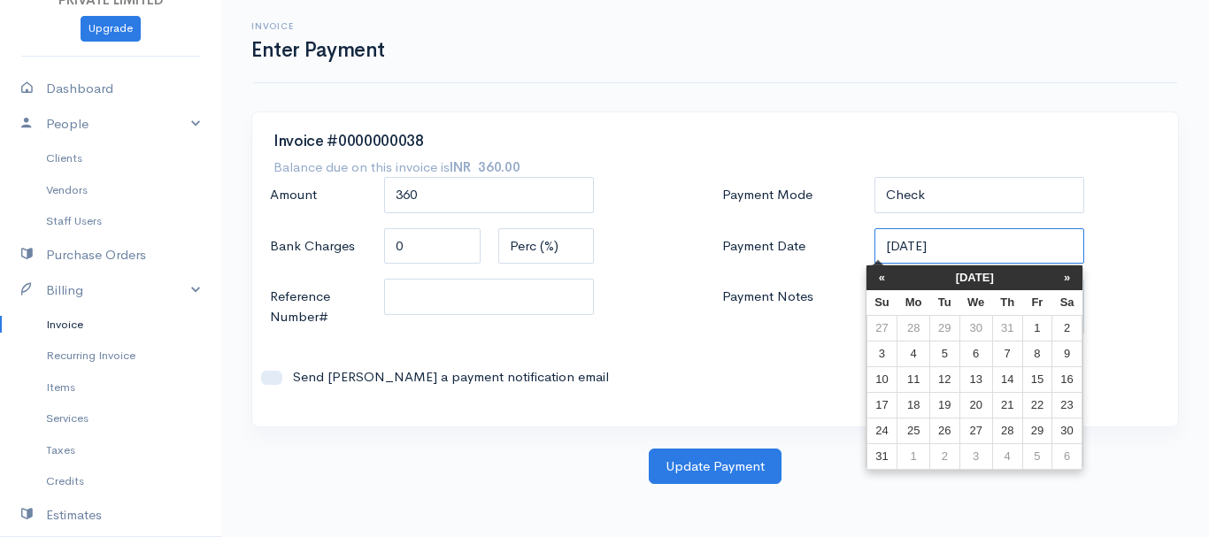
click at [895, 249] on input "[DATE]" at bounding box center [979, 246] width 211 height 36
click at [922, 378] on td "11" at bounding box center [913, 379] width 33 height 26
type input "[DATE]"
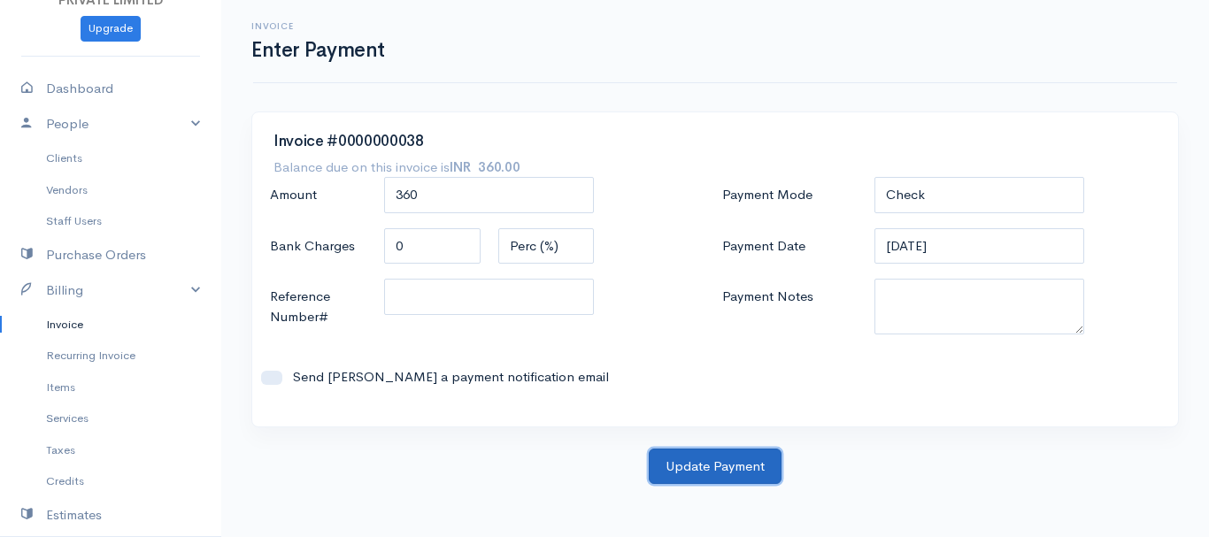
click at [706, 468] on button "Update Payment" at bounding box center [715, 467] width 133 height 36
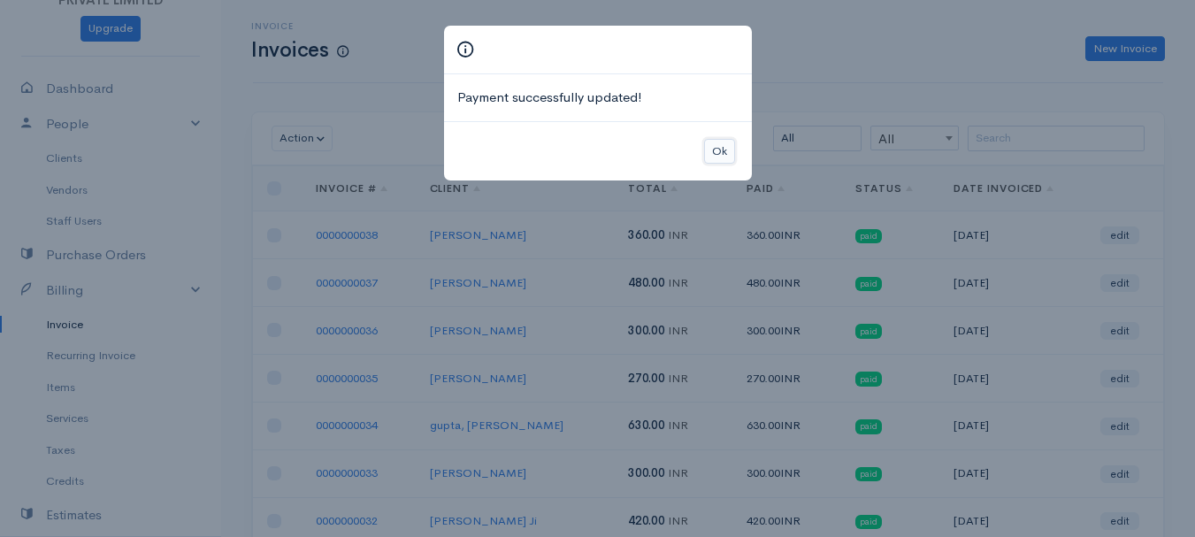
click at [728, 153] on button "Ok" at bounding box center [719, 152] width 31 height 26
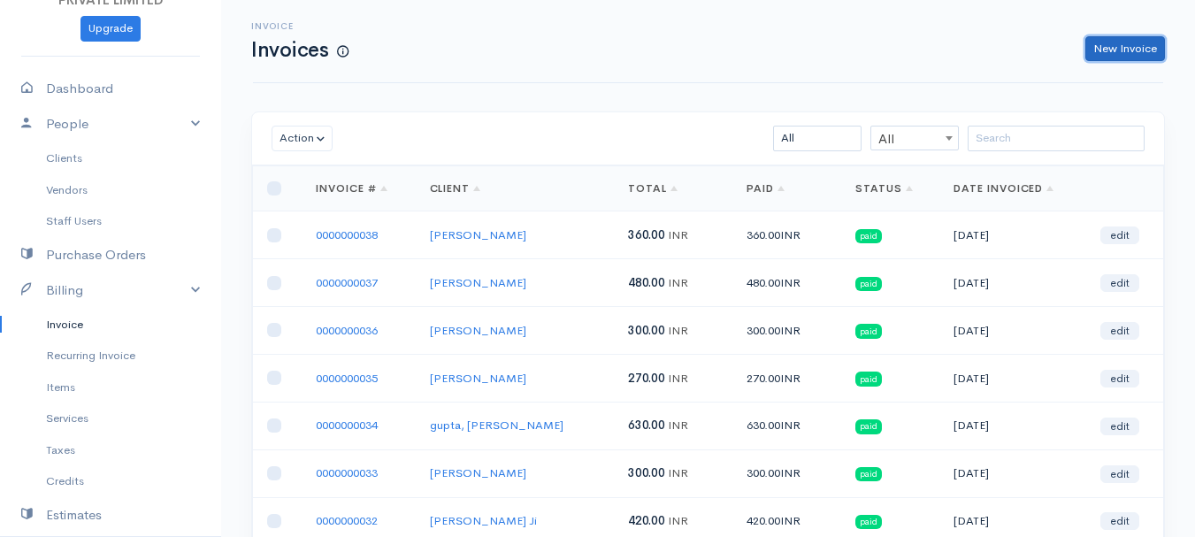
click at [1123, 54] on link "New Invoice" at bounding box center [1126, 49] width 80 height 26
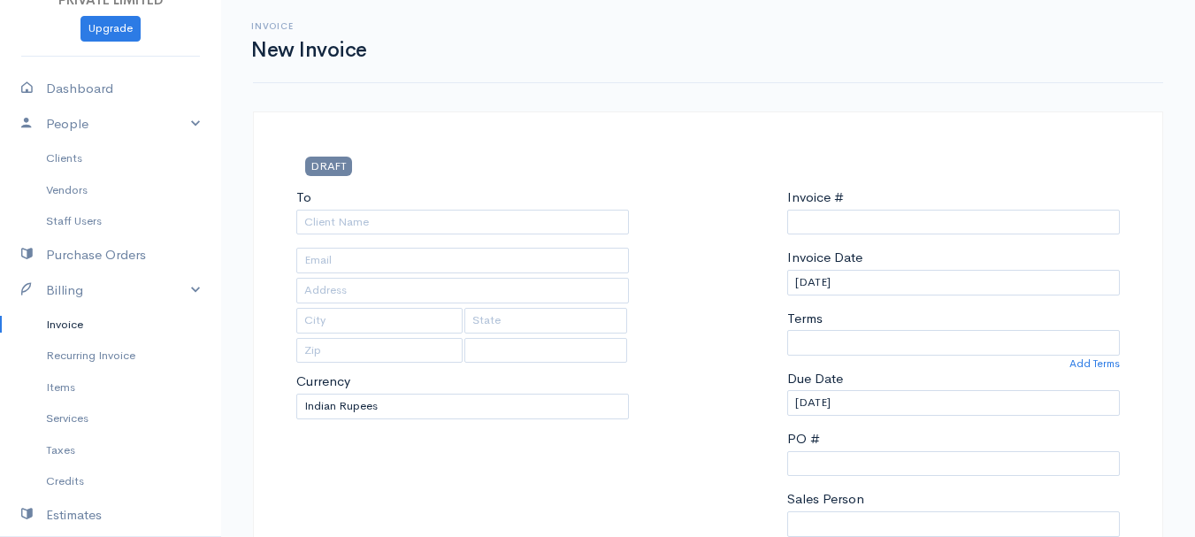
select select "[GEOGRAPHIC_DATA]"
type input "0000000039"
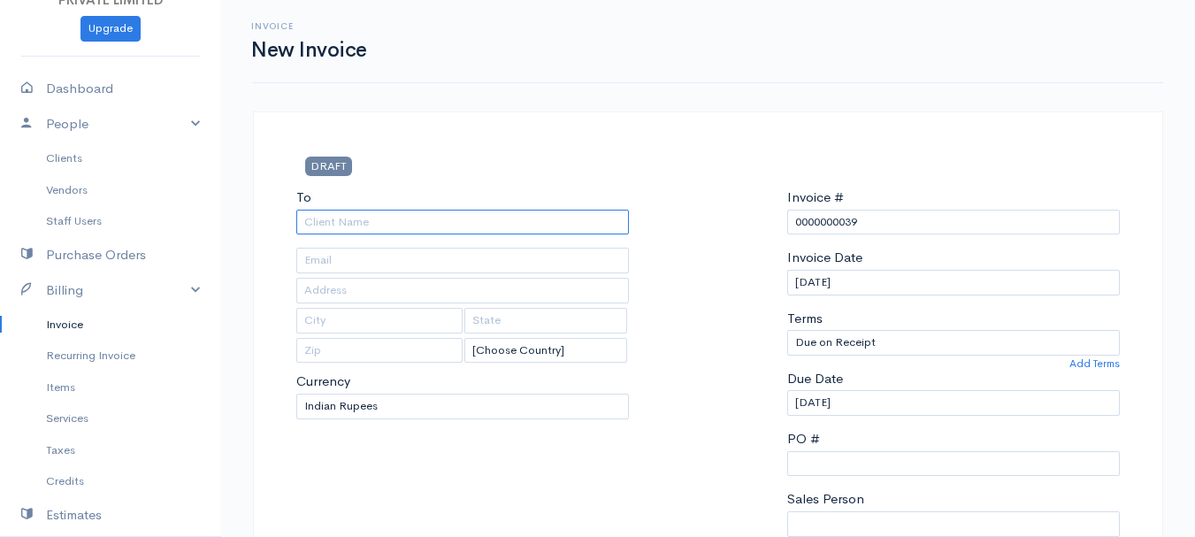
click at [331, 223] on input "To" at bounding box center [462, 223] width 333 height 26
type input "[PERSON_NAME]"
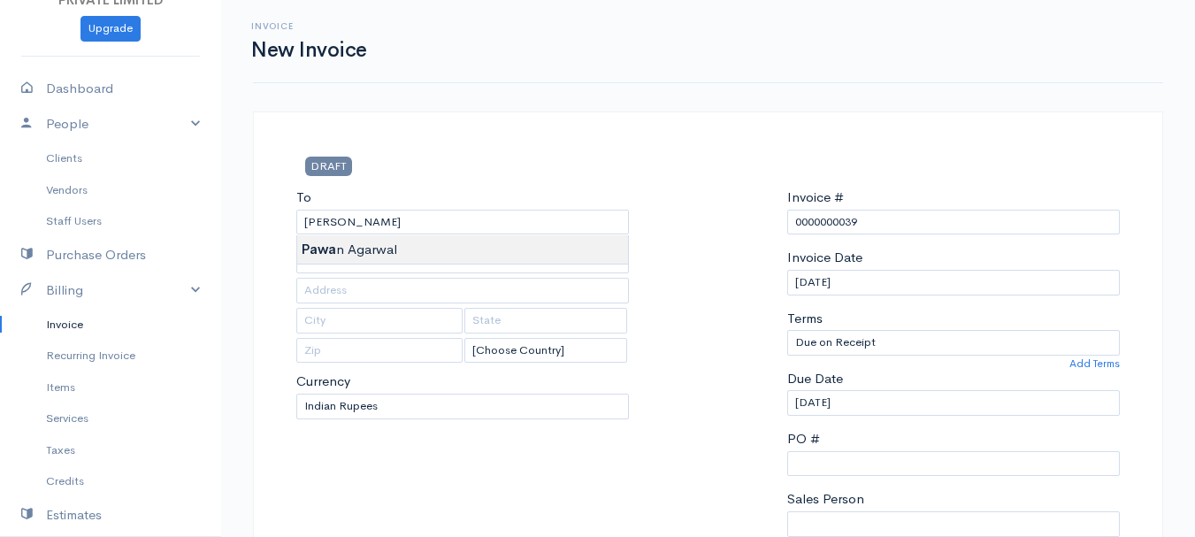
type input "Hardoi"
type input "UP"
type input "241001"
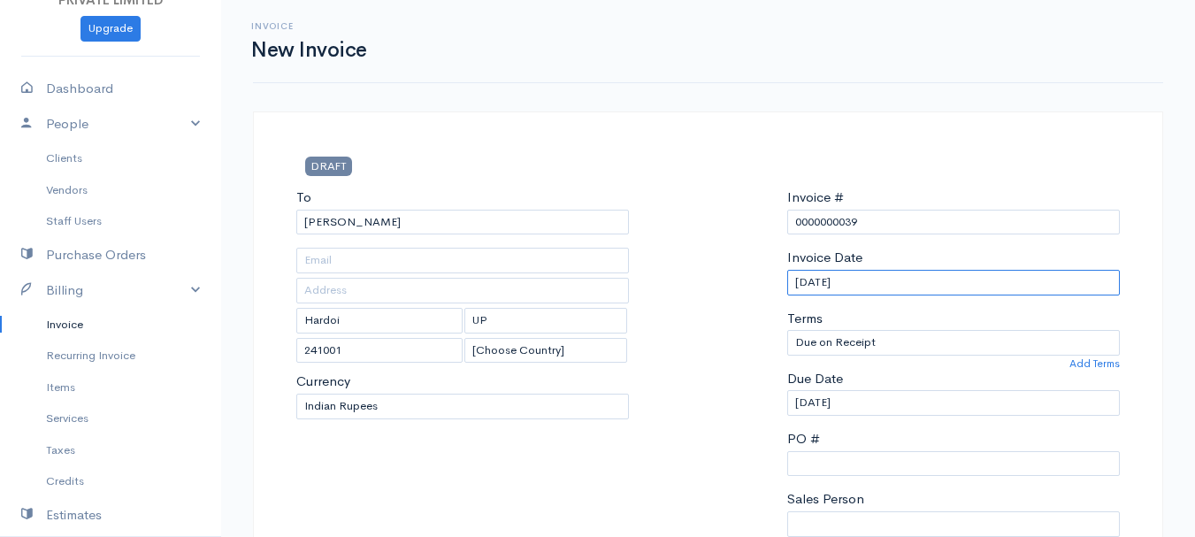
click at [807, 287] on input "[DATE]" at bounding box center [953, 283] width 333 height 26
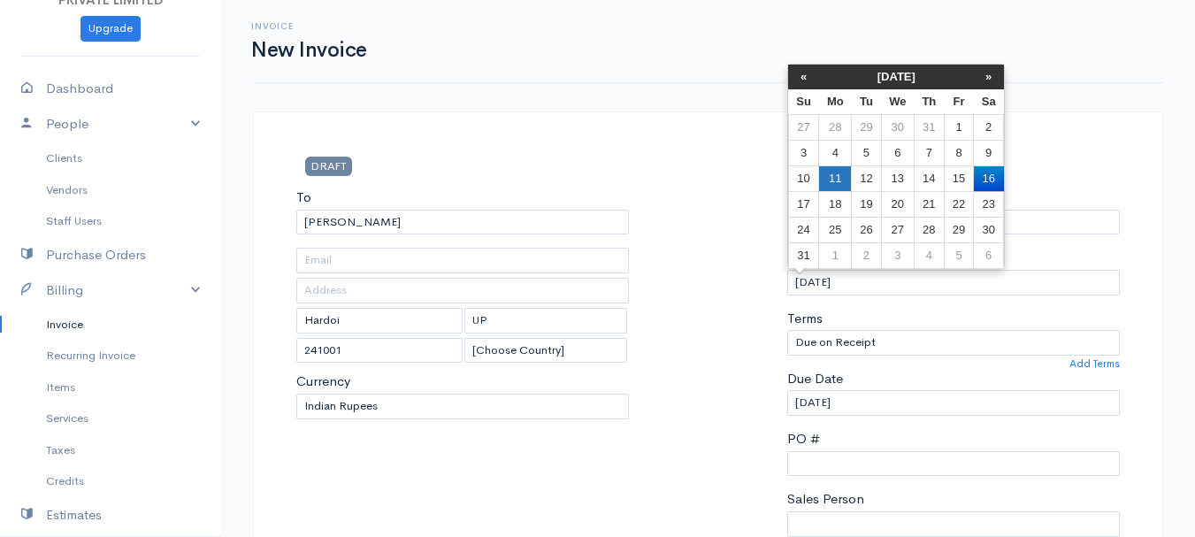
click at [833, 177] on td "11" at bounding box center [835, 178] width 33 height 26
type input "[DATE]"
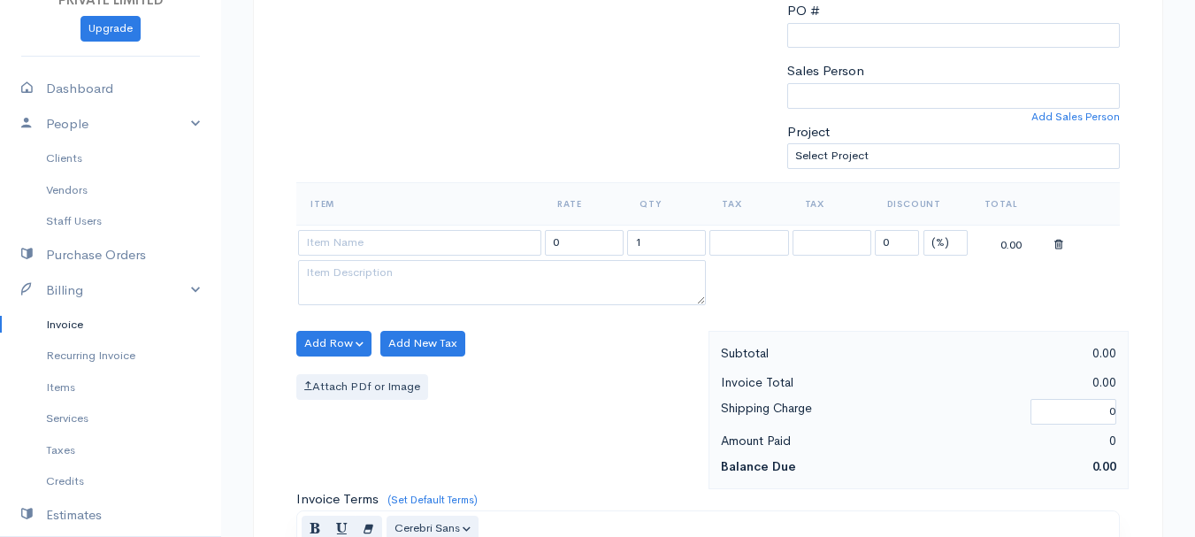
scroll to position [442, 0]
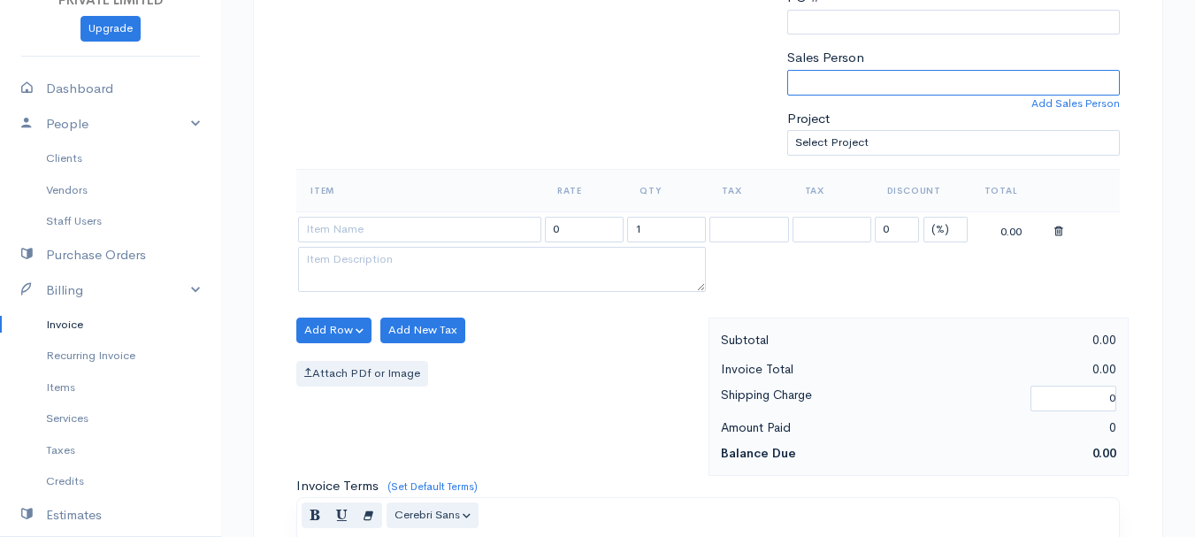
click at [837, 87] on select "[PERSON_NAME]" at bounding box center [953, 83] width 333 height 26
select select "Abhishek"
click at [787, 70] on select "[PERSON_NAME]" at bounding box center [953, 83] width 333 height 26
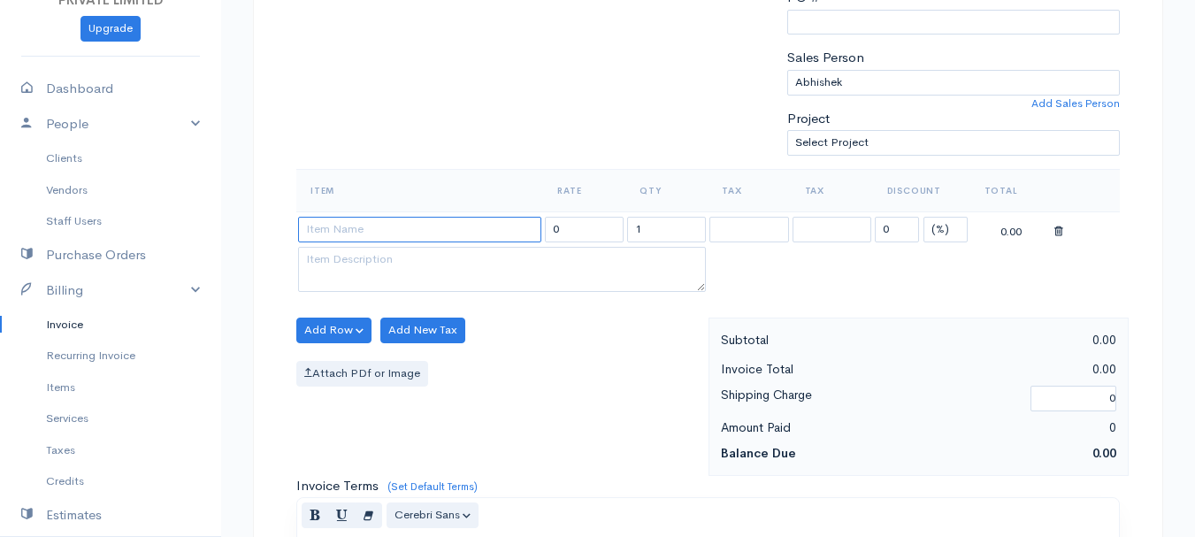
click at [448, 220] on input at bounding box center [419, 230] width 243 height 26
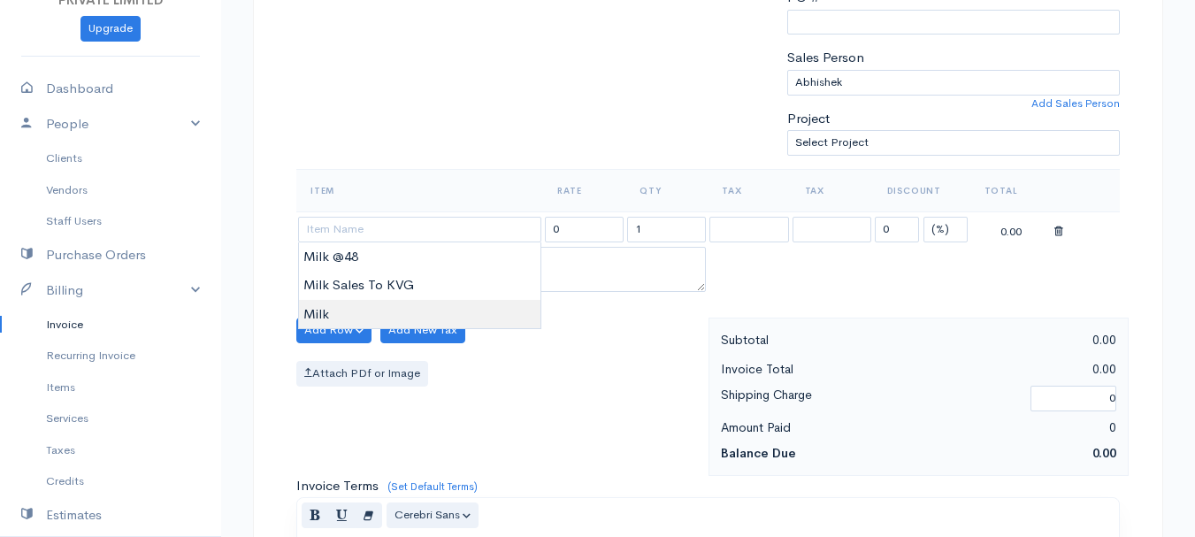
type input "Milk"
type input "60.00"
type textarea "Loose milk sales"
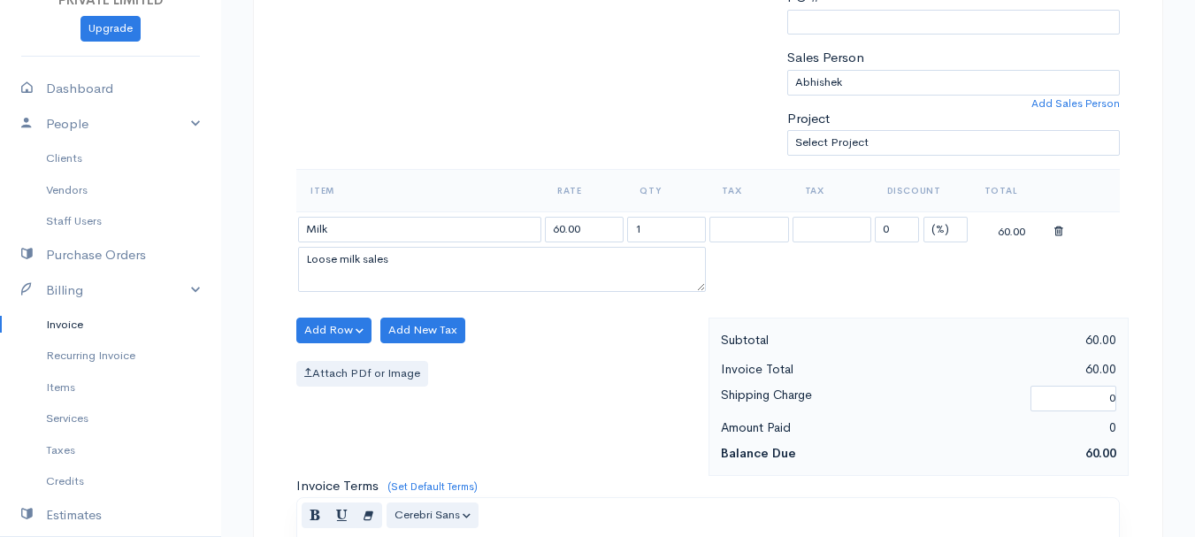
click at [422, 311] on body "TRUE HARVEST FARMS (OPC) PRIVATE LIMITED Upgrade Dashboard People Clients Vendo…" at bounding box center [597, 323] width 1195 height 1530
click at [645, 232] on input "1" at bounding box center [666, 230] width 79 height 26
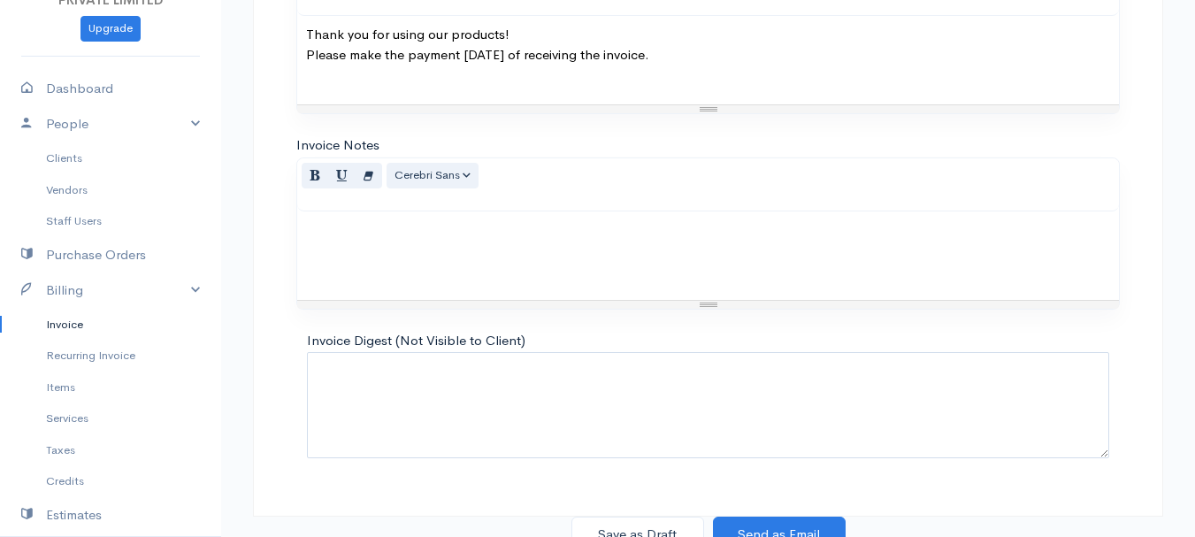
scroll to position [993, 0]
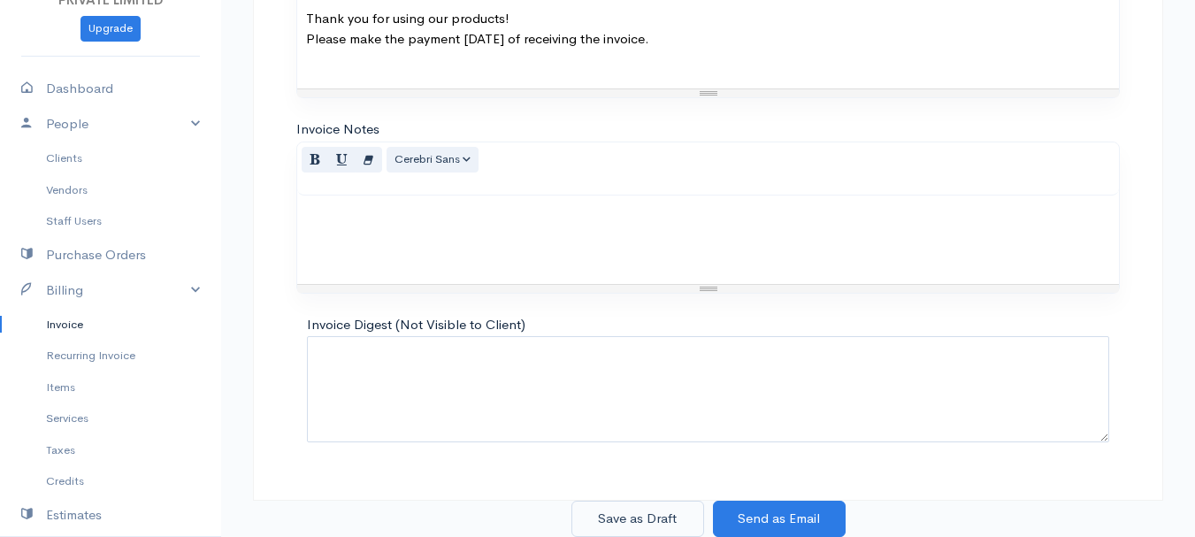
type input "7"
click at [656, 516] on button "Save as Draft" at bounding box center [638, 519] width 133 height 36
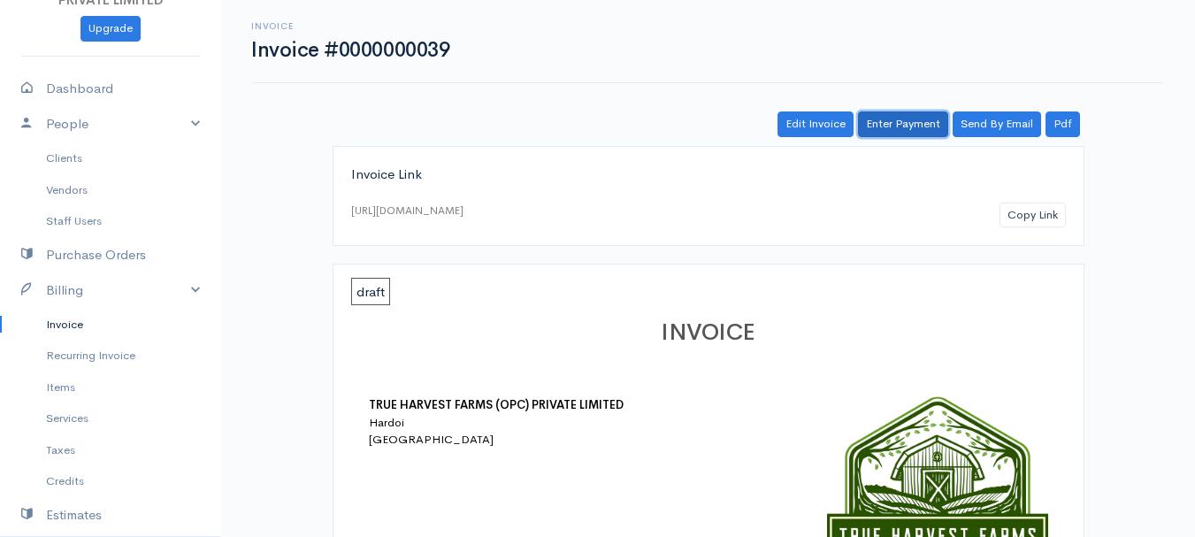
click at [907, 118] on link "Enter Payment" at bounding box center [903, 124] width 90 height 26
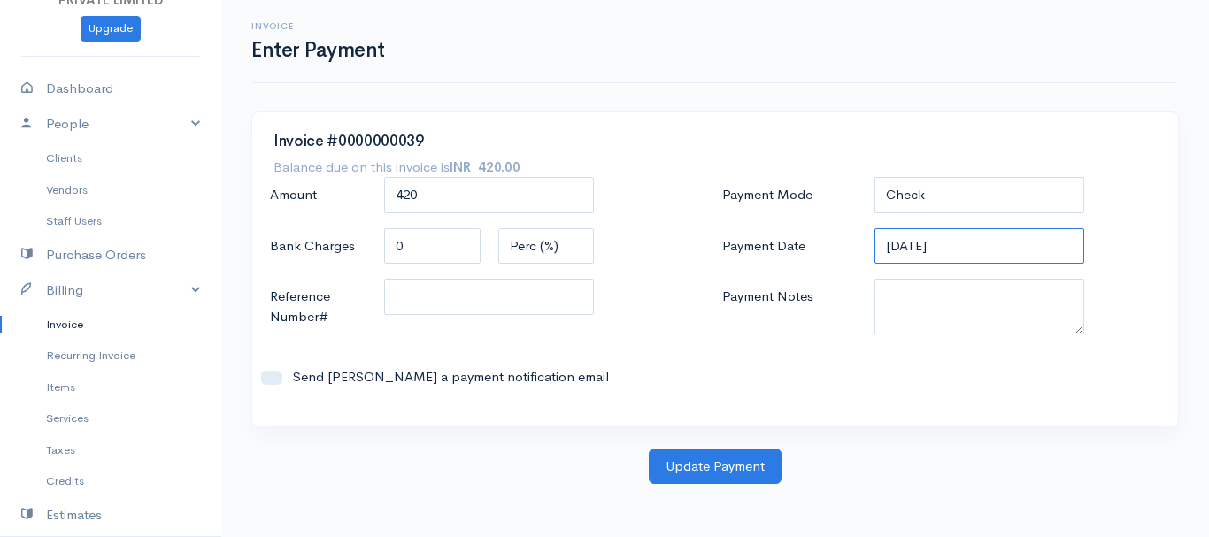
click at [901, 239] on input "[DATE]" at bounding box center [979, 246] width 211 height 36
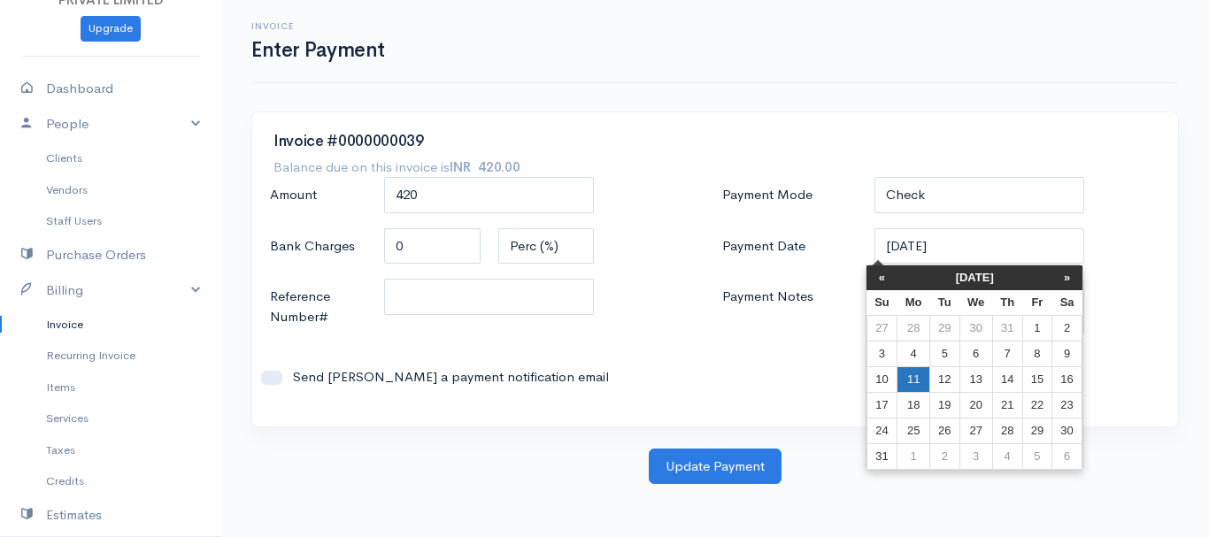
click at [910, 380] on td "11" at bounding box center [913, 379] width 33 height 26
type input "[DATE]"
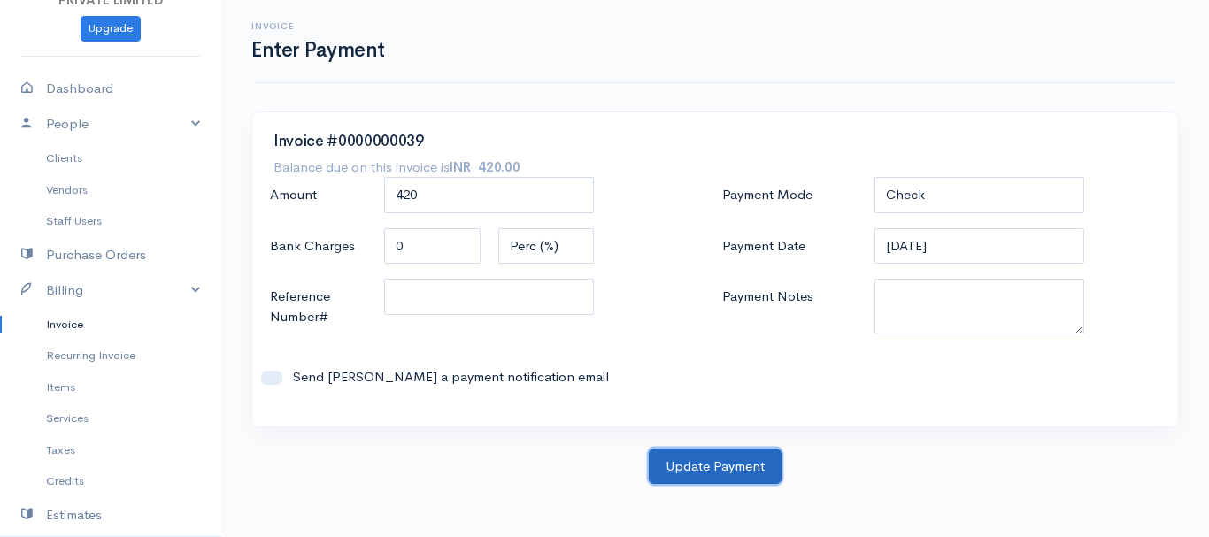
click at [736, 465] on button "Update Payment" at bounding box center [715, 467] width 133 height 36
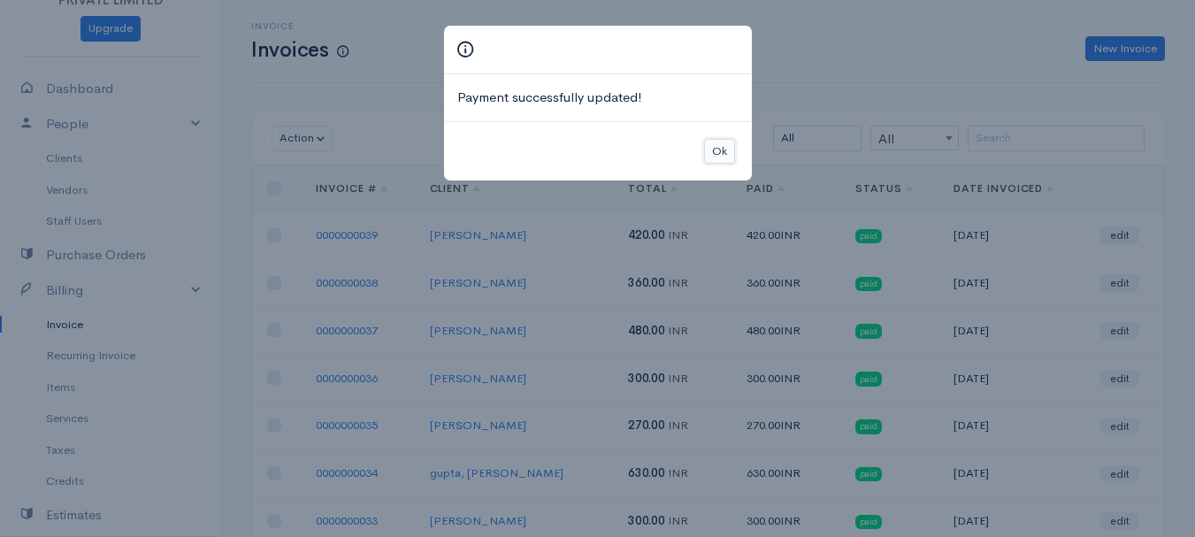
click at [721, 155] on button "Ok" at bounding box center [719, 152] width 31 height 26
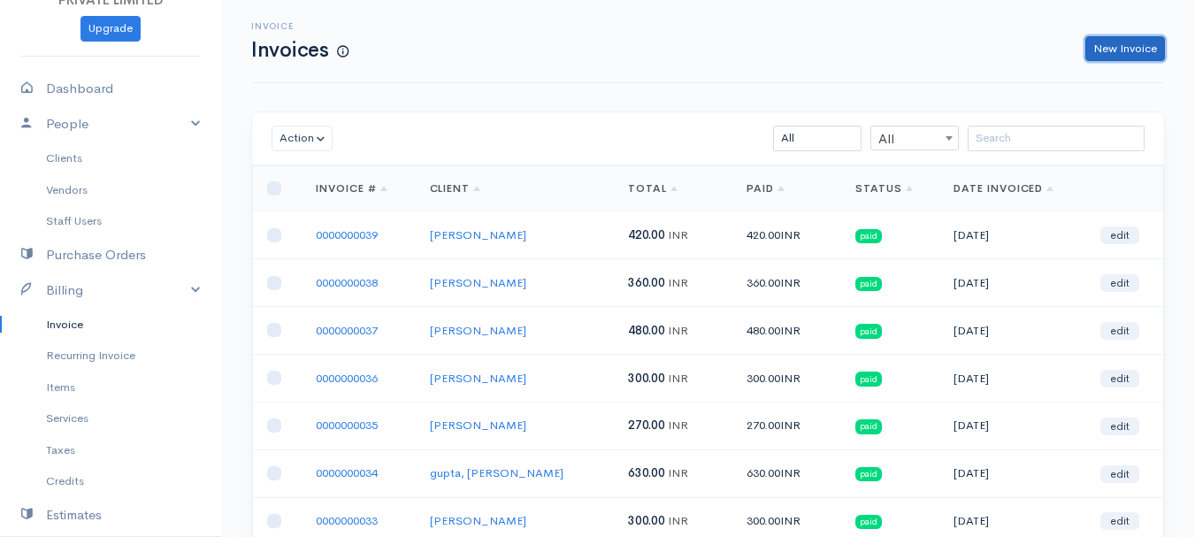
click at [1105, 51] on link "New Invoice" at bounding box center [1126, 49] width 80 height 26
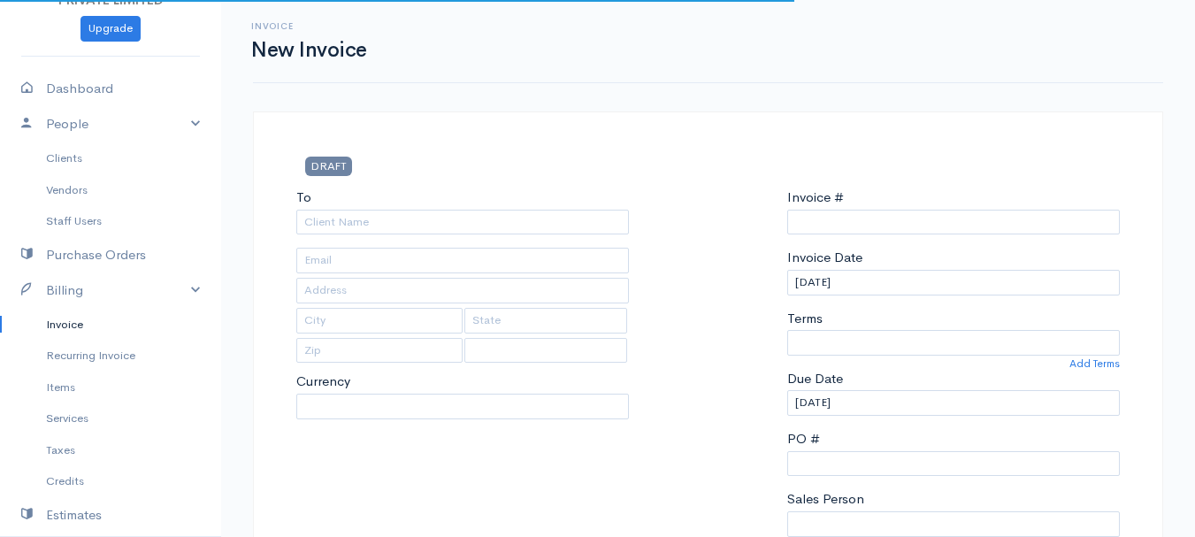
type input "0000000040"
select select "[GEOGRAPHIC_DATA]"
select select "INR"
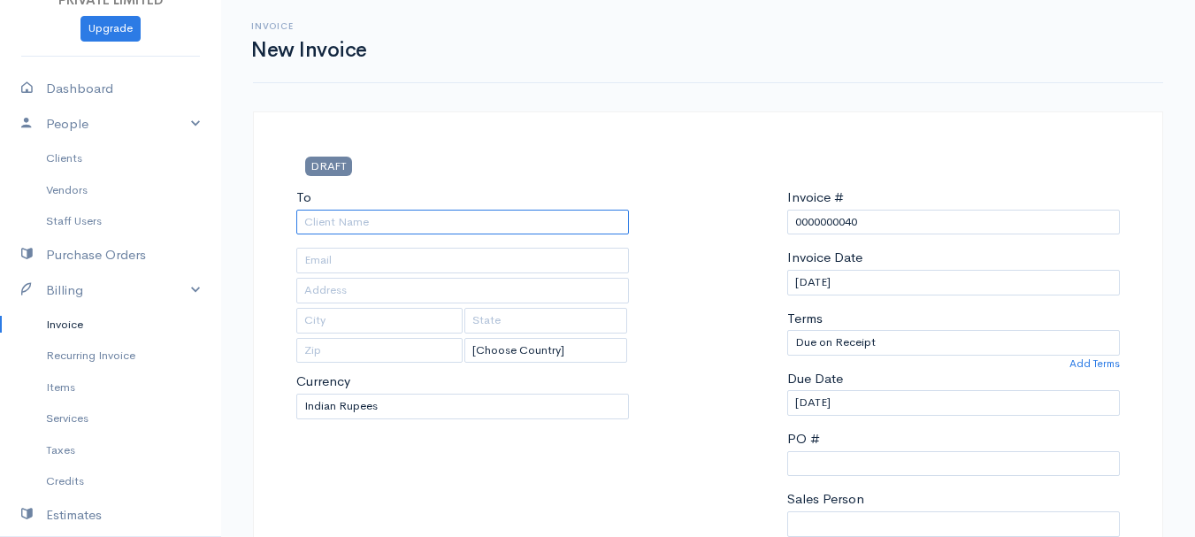
click at [335, 219] on input "To" at bounding box center [462, 223] width 333 height 26
type input "[PERSON_NAME]"
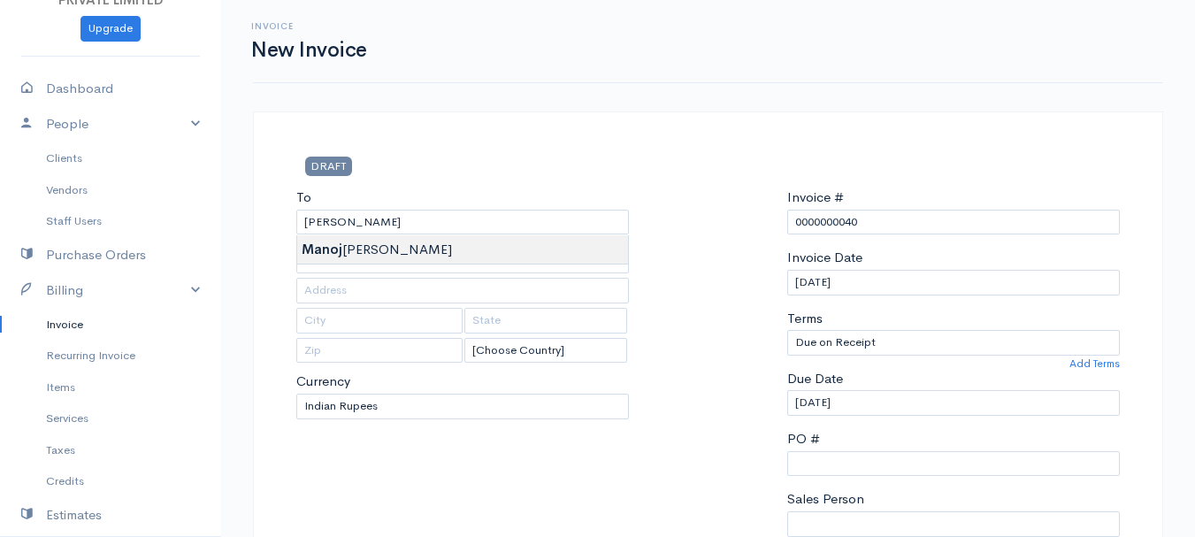
type input "Hardoi"
type input "UP"
type input "241001"
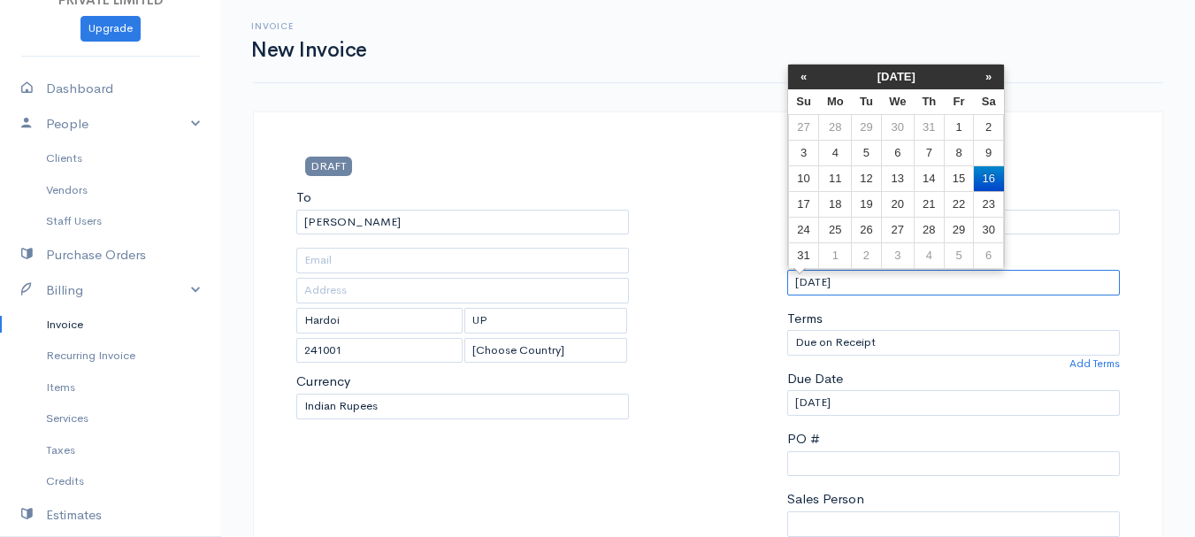
click at [812, 280] on input "[DATE]" at bounding box center [953, 283] width 333 height 26
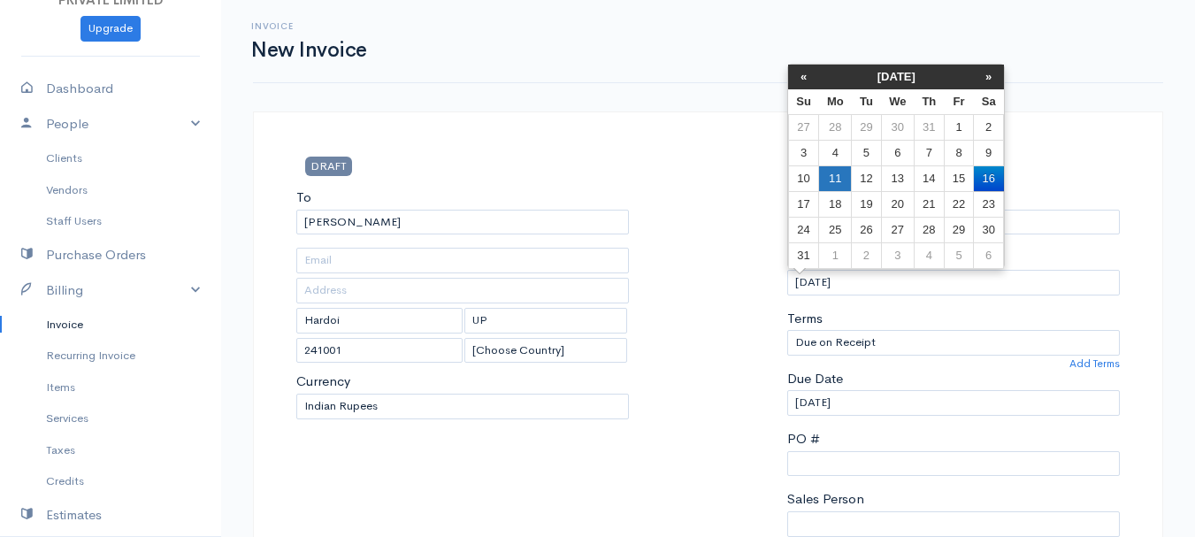
click at [831, 172] on td "11" at bounding box center [835, 178] width 33 height 26
type input "[DATE]"
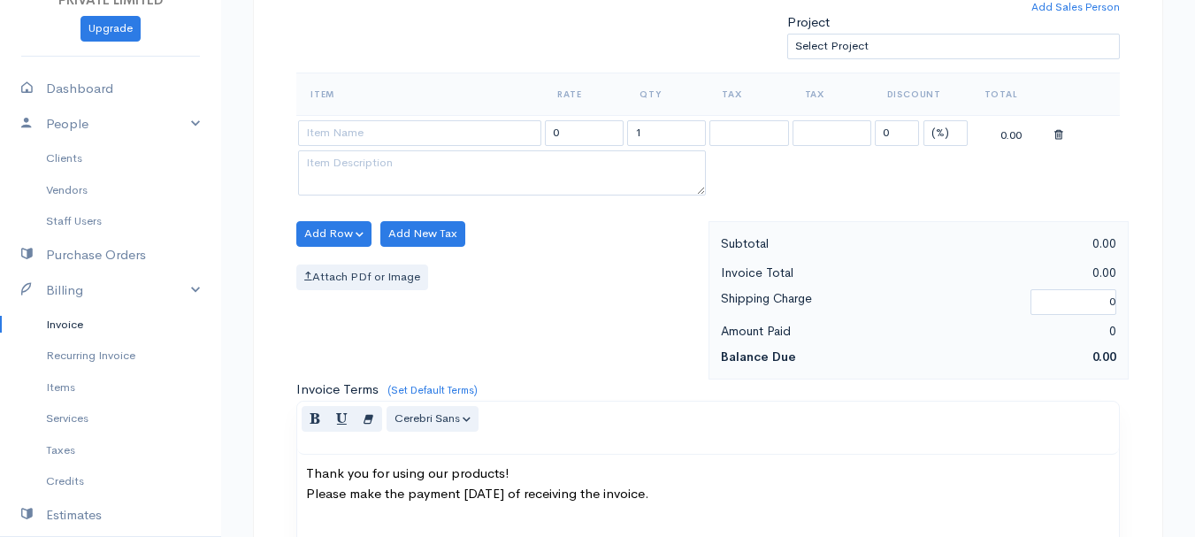
scroll to position [541, 0]
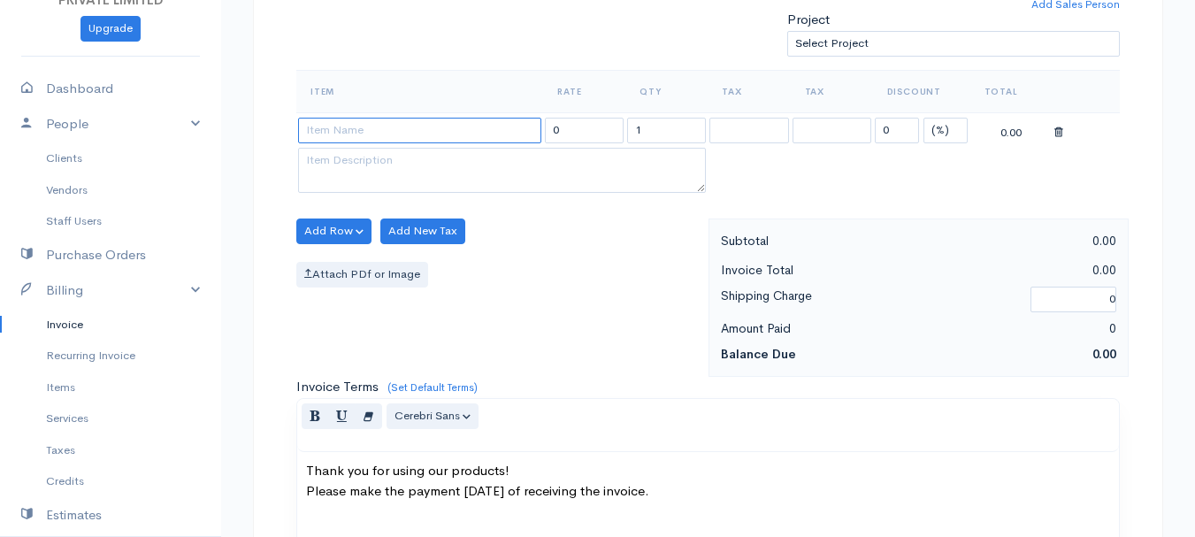
click at [334, 123] on input at bounding box center [419, 131] width 243 height 26
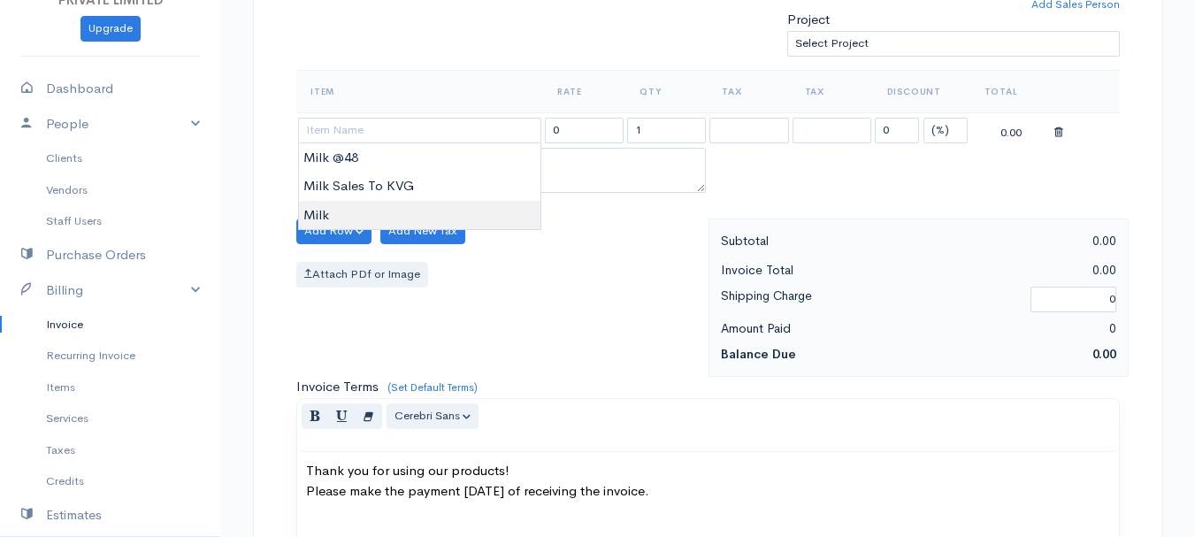
type input "Milk"
type input "60.00"
type textarea "Loose milk sales"
click at [330, 204] on body "TRUE HARVEST FARMS (OPC) PRIVATE LIMITED Upgrade Dashboard People Clients Vendo…" at bounding box center [597, 224] width 1195 height 1530
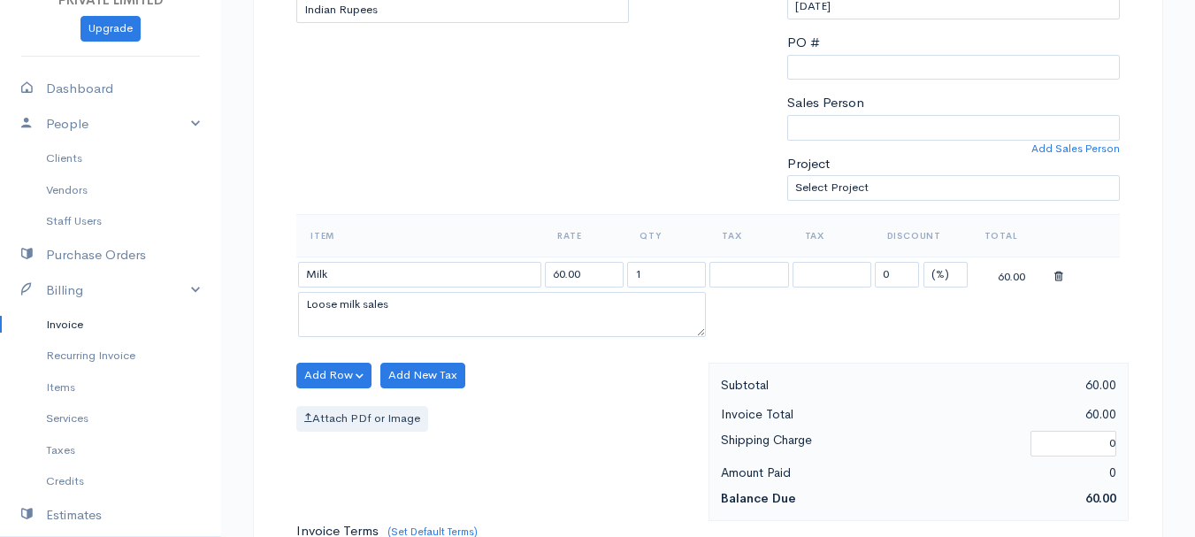
scroll to position [428, 0]
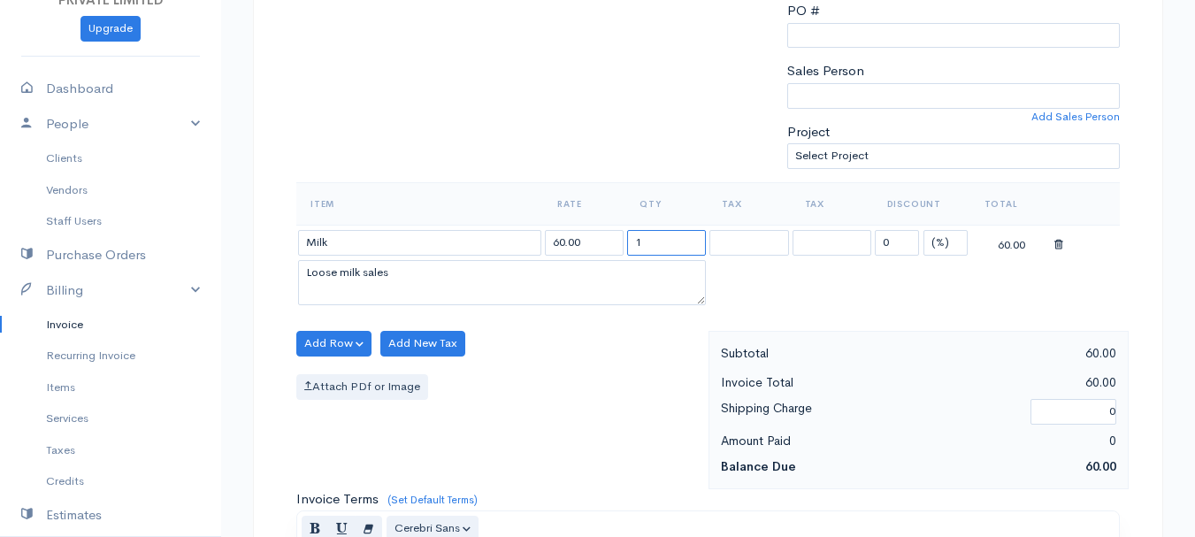
click at [642, 242] on input "1" at bounding box center [666, 243] width 79 height 26
type input "7"
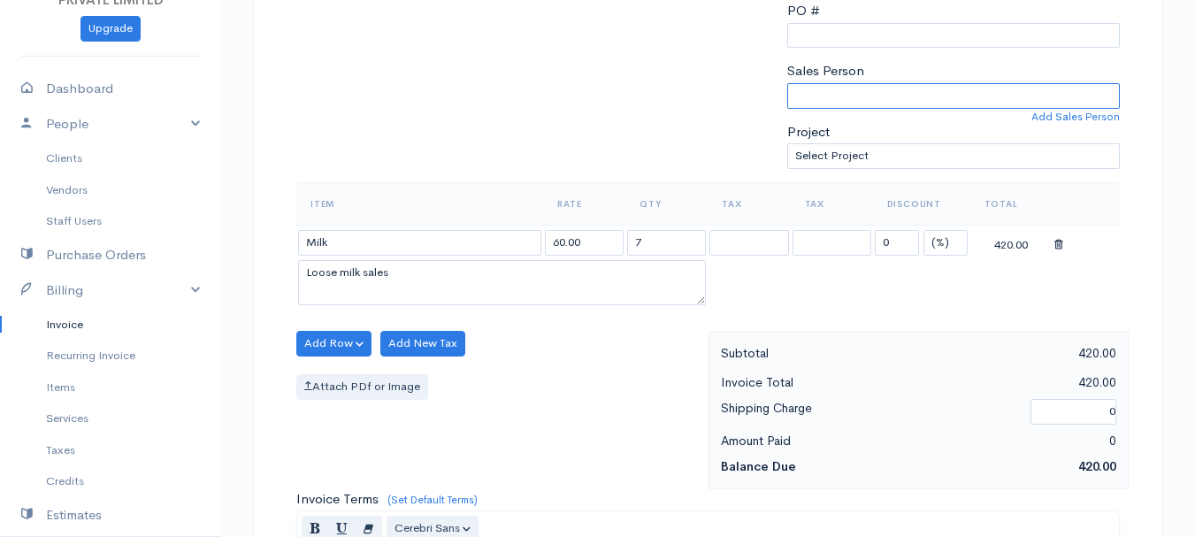
click at [803, 101] on select "[PERSON_NAME]" at bounding box center [953, 96] width 333 height 26
select select "Abhishek"
click at [787, 83] on select "[PERSON_NAME]" at bounding box center [953, 96] width 333 height 26
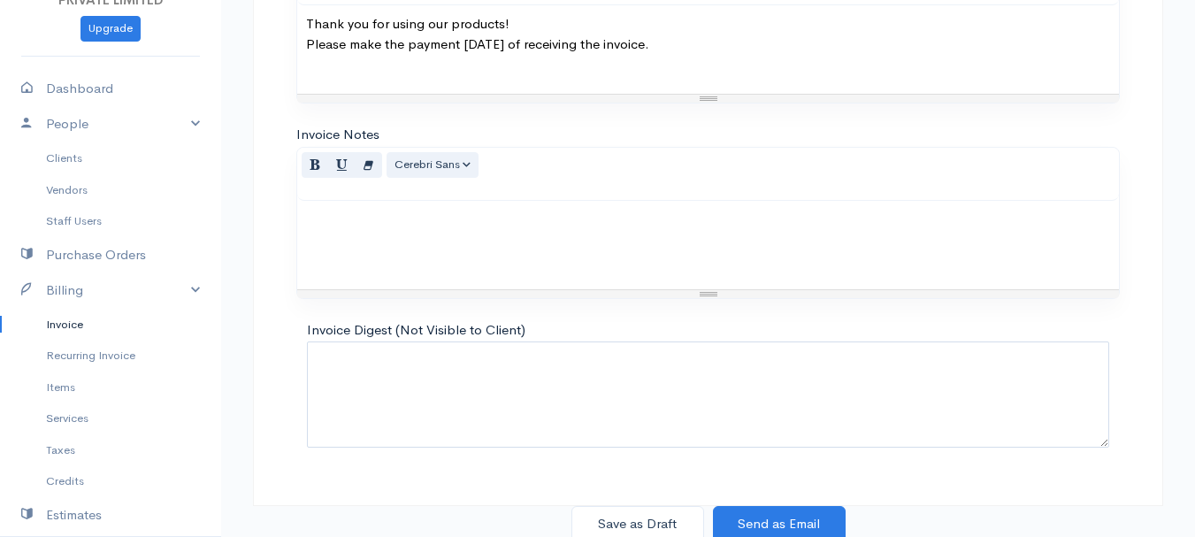
scroll to position [993, 0]
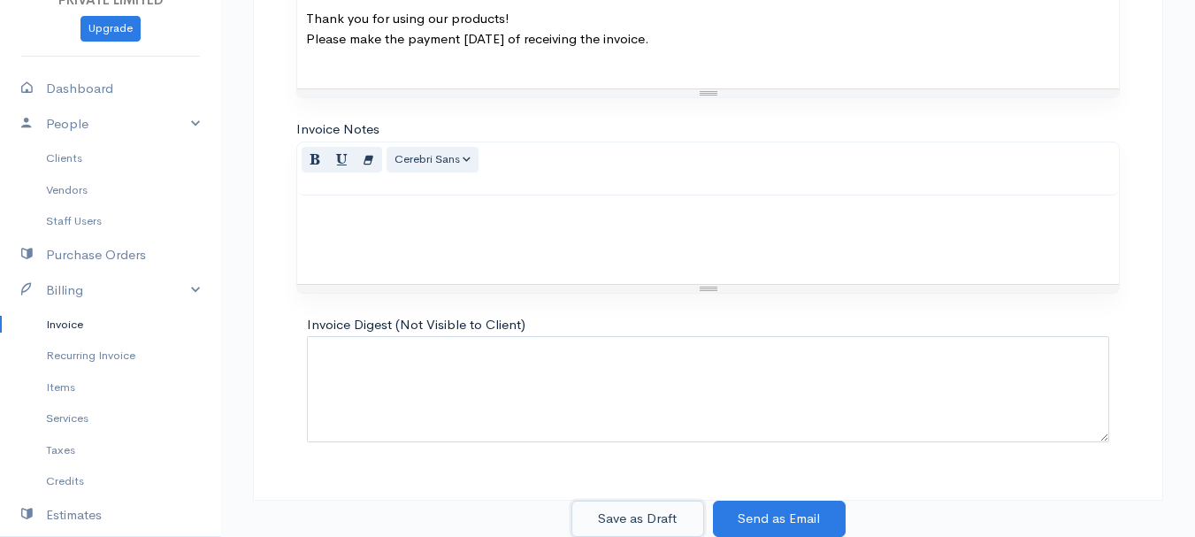
click at [629, 509] on button "Save as Draft" at bounding box center [638, 519] width 133 height 36
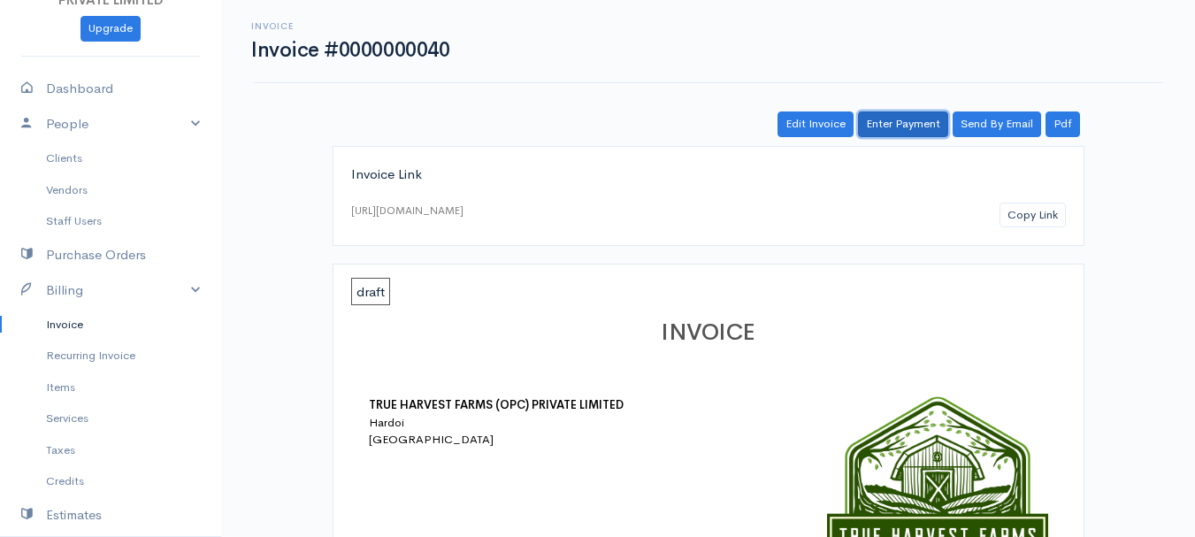
click at [882, 118] on link "Enter Payment" at bounding box center [903, 124] width 90 height 26
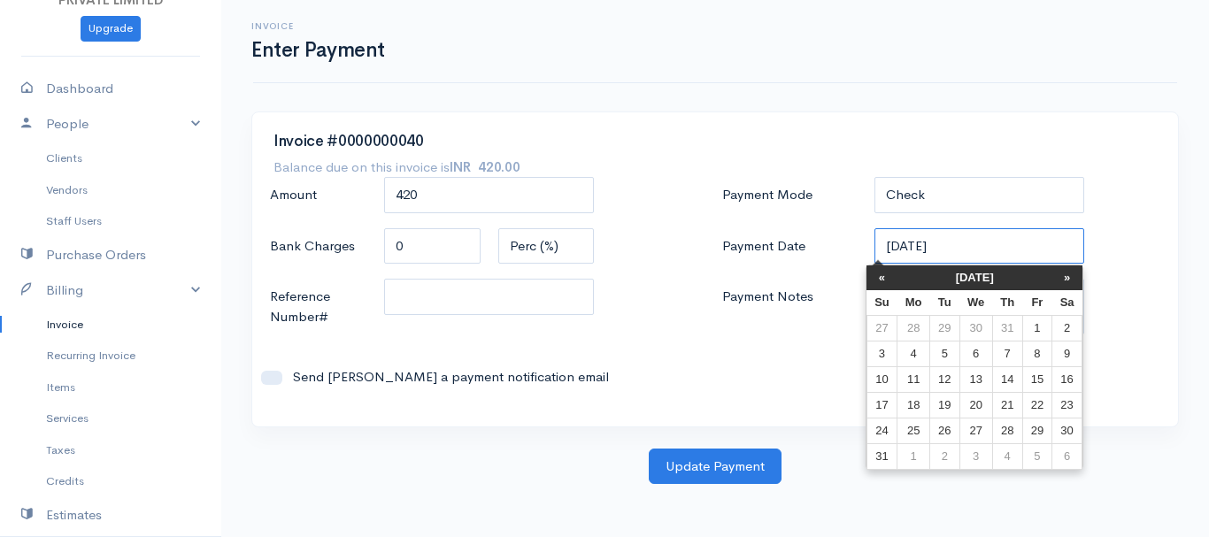
click at [910, 238] on input "[DATE]" at bounding box center [979, 246] width 211 height 36
click at [908, 383] on td "11" at bounding box center [913, 379] width 33 height 26
type input "[DATE]"
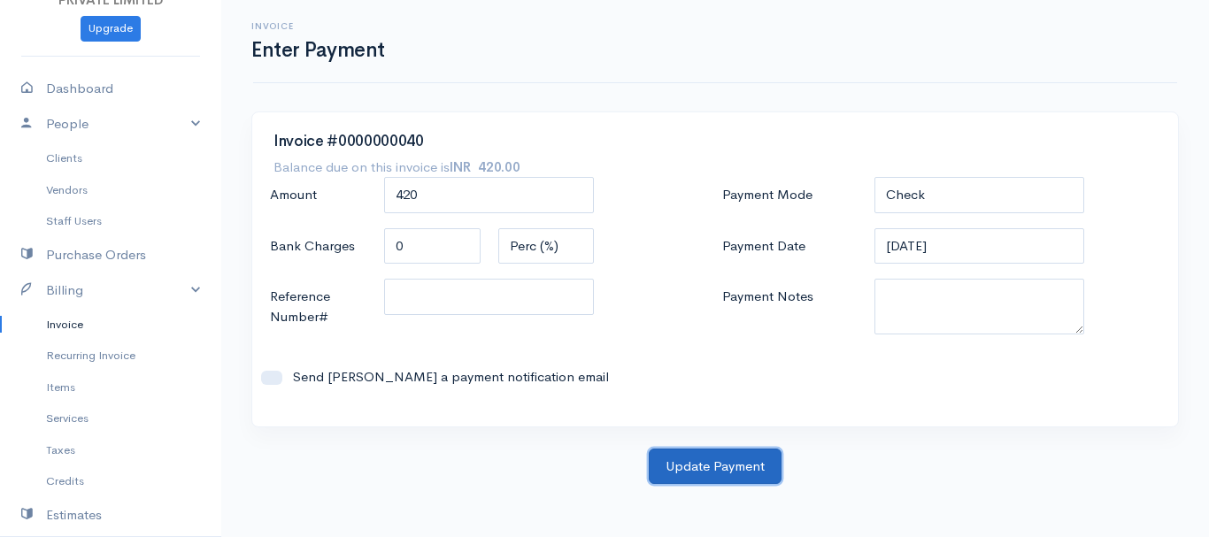
click at [714, 449] on button "Update Payment" at bounding box center [715, 467] width 133 height 36
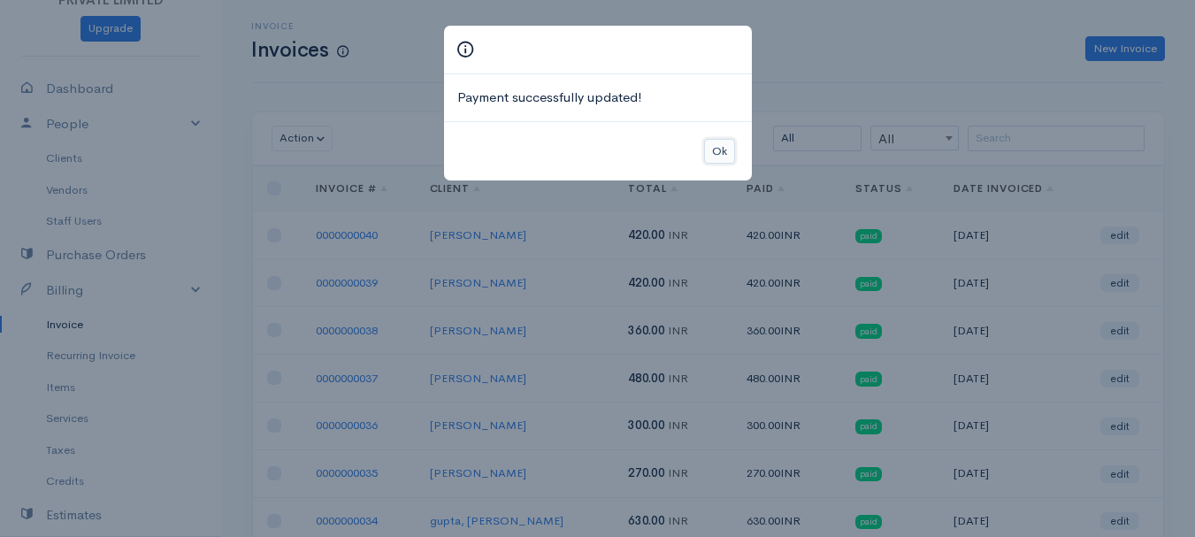
click at [711, 155] on button "Ok" at bounding box center [719, 152] width 31 height 26
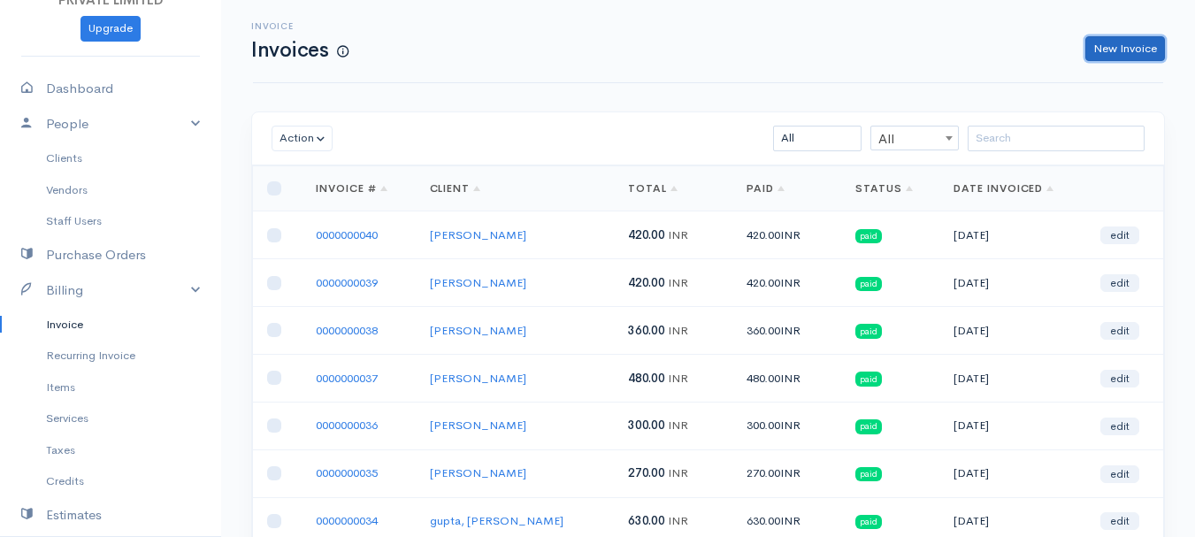
click at [1148, 45] on link "New Invoice" at bounding box center [1126, 49] width 80 height 26
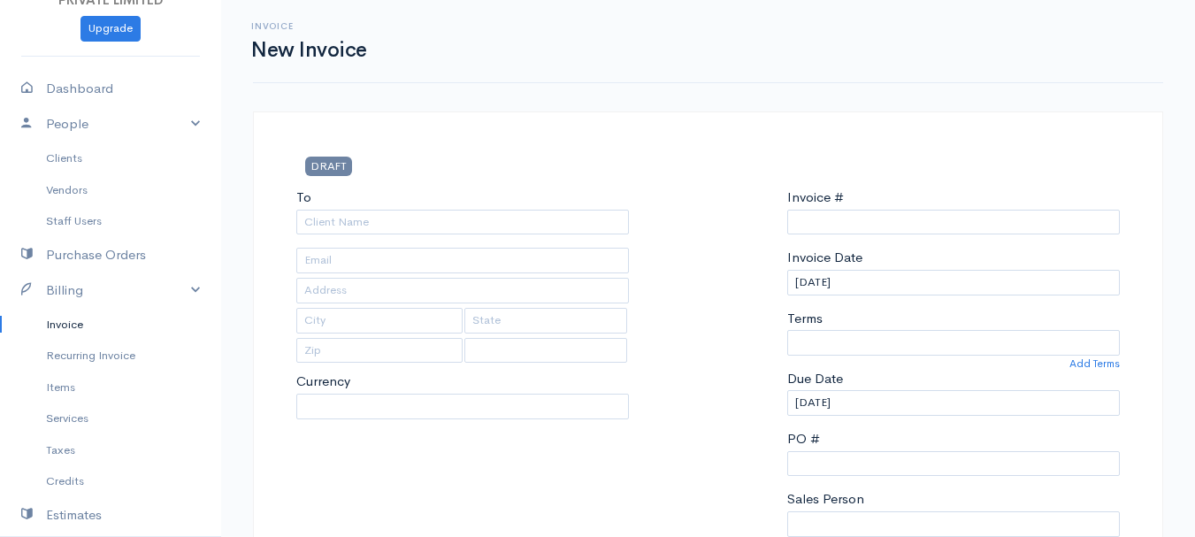
select select "INR"
select select "[GEOGRAPHIC_DATA]"
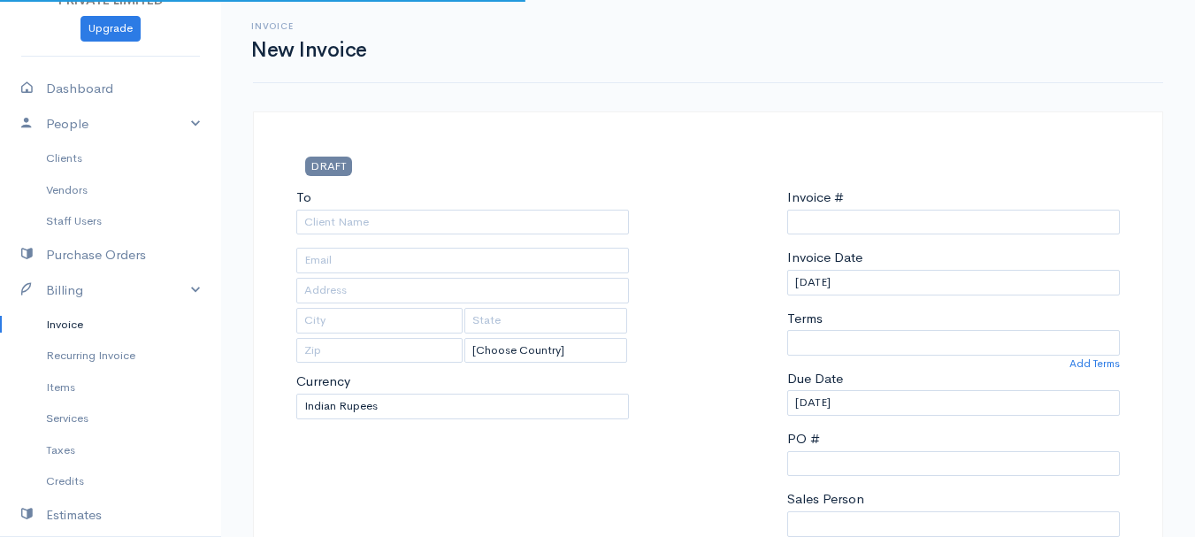
type input "0000000041"
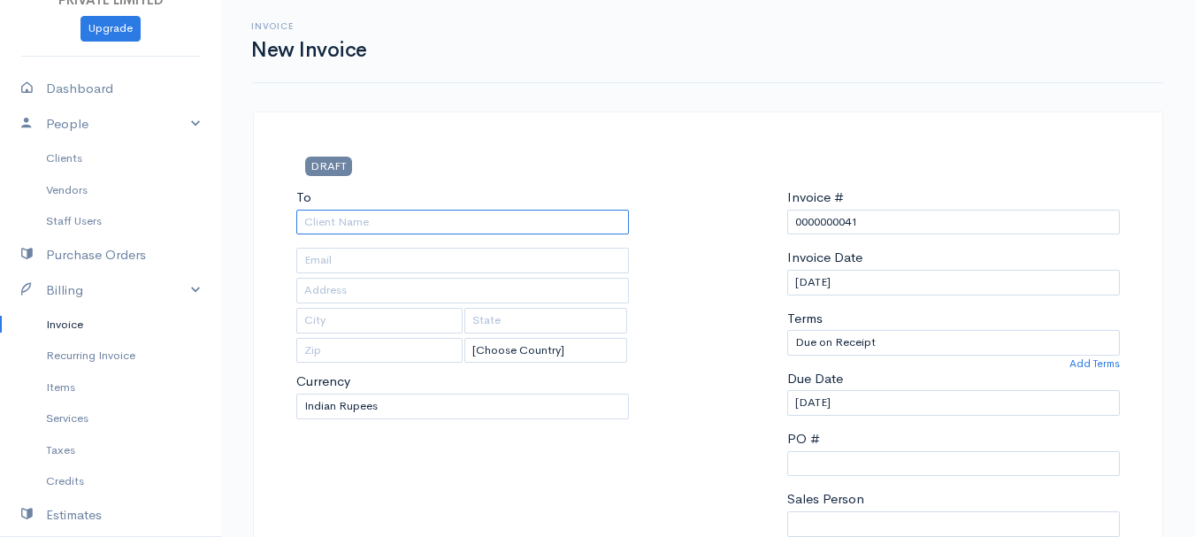
click at [350, 226] on input "To" at bounding box center [462, 223] width 333 height 26
type input "[PERSON_NAME]"
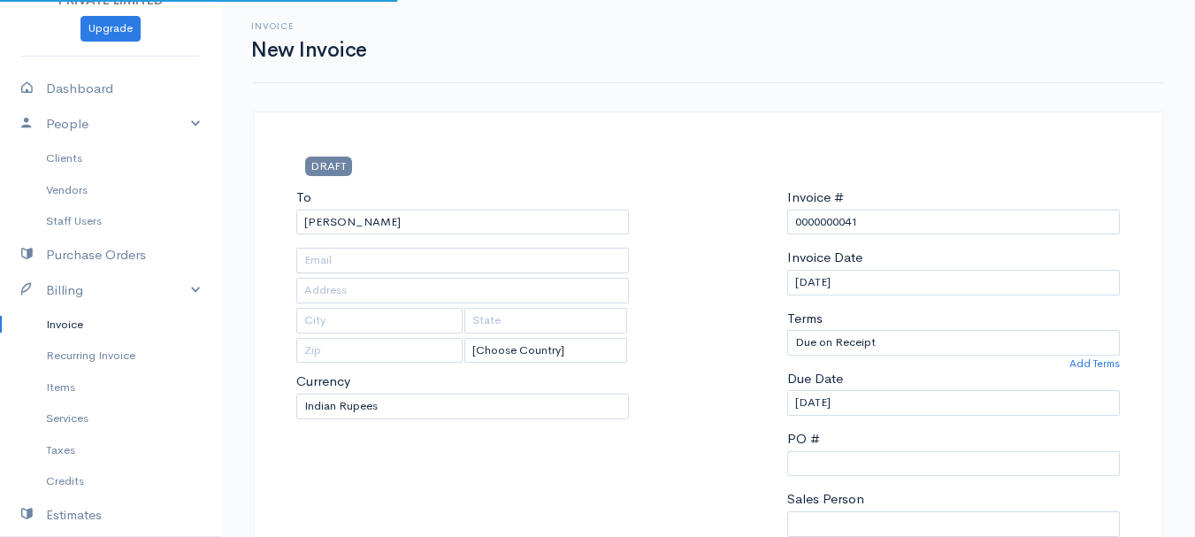
type input "Hardoi"
type input "UP"
type input "241001"
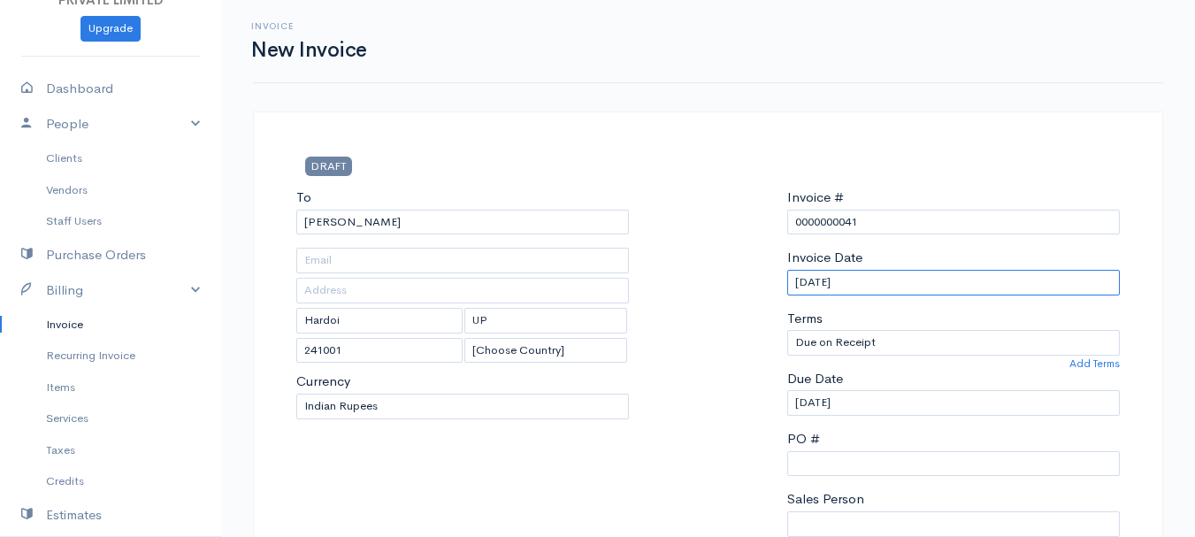
click at [807, 287] on input "[DATE]" at bounding box center [953, 283] width 333 height 26
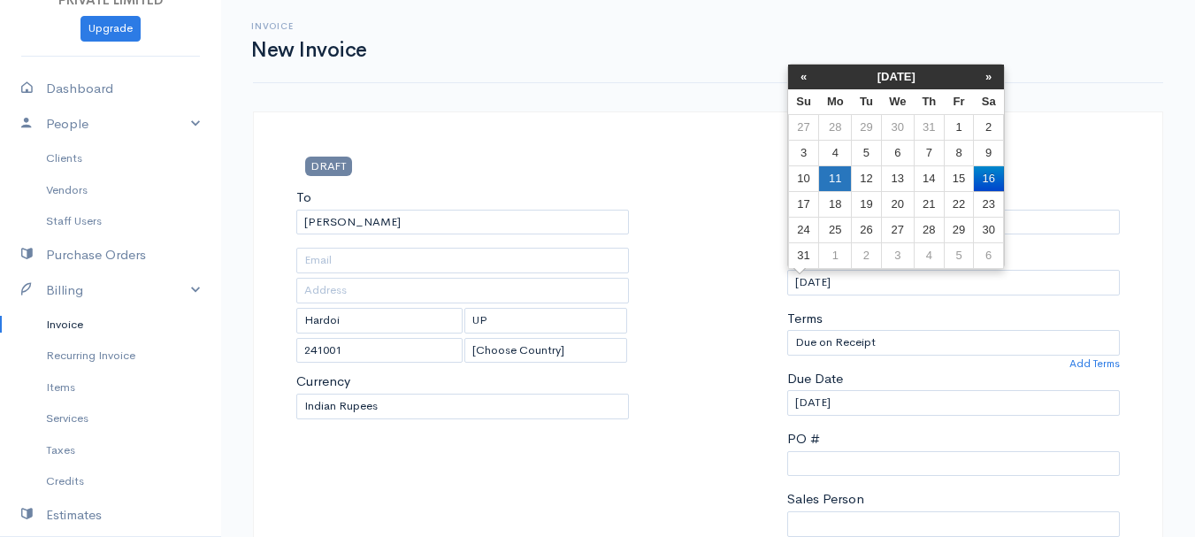
click at [834, 181] on td "11" at bounding box center [835, 178] width 33 height 26
type input "[DATE]"
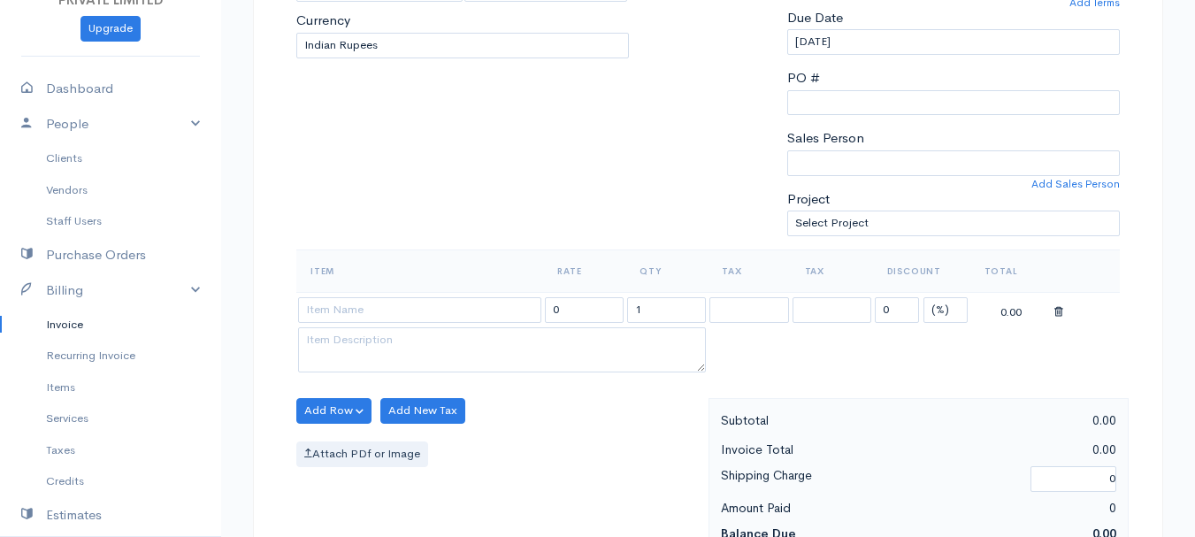
scroll to position [374, 0]
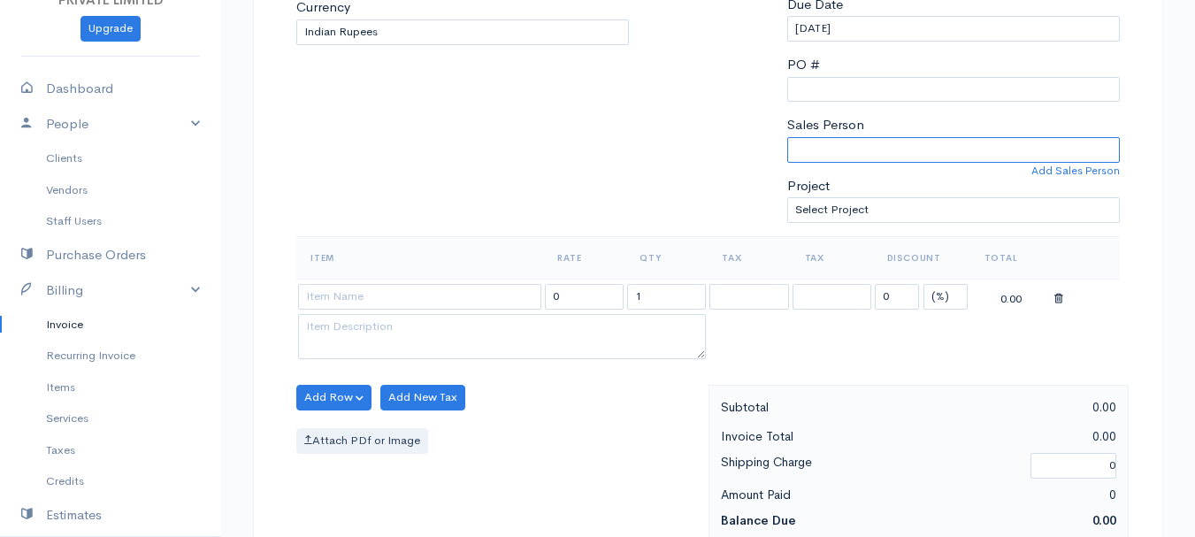
click at [828, 150] on select "[PERSON_NAME]" at bounding box center [953, 150] width 333 height 26
select select "Abhishek"
click at [787, 137] on select "[PERSON_NAME]" at bounding box center [953, 150] width 333 height 26
click at [339, 302] on input at bounding box center [419, 297] width 243 height 26
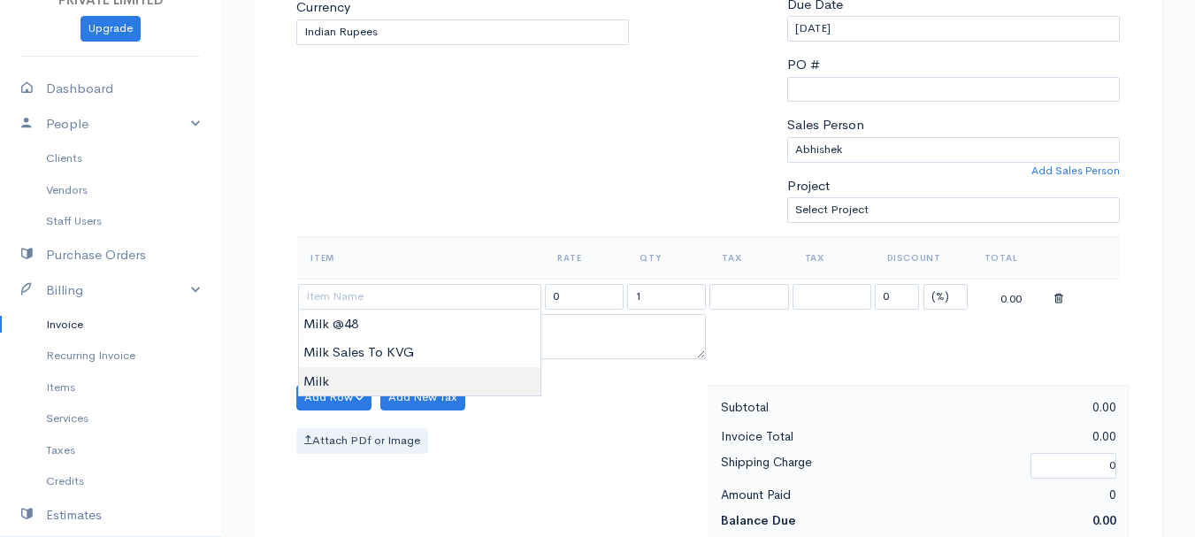
type input "Milk"
type input "60.00"
type textarea "Loose milk sales"
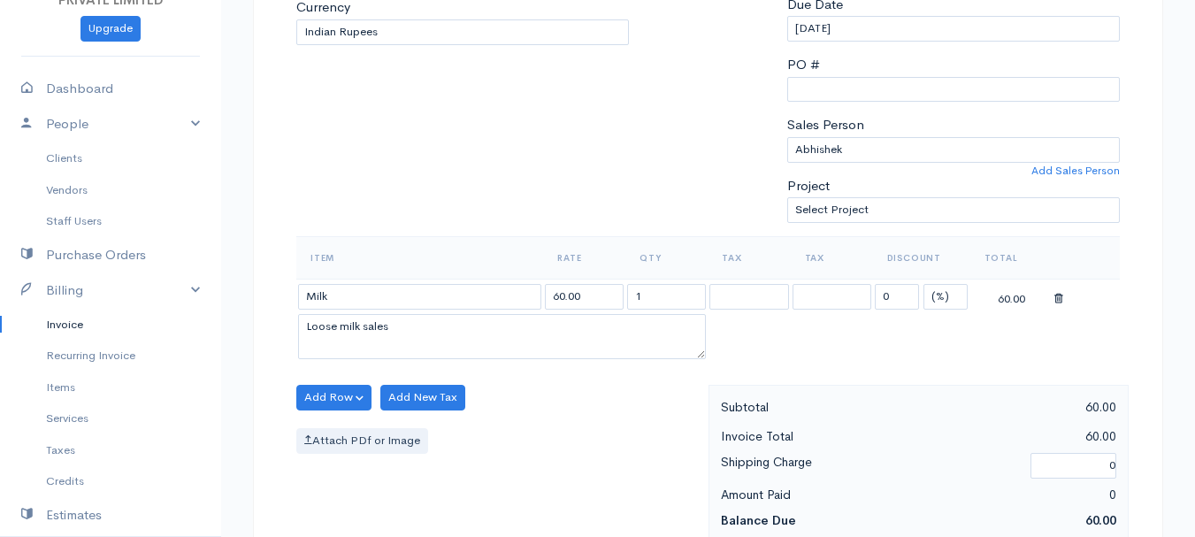
click at [336, 375] on body "TRUE HARVEST FARMS (OPC) PRIVATE LIMITED Upgrade Dashboard People Clients Vendo…" at bounding box center [597, 391] width 1195 height 1530
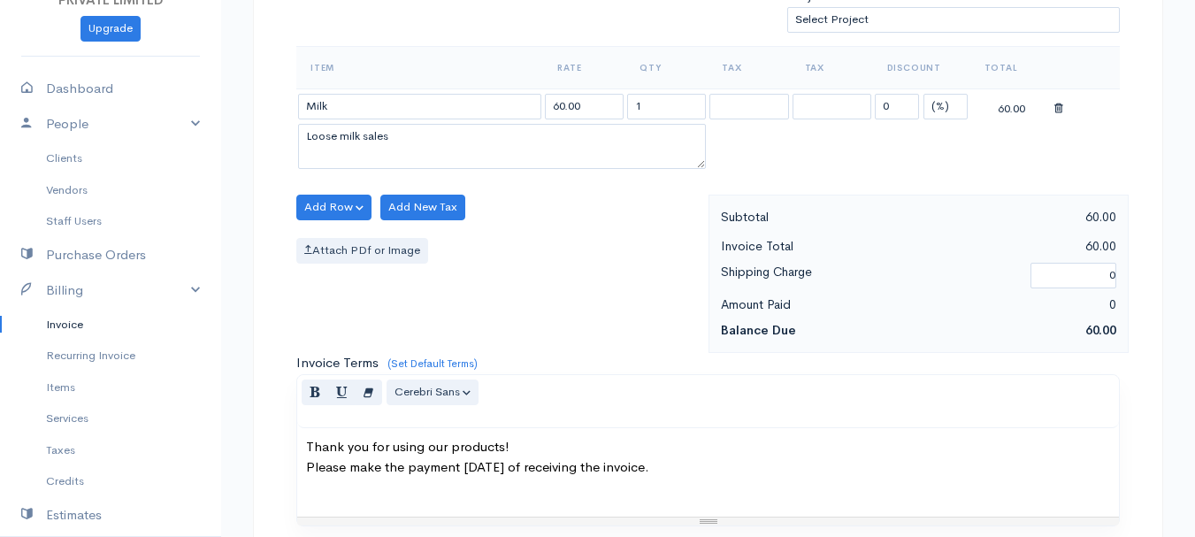
scroll to position [567, 0]
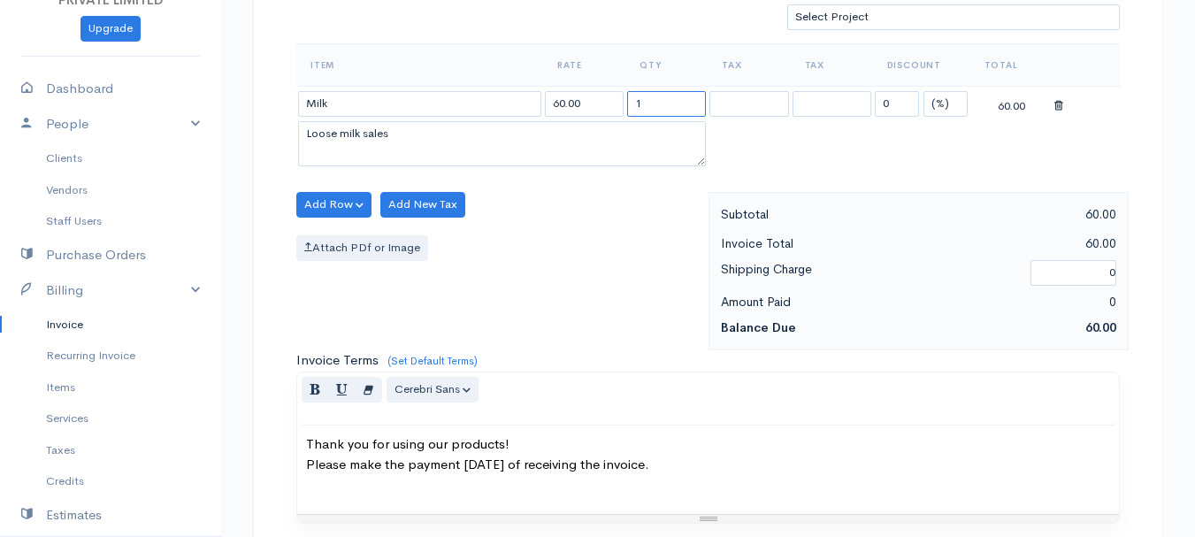
click at [646, 101] on input "1" at bounding box center [666, 104] width 79 height 26
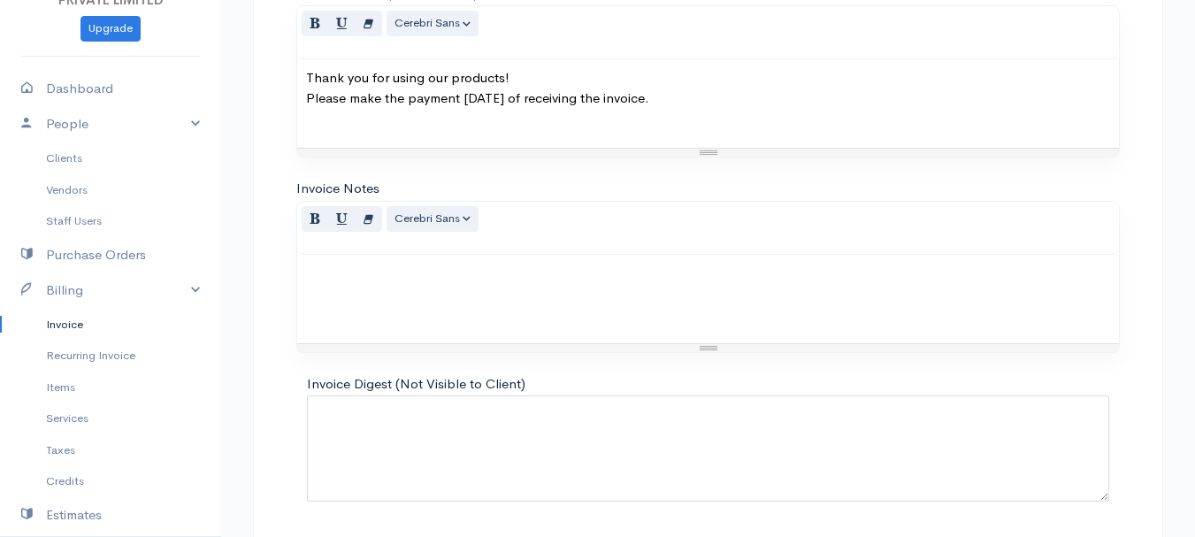
scroll to position [993, 0]
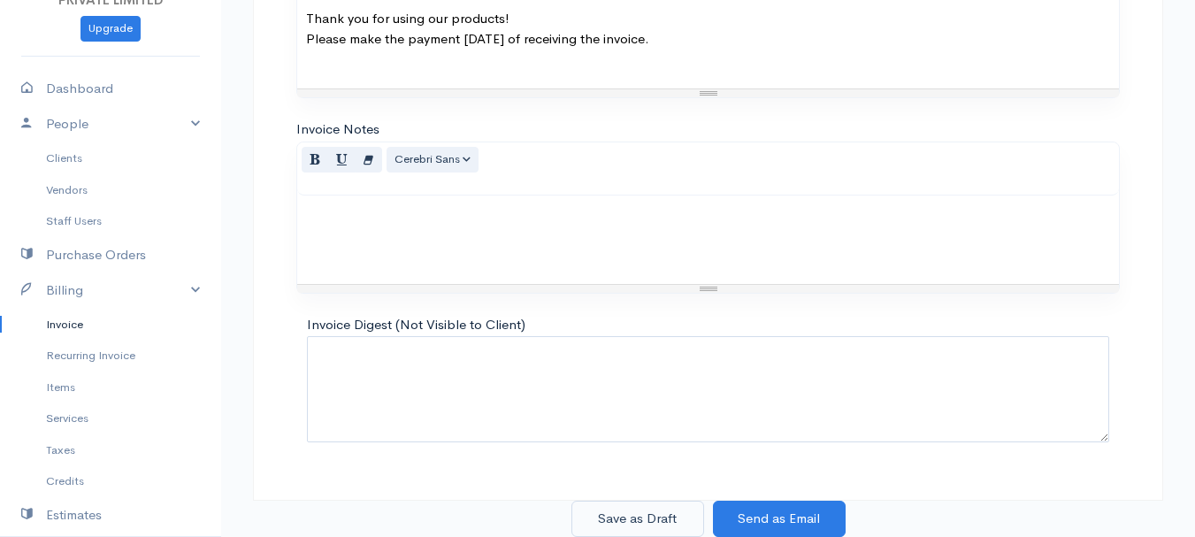
type input "7"
click at [638, 512] on button "Save as Draft" at bounding box center [638, 519] width 133 height 36
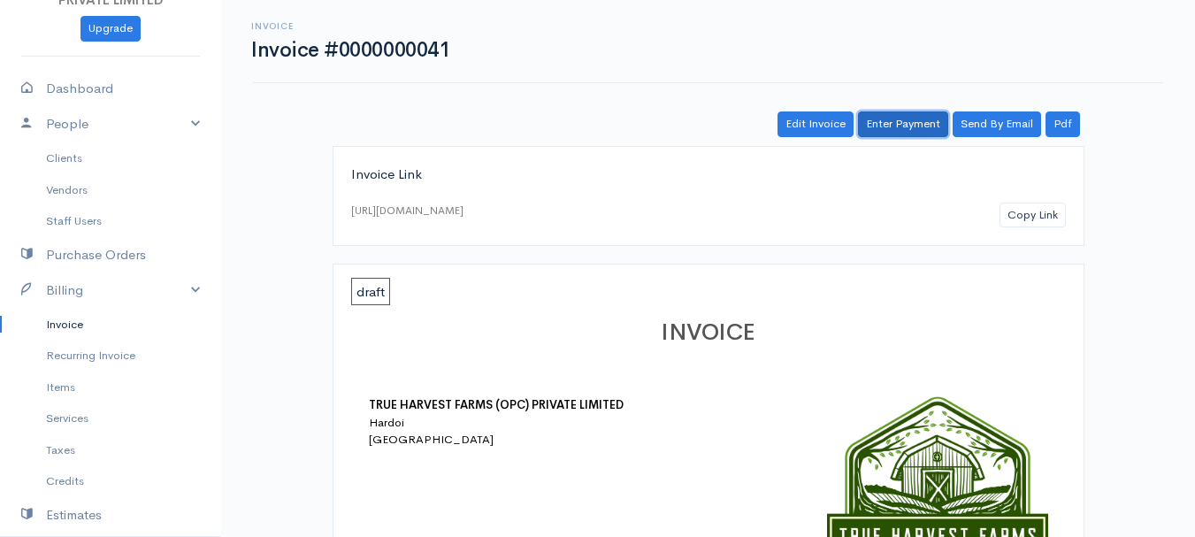
click at [903, 126] on link "Enter Payment" at bounding box center [903, 124] width 90 height 26
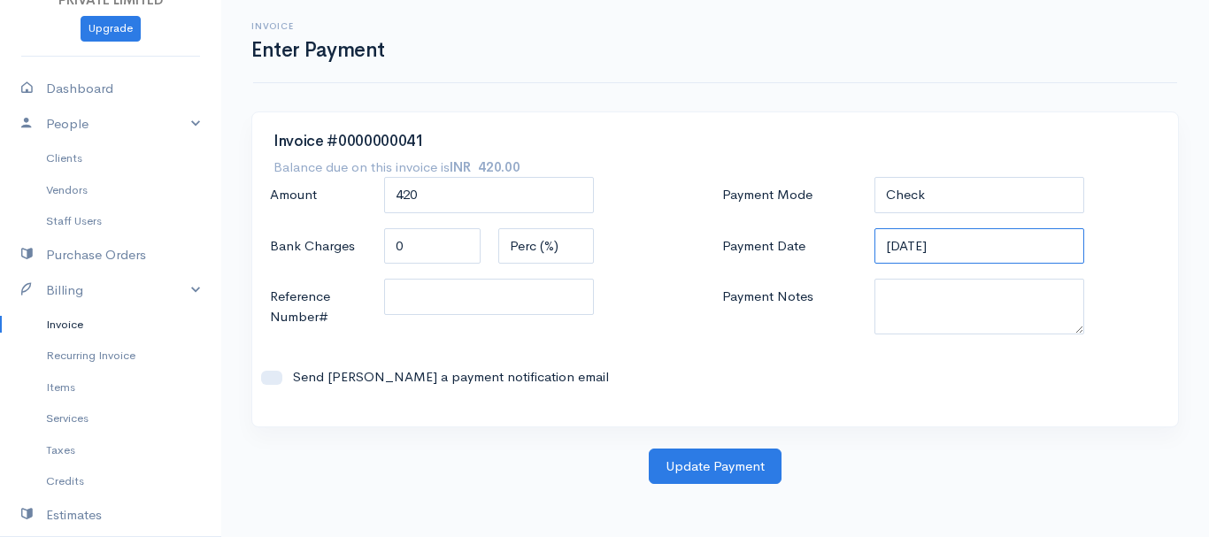
click at [897, 250] on input "[DATE]" at bounding box center [979, 246] width 211 height 36
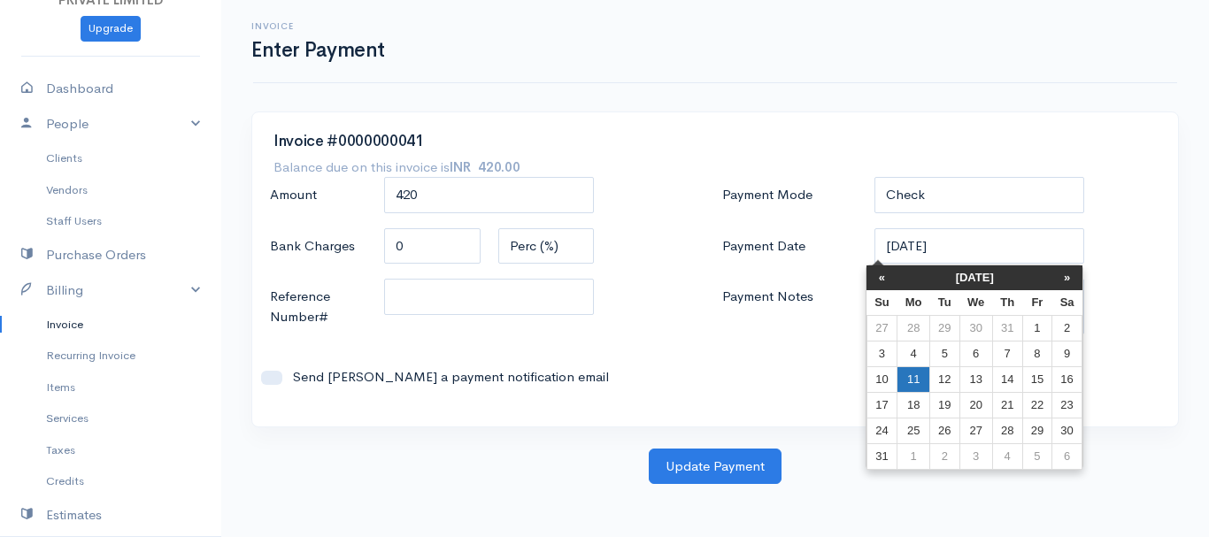
click at [918, 374] on td "11" at bounding box center [913, 379] width 33 height 26
type input "[DATE]"
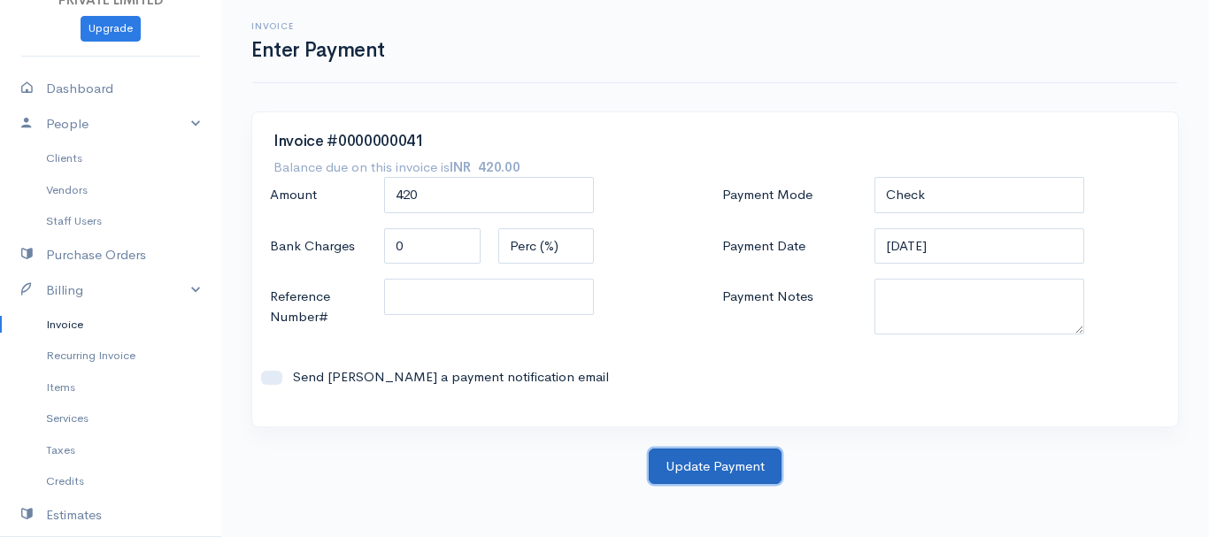
click at [718, 462] on button "Update Payment" at bounding box center [715, 467] width 133 height 36
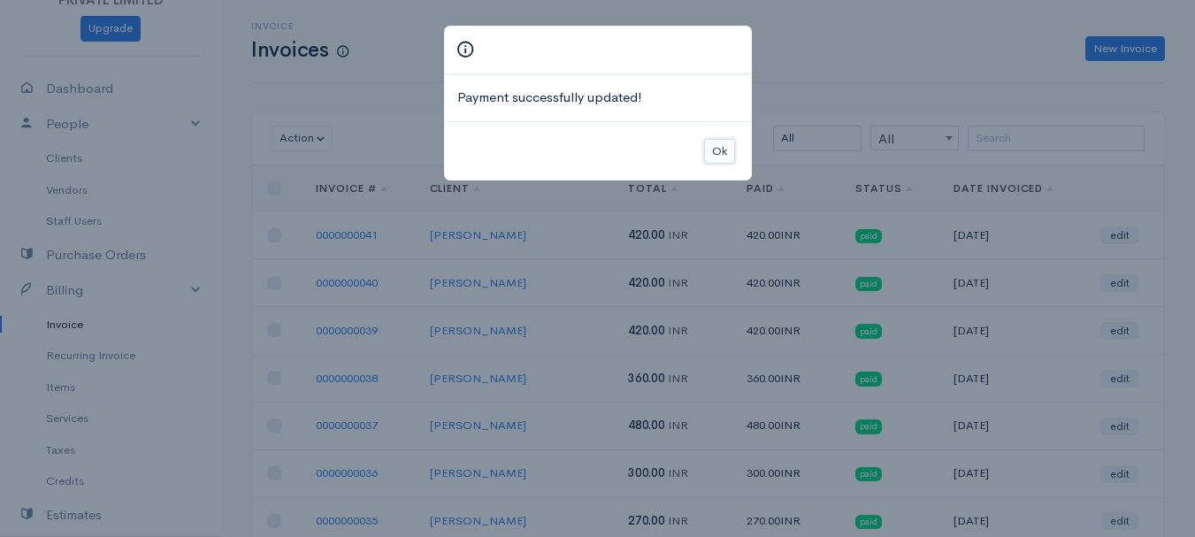
click at [711, 156] on button "Ok" at bounding box center [719, 152] width 31 height 26
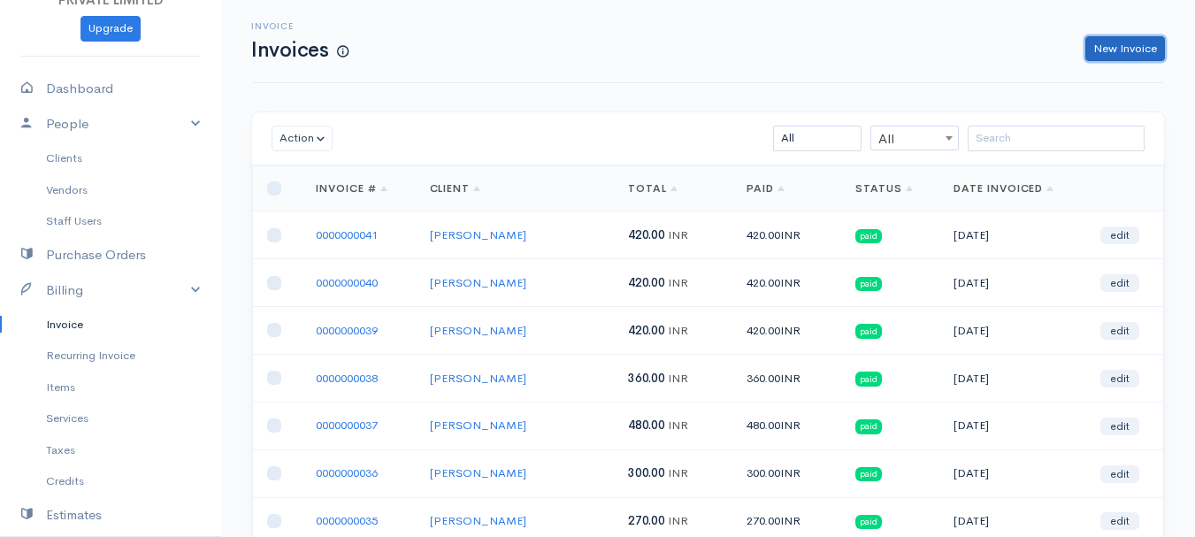
click at [1111, 49] on link "New Invoice" at bounding box center [1126, 49] width 80 height 26
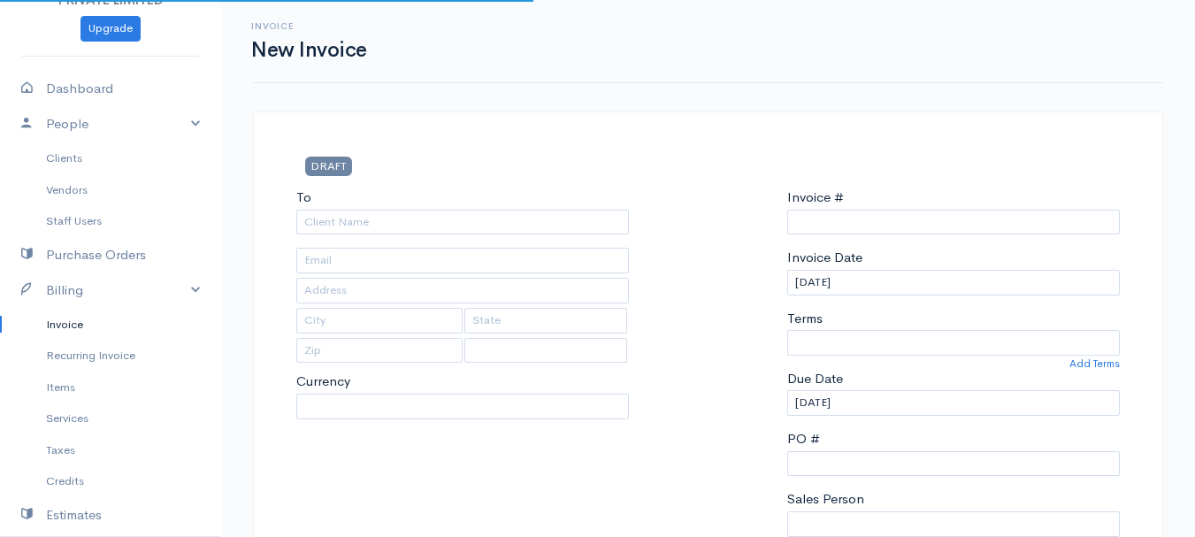
type input "0000000042"
select select "[GEOGRAPHIC_DATA]"
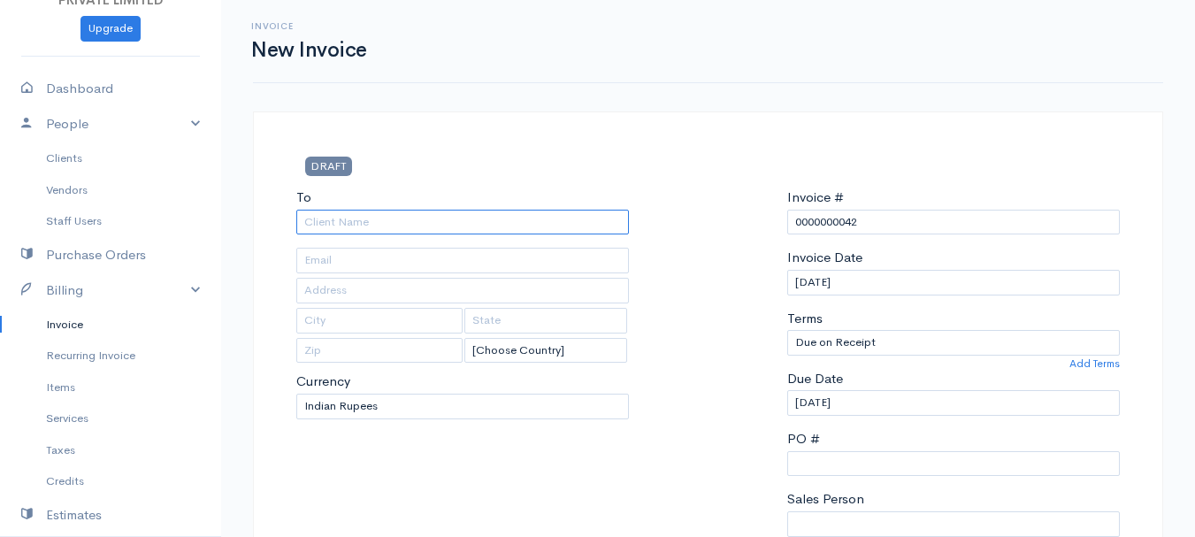
click at [372, 224] on input "To" at bounding box center [462, 223] width 333 height 26
